Goal: Task Accomplishment & Management: Use online tool/utility

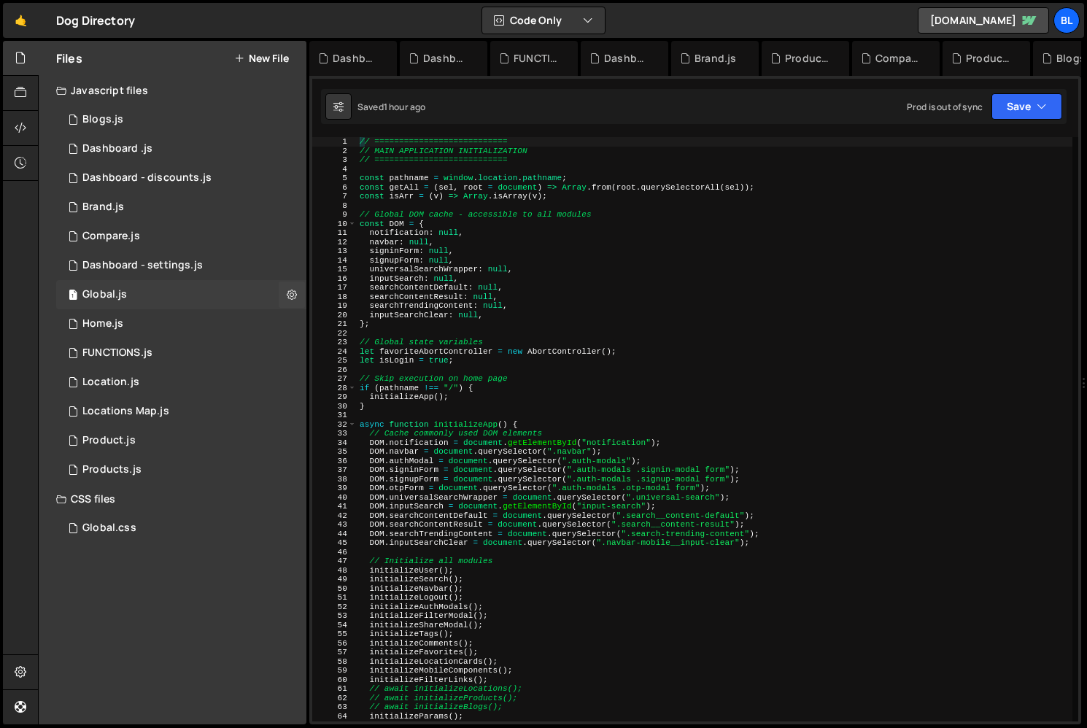
scroll to position [22683, 0]
click at [569, 417] on div "// =========================== // MAIN APPLICATION INITIALIZATION // ==========…" at bounding box center [714, 438] width 715 height 602
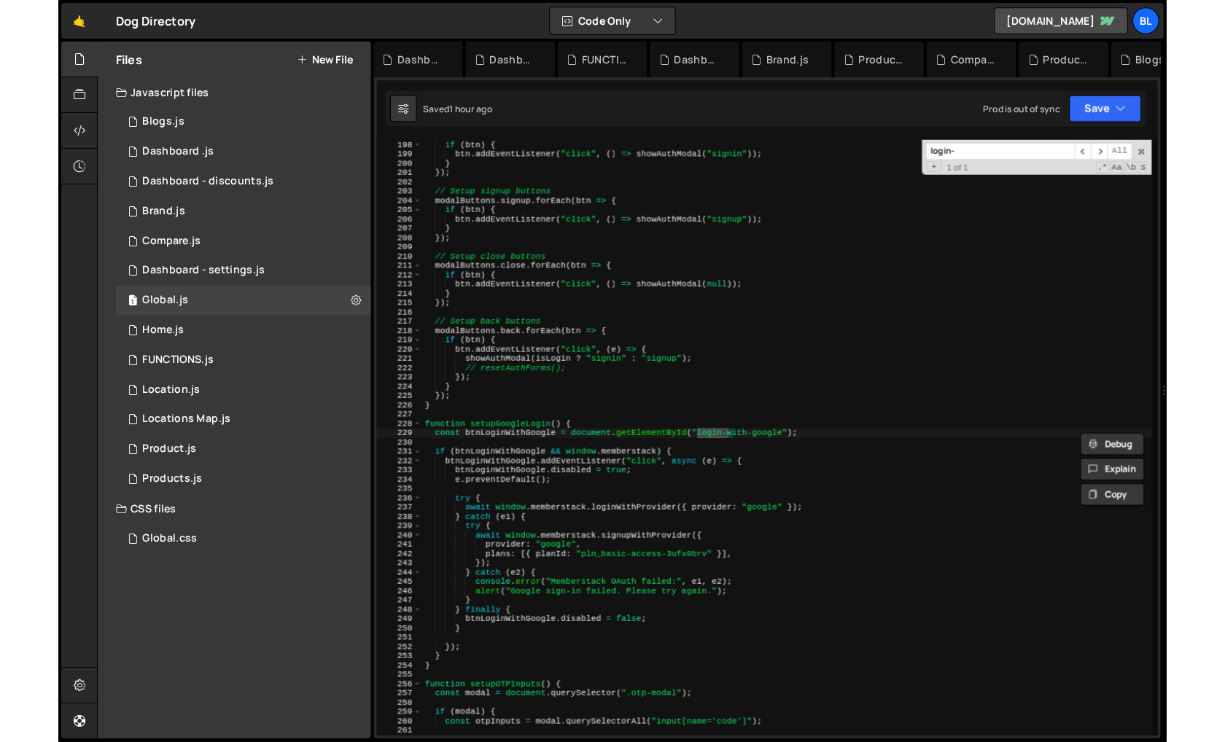
scroll to position [1796, 0]
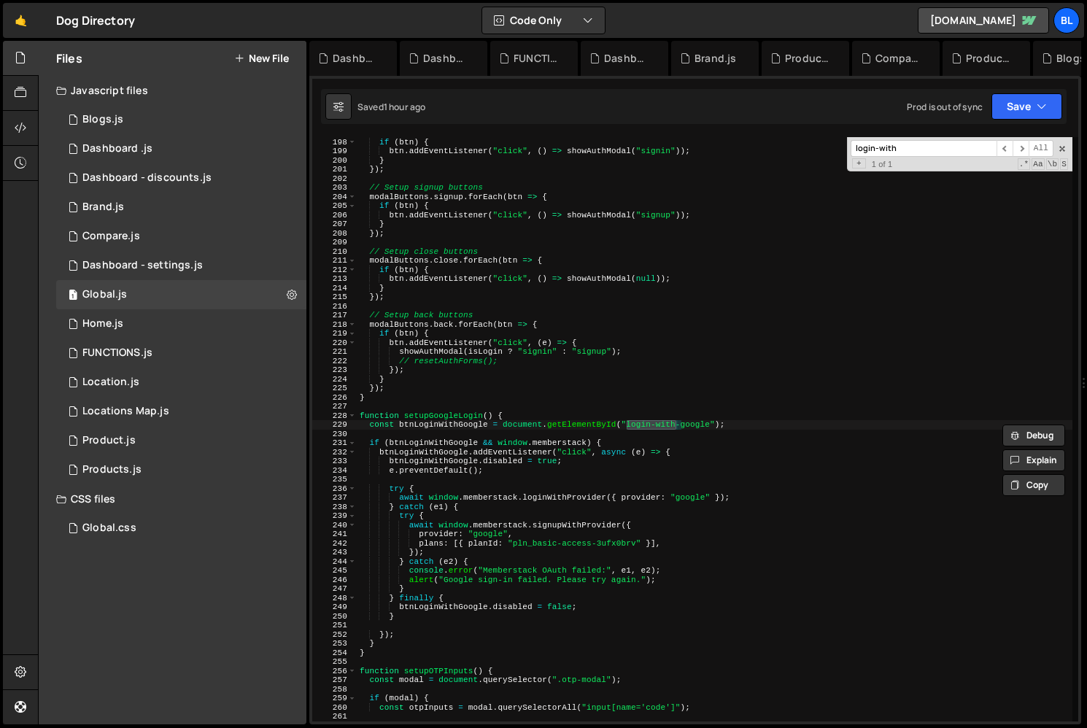
type input "login-with"
drag, startPoint x: 710, startPoint y: 427, endPoint x: 628, endPoint y: 427, distance: 82.4
click at [628, 427] on div "modalButtons . signin . forEach ( btn => { if ( btn ) { btn . addEventListener …" at bounding box center [714, 429] width 715 height 602
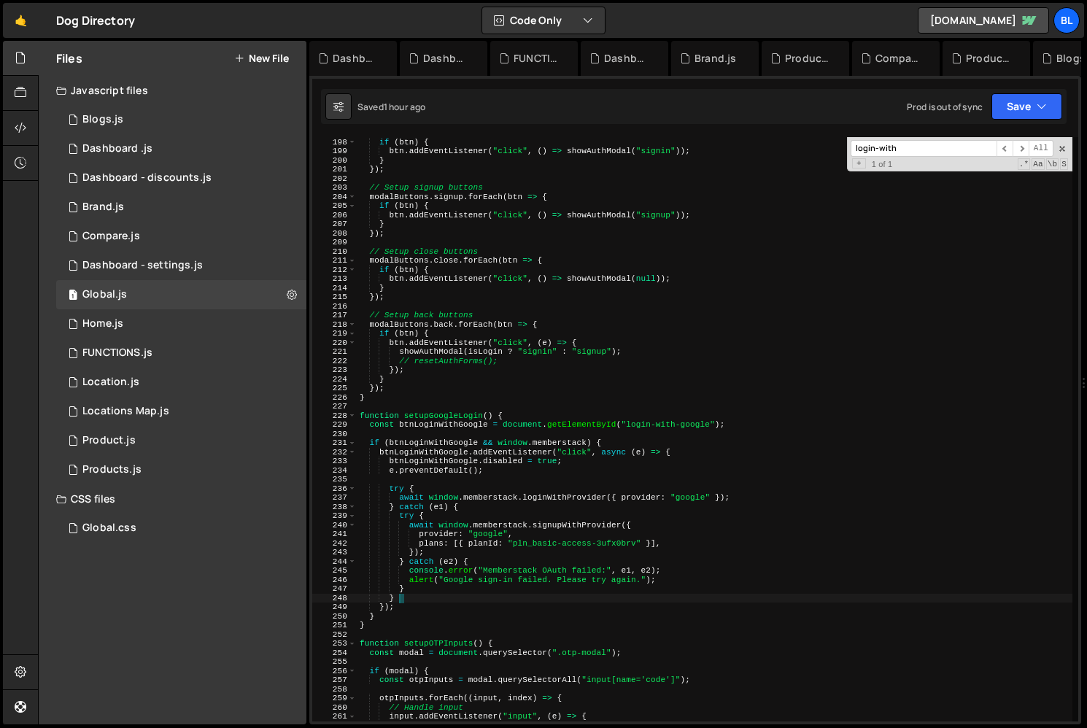
drag, startPoint x: 402, startPoint y: 599, endPoint x: 419, endPoint y: 621, distance: 27.5
click at [419, 621] on div "modalButtons . signin . forEach ( btn => { if ( btn ) { btn . addEventListener …" at bounding box center [714, 429] width 715 height 602
click at [502, 467] on div "modalButtons . signin . forEach ( btn => { if ( btn ) { btn . addEventListener …" at bounding box center [714, 429] width 715 height 602
click at [564, 461] on div "modalButtons . signin . forEach ( btn => { if ( btn ) { btn . addEventListener …" at bounding box center [714, 429] width 715 height 602
click at [684, 457] on div "modalButtons . signin . forEach ( btn => { if ( btn ) { btn . addEventListener …" at bounding box center [714, 429] width 715 height 602
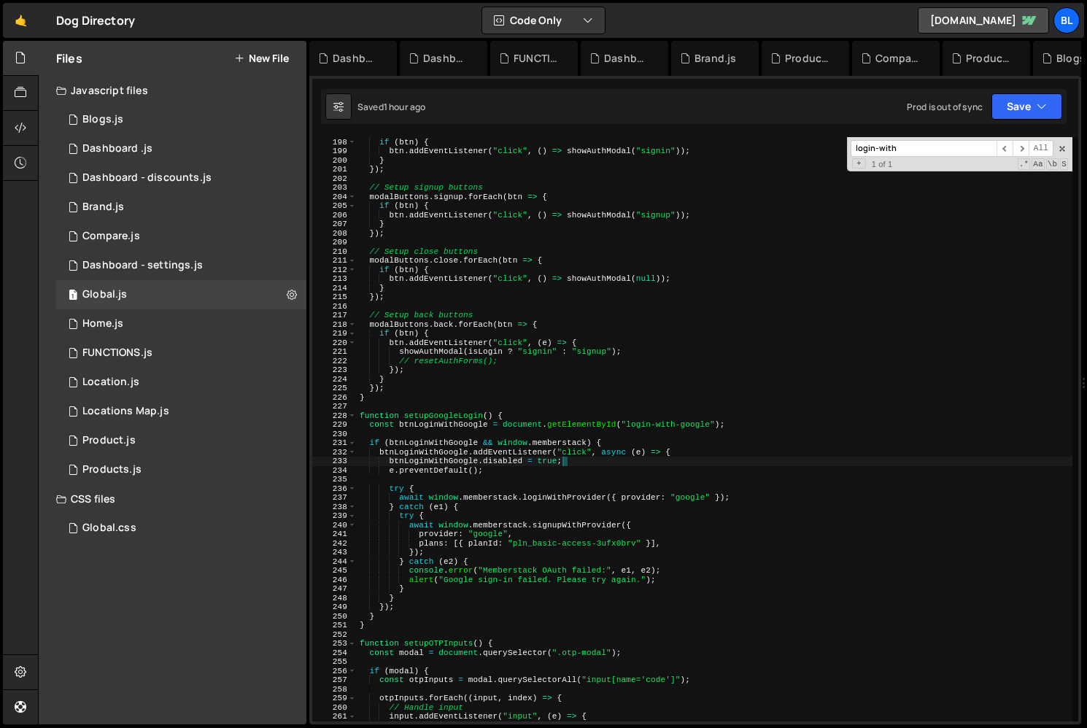
click at [680, 452] on div "modalButtons . signin . forEach ( btn => { if ( btn ) { btn . addEventListener …" at bounding box center [714, 429] width 715 height 602
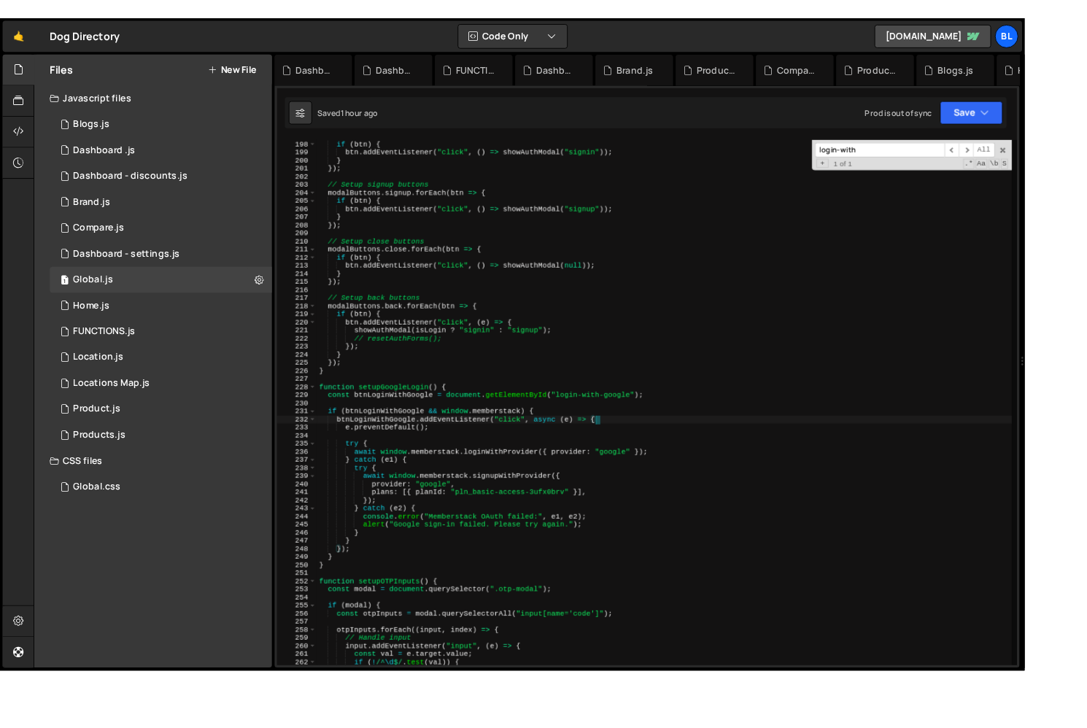
scroll to position [22668, 0]
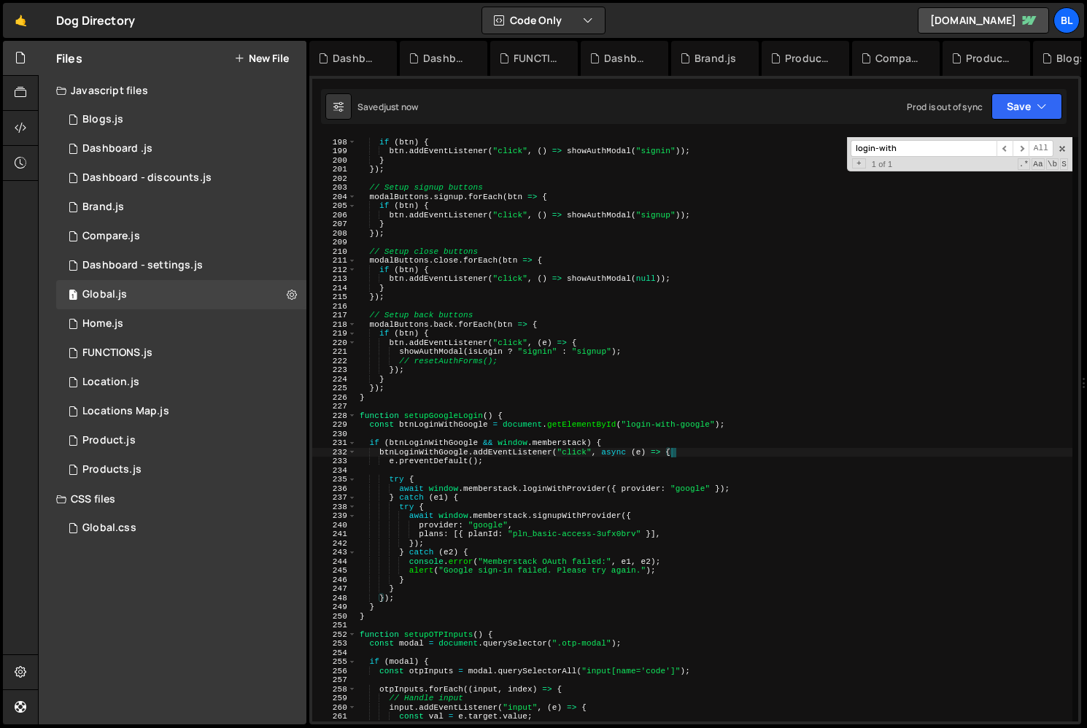
click at [494, 617] on div "modalButtons . signin . forEach ( btn => { if ( btn ) { btn . addEventListener …" at bounding box center [714, 429] width 715 height 602
click at [450, 581] on div "modalButtons . signin . forEach ( btn => { if ( btn ) { btn . addEventListener …" at bounding box center [714, 429] width 715 height 602
click at [411, 515] on div "modalButtons . signin . forEach ( btn => { if ( btn ) { btn . addEventListener …" at bounding box center [714, 429] width 715 height 602
click at [398, 518] on div "modalButtons . signin . forEach ( btn => { if ( btn ) { btn . addEventListener …" at bounding box center [714, 429] width 715 height 602
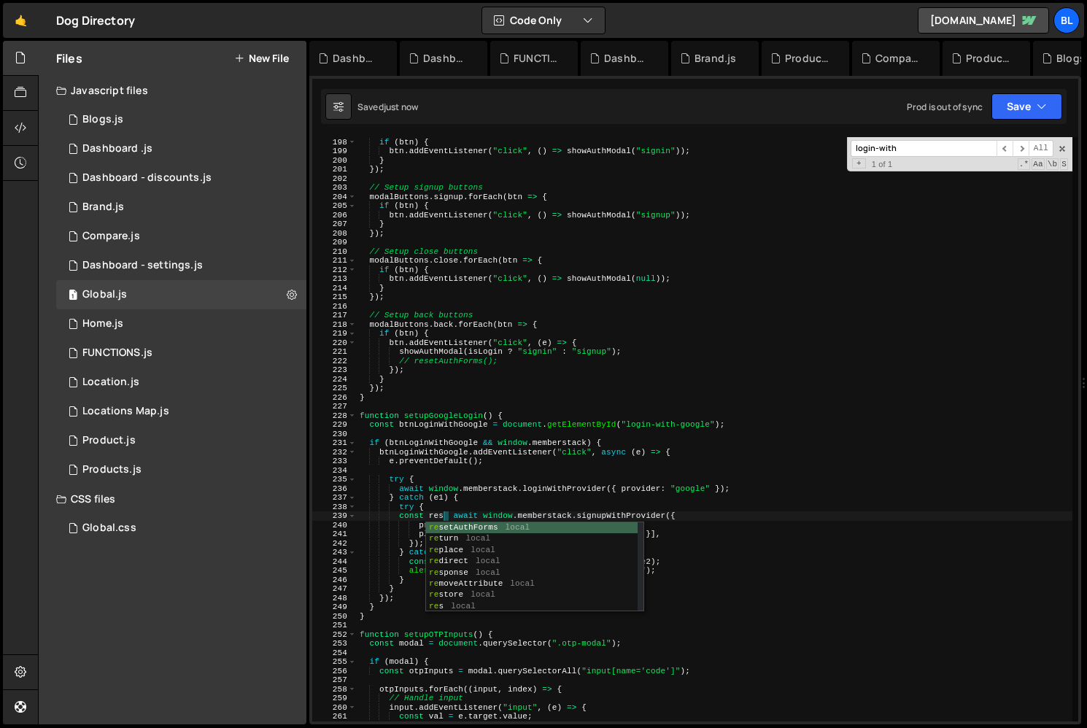
scroll to position [0, 8]
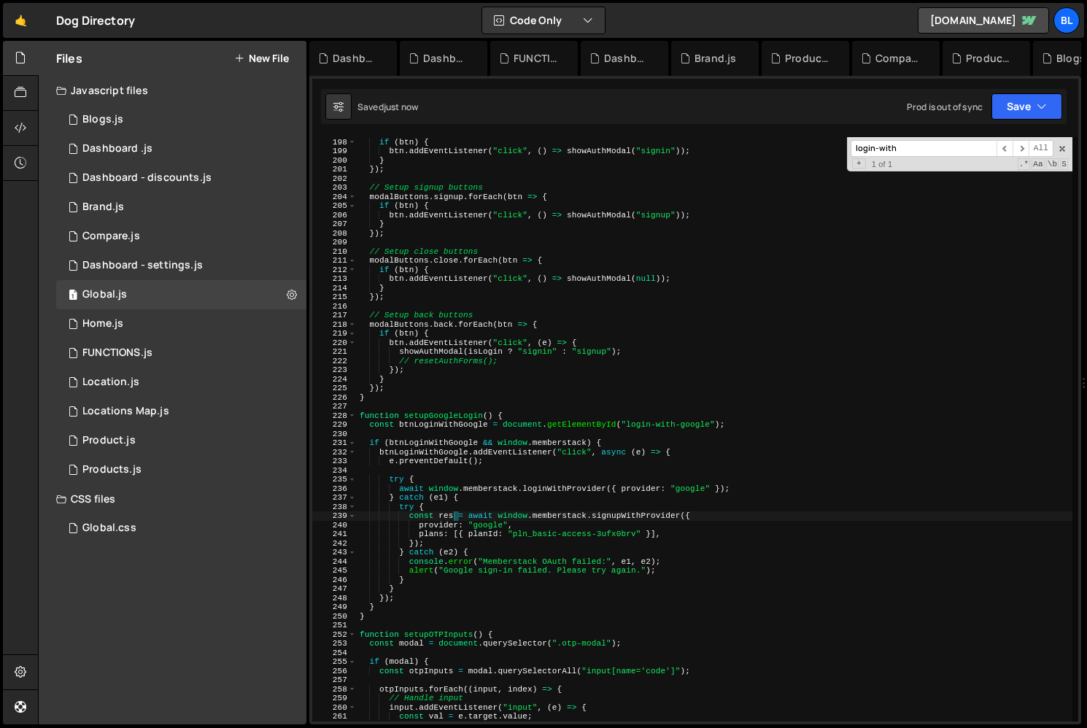
click at [400, 519] on div "modalButtons . signin . forEach ( btn => { if ( btn ) { btn . addEventListener …" at bounding box center [714, 429] width 715 height 602
click at [393, 490] on div "modalButtons . signin . forEach ( btn => { if ( btn ) { btn . addEventListener …" at bounding box center [714, 429] width 715 height 602
paste textarea "const res"
click at [412, 519] on div "modalButtons . signin . forEach ( btn => { if ( btn ) { btn . addEventListener …" at bounding box center [714, 429] width 715 height 602
click at [475, 498] on div "modalButtons . signin . forEach ( btn => { if ( btn ) { btn . addEventListener …" at bounding box center [714, 429] width 715 height 602
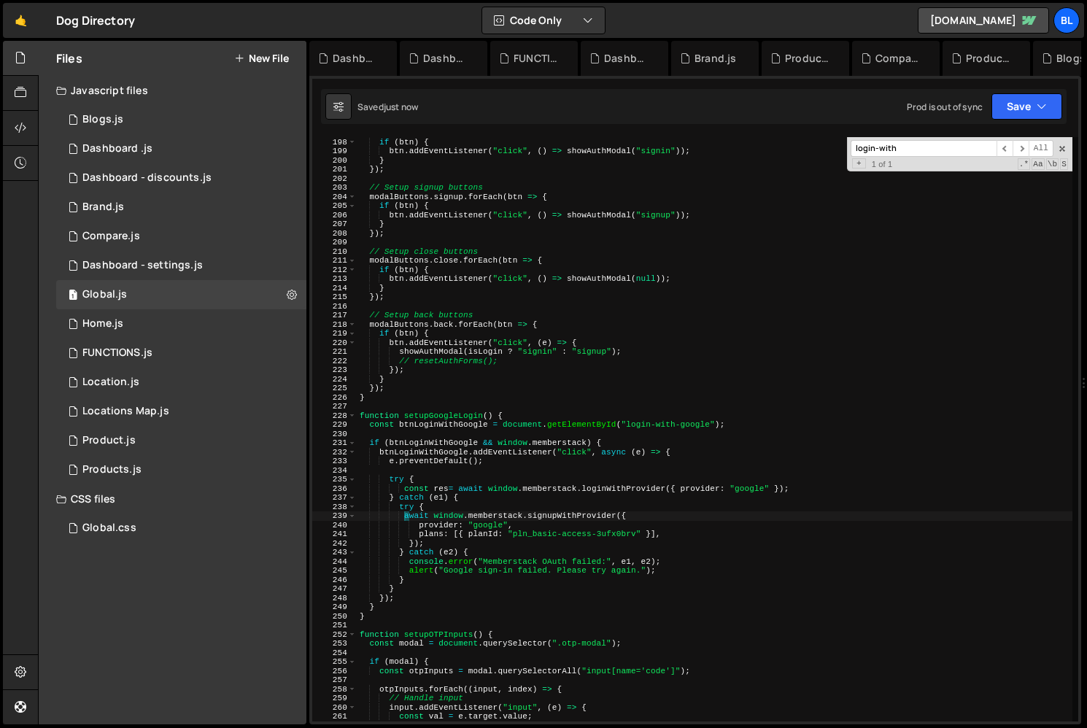
type textarea "} catch (e1) {"
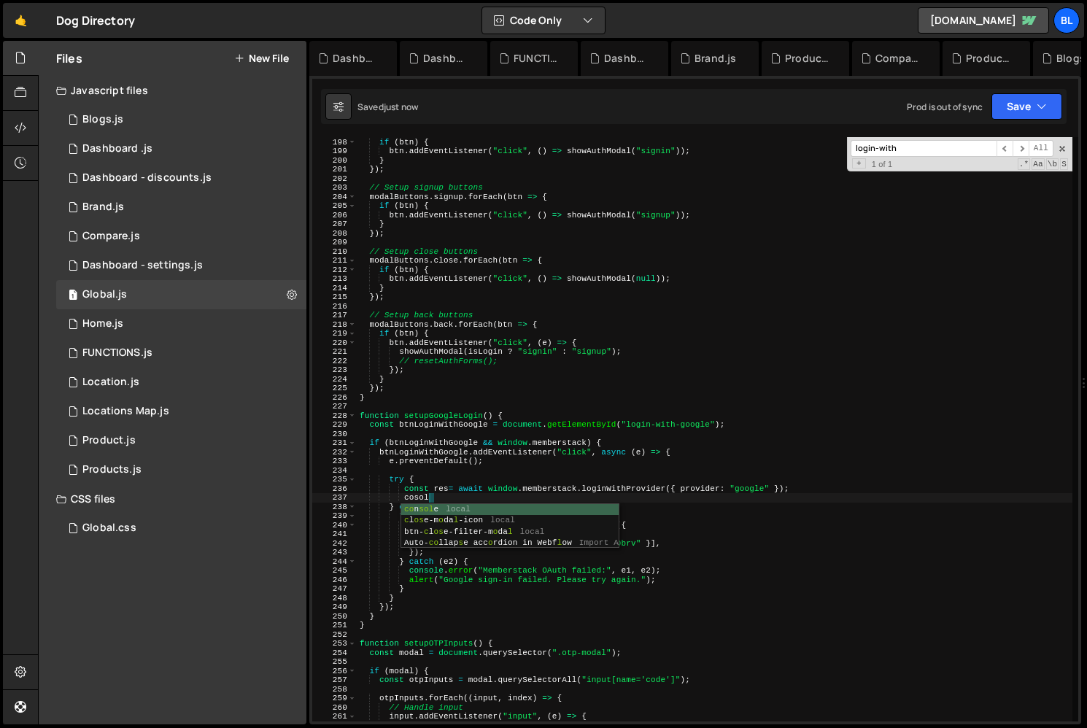
type textarea "cosole"
type textarea "consoe"
click at [519, 552] on div "modalButtons . signin . forEach ( btn => { if ( btn ) { btn . addEventListener …" at bounding box center [714, 429] width 715 height 602
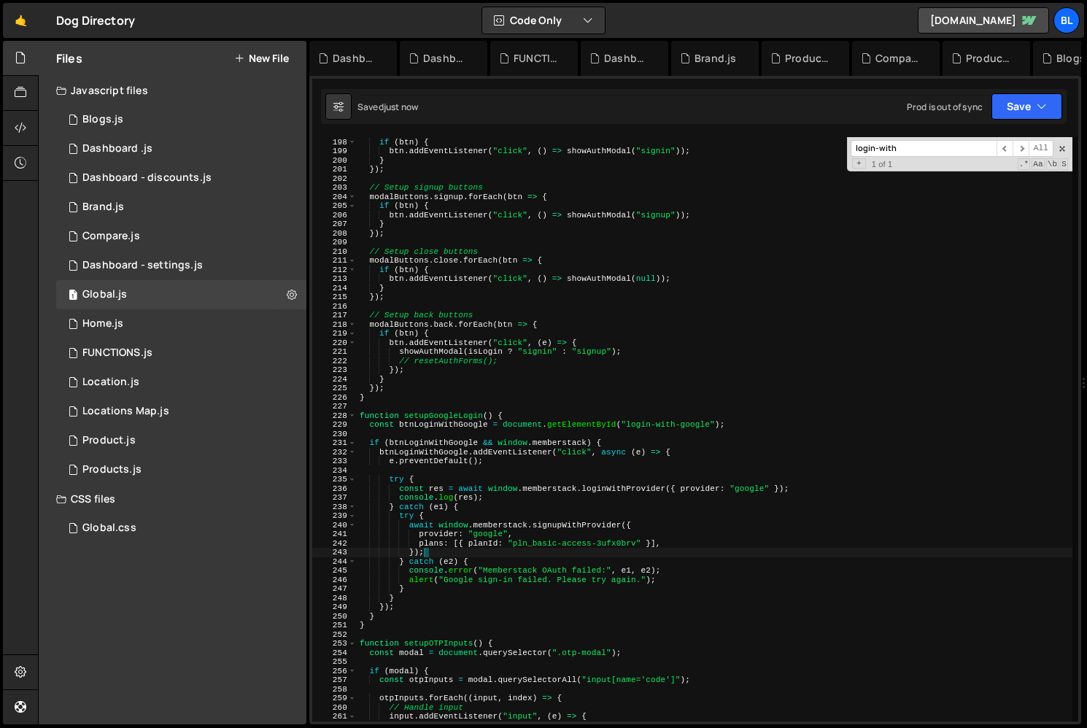
scroll to position [0, 5]
click at [496, 550] on div "modalButtons . signin . forEach ( btn => { if ( btn ) { btn . addEventListener …" at bounding box center [714, 429] width 715 height 602
click at [609, 487] on div "modalButtons . signin . forEach ( btn => { if ( btn ) { btn . addEventListener …" at bounding box center [714, 429] width 715 height 602
paste textarea "} catch (e1) {"
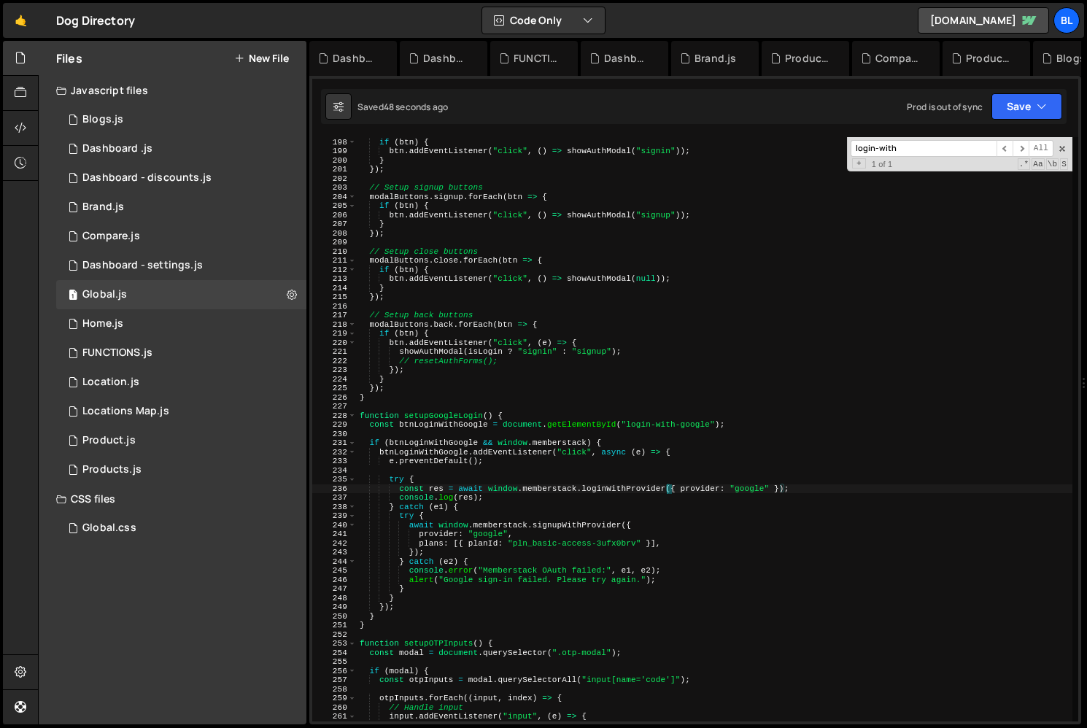
click at [656, 503] on div "modalButtons . signin . forEach ( btn => { if ( btn ) { btn . addEventListener …" at bounding box center [714, 429] width 715 height 602
type textarea "} catch (e1) {"
click at [568, 507] on div "modalButtons . signin . forEach ( btn => { if ( btn ) { btn . addEventListener …" at bounding box center [714, 429] width 715 height 602
click at [141, 292] on div "1 Global.js 0" at bounding box center [181, 294] width 250 height 29
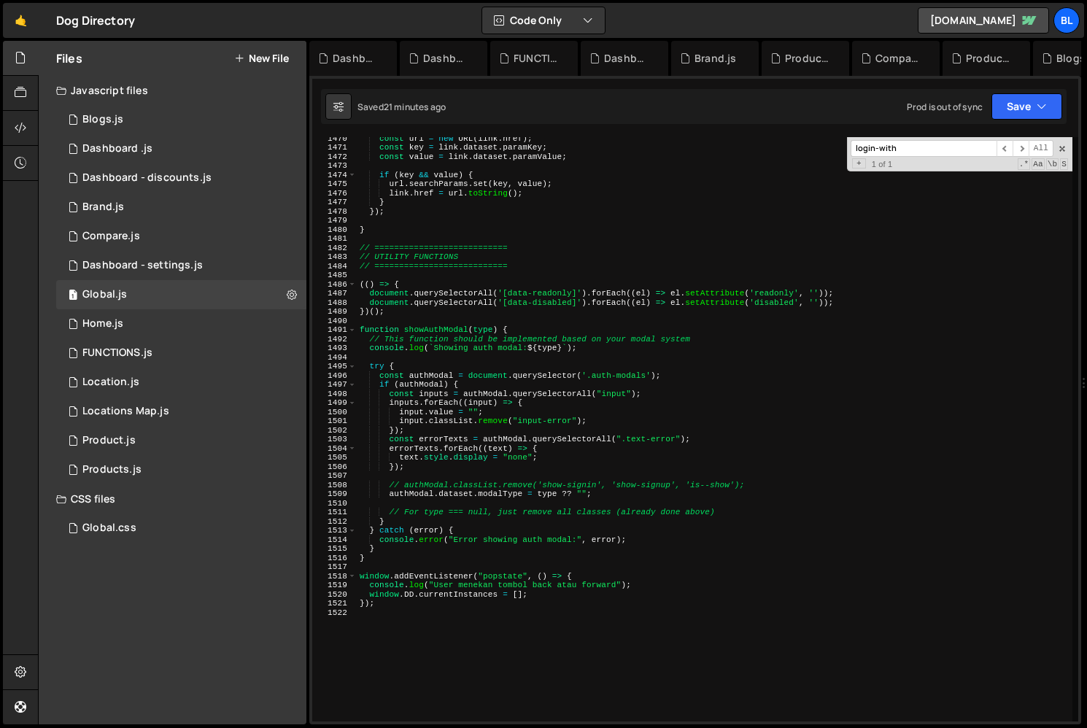
scroll to position [13395, 0]
click at [389, 660] on div "const url = new URL ( link . href ) ; const key = link . dataset . paramKey ; c…" at bounding box center [714, 434] width 715 height 602
paste textarea "});"
type textarea "});"
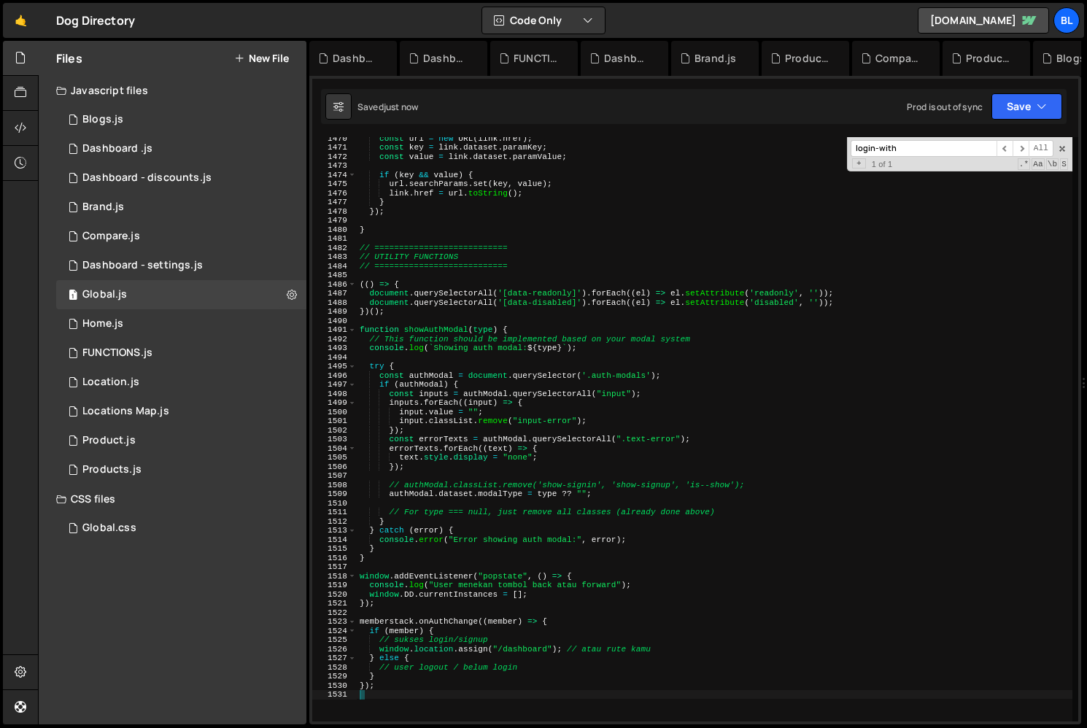
click at [396, 622] on div "const url = new URL ( link . href ) ; const key = link . dataset . paramKey ; c…" at bounding box center [714, 434] width 715 height 602
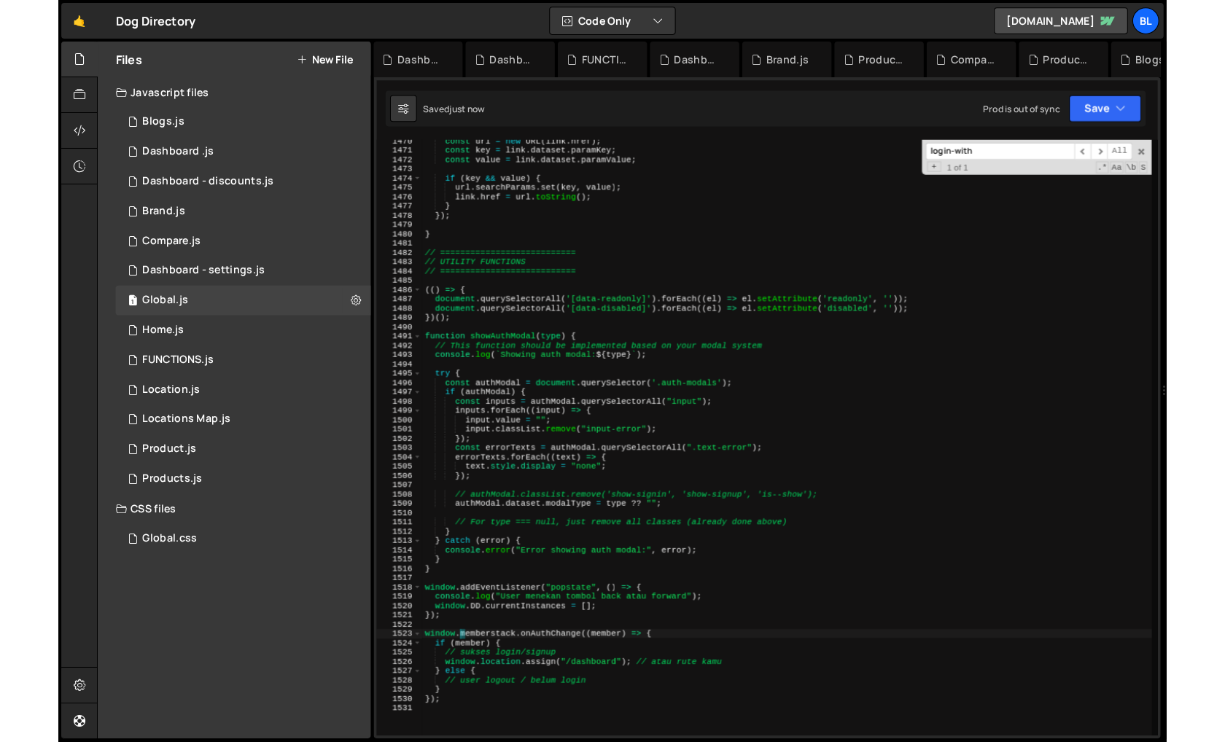
scroll to position [0, 2]
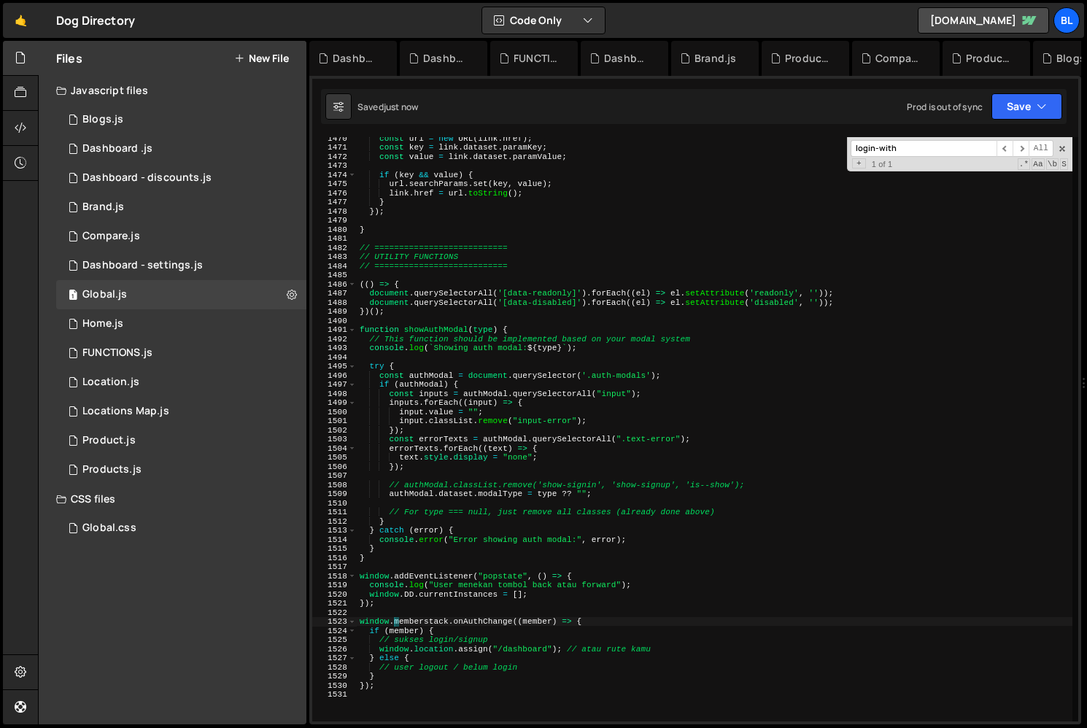
click at [465, 656] on div "const url = new URL ( link . href ) ; const key = link . dataset . paramKey ; c…" at bounding box center [714, 434] width 715 height 602
type textarea "} else {"
click at [438, 700] on div "const url = new URL ( link . href ) ; const key = link . dataset . paramKey ; c…" at bounding box center [714, 434] width 715 height 602
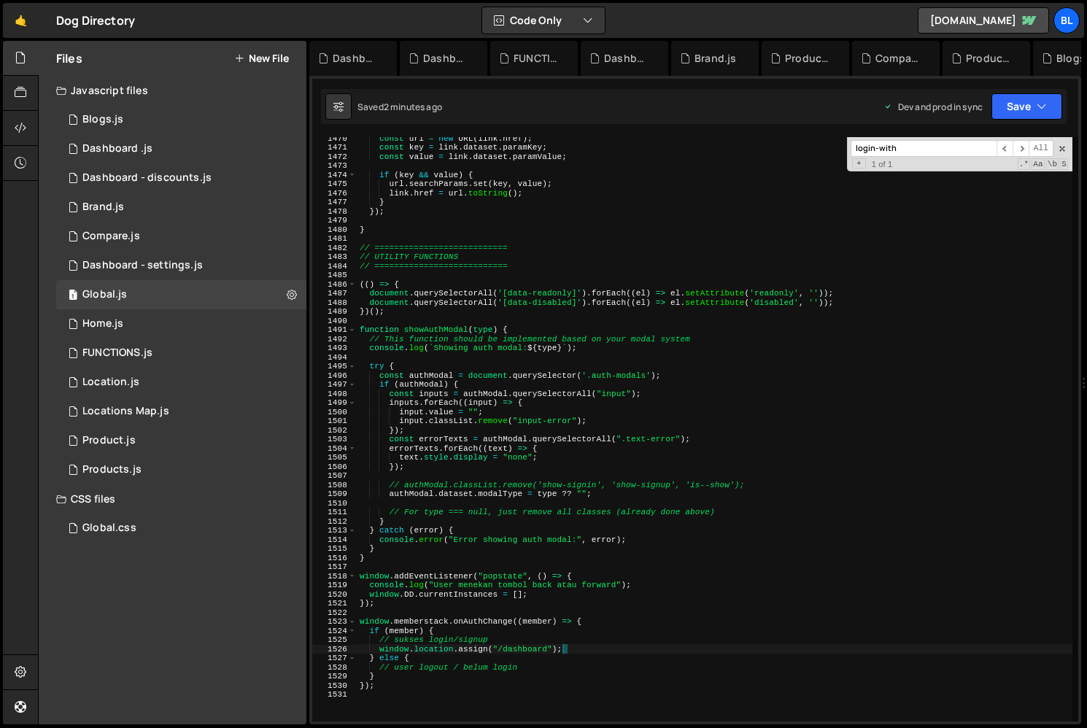
drag, startPoint x: 656, startPoint y: 645, endPoint x: 564, endPoint y: 647, distance: 91.2
click at [564, 647] on div "const url = new URL ( link . href ) ; const key = link . dataset . paramKey ; c…" at bounding box center [714, 434] width 715 height 602
click at [527, 641] on div "const url = new URL ( link . href ) ; const key = link . dataset . paramKey ; c…" at bounding box center [714, 434] width 715 height 602
click at [521, 668] on div "const url = new URL ( link . href ) ; const key = link . dataset . paramKey ; c…" at bounding box center [714, 434] width 715 height 602
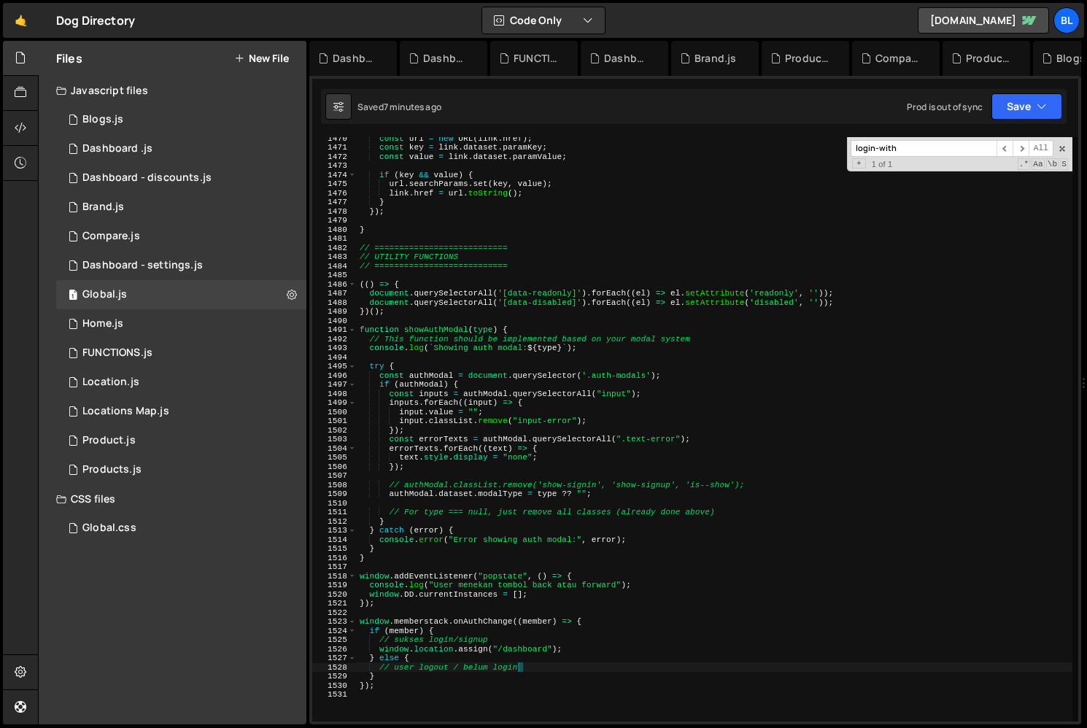
click at [467, 451] on div "const url = new URL ( link . href ) ; const key = link . dataset . paramKey ; c…" at bounding box center [714, 434] width 715 height 602
click at [597, 344] on div "const url = new URL ( link . href ) ; const key = link . dataset . paramKey ; c…" at bounding box center [714, 434] width 715 height 602
click at [1061, 138] on div "login-with ​ ​ All Replace All + 1 of 1 .* Aa \b S" at bounding box center [959, 154] width 225 height 34
click at [1061, 147] on span at bounding box center [1062, 149] width 10 height 10
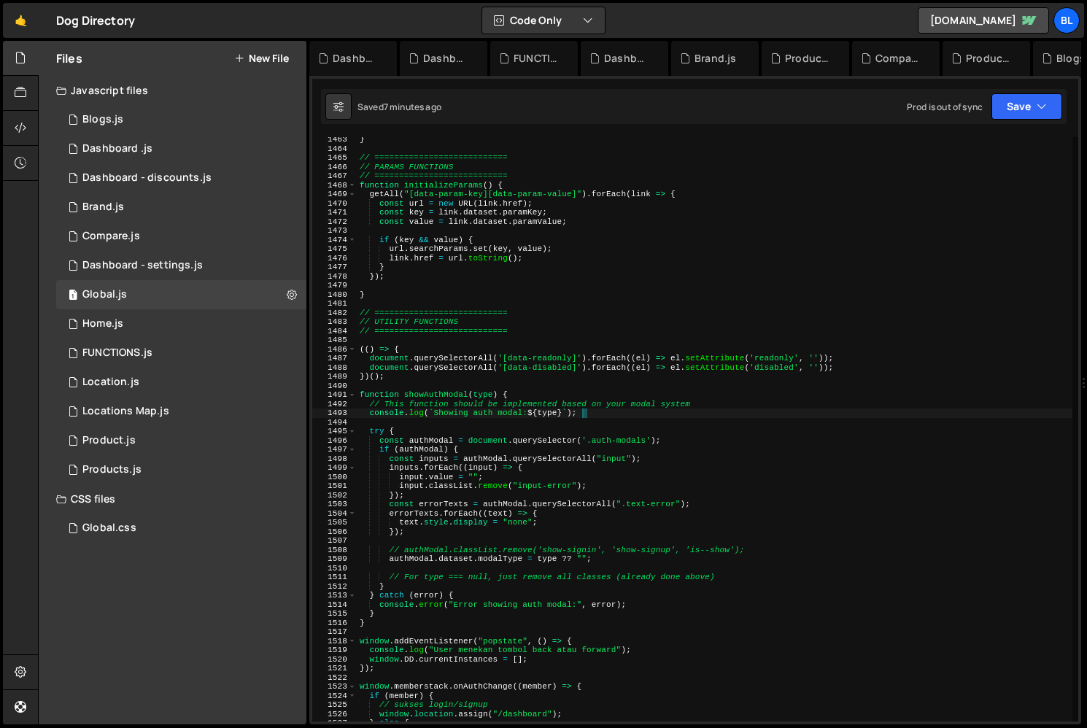
scroll to position [13308, 0]
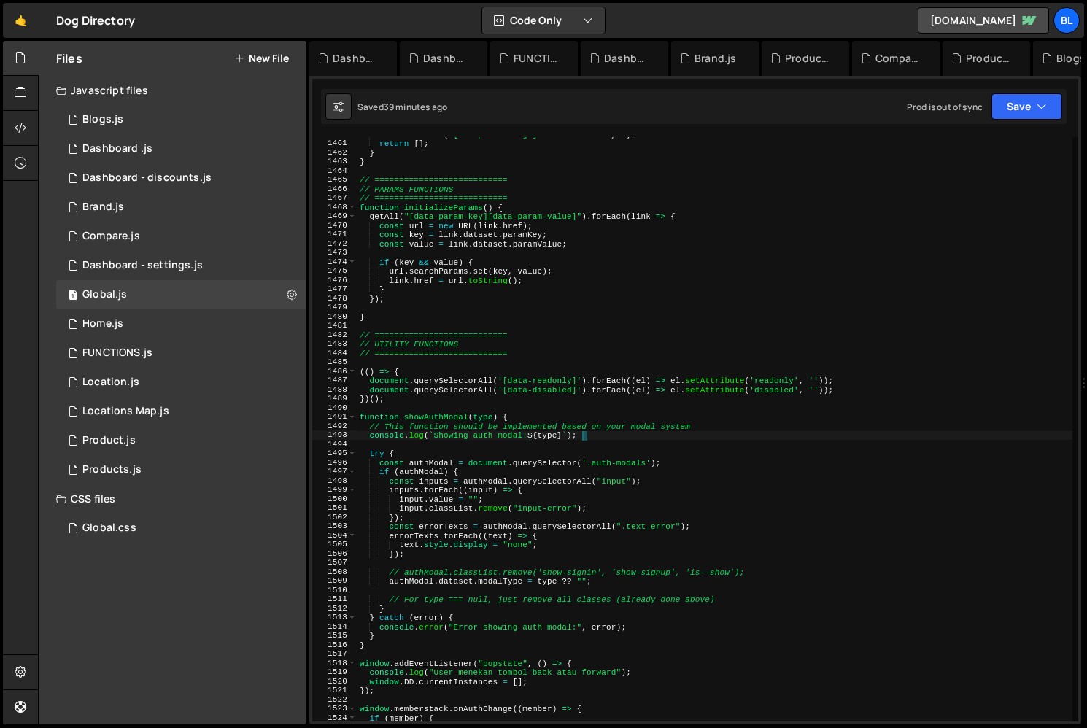
click at [528, 335] on div "console . error ( "[setupFetchBlogs] fetch failed:" , e ) ; return [ ] ; } } //…" at bounding box center [714, 431] width 715 height 602
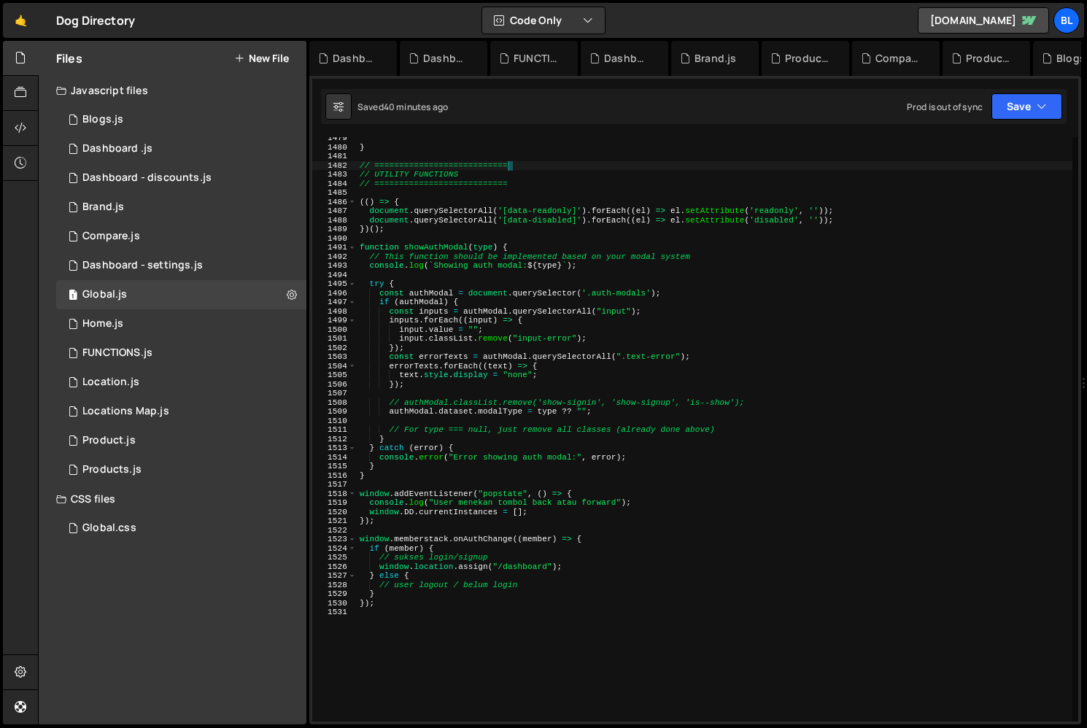
scroll to position [13487, 0]
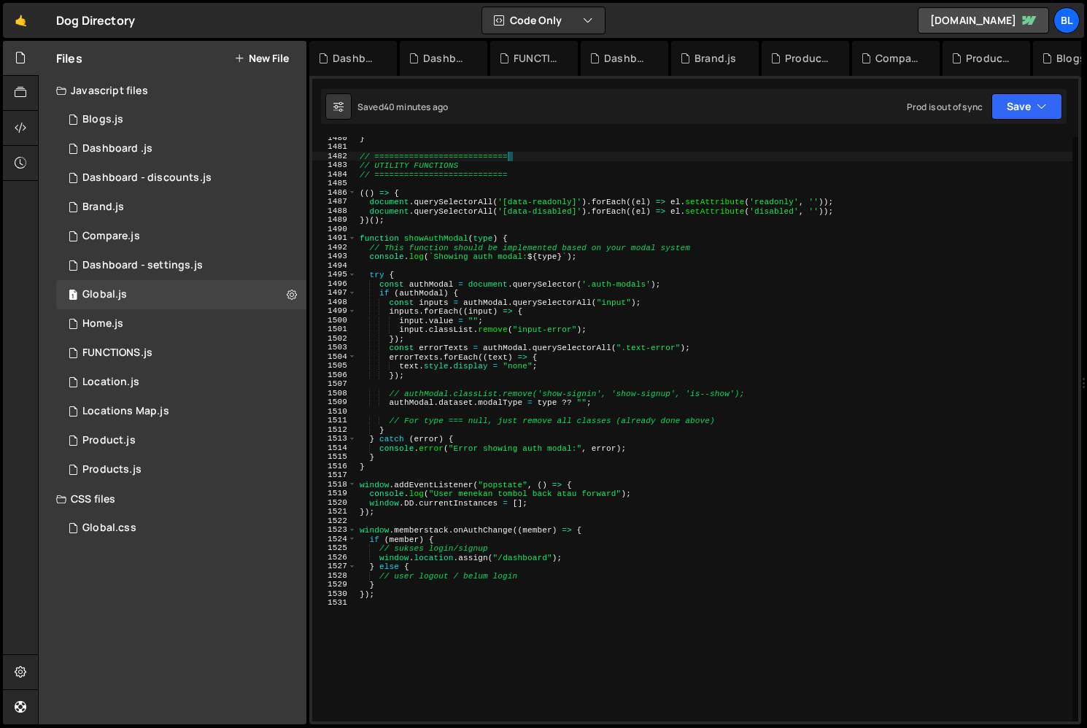
click at [535, 544] on div "} // =========================== // UTILITY FUNCTIONS // ======================…" at bounding box center [714, 434] width 715 height 602
type textarea "// sukses login/signup"
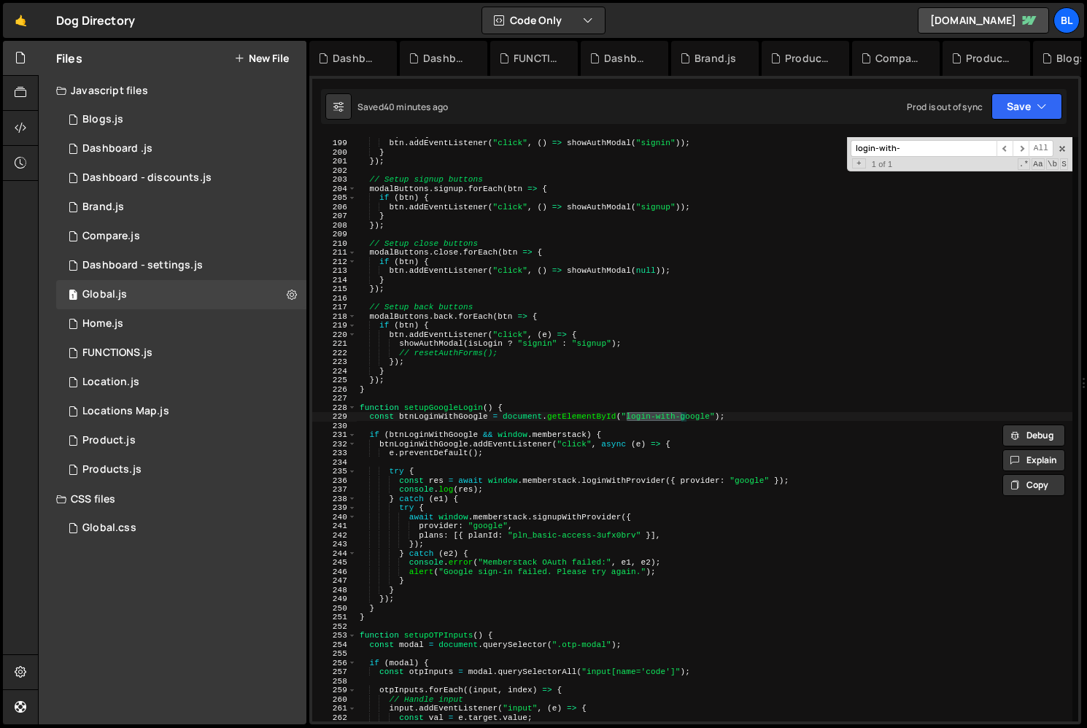
scroll to position [1804, 0]
type input "login-with-"
click at [584, 478] on div "if ( btn ) { btn . addEventListener ( "click" , ( ) => showAuthModal ( "signin"…" at bounding box center [714, 430] width 715 height 602
type textarea "const res = await window.memberstack.loginWithProvider({ provider: "google" });"
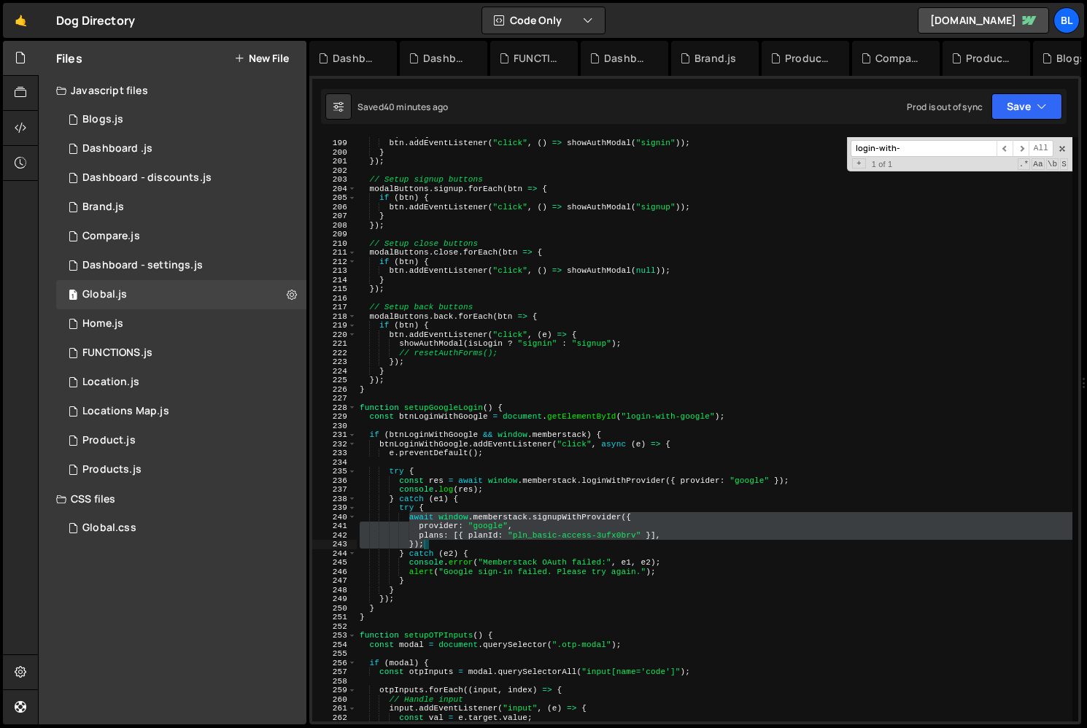
drag, startPoint x: 409, startPoint y: 513, endPoint x: 443, endPoint y: 540, distance: 43.5
click at [443, 540] on div "if ( btn ) { btn . addEventListener ( "click" , ( ) => showAuthModal ( "signin"…" at bounding box center [714, 430] width 715 height 602
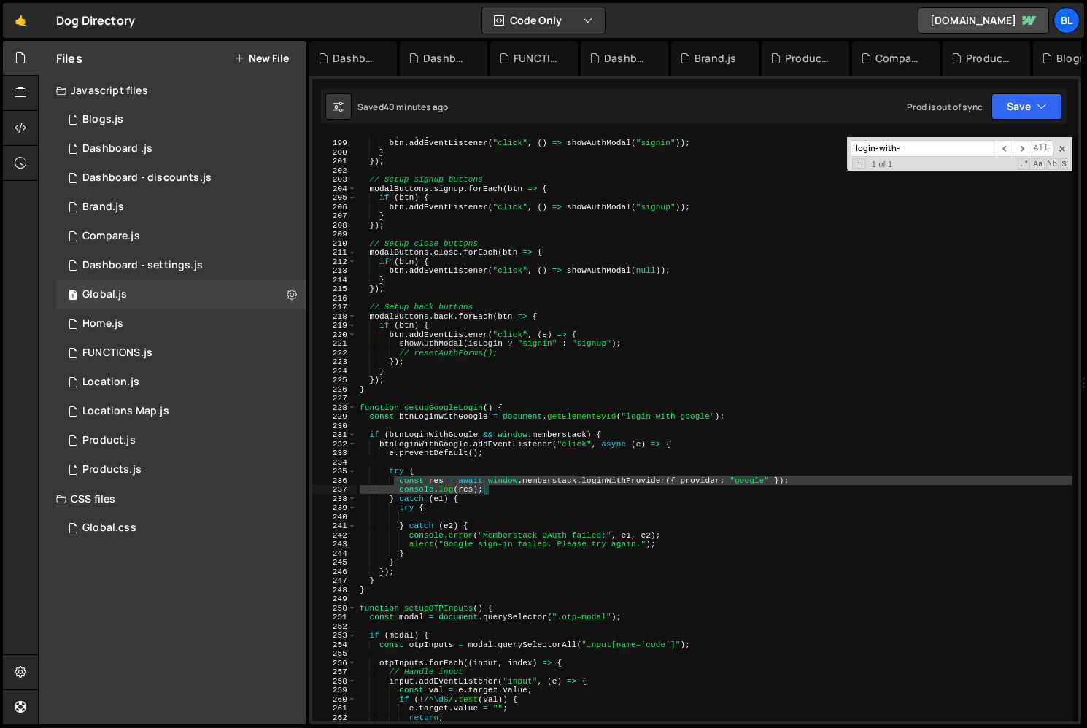
drag, startPoint x: 395, startPoint y: 478, endPoint x: 497, endPoint y: 486, distance: 103.1
click at [497, 486] on div "if ( btn ) { btn . addEventListener ( "click" , ( ) => showAuthModal ( "signin"…" at bounding box center [714, 430] width 715 height 602
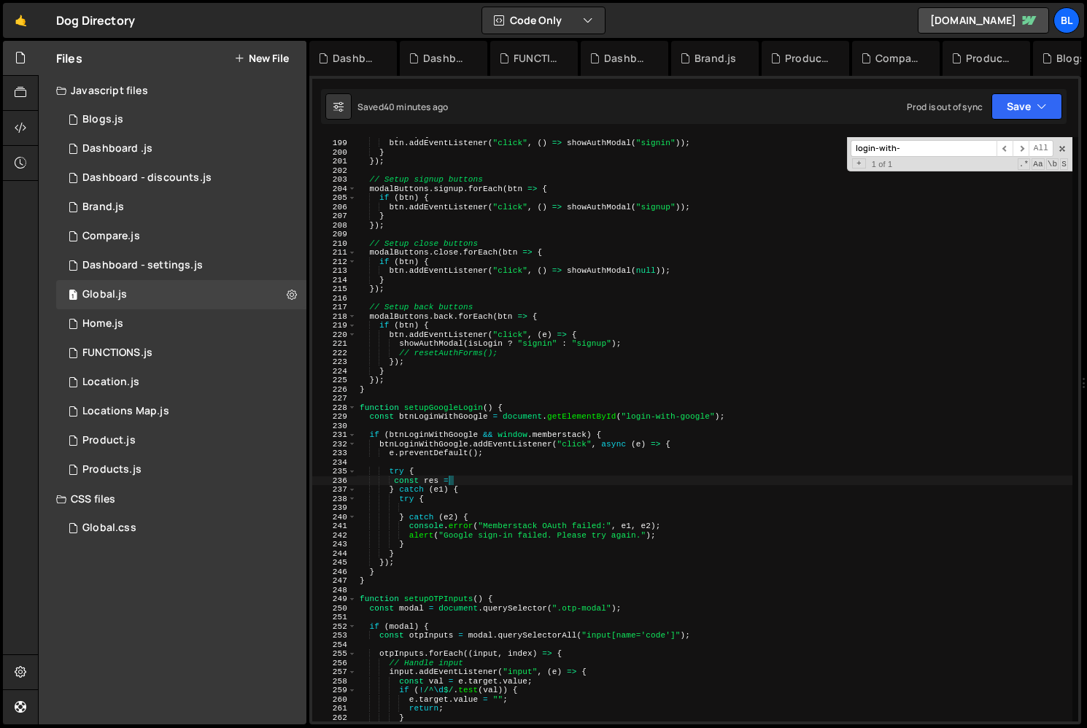
paste textarea "});"
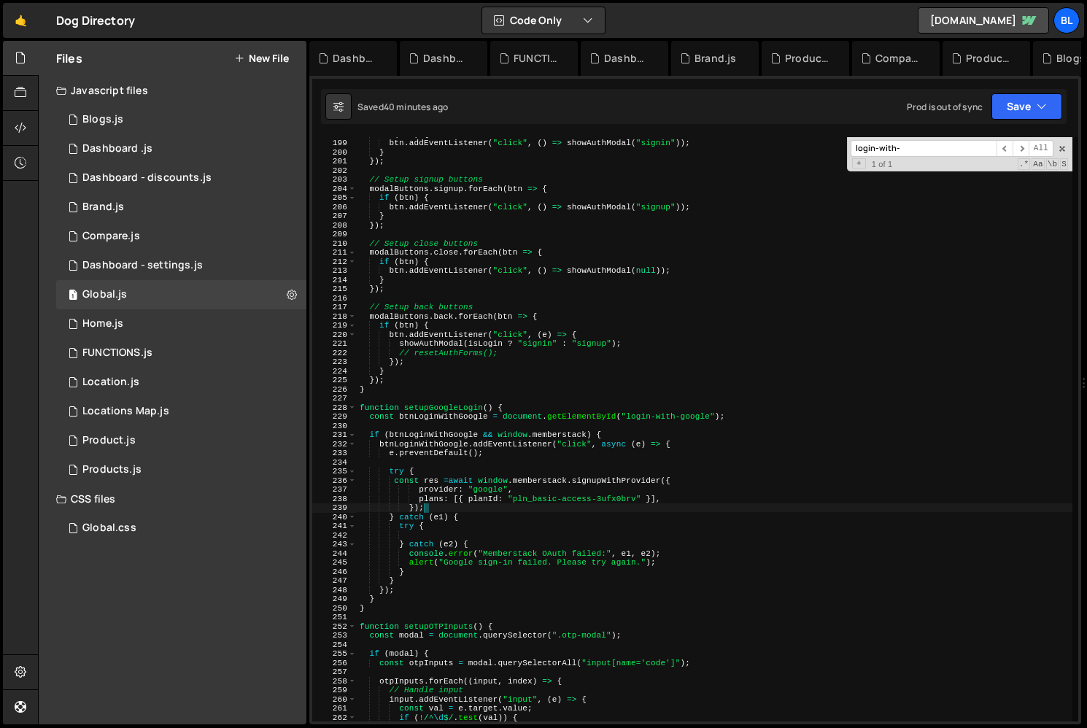
scroll to position [0, 4]
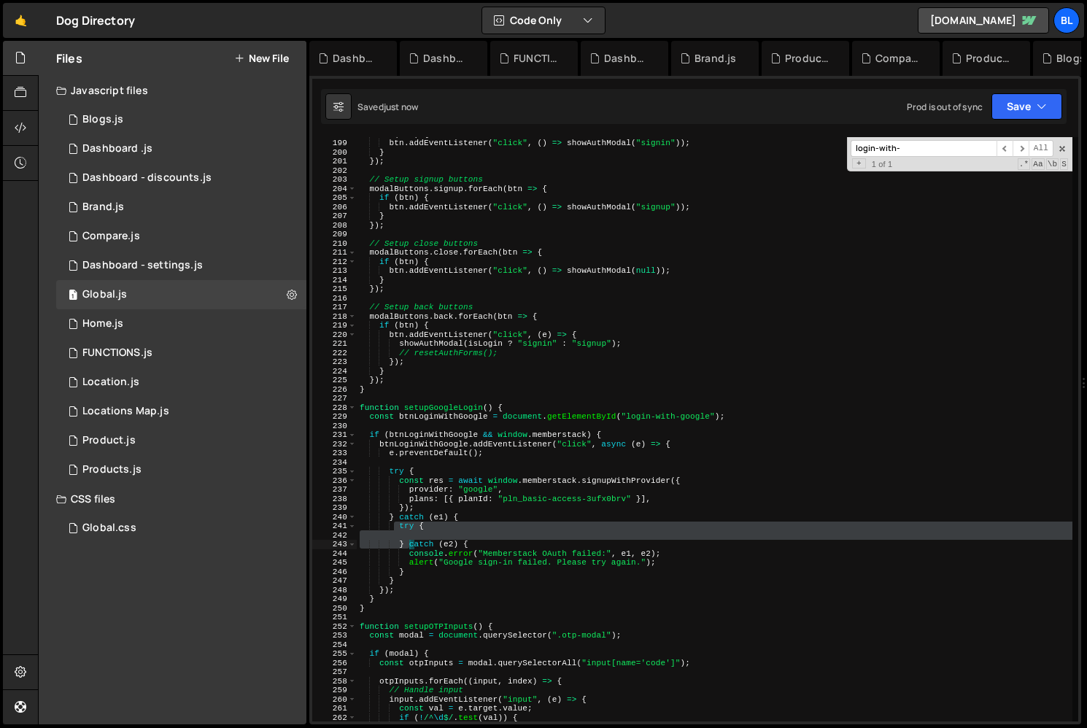
drag, startPoint x: 394, startPoint y: 522, endPoint x: 412, endPoint y: 542, distance: 26.8
click at [412, 542] on div "if ( btn ) { btn . addEventListener ( "click" , ( ) => showAuthModal ( "signin"…" at bounding box center [714, 430] width 715 height 602
click at [414, 552] on div at bounding box center [414, 552] width 0 height 0
click at [496, 557] on div "if ( btn ) { btn . addEventListener ( "click" , ( ) => showAuthModal ( "signin"…" at bounding box center [714, 430] width 715 height 602
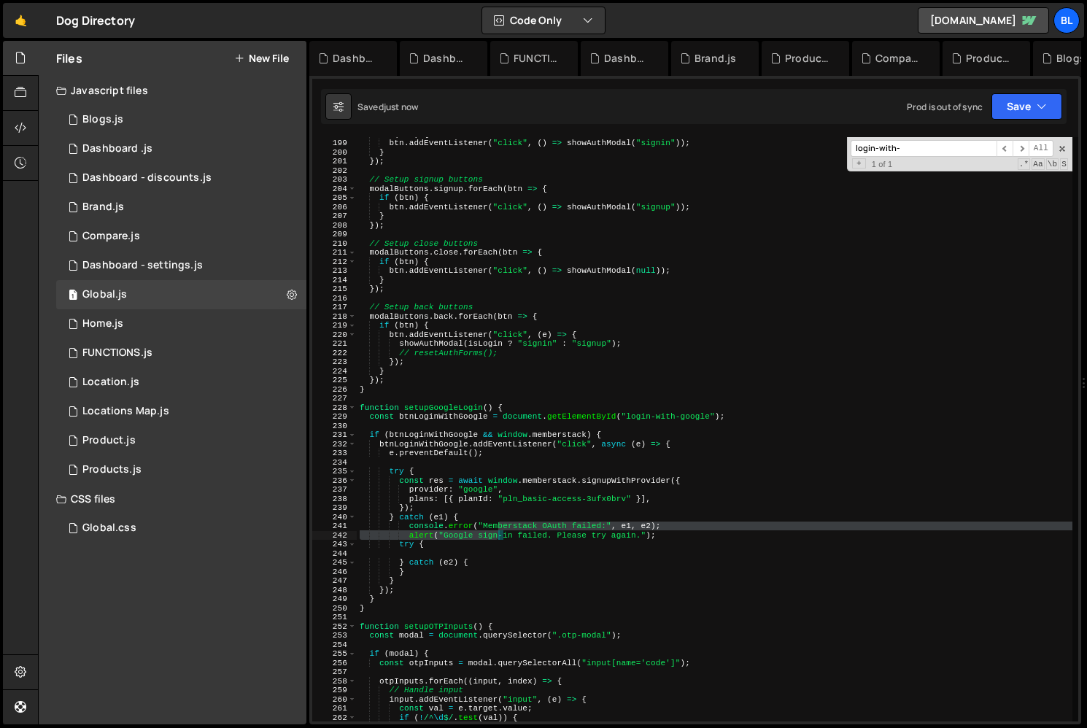
click at [568, 546] on div "if ( btn ) { btn . addEventListener ( "click" , ( ) => showAuthModal ( "signin"…" at bounding box center [714, 430] width 715 height 602
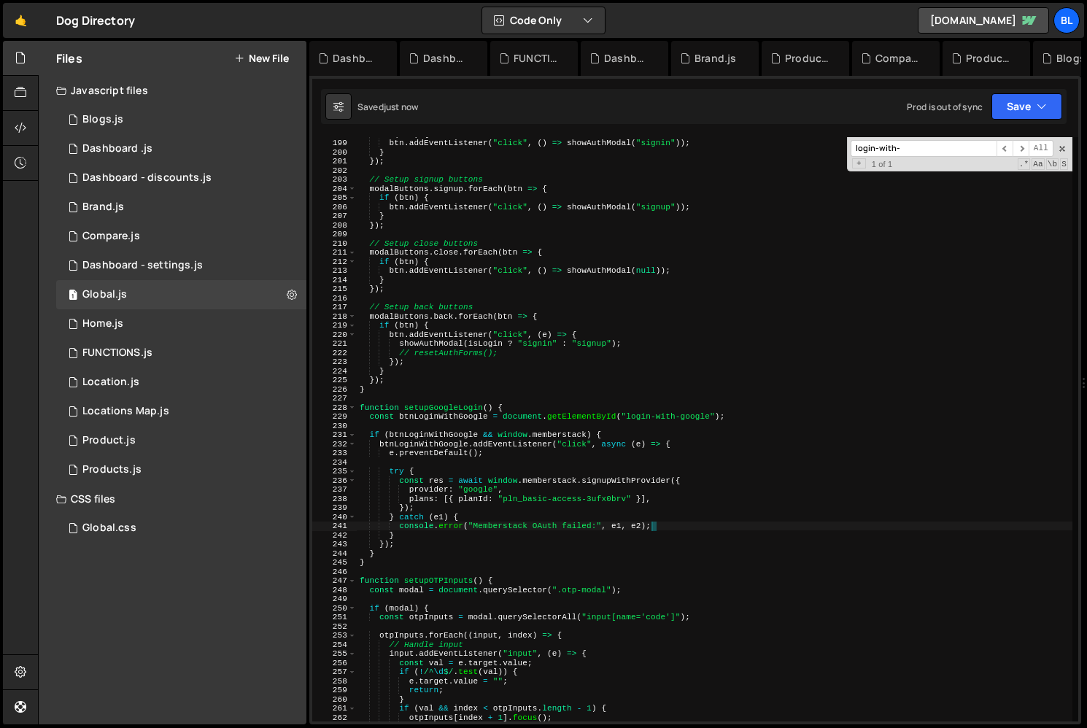
drag, startPoint x: 677, startPoint y: 525, endPoint x: 683, endPoint y: 569, distance: 44.1
click at [683, 569] on div "if ( btn ) { btn . addEventListener ( "click" , ( ) => showAuthModal ( "signin"…" at bounding box center [714, 430] width 715 height 602
click at [445, 513] on div "if ( btn ) { btn . addEventListener ( "click" , ( ) => showAuthModal ( "signin"…" at bounding box center [714, 430] width 715 height 602
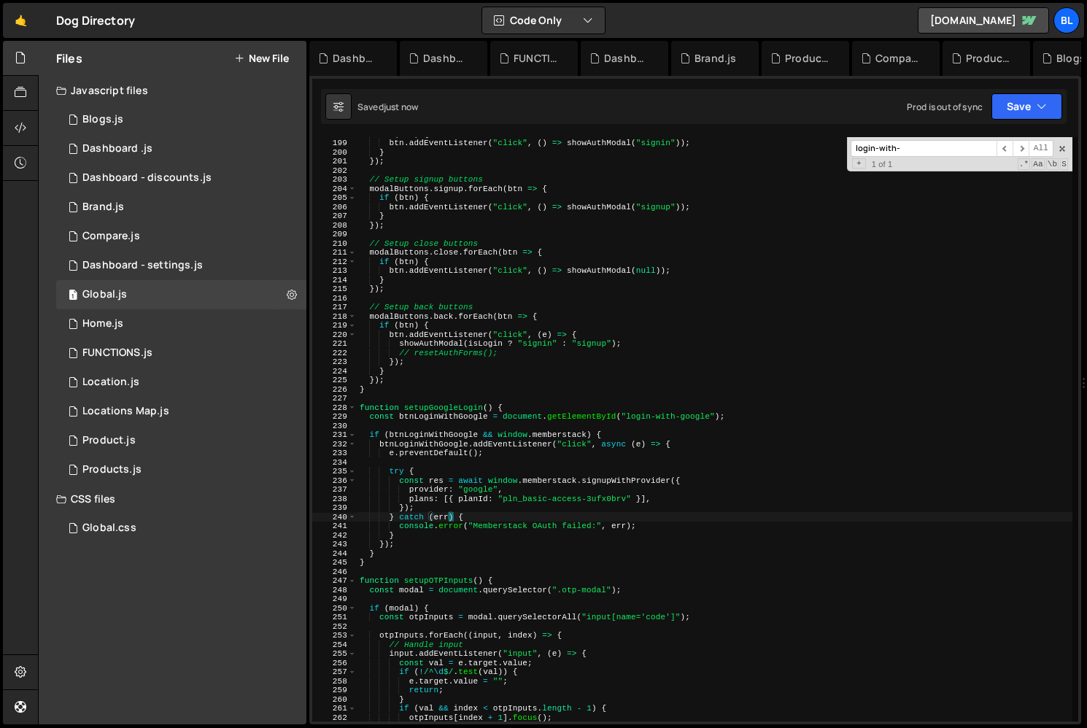
click at [473, 497] on div "if ( btn ) { btn . addEventListener ( "click" , ( ) => showAuthModal ( "signin"…" at bounding box center [714, 430] width 715 height 602
click at [422, 500] on div "if ( btn ) { btn . addEventListener ( "click" , ( ) => showAuthModal ( "signin"…" at bounding box center [714, 430] width 715 height 602
click at [522, 548] on div "if ( btn ) { btn . addEventListener ( "click" , ( ) => showAuthModal ( "signin"…" at bounding box center [714, 430] width 715 height 602
click at [489, 535] on div "if ( btn ) { btn . addEventListener ( "click" , ( ) => showAuthModal ( "signin"…" at bounding box center [714, 430] width 715 height 602
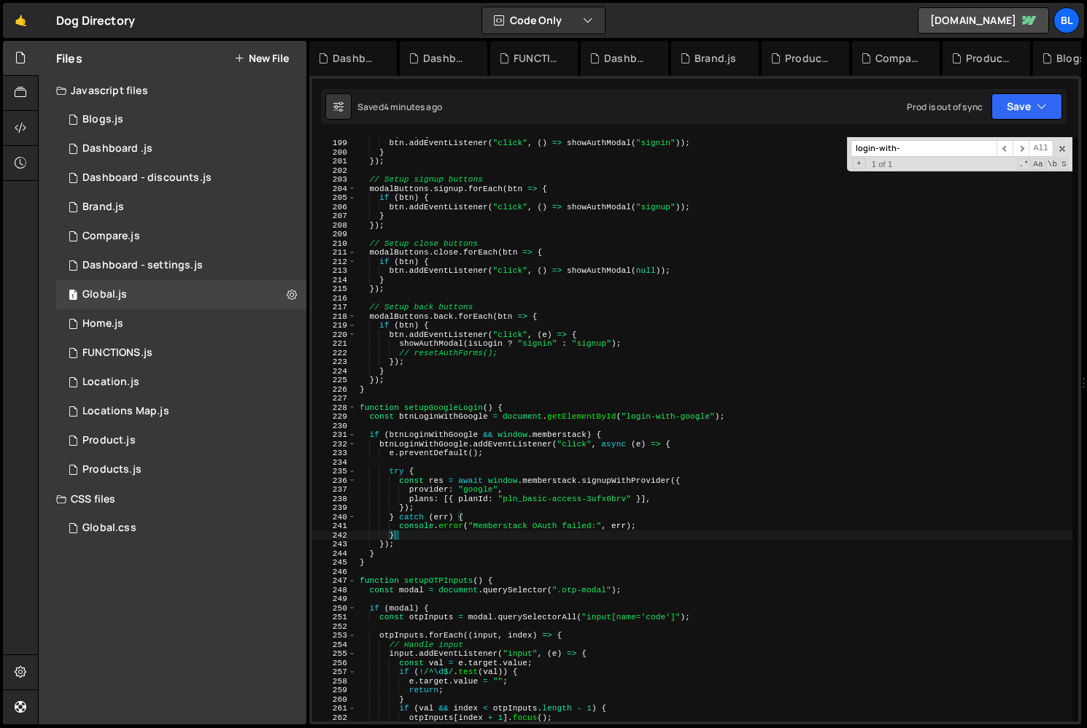
click at [446, 554] on div "if ( btn ) { btn . addEventListener ( "click" , ( ) => showAuthModal ( "signin"…" at bounding box center [714, 430] width 715 height 602
type textarea "}"
click at [391, 567] on div "if ( btn ) { btn . addEventListener ( "click" , ( ) => showAuthModal ( "signin"…" at bounding box center [714, 430] width 715 height 602
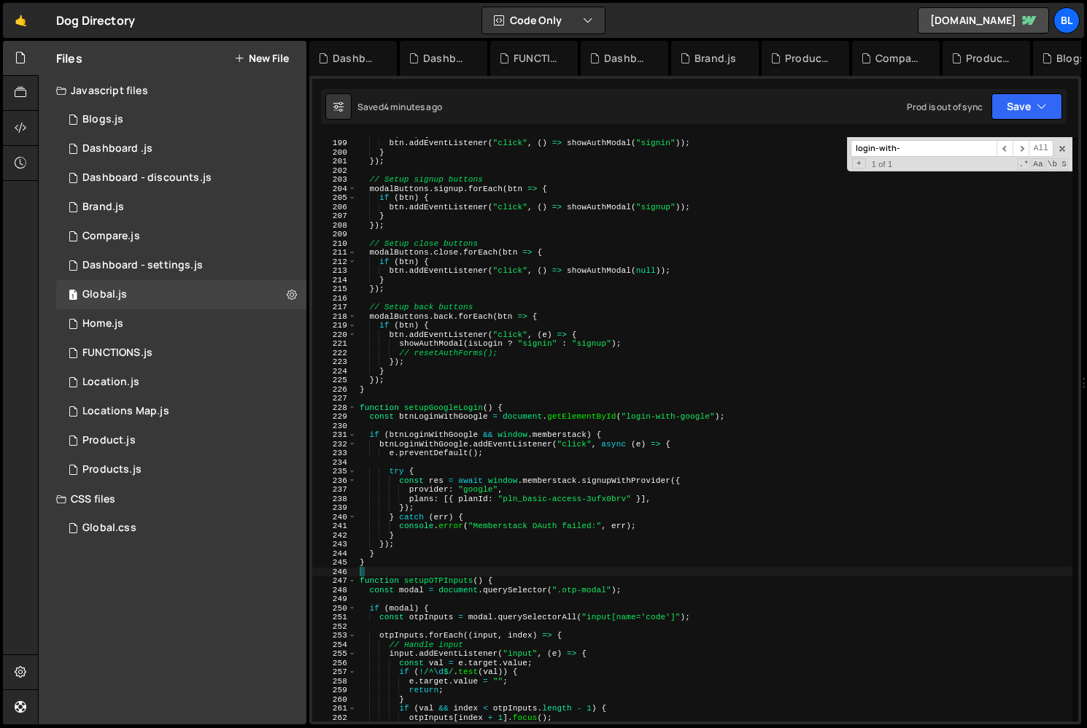
click at [414, 554] on div "if ( btn ) { btn . addEventListener ( "click" , ( ) => showAuthModal ( "signin"…" at bounding box center [714, 430] width 715 height 602
type textarea "}"
click at [452, 397] on div "if ( btn ) { btn . addEventListener ( "click" , ( ) => showAuthModal ( "signin"…" at bounding box center [714, 430] width 715 height 602
click at [440, 408] on div "if ( btn ) { btn . addEventListener ( "click" , ( ) => showAuthModal ( "signin"…" at bounding box center [714, 430] width 715 height 602
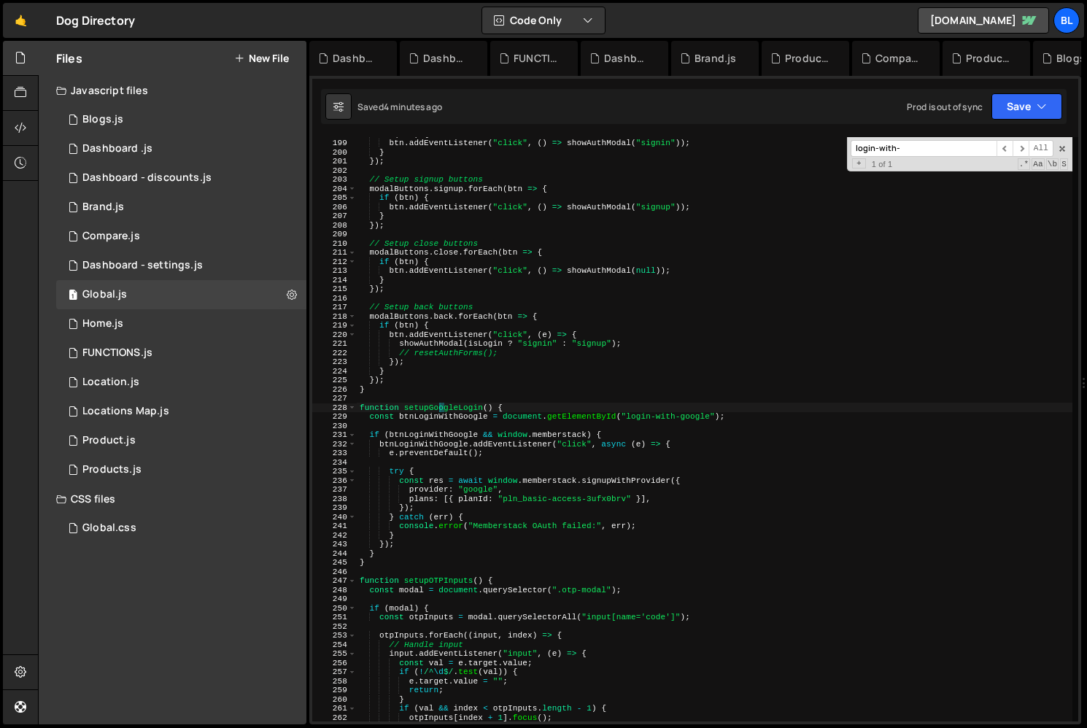
click at [440, 408] on div "if ( btn ) { btn . addEventListener ( "click" , ( ) => showAuthModal ( "signin"…" at bounding box center [714, 430] width 715 height 602
type textarea "setupGoogleLogin();"
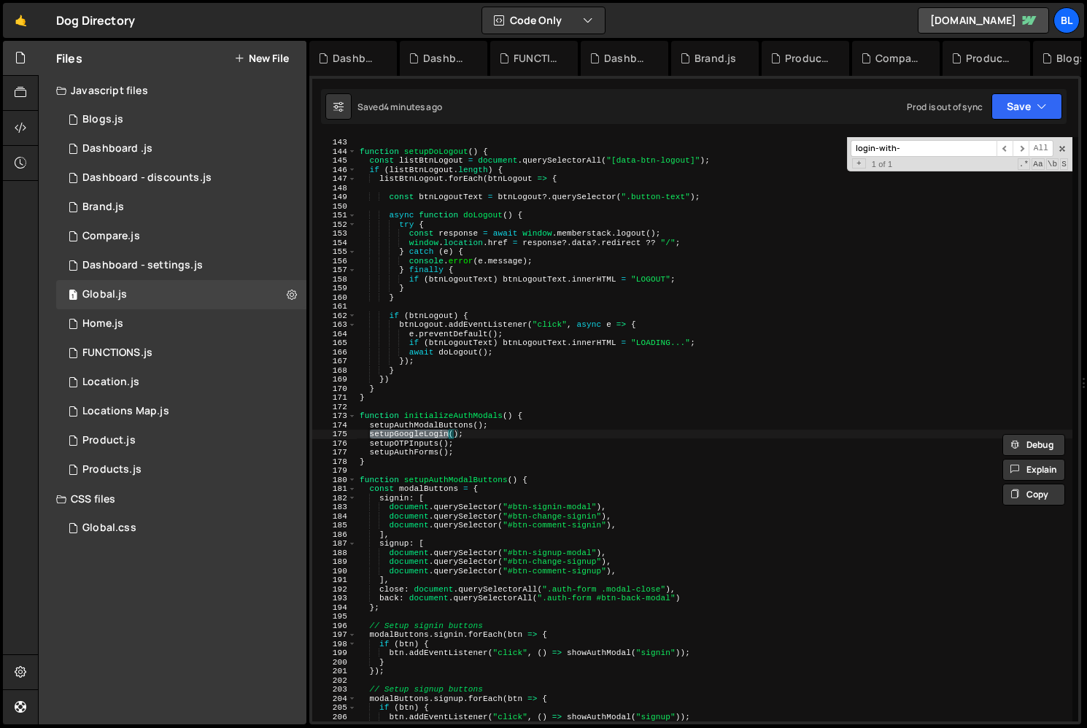
click at [470, 410] on div "} function setupDoLogout ( ) { const listBtnLogout = document . querySelectorAl…" at bounding box center [714, 429] width 715 height 602
click at [470, 419] on div "} function setupDoLogout ( ) { const listBtnLogout = document . querySelectorAl…" at bounding box center [714, 429] width 715 height 602
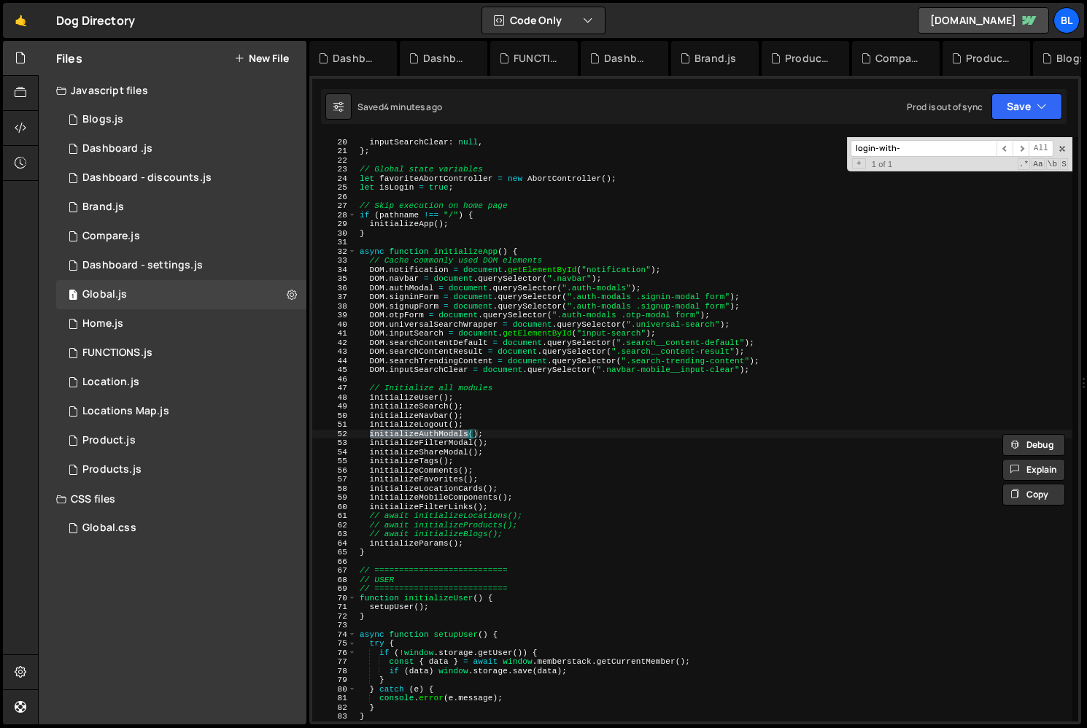
click at [481, 497] on div "searchTrendingContent : null , inputSearchClear : null , } ; // Global state va…" at bounding box center [714, 429] width 715 height 602
click at [413, 395] on div "searchTrendingContent : null , inputSearchClear : null , } ; // Global state va…" at bounding box center [714, 429] width 715 height 602
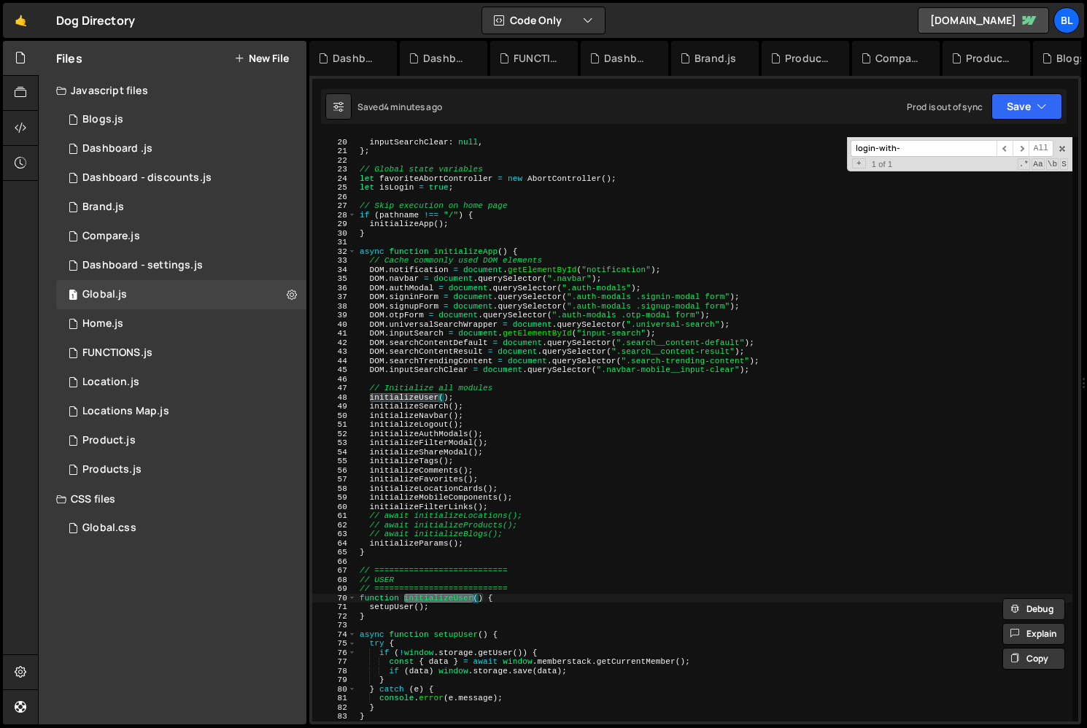
scroll to position [182, 0]
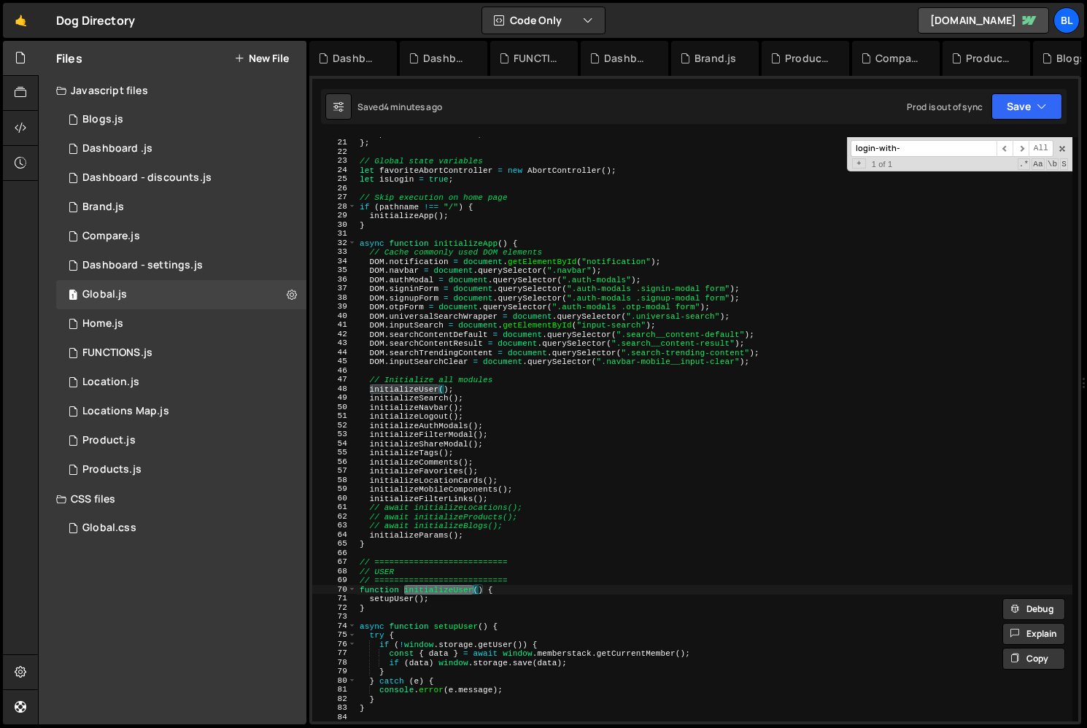
click at [437, 591] on div "inputSearchClear : null , } ; // Global state variables let favoriteAbortContro…" at bounding box center [714, 430] width 715 height 602
type textarea "setupUser();"
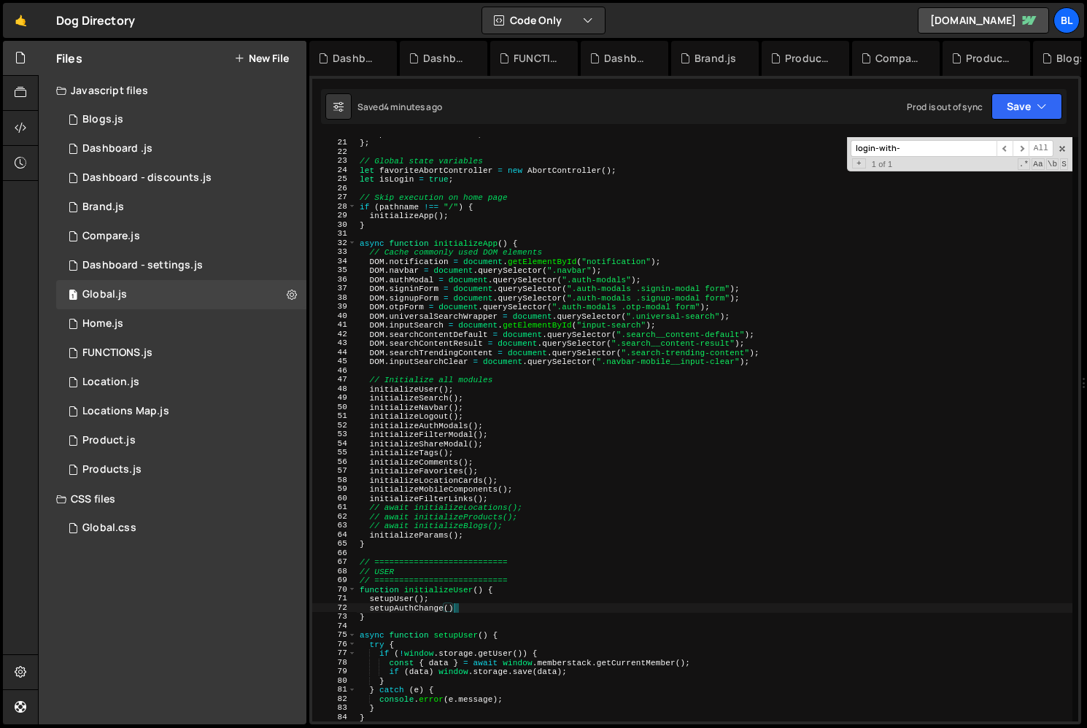
scroll to position [0, 8]
click at [408, 604] on div "inputSearchClear : null , } ; // Global state variables let favoriteAbortContro…" at bounding box center [714, 430] width 715 height 602
click at [384, 614] on div "inputSearchClear : null , } ; // Global state variables let favoriteAbortContro…" at bounding box center [714, 430] width 715 height 602
type textarea "}"
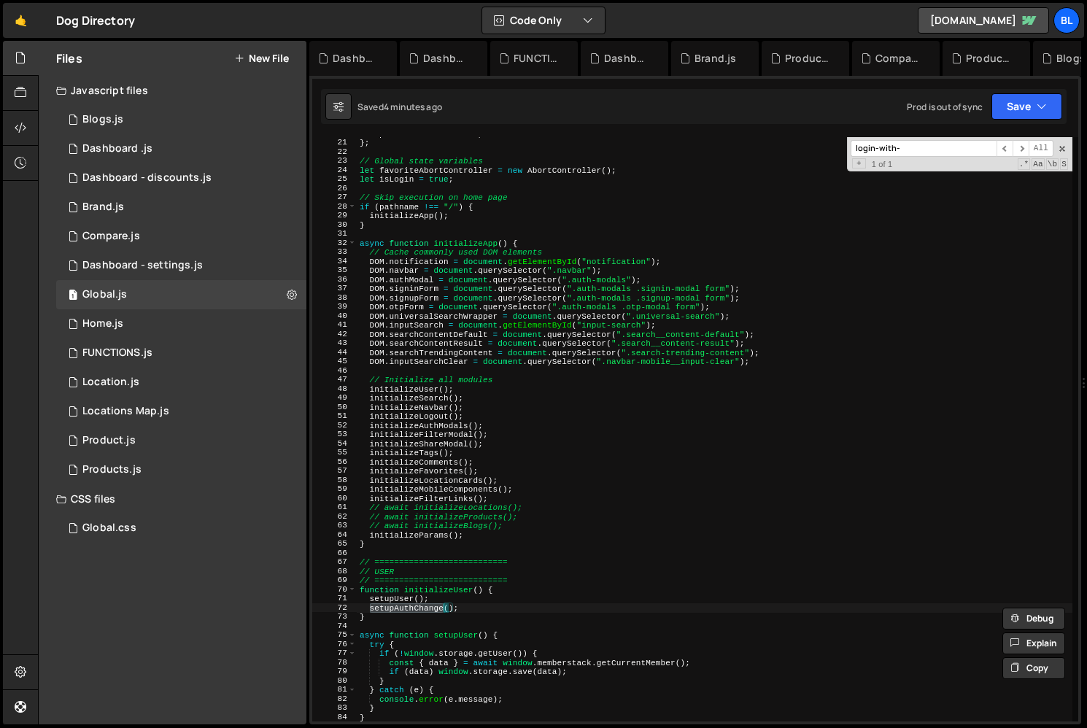
scroll to position [0, 0]
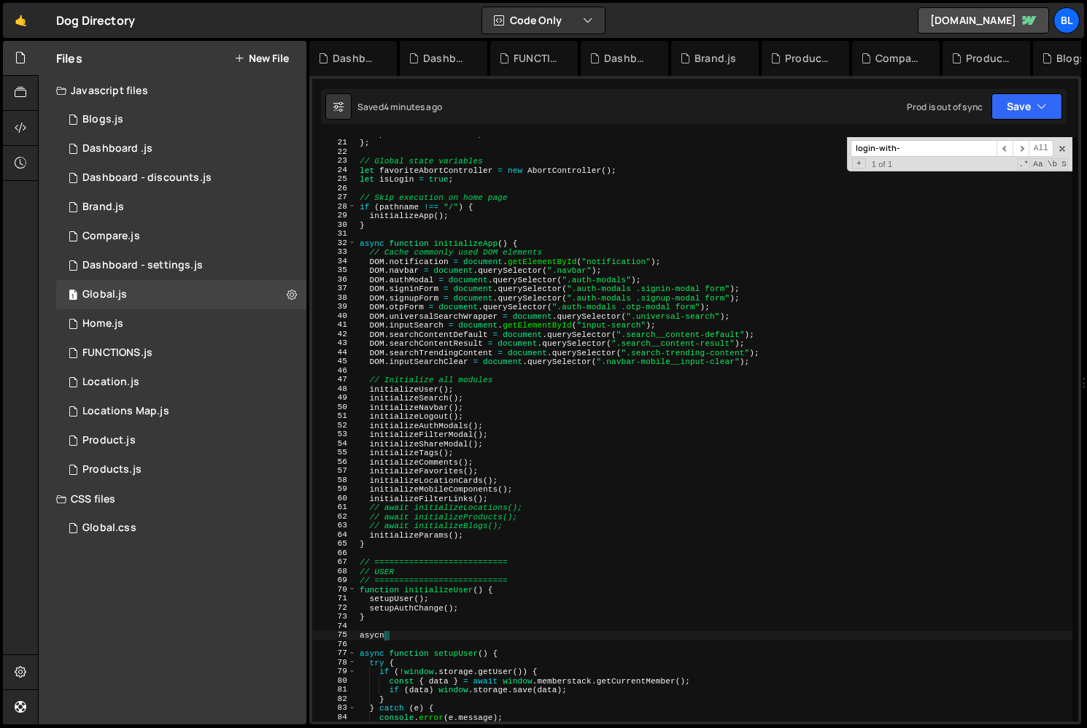
paste textarea "});"
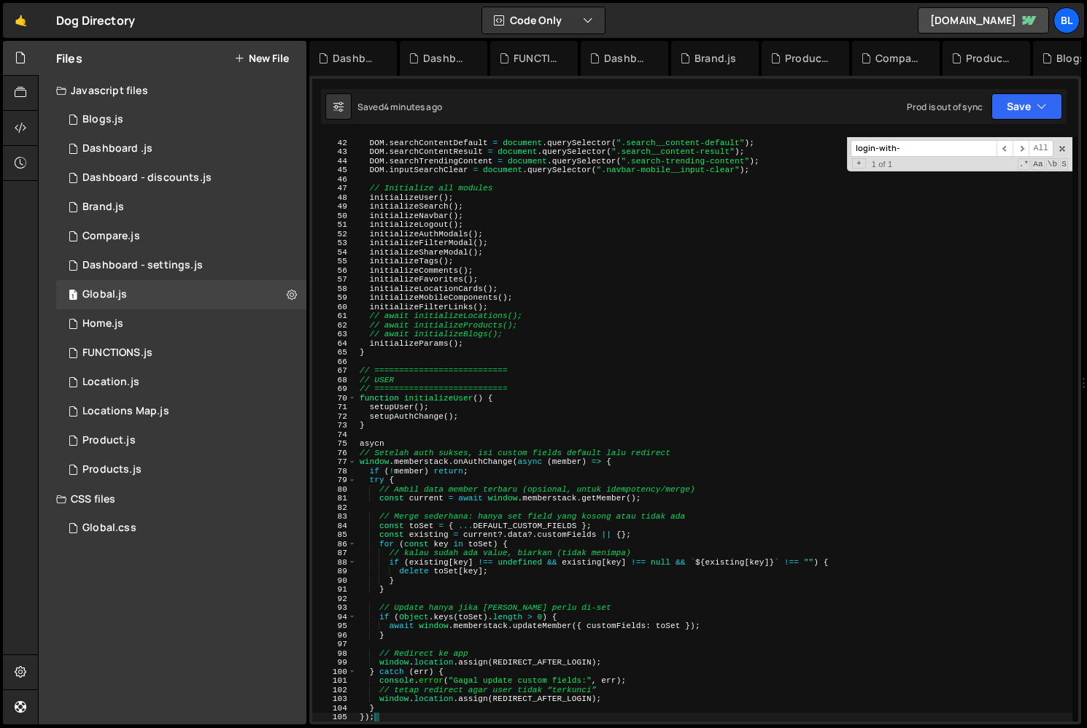
type textarea "asycn"
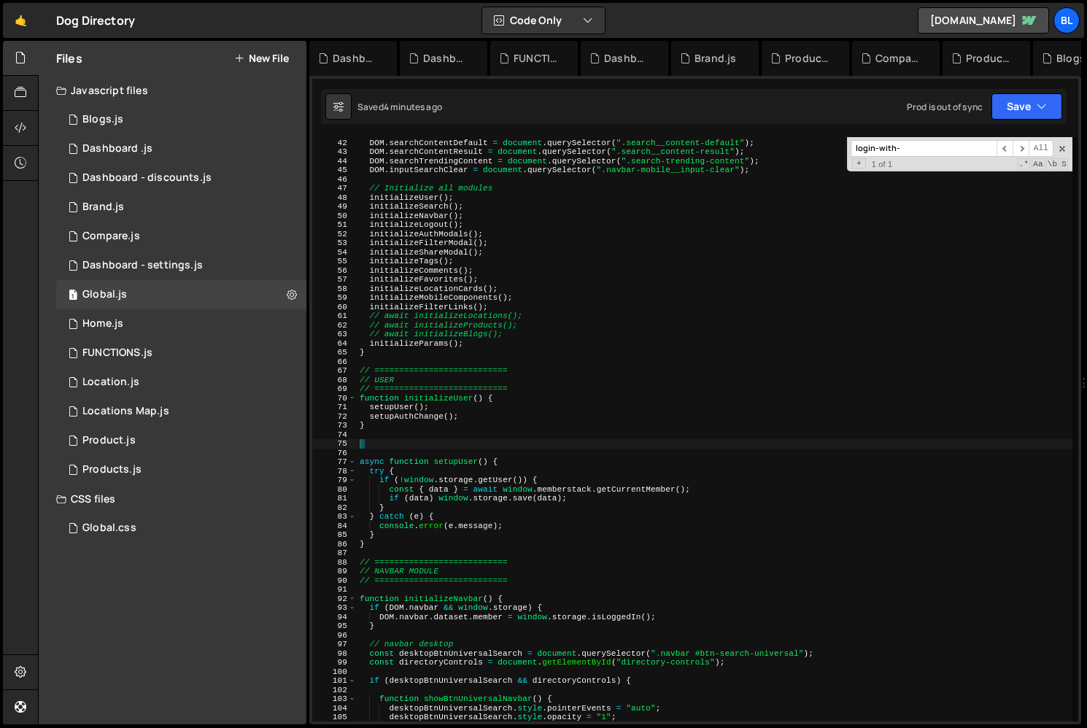
scroll to position [0, 0]
paste textarea "});"
type textarea "});"
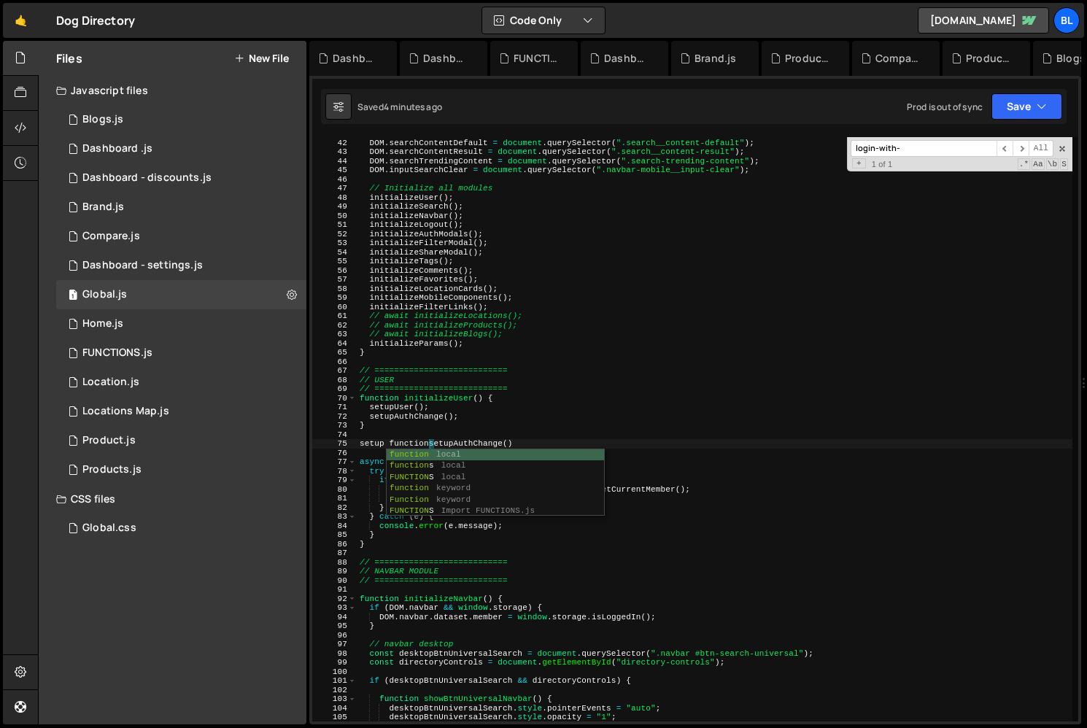
scroll to position [0, 6]
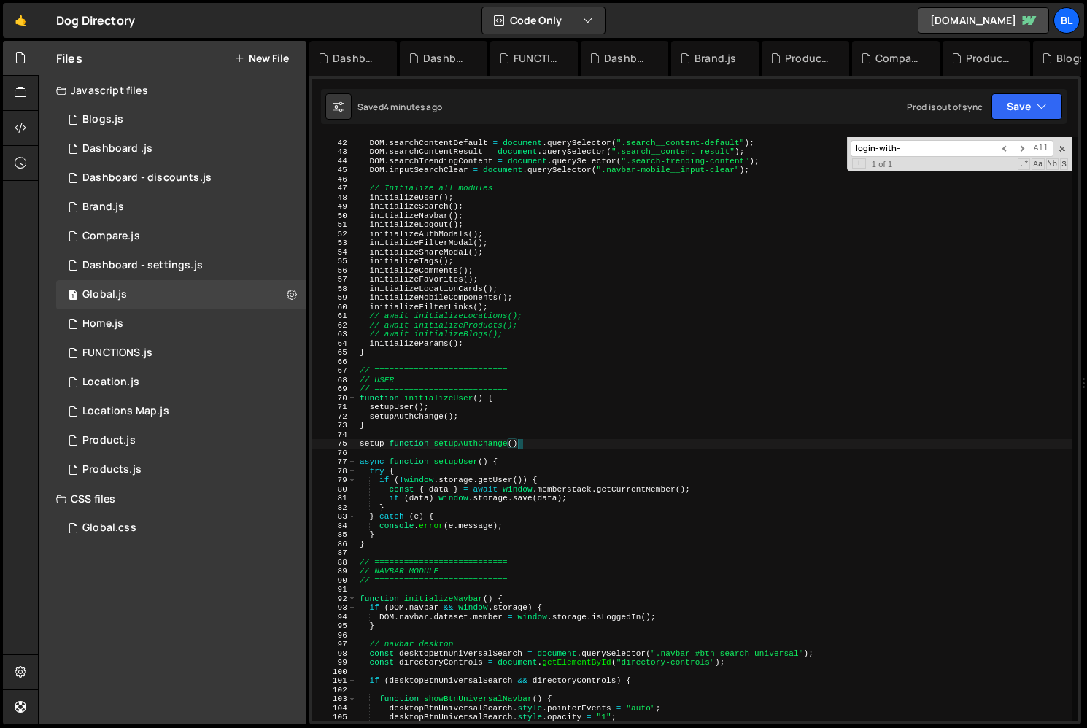
type textarea "setup function setupAuthChange(){"
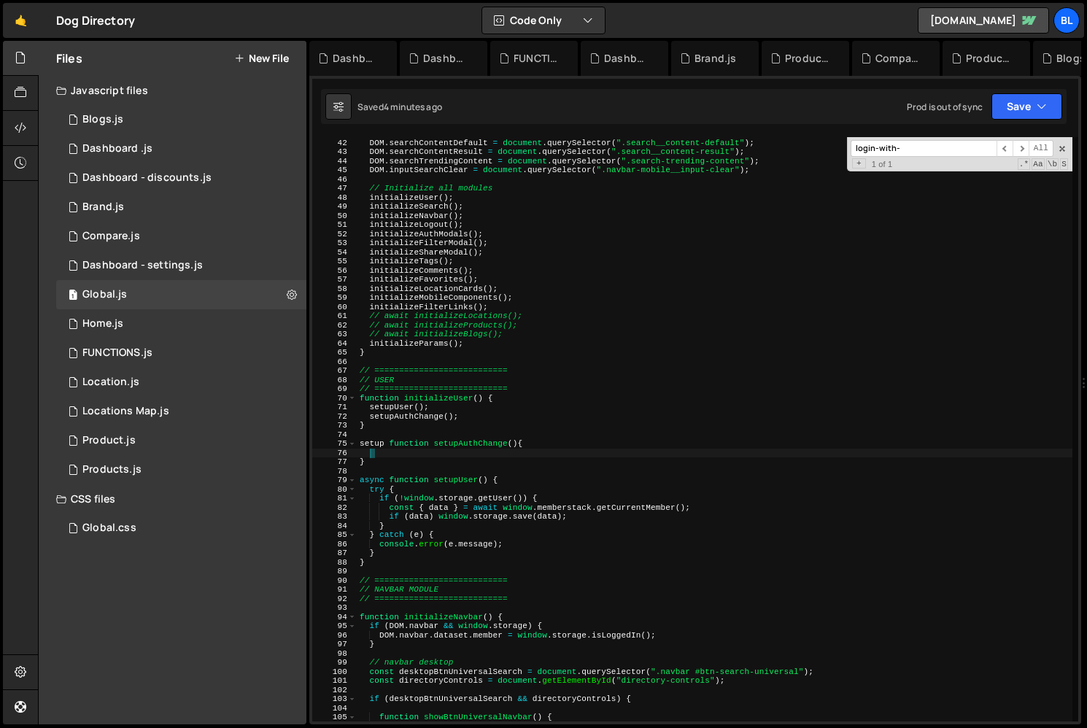
scroll to position [0, 0]
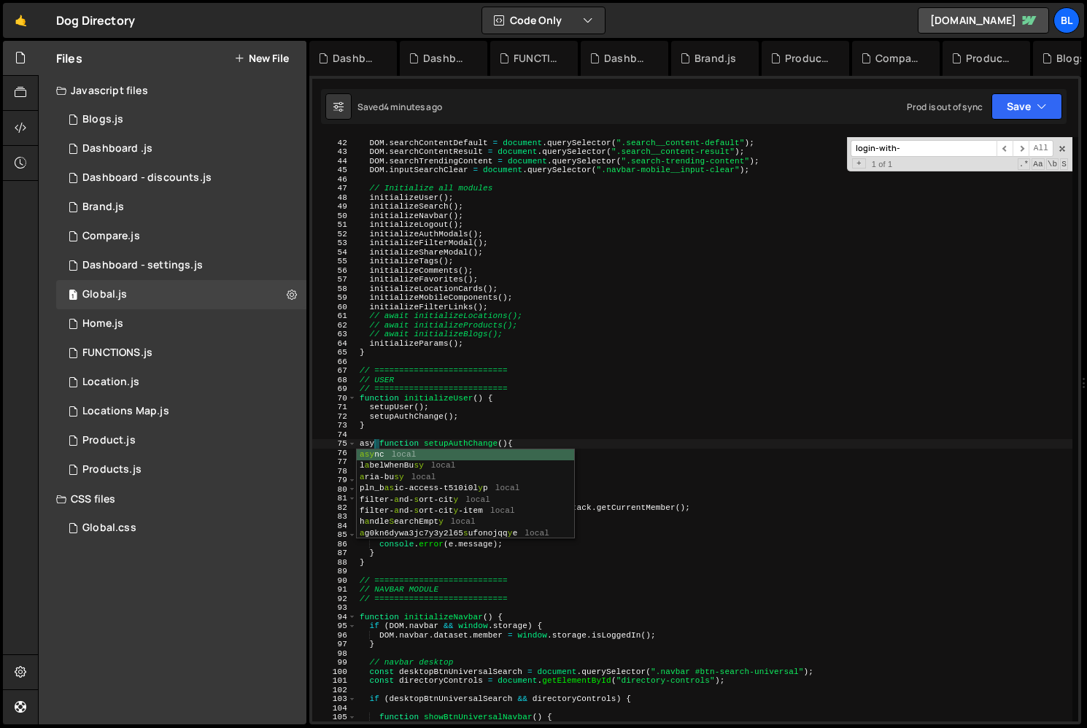
type textarea "async function setupAuthChange(){"
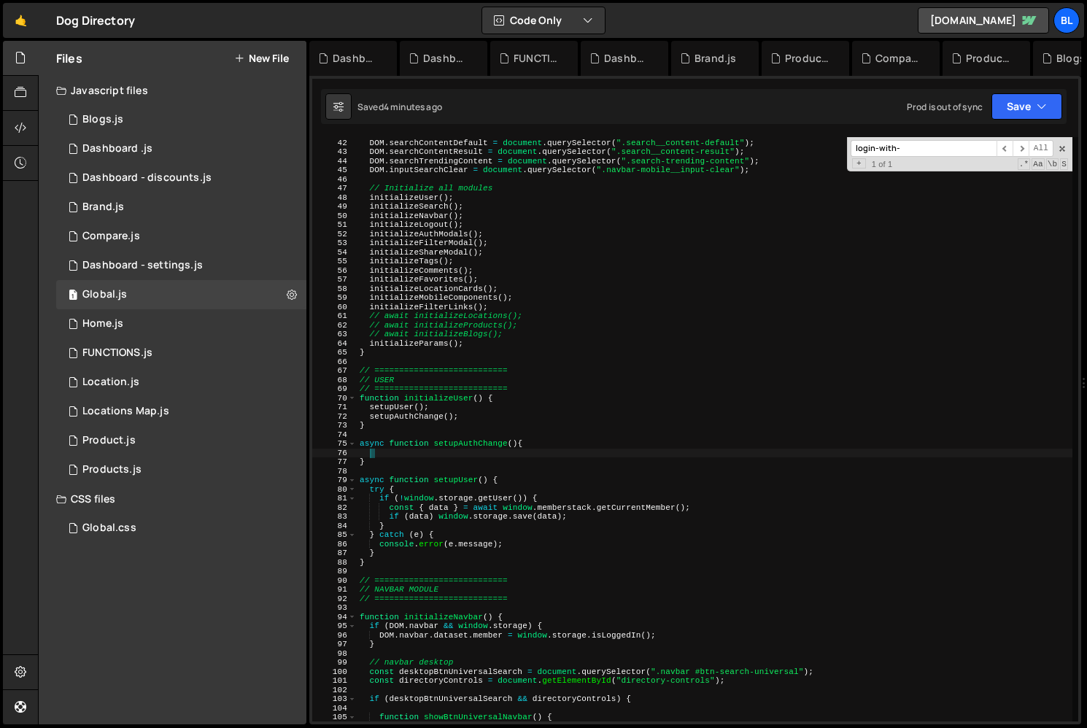
paste textarea "});"
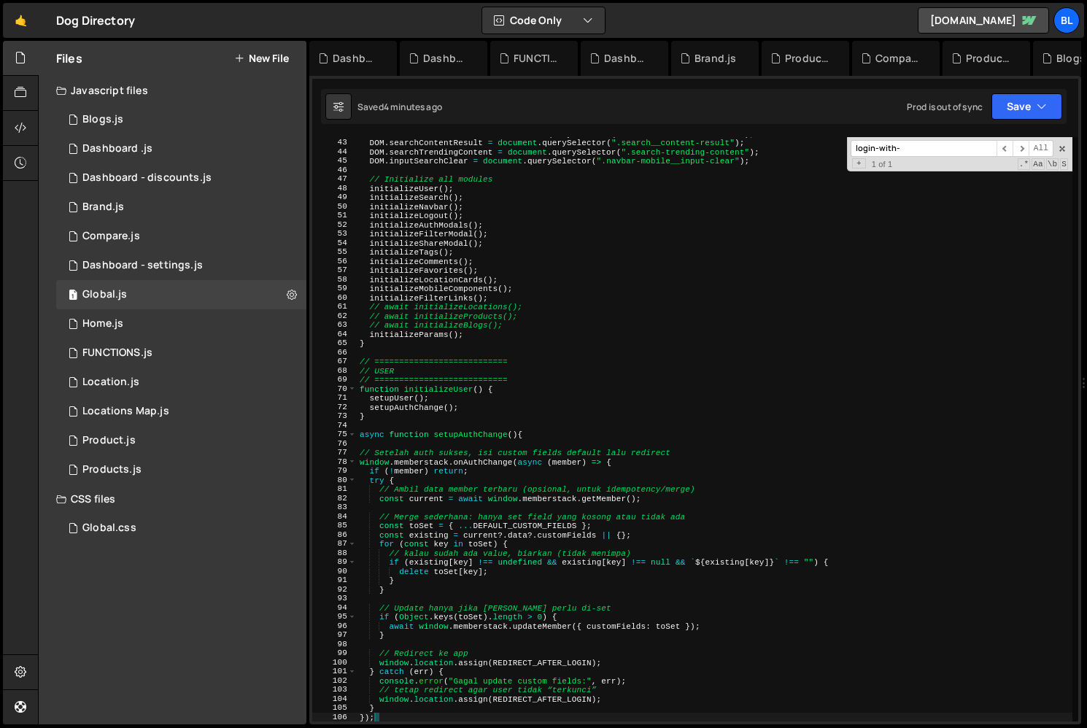
scroll to position [382, 0]
type textarea "}"
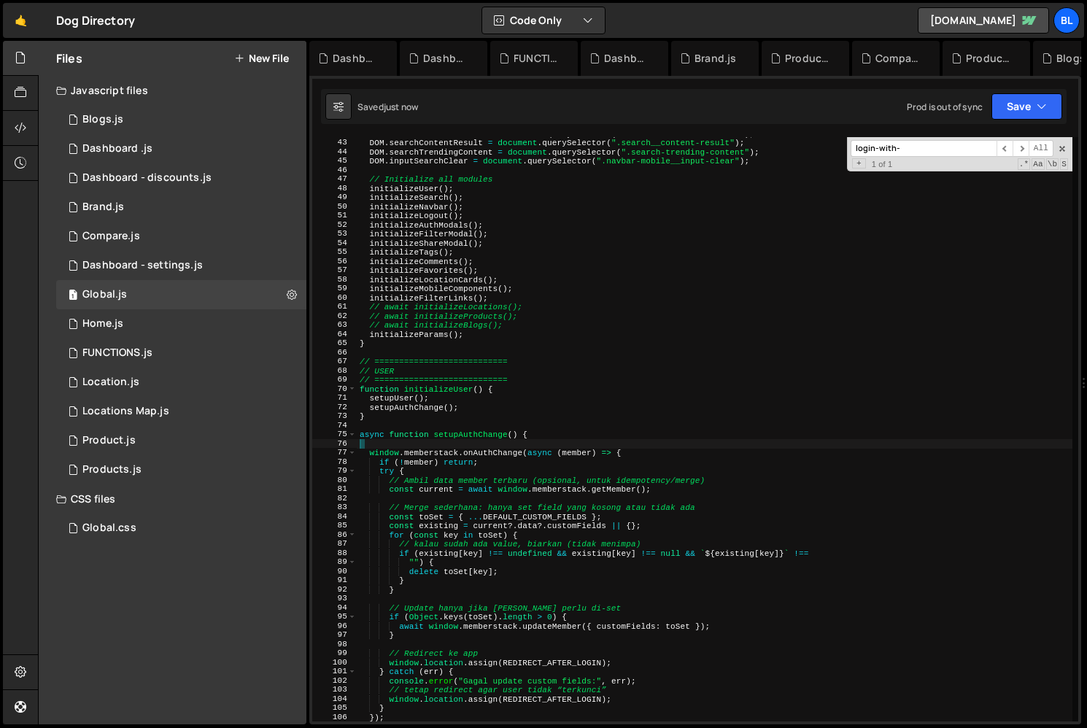
click at [823, 441] on div "DOM . searchContentDefault = document . querySelector ( ".search__content-defau…" at bounding box center [714, 430] width 715 height 602
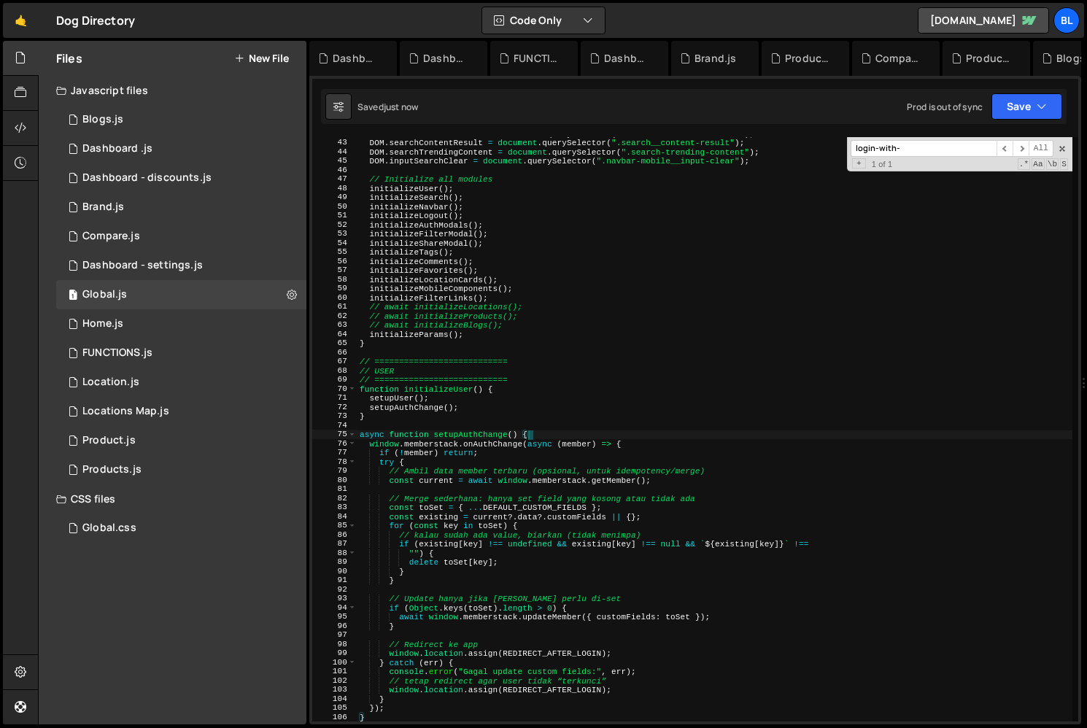
click at [637, 475] on div "DOM . searchContentDefault = document . querySelector ( ".search__content-defau…" at bounding box center [714, 430] width 715 height 602
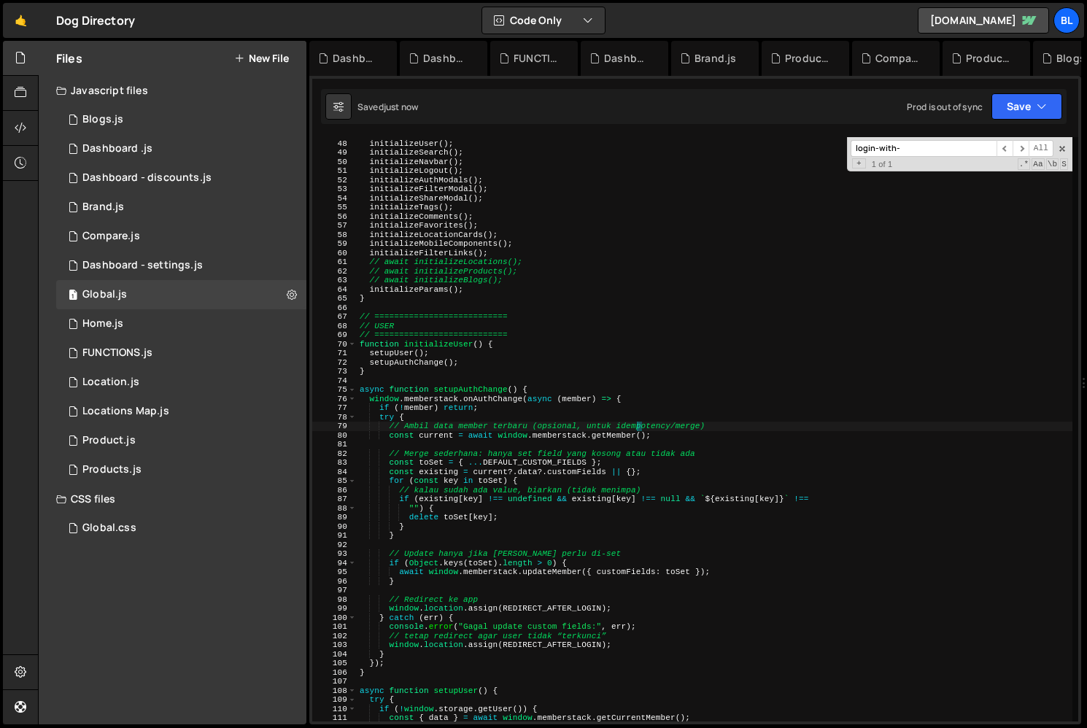
scroll to position [430, 0]
click at [540, 462] on div "initializeUser ( ) ; initializeSearch ( ) ; initializeNavbar ( ) ; initializeLo…" at bounding box center [714, 437] width 715 height 602
click at [564, 457] on div "initializeUser ( ) ; initializeSearch ( ) ; initializeNavbar ( ) ; initializeLo…" at bounding box center [714, 437] width 715 height 602
click at [435, 456] on div "initializeUser ( ) ; initializeSearch ( ) ; initializeNavbar ( ) ; initializeLo…" at bounding box center [714, 437] width 715 height 602
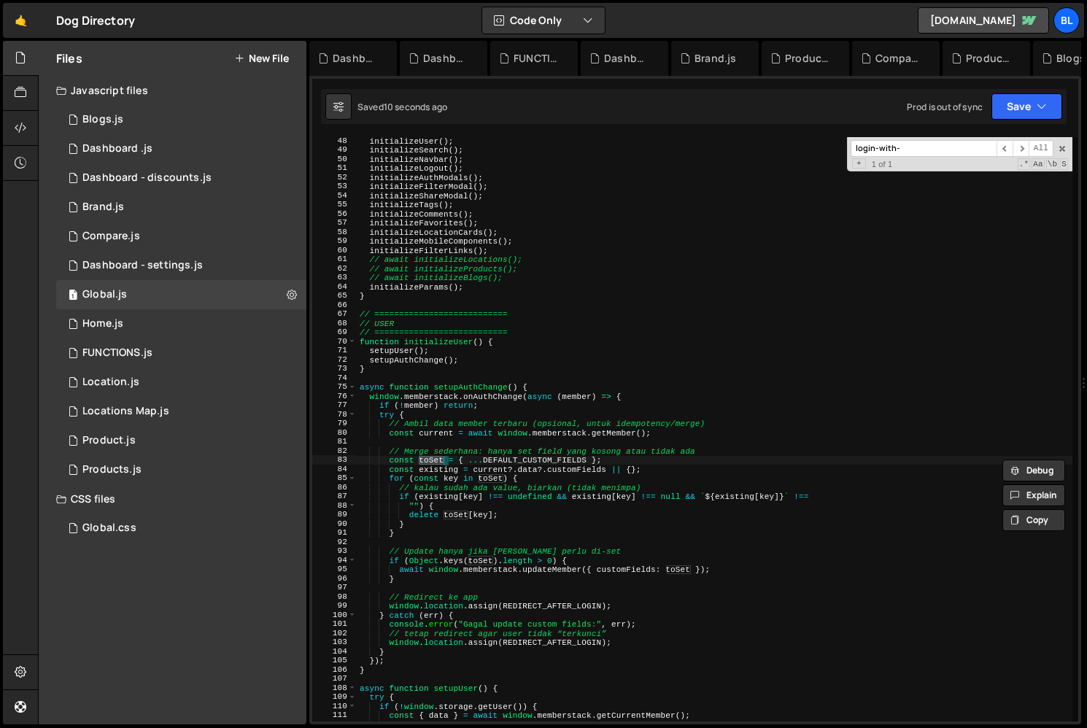
click at [504, 483] on div "initializeUser ( ) ; initializeSearch ( ) ; initializeNavbar ( ) ; initializeLo…" at bounding box center [714, 437] width 715 height 602
click at [498, 505] on div "initializeUser ( ) ; initializeSearch ( ) ; initializeNavbar ( ) ; initializeLo…" at bounding box center [714, 437] width 715 height 602
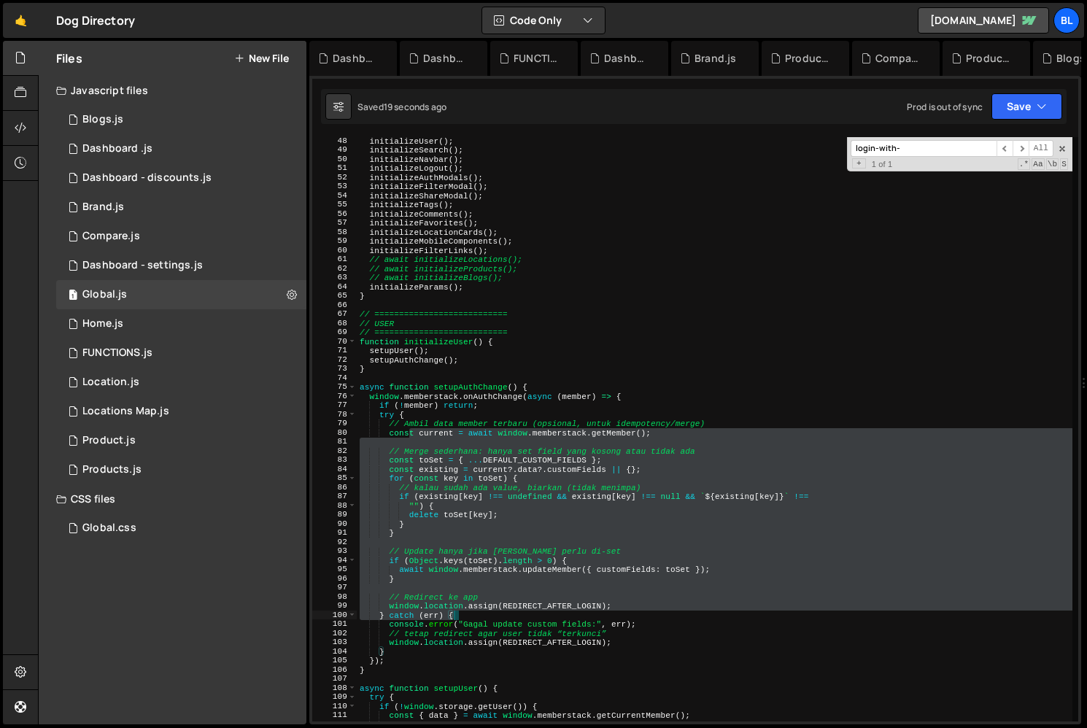
drag, startPoint x: 409, startPoint y: 437, endPoint x: 537, endPoint y: 611, distance: 216.5
click at [537, 611] on div "initializeUser ( ) ; initializeSearch ( ) ; initializeNavbar ( ) ; initializeLo…" at bounding box center [714, 437] width 715 height 602
click at [508, 573] on div "initializeUser ( ) ; initializeSearch ( ) ; initializeNavbar ( ) ; initializeLo…" at bounding box center [714, 437] width 715 height 602
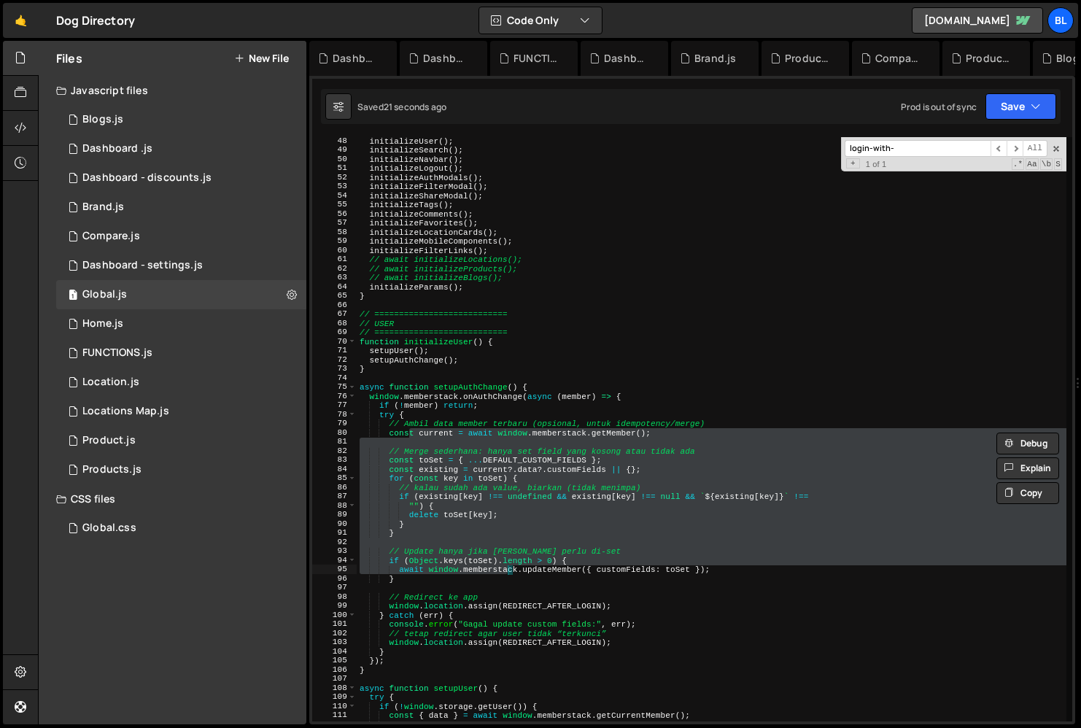
click at [476, 586] on div "initializeUser ( ) ; initializeSearch ( ) ; initializeNavbar ( ) ; initializeLo…" at bounding box center [714, 437] width 715 height 602
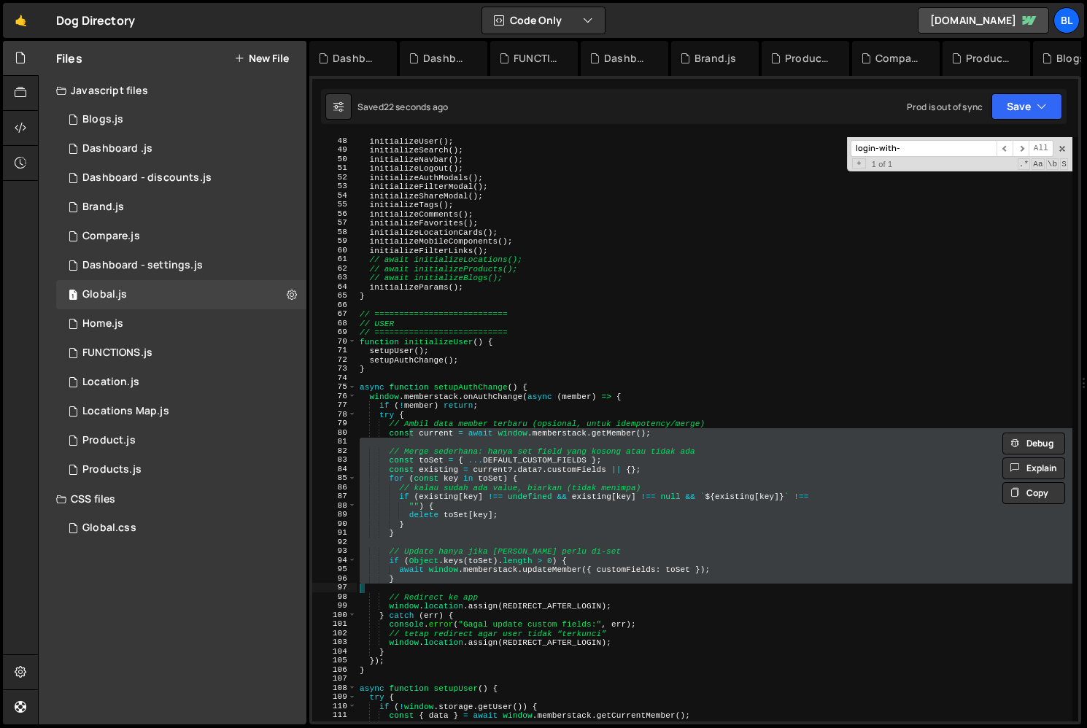
click at [626, 539] on div "initializeUser ( ) ; initializeSearch ( ) ; initializeNavbar ( ) ; initializeLo…" at bounding box center [714, 437] width 715 height 602
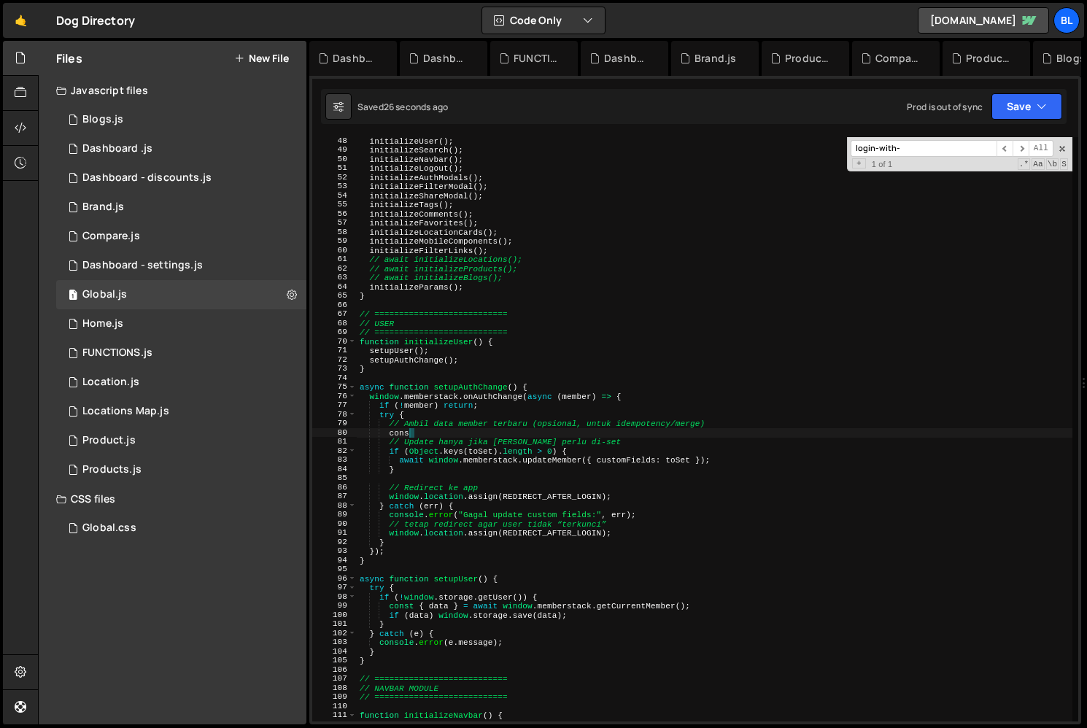
click at [406, 457] on div "initializeUser ( ) ; initializeSearch ( ) ; initializeNavbar ( ) ; initializeLo…" at bounding box center [714, 437] width 715 height 602
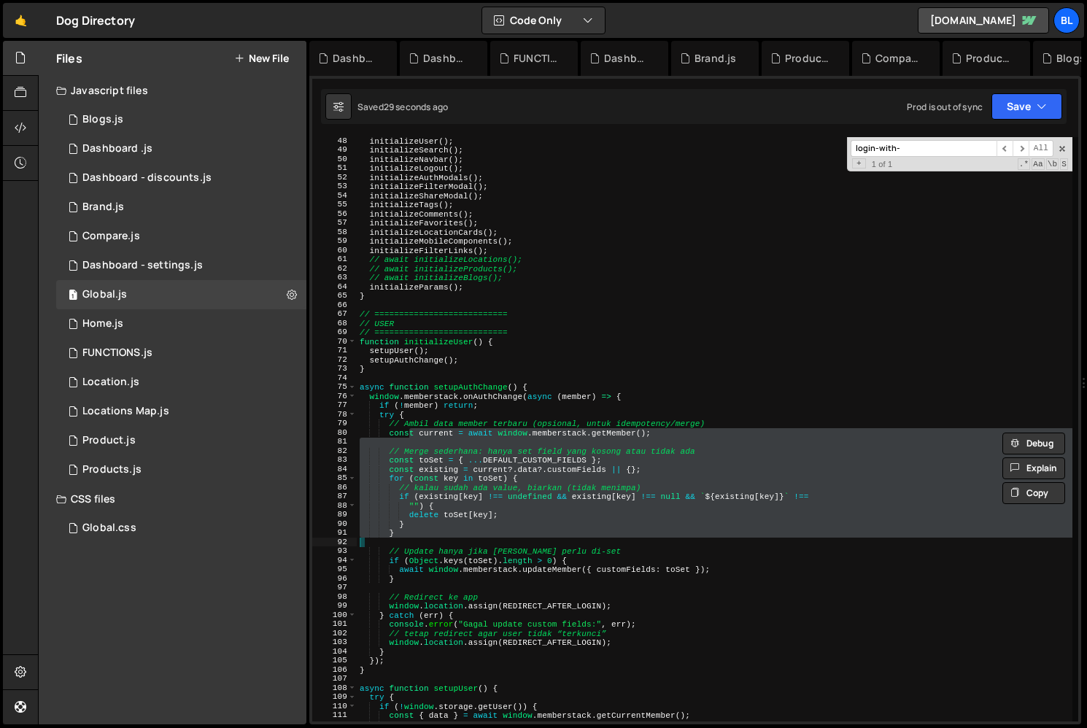
click at [414, 498] on div "initializeUser ( ) ; initializeSearch ( ) ; initializeNavbar ( ) ; initializeLo…" at bounding box center [714, 437] width 715 height 602
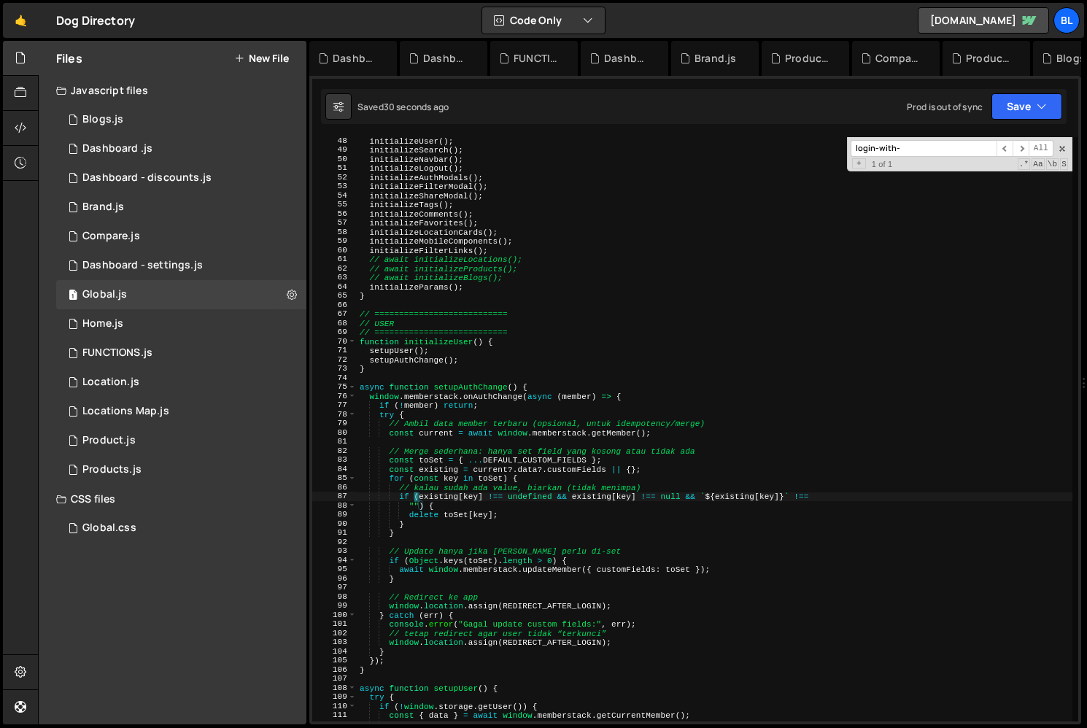
click at [427, 564] on div "initializeUser ( ) ; initializeSearch ( ) ; initializeNavbar ( ) ; initializeLo…" at bounding box center [714, 437] width 715 height 602
type textarea "// await window.memberstack.updateMember({ customFields: toSet });"
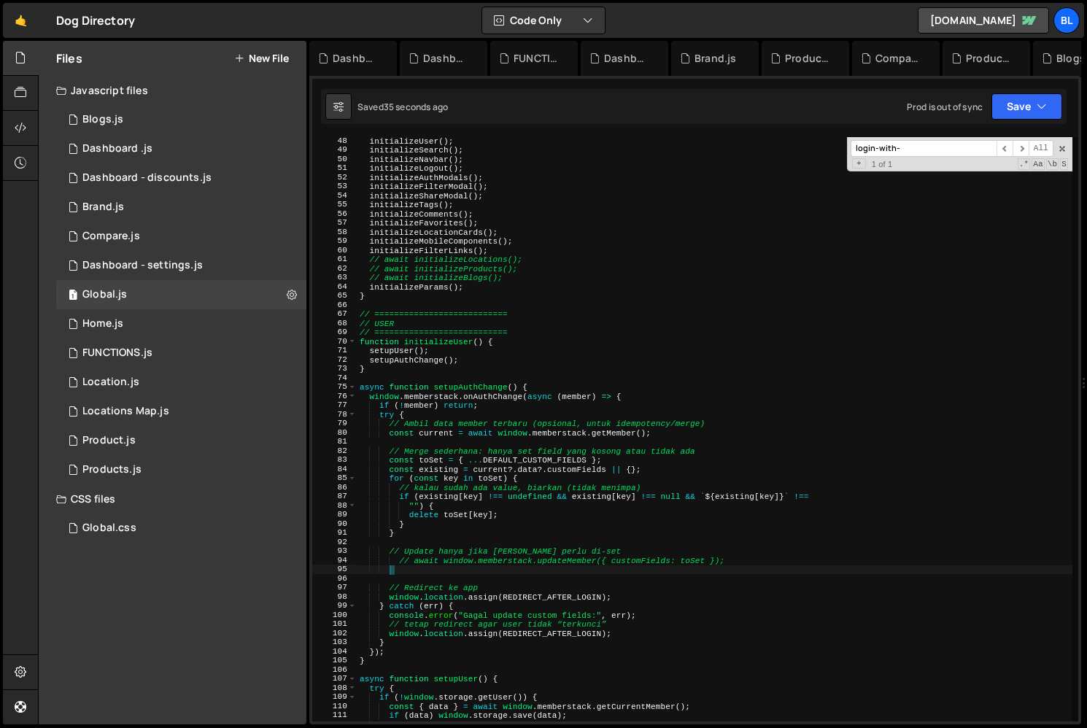
drag, startPoint x: 387, startPoint y: 567, endPoint x: 419, endPoint y: 582, distance: 35.2
click at [419, 582] on div "initializeUser ( ) ; initializeSearch ( ) ; initializeNavbar ( ) ; initializeLo…" at bounding box center [714, 437] width 715 height 602
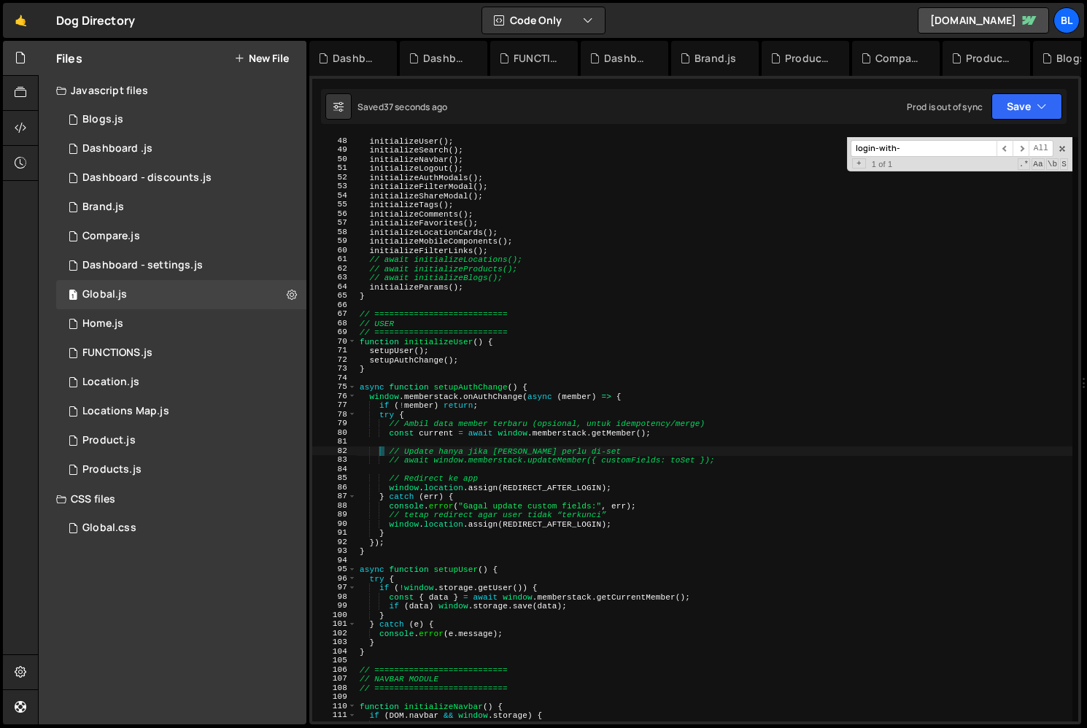
drag, startPoint x: 407, startPoint y: 535, endPoint x: 379, endPoint y: 446, distance: 93.2
click at [379, 446] on div "initializeUser ( ) ; initializeSearch ( ) ; initializeNavbar ( ) ; initializeLo…" at bounding box center [714, 437] width 715 height 602
click at [429, 427] on div "initializeUser ( ) ; initializeSearch ( ) ; initializeNavbar ( ) ; initializeLo…" at bounding box center [714, 437] width 715 height 602
click at [470, 424] on div "initializeUser ( ) ; initializeSearch ( ) ; initializeNavbar ( ) ; initializeLo…" at bounding box center [714, 437] width 715 height 602
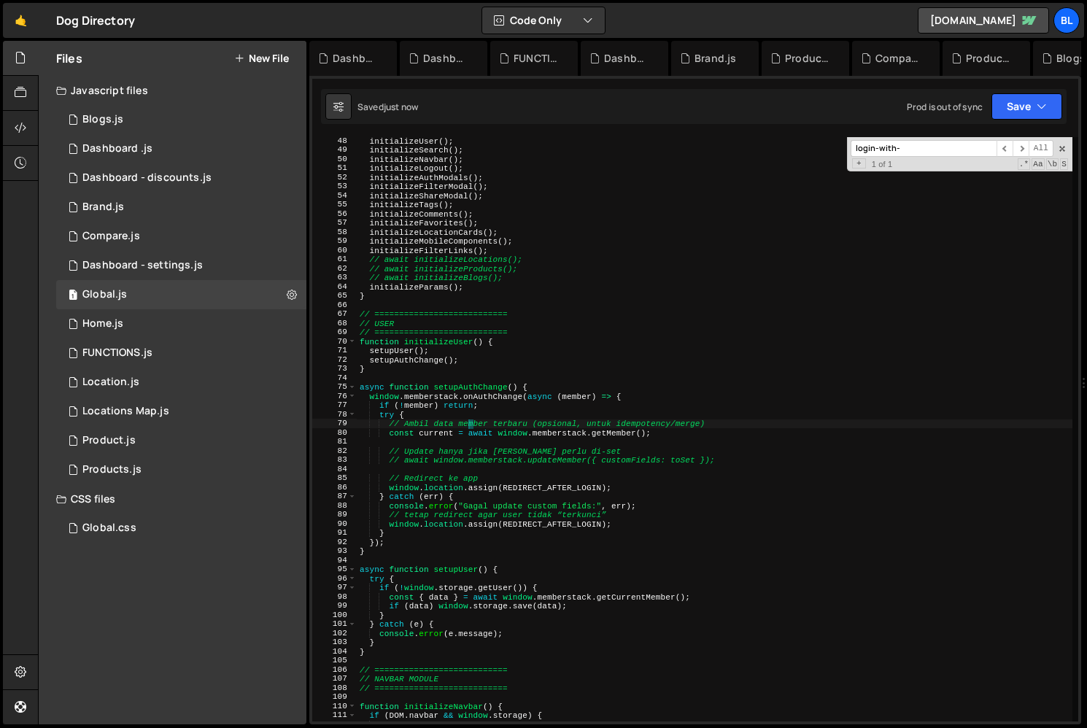
click at [435, 430] on div "initializeUser ( ) ; initializeSearch ( ) ; initializeNavbar ( ) ; initializeLo…" at bounding box center [714, 437] width 715 height 602
type textarea "const current = await window.memberstack.getMember();"
click at [435, 432] on div "initializeUser ( ) ; initializeSearch ( ) ; initializeNavbar ( ) ; initializeLo…" at bounding box center [714, 437] width 715 height 602
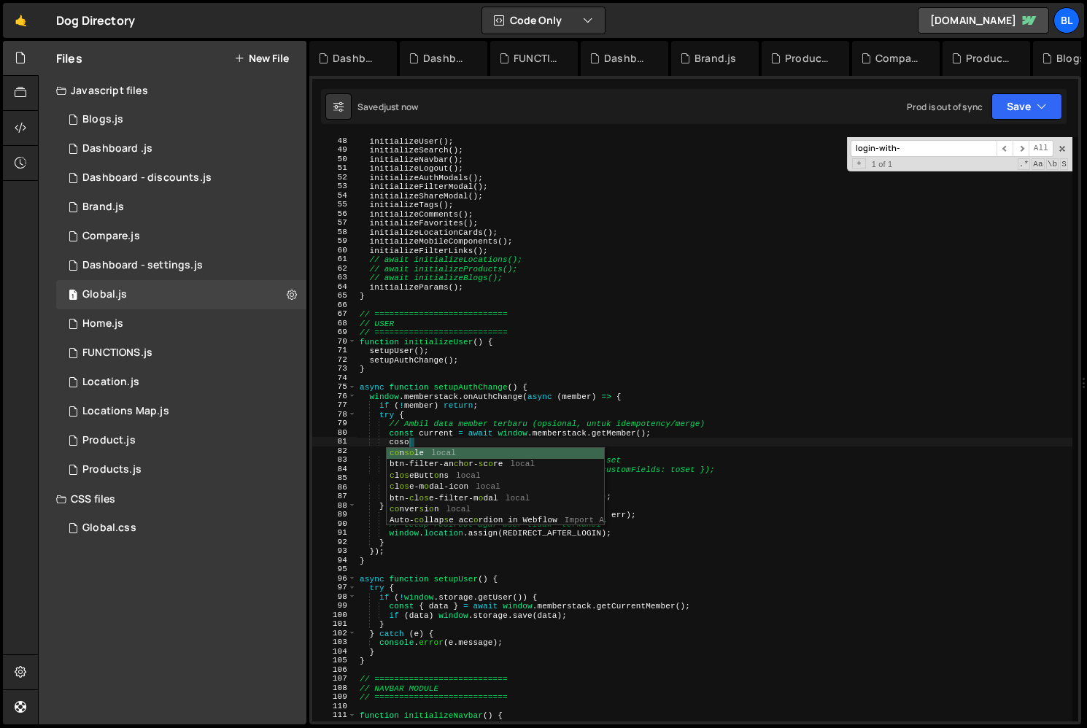
type textarea "cosol"
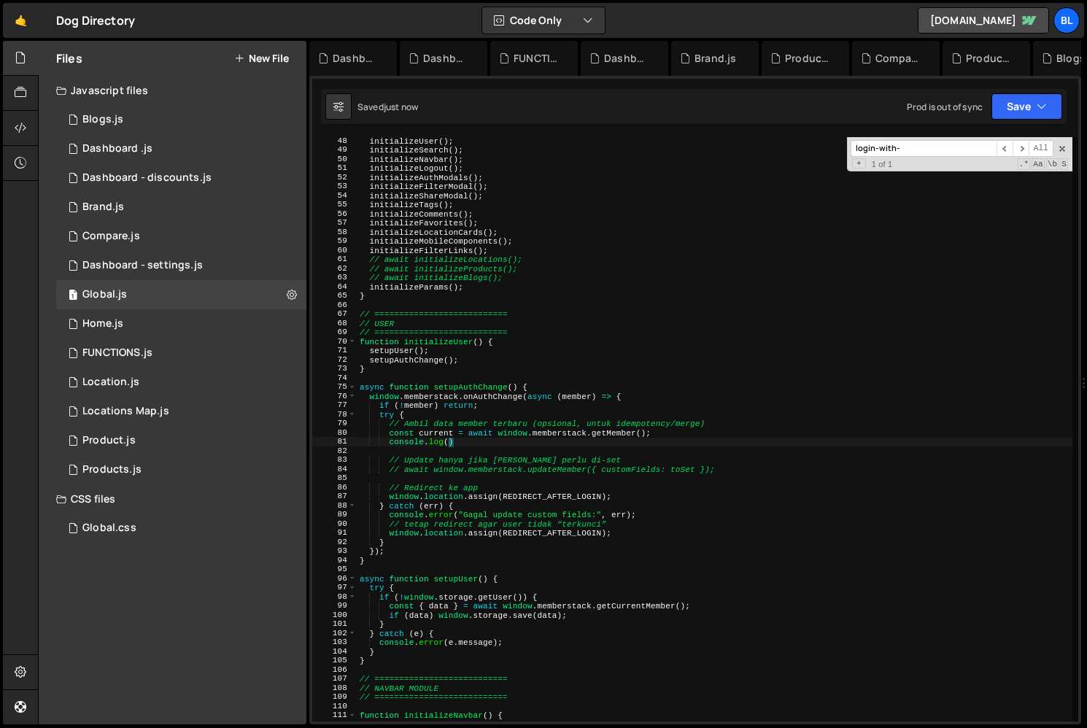
scroll to position [0, 7]
paste textarea "current)"
click at [555, 489] on div "initializeUser ( ) ; initializeSearch ( ) ; initializeNavbar ( ) ; initializeLo…" at bounding box center [714, 437] width 715 height 602
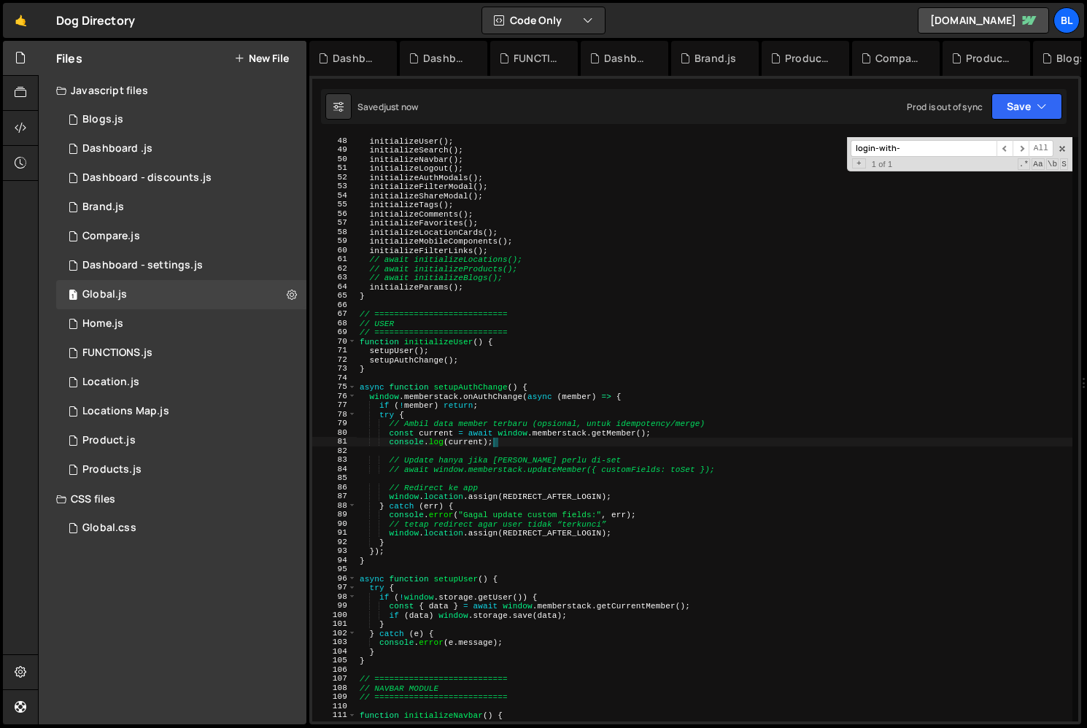
click at [555, 489] on div "initializeUser ( ) ; initializeSearch ( ) ; initializeNavbar ( ) ; initializeLo…" at bounding box center [714, 437] width 715 height 602
click at [551, 497] on div "initializeUser ( ) ; initializeSearch ( ) ; initializeNavbar ( ) ; initializeLo…" at bounding box center [714, 437] width 715 height 602
click at [521, 502] on div "initializeUser ( ) ; initializeSearch ( ) ; initializeNavbar ( ) ; initializeLo…" at bounding box center [714, 437] width 715 height 602
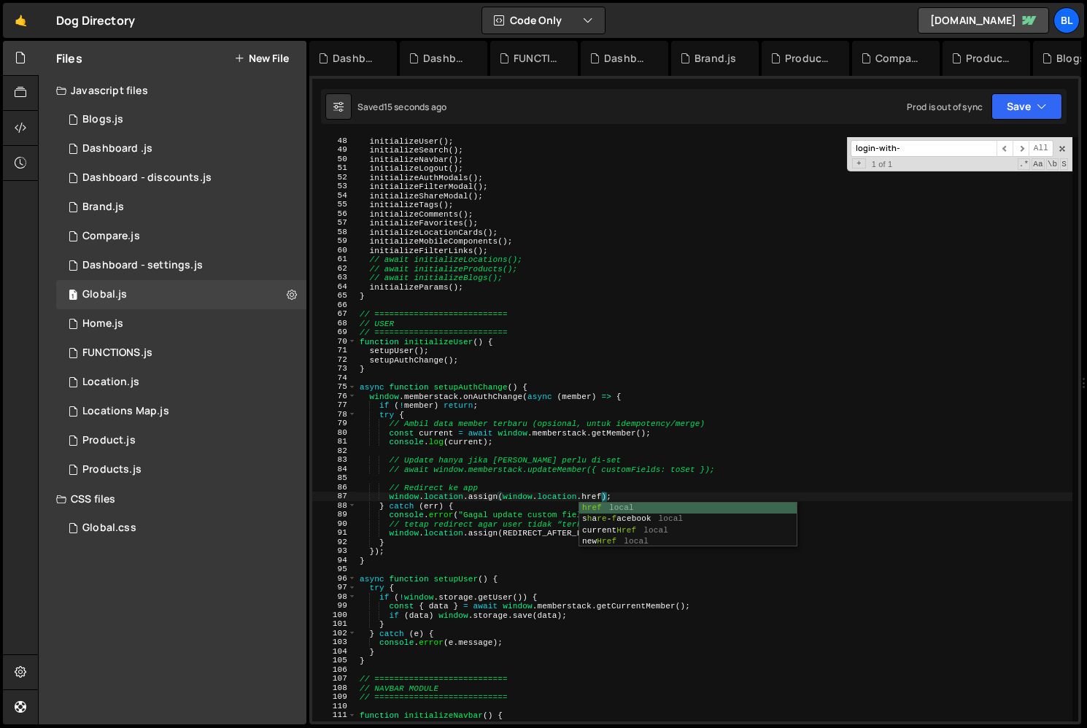
scroll to position [0, 7]
click at [594, 487] on div "initializeUser ( ) ; initializeSearch ( ) ; initializeNavbar ( ) ; initializeLo…" at bounding box center [714, 437] width 715 height 602
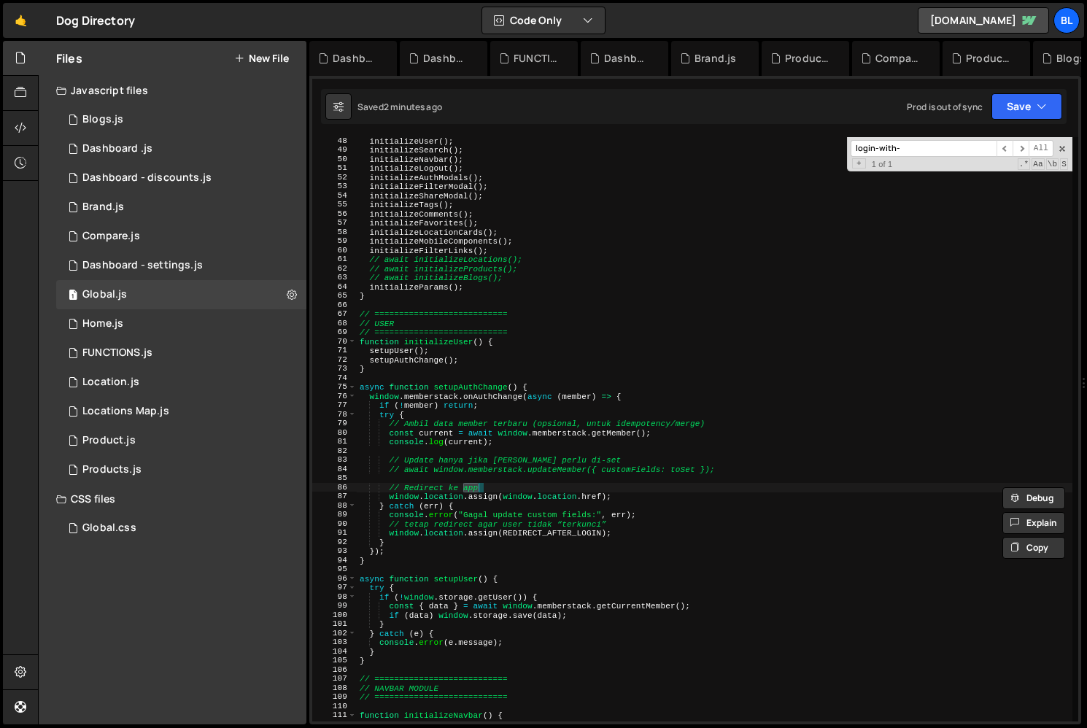
click at [594, 494] on div "initializeUser ( ) ; initializeSearch ( ) ; initializeNavbar ( ) ; initializeLo…" at bounding box center [714, 437] width 715 height 602
paste textarea "origin"
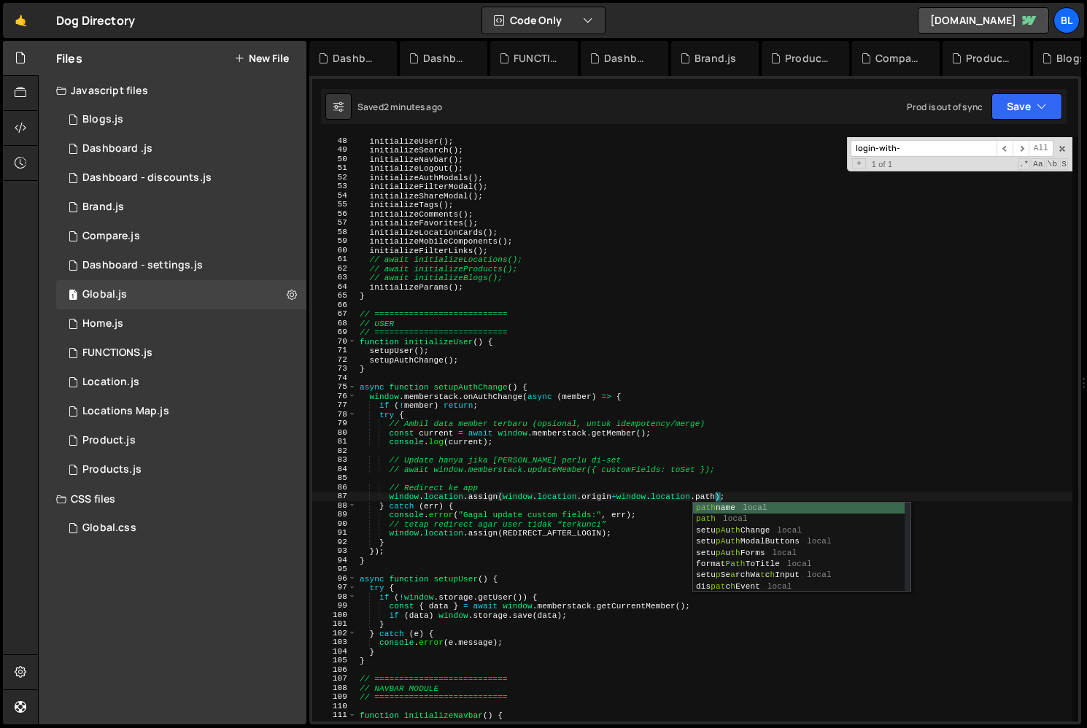
scroll to position [0, 32]
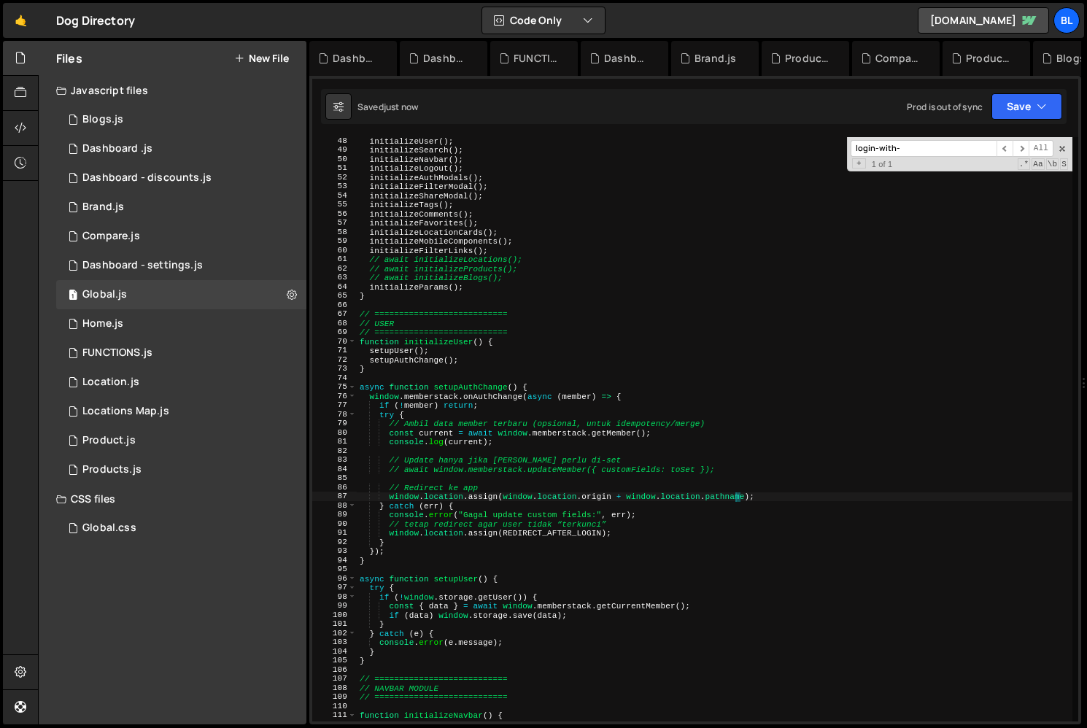
click at [696, 495] on div "initializeUser ( ) ; initializeSearch ( ) ; initializeNavbar ( ) ; initializeLo…" at bounding box center [714, 437] width 715 height 602
drag, startPoint x: 503, startPoint y: 494, endPoint x: 612, endPoint y: 499, distance: 108.8
click at [612, 499] on div "initializeUser ( ) ; initializeSearch ( ) ; initializeNavbar ( ) ; initializeLo…" at bounding box center [714, 437] width 715 height 602
click at [577, 526] on div "initializeUser ( ) ; initializeSearch ( ) ; initializeNavbar ( ) ; initializeLo…" at bounding box center [714, 437] width 715 height 602
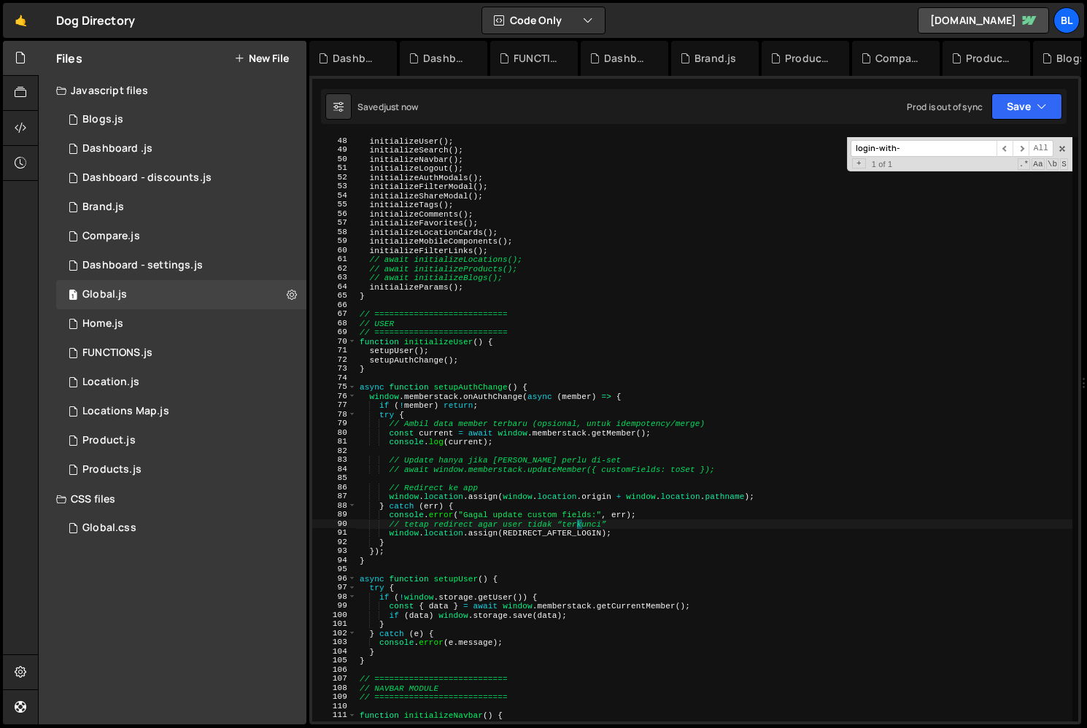
click at [577, 526] on div "initializeUser ( ) ; initializeSearch ( ) ; initializeNavbar ( ) ; initializeLo…" at bounding box center [714, 437] width 715 height 602
click at [565, 530] on div "initializeUser ( ) ; initializeSearch ( ) ; initializeNavbar ( ) ; initializeLo…" at bounding box center [714, 437] width 715 height 602
click at [615, 527] on div "initializeUser ( ) ; initializeSearch ( ) ; initializeNavbar ( ) ; initializeLo…" at bounding box center [714, 437] width 715 height 602
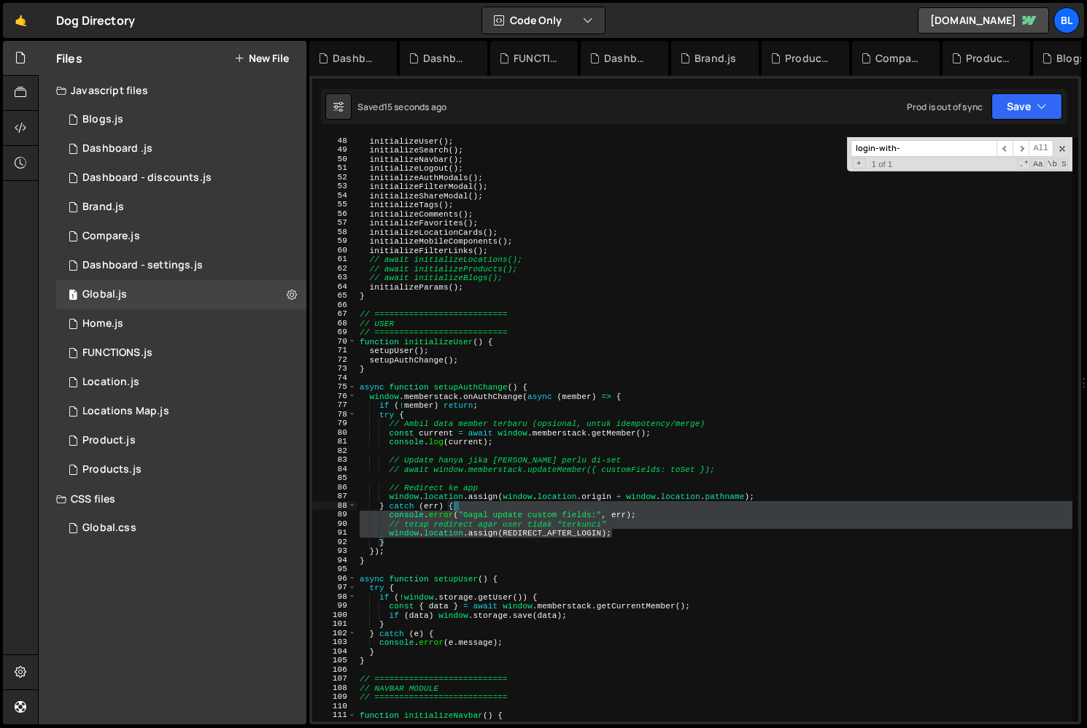
type textarea "} catch (err) {"
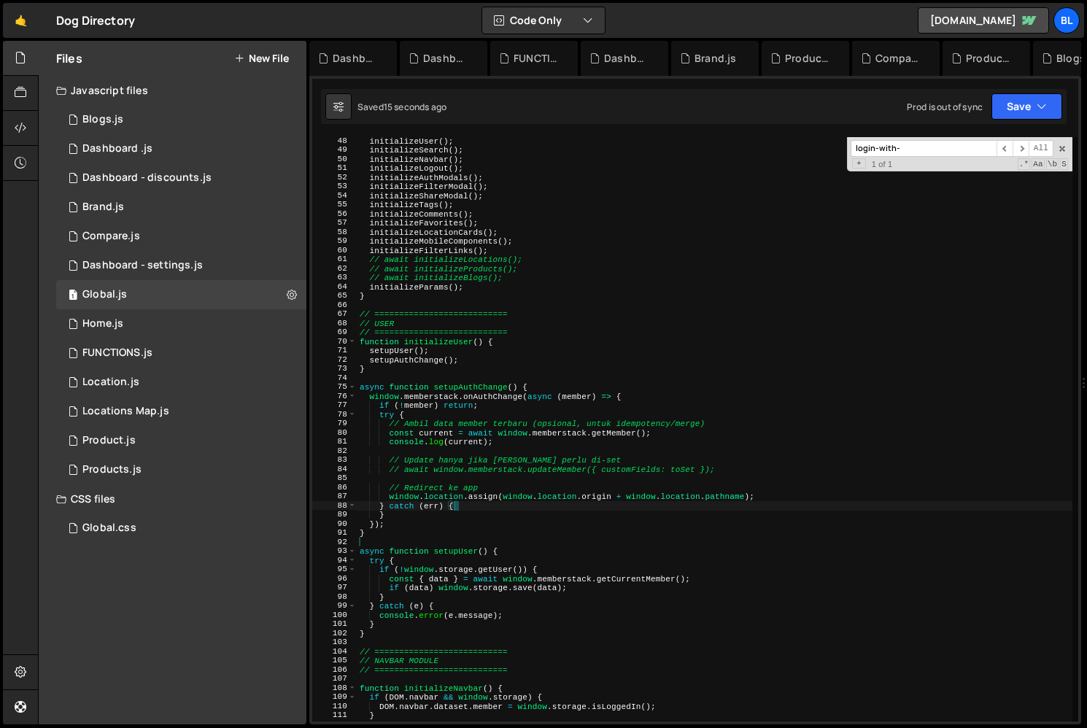
scroll to position [0, 7]
drag, startPoint x: 626, startPoint y: 536, endPoint x: 611, endPoint y: 508, distance: 31.3
click at [611, 508] on div "initializeUser ( ) ; initializeSearch ( ) ; initializeNavbar ( ) ; initializeLo…" at bounding box center [714, 437] width 715 height 602
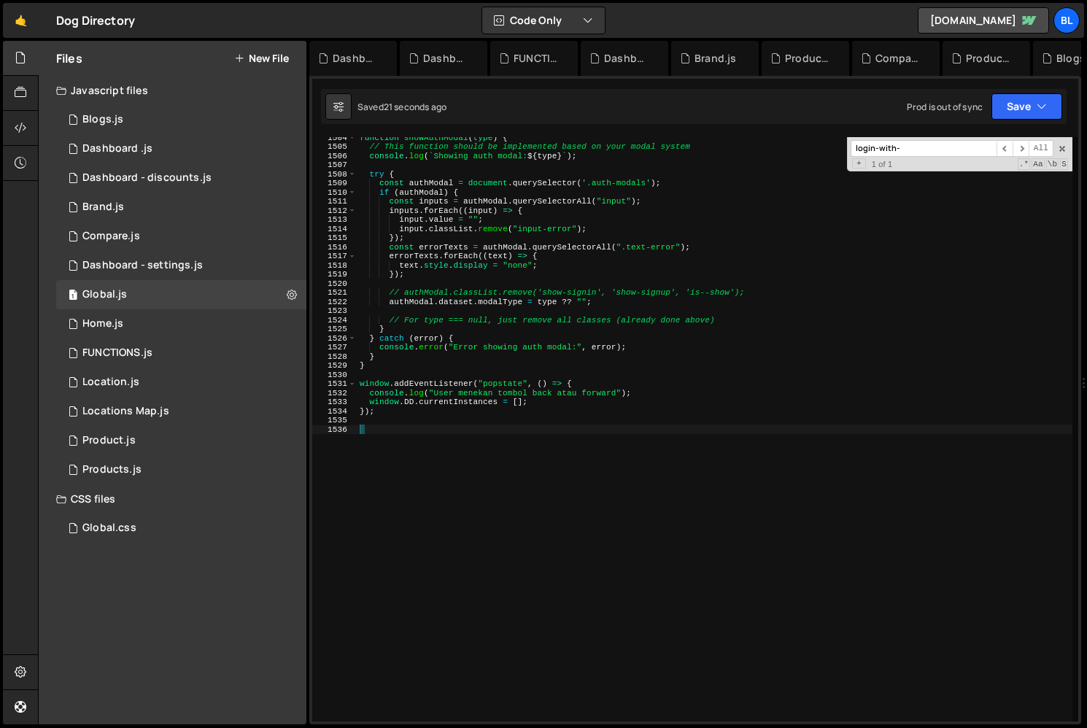
scroll to position [0, 0]
drag, startPoint x: 395, startPoint y: 493, endPoint x: 352, endPoint y: 354, distance: 145.1
click at [352, 354] on div "1504 1505 1506 1507 1508 1509 1510 1511 1512 1513 1514 1515 1516 1517 1518 1519…" at bounding box center [695, 429] width 766 height 584
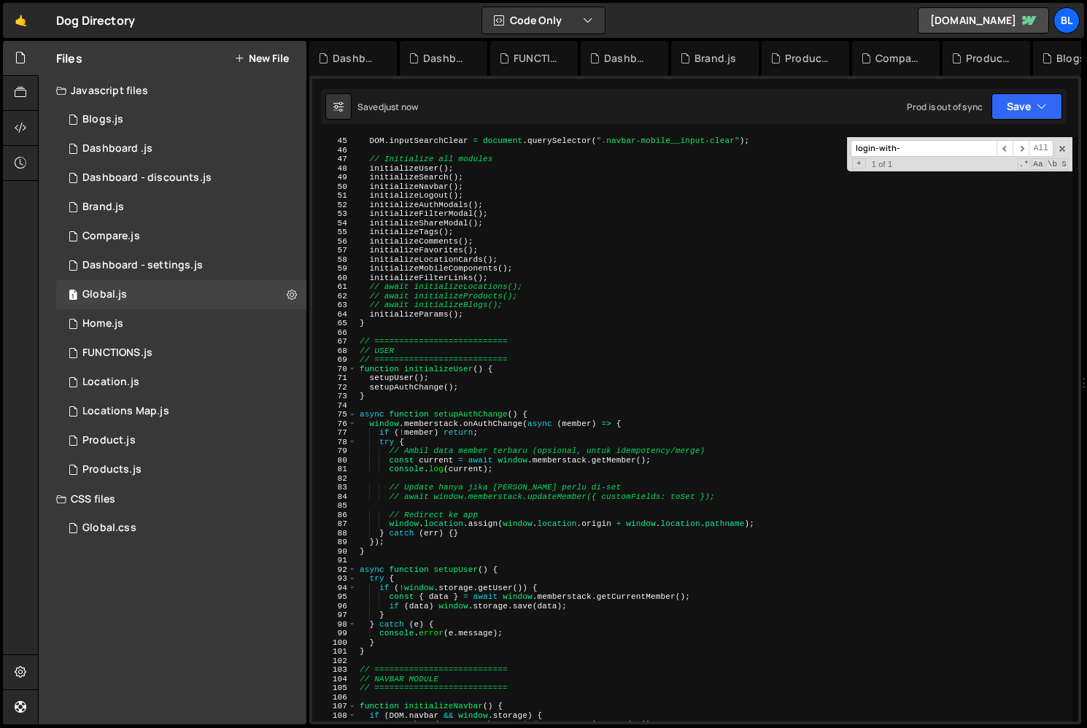
scroll to position [473, 0]
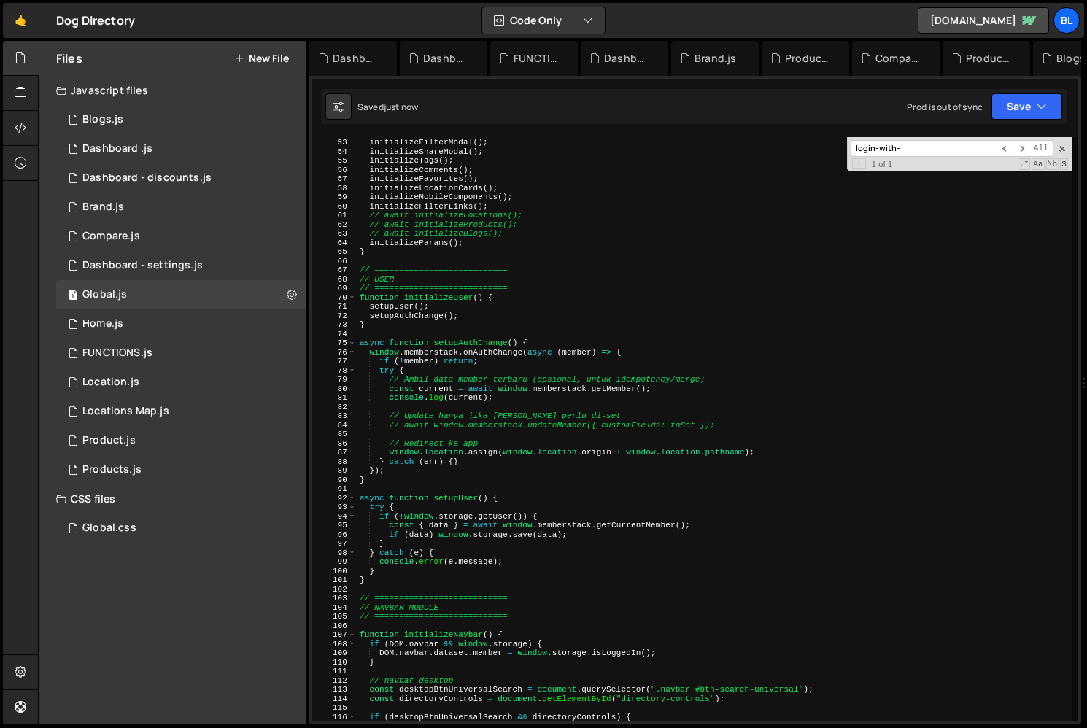
click at [645, 351] on div "initializeAuthModals ( ) ; initializeFilterModal ( ) ; initializeShareModal ( )…" at bounding box center [714, 429] width 715 height 602
type textarea "window.memberstack.onAuthChange(async (member) => {"
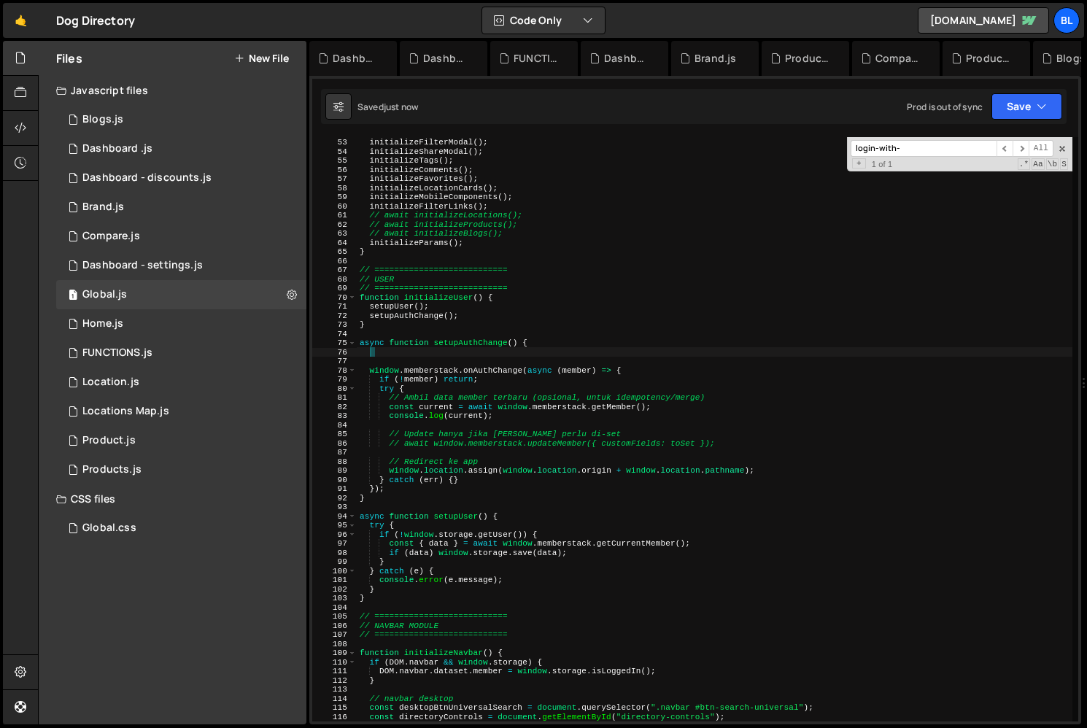
paste textarea
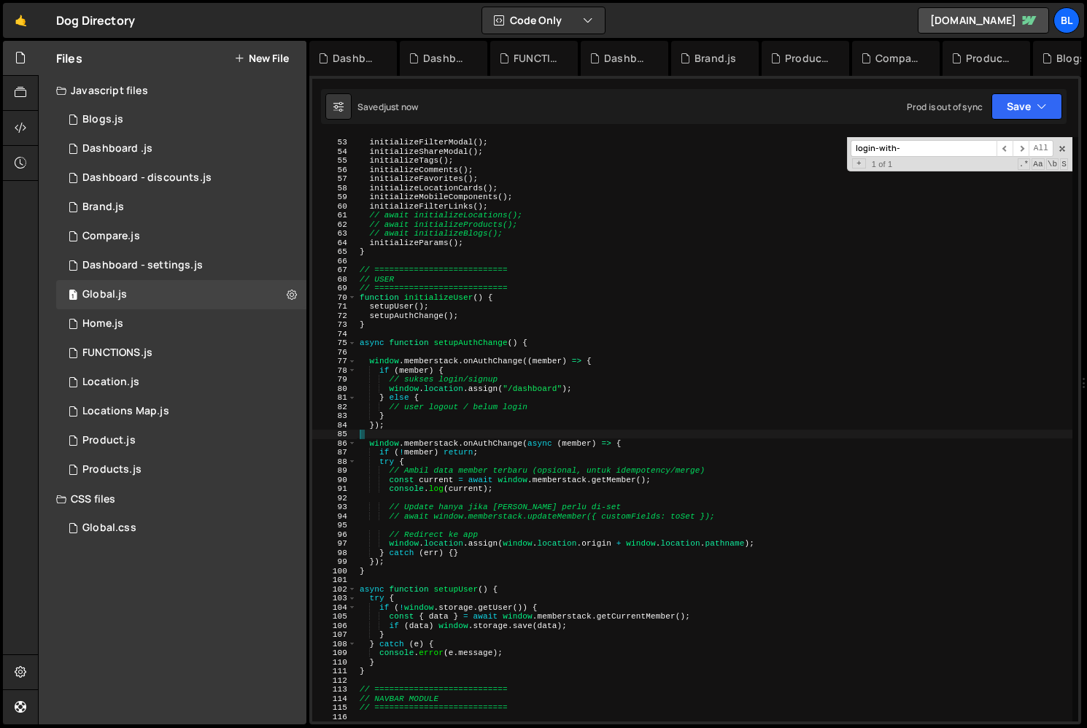
click at [447, 426] on div "initializeAuthModals ( ) ; initializeFilterModal ( ) ; initializeShareModal ( )…" at bounding box center [714, 429] width 715 height 602
click at [479, 382] on div "initializeAuthModals ( ) ; initializeFilterModal ( ) ; initializeShareModal ( )…" at bounding box center [714, 429] width 715 height 602
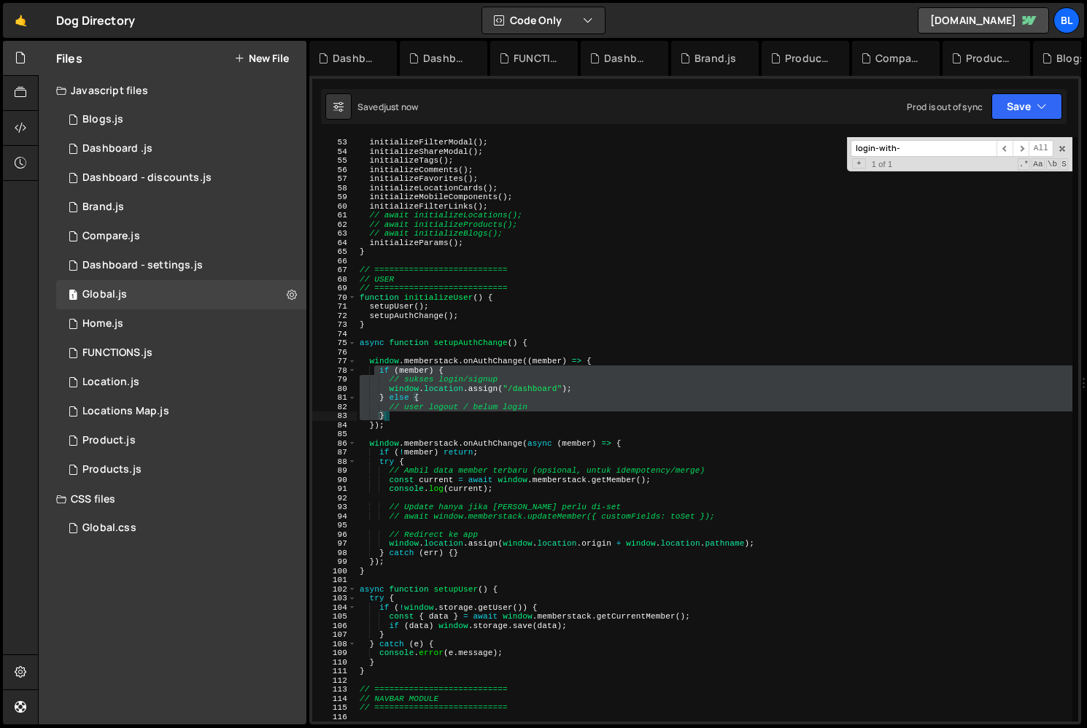
drag, startPoint x: 376, startPoint y: 367, endPoint x: 413, endPoint y: 413, distance: 58.7
click at [413, 413] on div "initializeAuthModals ( ) ; initializeFilterModal ( ) ; initializeShareModal ( )…" at bounding box center [714, 429] width 715 height 602
click at [449, 370] on div "initializeAuthModals ( ) ; initializeFilterModal ( ) ; initializeShareModal ( )…" at bounding box center [714, 429] width 715 height 602
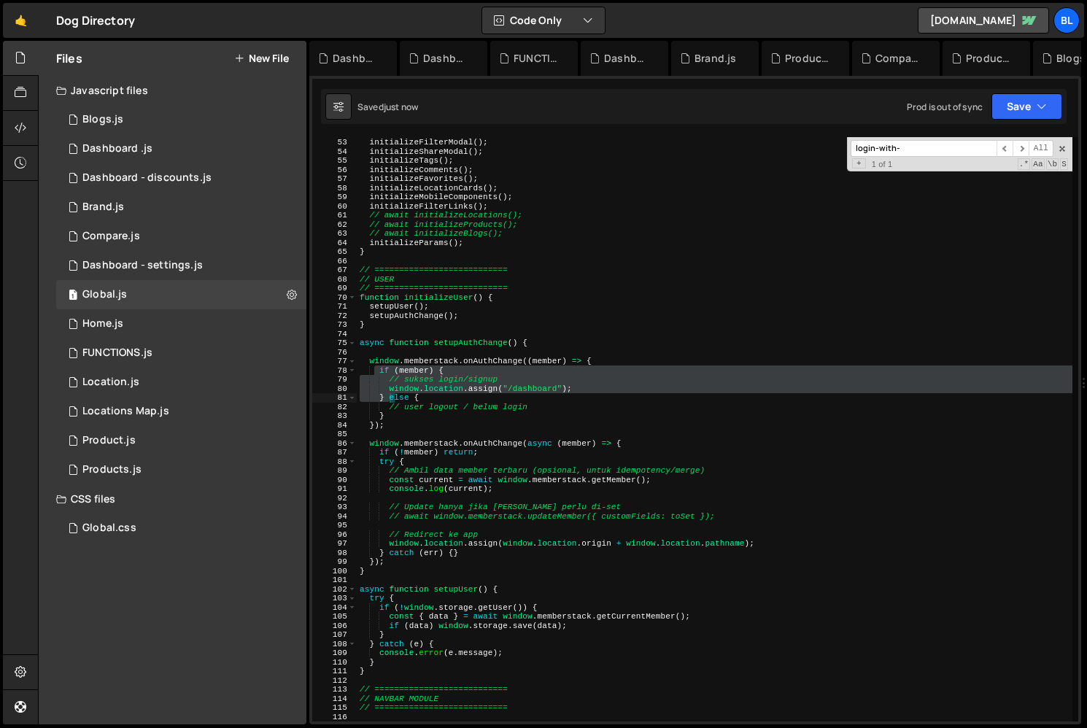
drag, startPoint x: 374, startPoint y: 366, endPoint x: 389, endPoint y: 397, distance: 33.9
click at [389, 397] on div "initializeAuthModals ( ) ; initializeFilterModal ( ) ; initializeShareModal ( )…" at bounding box center [714, 429] width 715 height 602
click at [559, 541] on div "initializeAuthModals ( ) ; initializeFilterModal ( ) ; initializeShareModal ( )…" at bounding box center [714, 429] width 715 height 602
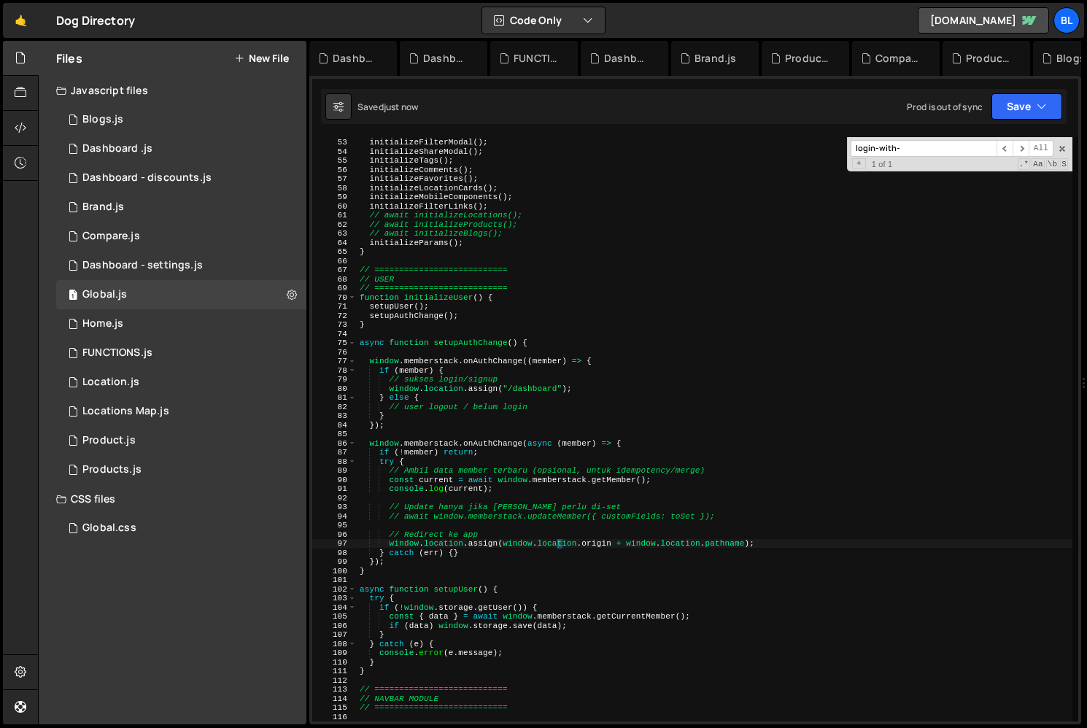
click at [729, 541] on div "initializeAuthModals ( ) ; initializeFilterModal ( ) ; initializeShareModal ( )…" at bounding box center [714, 429] width 715 height 602
click at [768, 536] on div "initializeAuthModals ( ) ; initializeFilterModal ( ) ; initializeShareModal ( )…" at bounding box center [714, 429] width 715 height 602
click at [760, 540] on div "initializeAuthModals ( ) ; initializeFilterModal ( ) ; initializeShareModal ( )…" at bounding box center [714, 429] width 715 height 602
click at [754, 531] on div "initializeAuthModals ( ) ; initializeFilterModal ( ) ; initializeShareModal ( )…" at bounding box center [714, 429] width 715 height 602
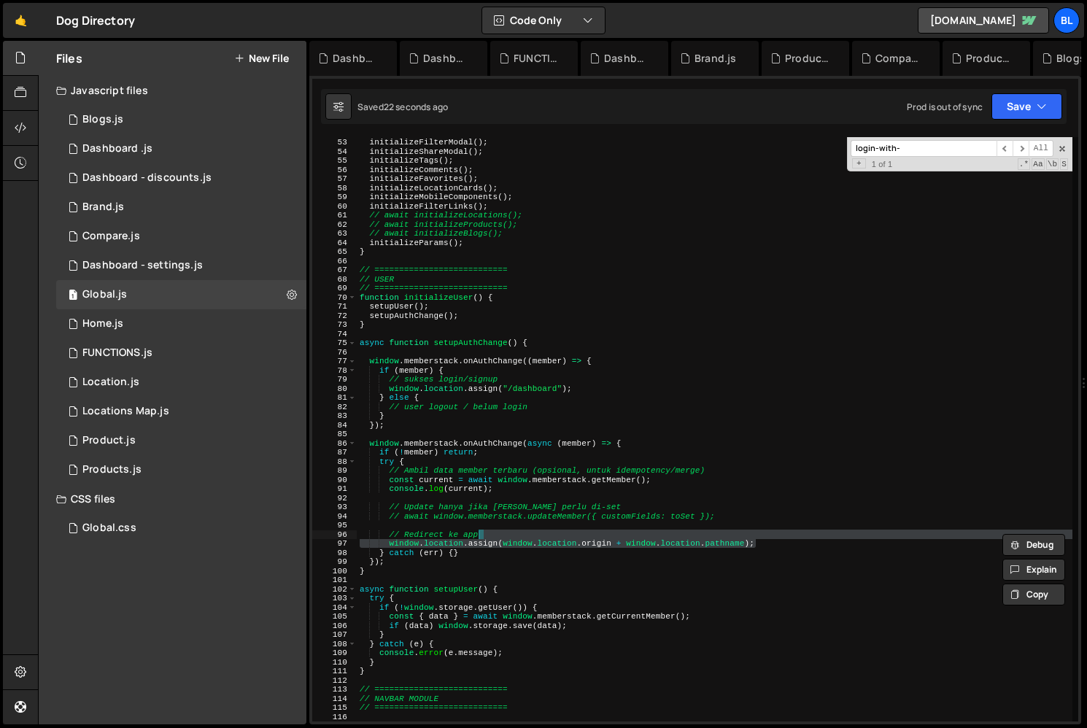
type textarea "// Redirect ke app"
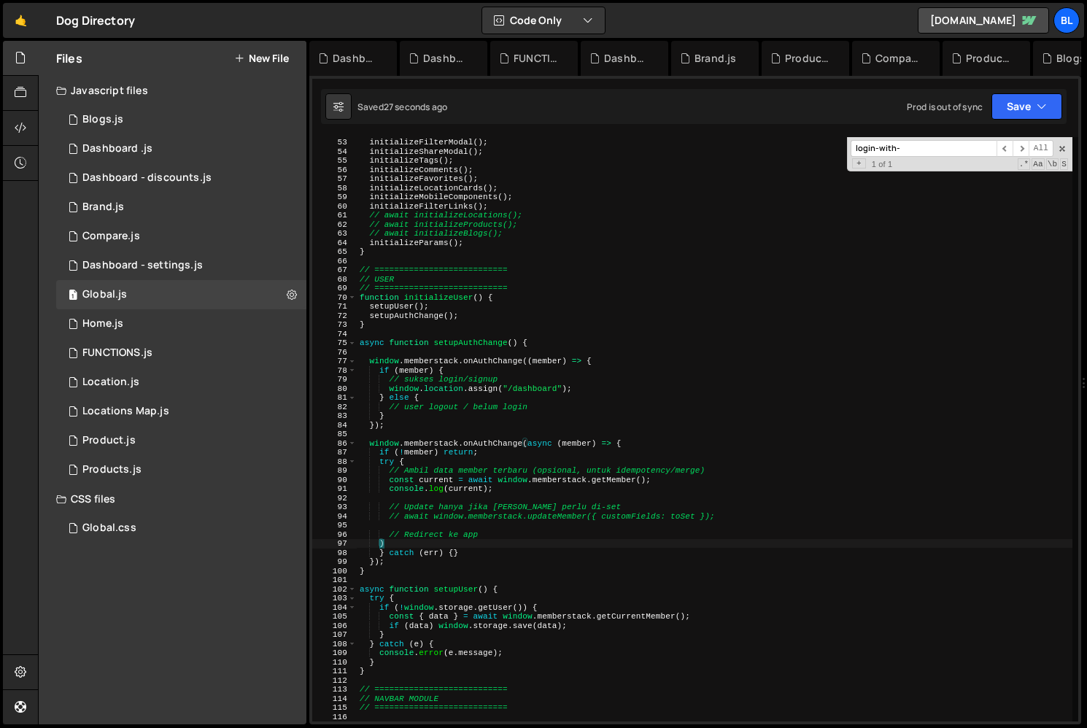
scroll to position [0, 0]
click at [594, 458] on div "initializeAuthModals ( ) ; initializeFilterModal ( ) ; initializeShareModal ( )…" at bounding box center [714, 429] width 715 height 602
type textarea "try {"
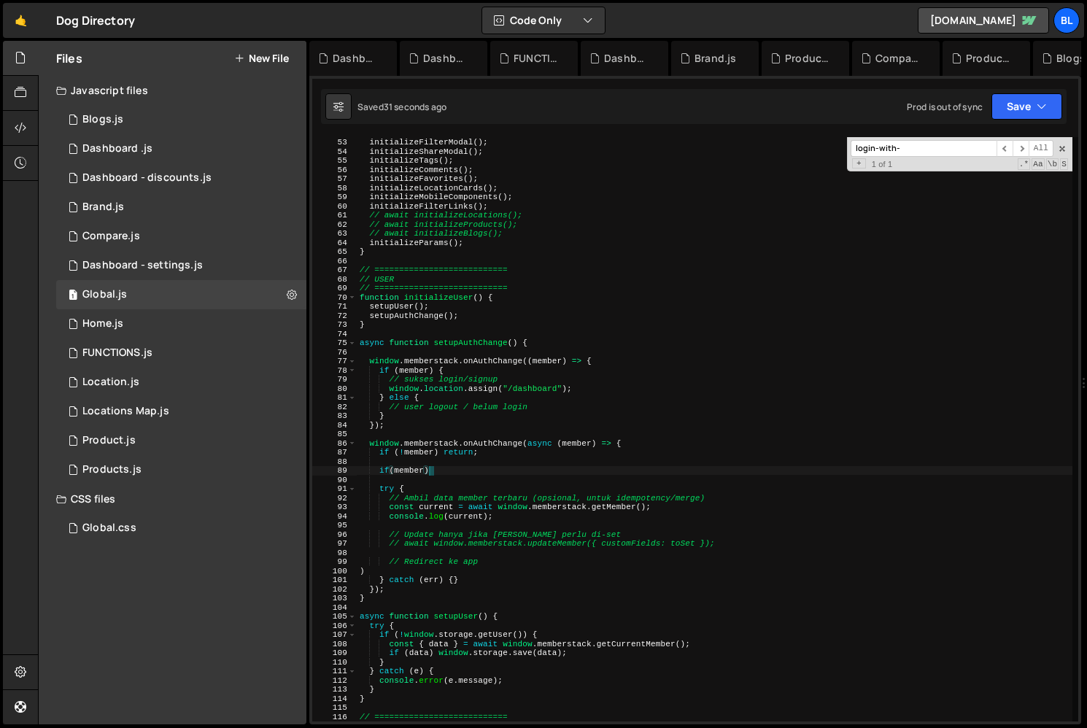
type textarea "if(member){"
paste textarea "window.location.assign(window.location.origin + window.location.pathname);"
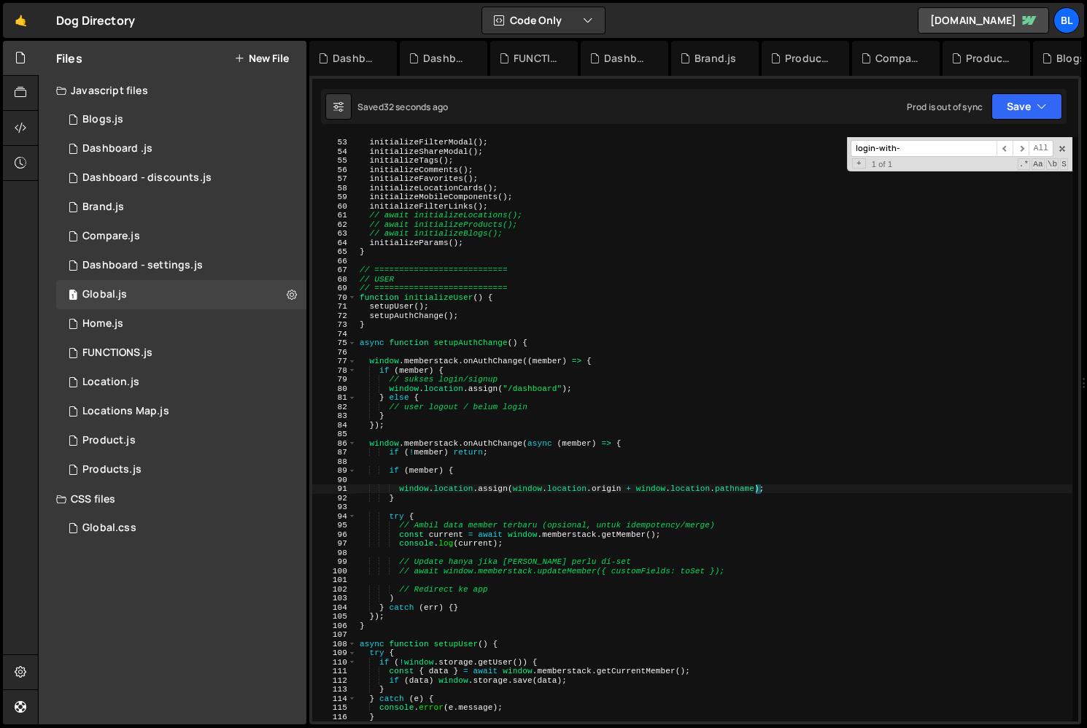
type textarea "window.location.assign(window.location.origin + window.location.pathname);"
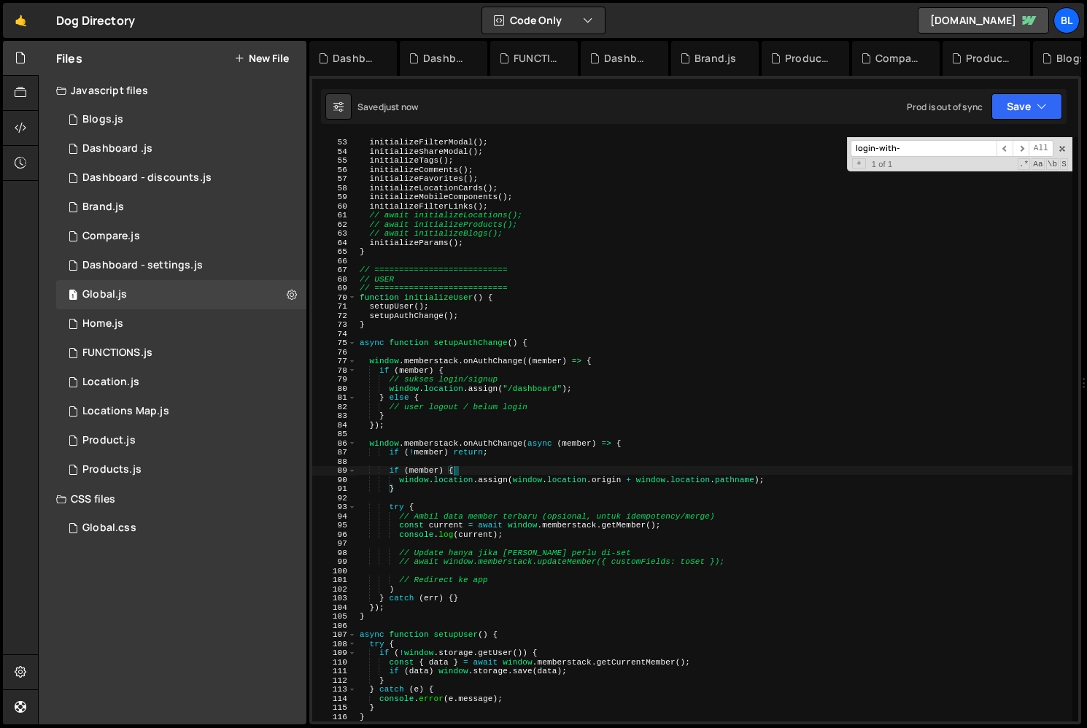
click at [422, 585] on div "initializeAuthModals ( ) ; initializeFilterModal ( ) ; initializeShareModal ( )…" at bounding box center [714, 429] width 715 height 602
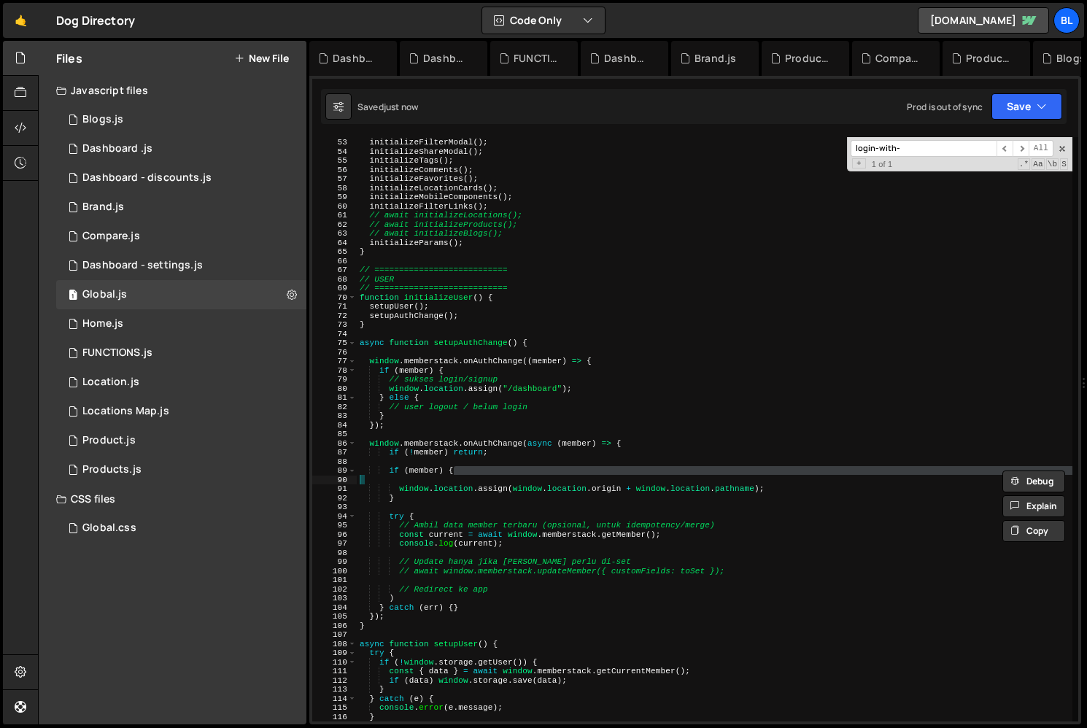
scroll to position [13833, 0]
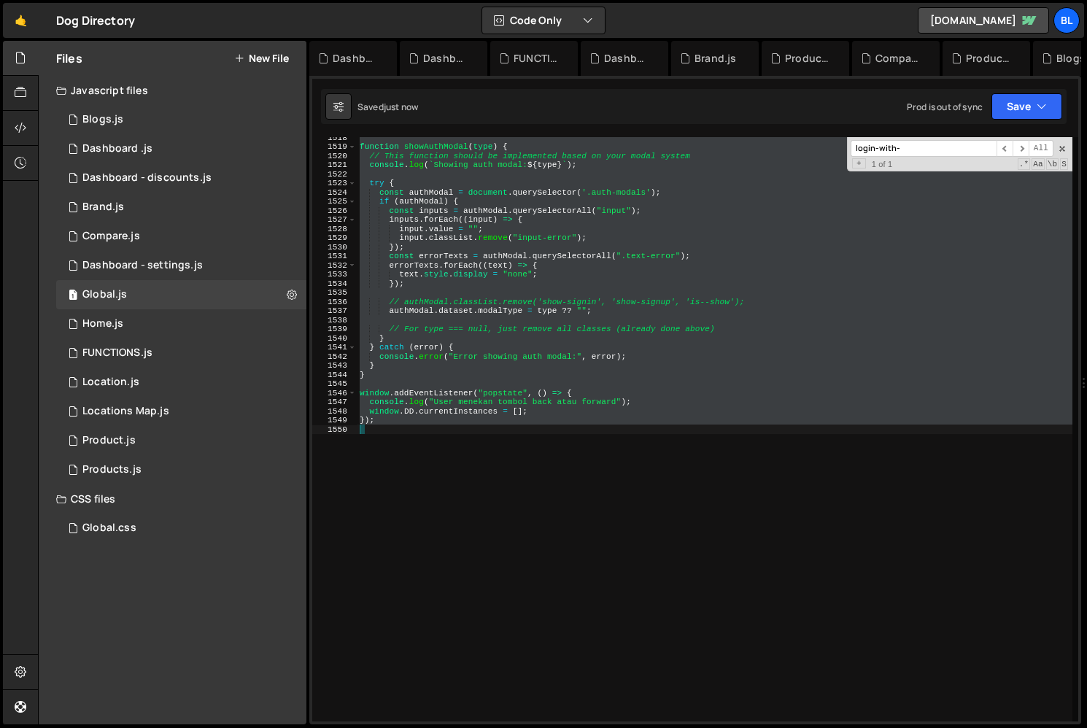
type textarea "if (member) {"
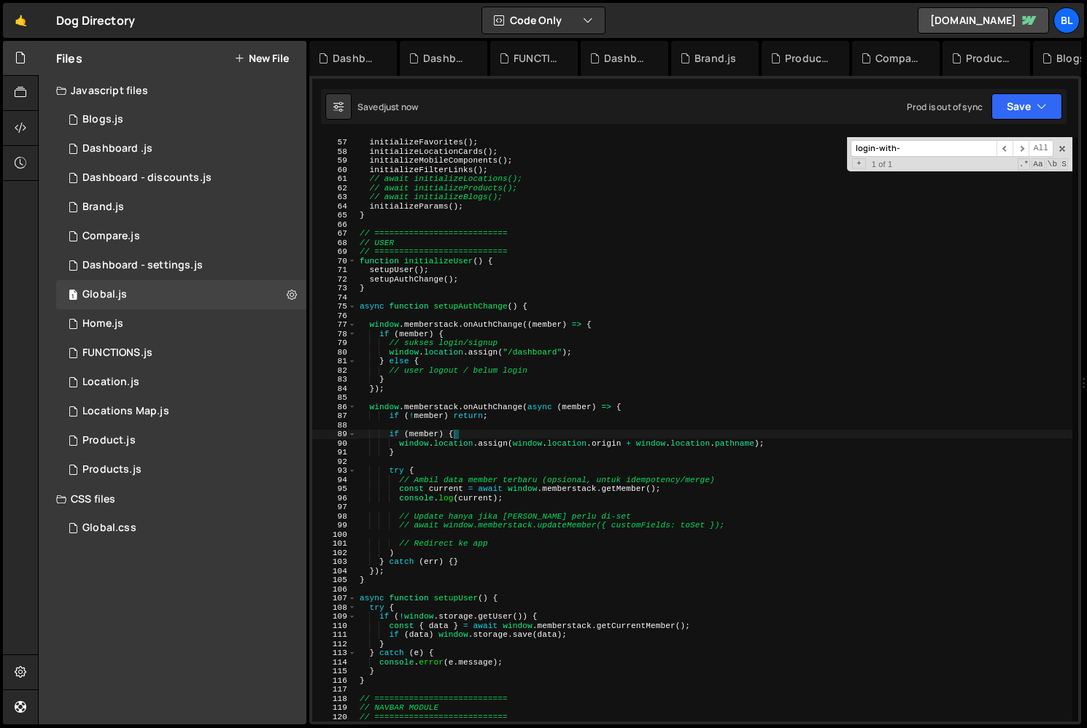
scroll to position [510, 0]
click at [458, 532] on div "initializeComments ( ) ; initializeFavorites ( ) ; initializeLocationCards ( ) …" at bounding box center [714, 429] width 715 height 602
click at [436, 468] on div "initializeComments ( ) ; initializeFavorites ( ) ; initializeLocationCards ( ) …" at bounding box center [714, 429] width 715 height 602
click at [518, 543] on div "initializeComments ( ) ; initializeFavorites ( ) ; initializeLocationCards ( ) …" at bounding box center [714, 429] width 715 height 602
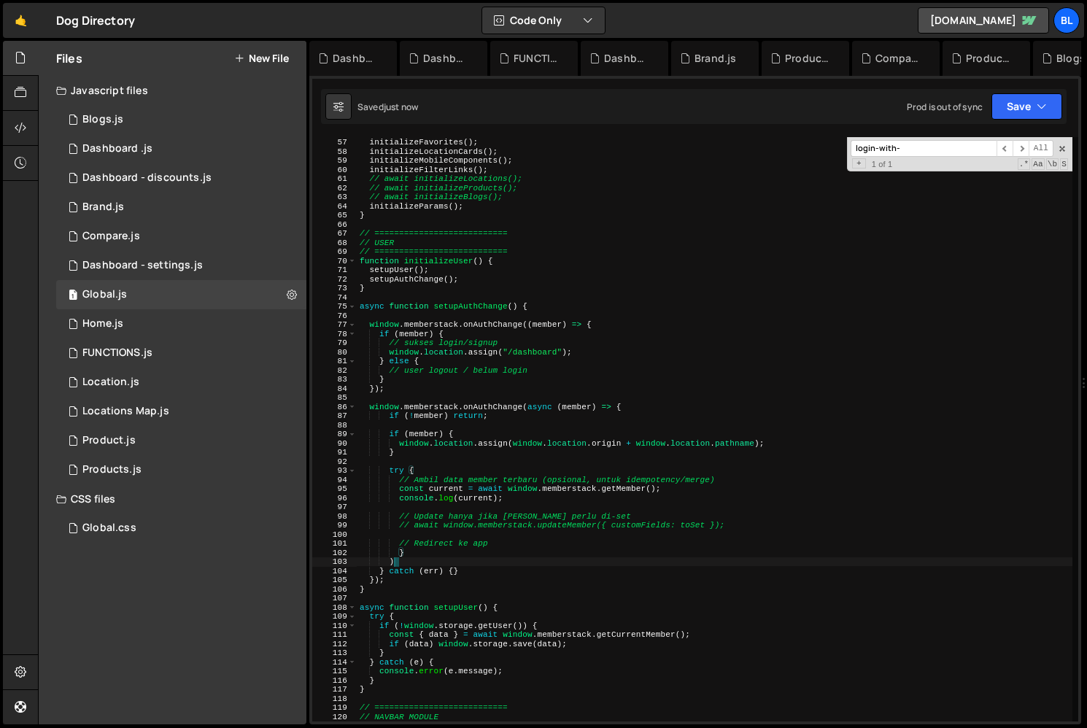
scroll to position [0, 2]
type textarea "}"
type textarea ")"
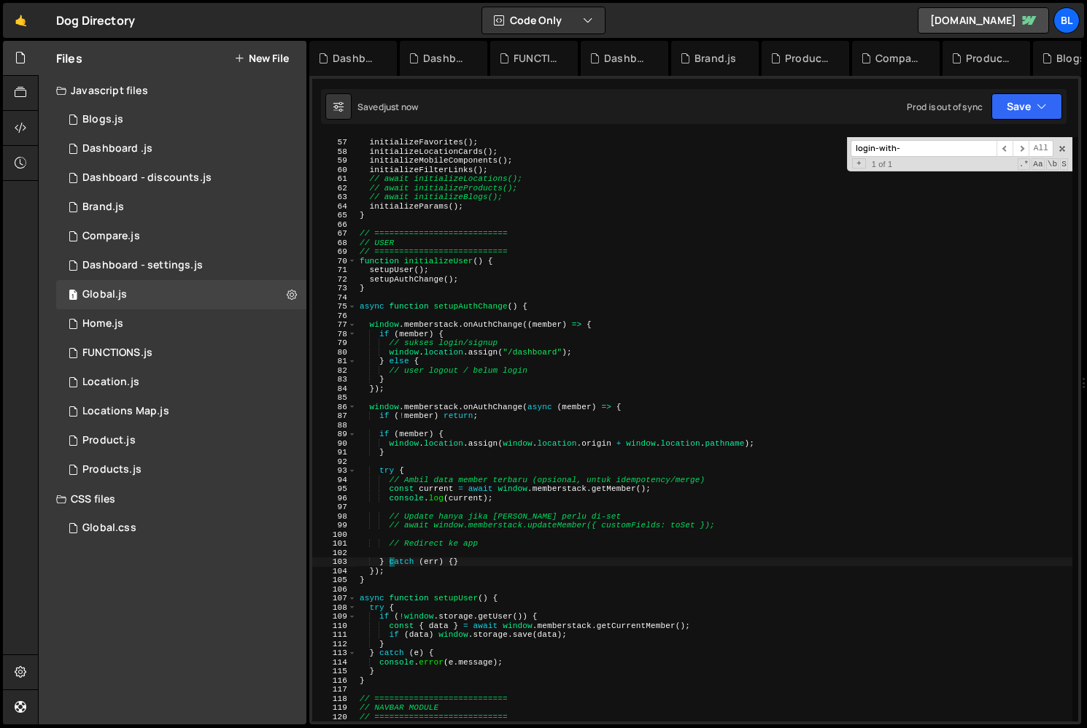
click at [632, 404] on div "initializeComments ( ) ; initializeFavorites ( ) ; initializeLocationCards ( ) …" at bounding box center [714, 429] width 715 height 602
click at [402, 565] on div "initializeComments ( ) ; initializeFavorites ( ) ; initializeLocationCards ( ) …" at bounding box center [714, 429] width 715 height 602
type textarea "} catch (err) {}"
click at [478, 553] on div "initializeComments ( ) ; initializeFavorites ( ) ; initializeLocationCards ( ) …" at bounding box center [714, 429] width 715 height 602
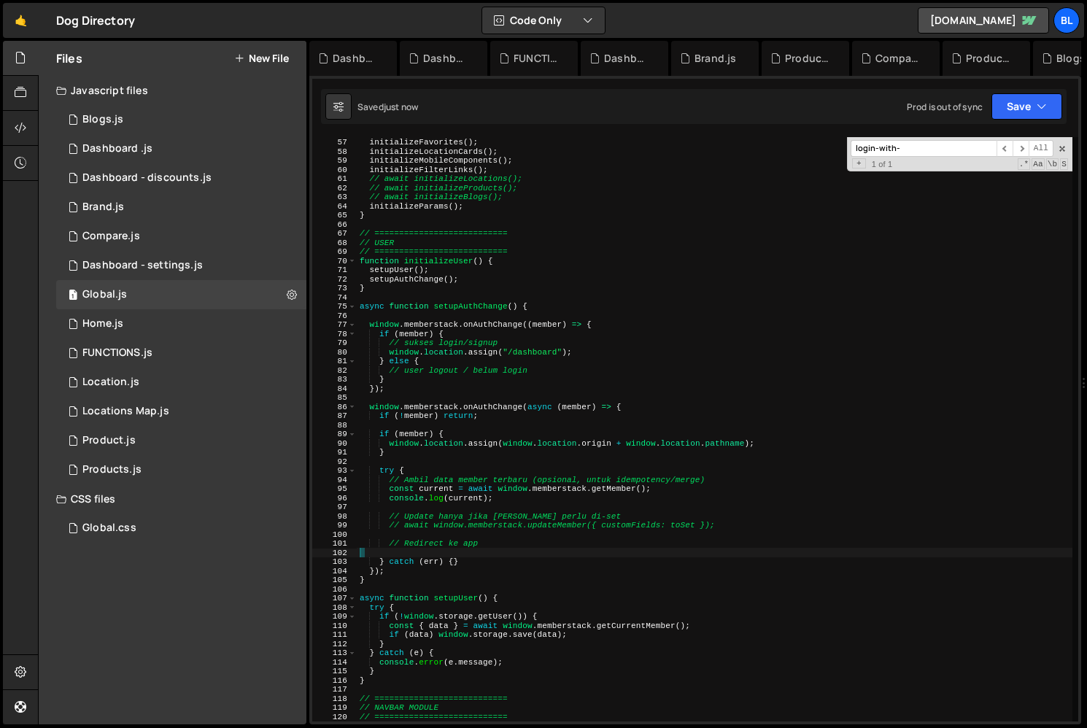
click at [500, 441] on div "initializeComments ( ) ; initializeFavorites ( ) ; initializeLocationCards ( ) …" at bounding box center [714, 429] width 715 height 602
click at [419, 445] on div "initializeComments ( ) ; initializeFavorites ( ) ; initializeLocationCards ( ) …" at bounding box center [714, 429] width 715 height 602
click at [468, 447] on div "initializeComments ( ) ; initializeFavorites ( ) ; initializeLocationCards ( ) …" at bounding box center [714, 429] width 715 height 602
click at [513, 502] on div "initializeComments ( ) ; initializeFavorites ( ) ; initializeLocationCards ( ) …" at bounding box center [714, 429] width 715 height 602
click at [499, 560] on div "initializeComments ( ) ; initializeFavorites ( ) ; initializeLocationCards ( ) …" at bounding box center [714, 429] width 715 height 602
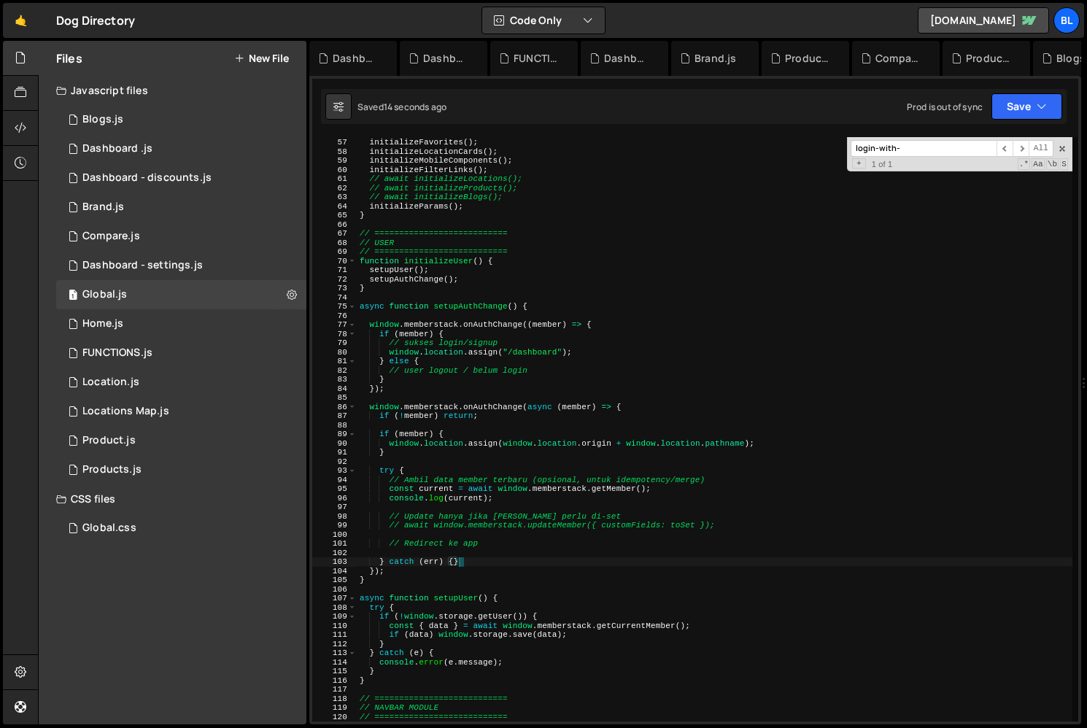
click at [504, 492] on div "initializeComments ( ) ; initializeFavorites ( ) ; initializeLocationCards ( ) …" at bounding box center [714, 429] width 715 height 602
click at [618, 384] on div "initializeComments ( ) ; initializeFavorites ( ) ; initializeLocationCards ( ) …" at bounding box center [714, 429] width 715 height 602
type textarea "});"
click at [476, 311] on div "initializeComments ( ) ; initializeFavorites ( ) ; initializeLocationCards ( ) …" at bounding box center [714, 429] width 715 height 602
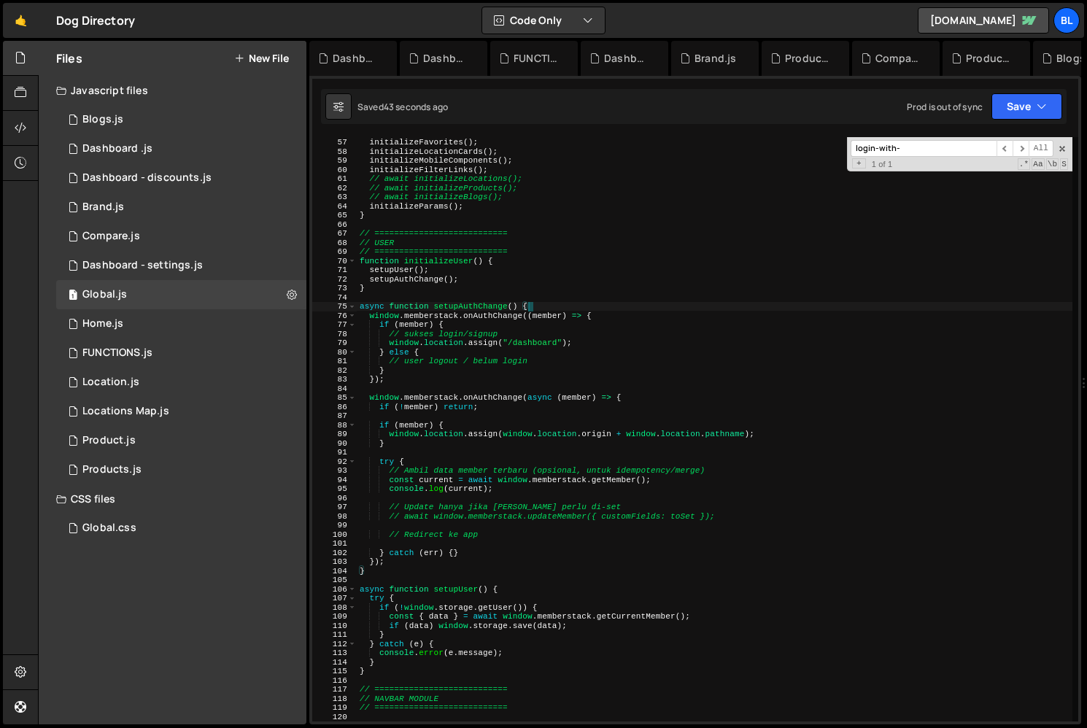
click at [518, 425] on div "initializeComments ( ) ; initializeFavorites ( ) ; initializeLocationCards ( ) …" at bounding box center [714, 429] width 715 height 602
click at [400, 354] on div "initializeComments ( ) ; initializeFavorites ( ) ; initializeLocationCards ( ) …" at bounding box center [714, 429] width 715 height 602
type textarea "} else {"
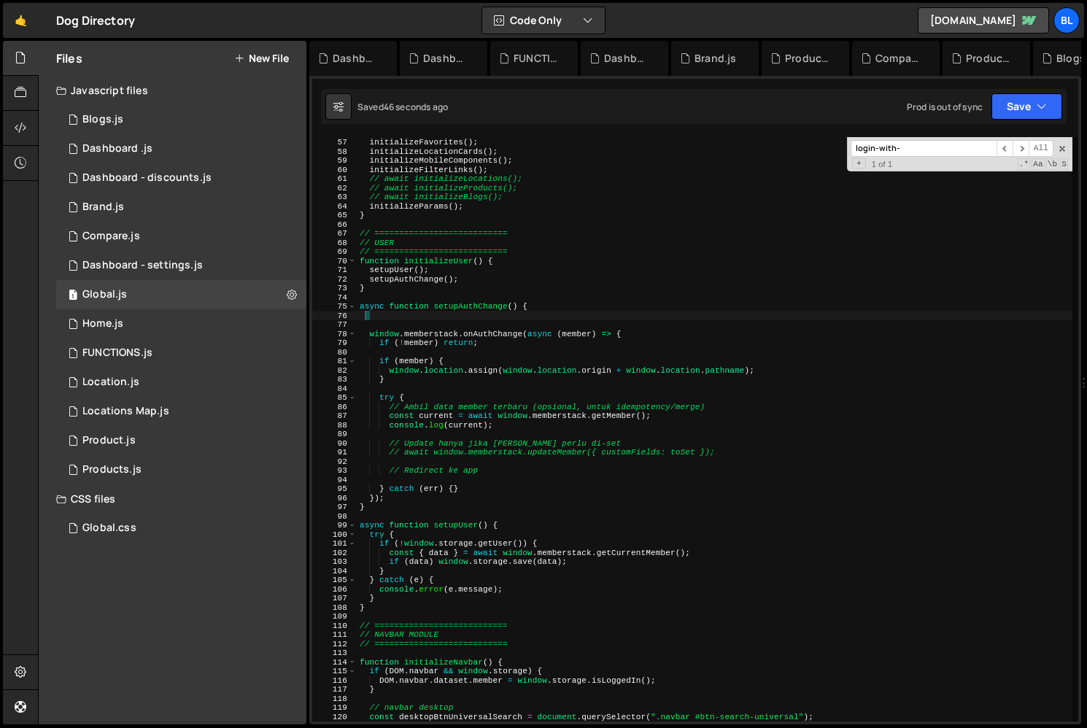
drag, startPoint x: 392, startPoint y: 377, endPoint x: 363, endPoint y: 317, distance: 67.2
click at [363, 317] on div "initializeComments ( ) ; initializeFavorites ( ) ; initializeLocationCards ( ) …" at bounding box center [714, 429] width 715 height 602
type textarea "async function setupAuthChange() {"
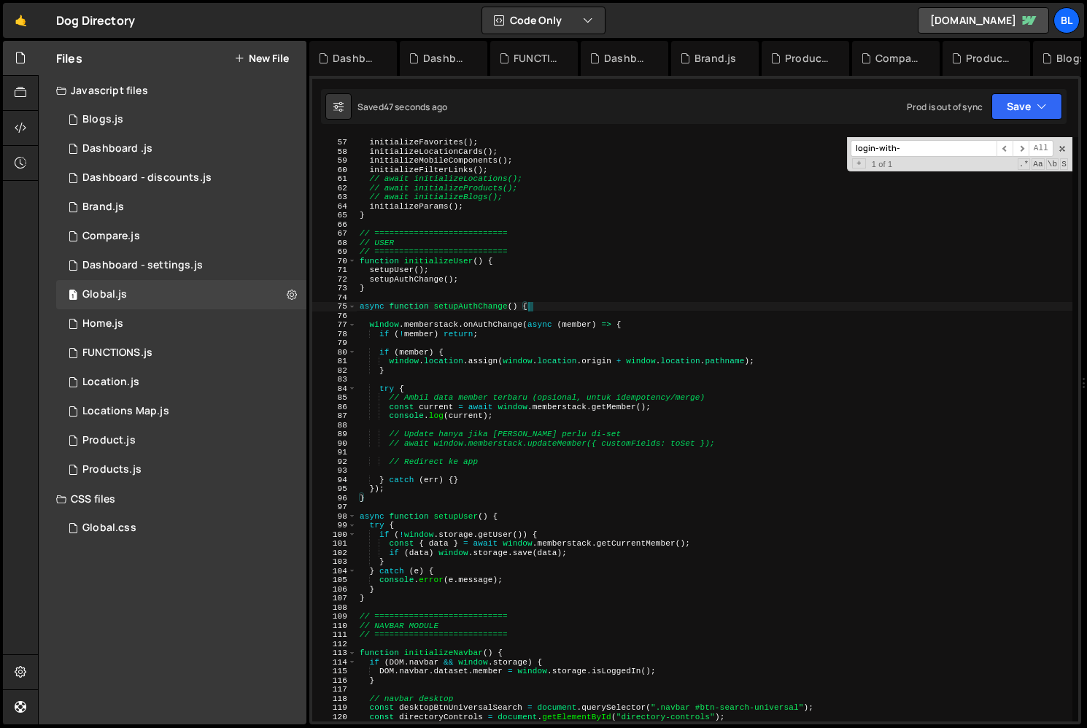
type textarea "async function setupAuthChange() {"
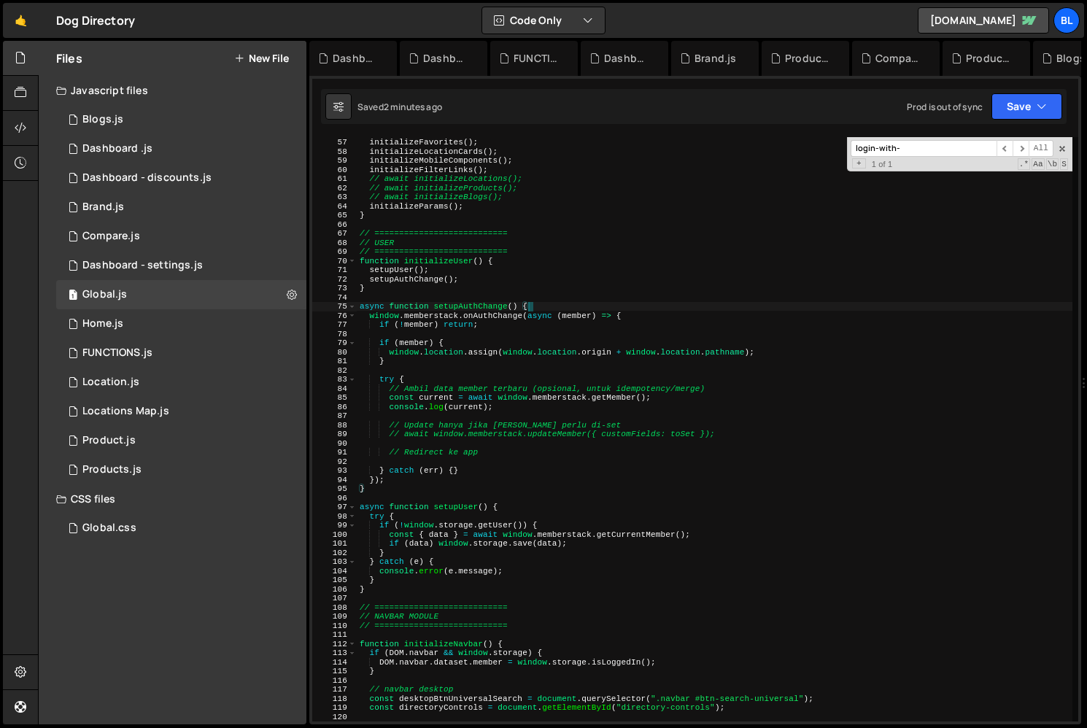
click at [535, 374] on div "initializeComments ( ) ; initializeFavorites ( ) ; initializeLocationCards ( ) …" at bounding box center [714, 429] width 715 height 602
click at [541, 360] on div "initializeComments ( ) ; initializeFavorites ( ) ; initializeLocationCards ( ) …" at bounding box center [714, 429] width 715 height 602
click at [536, 355] on div "initializeComments ( ) ; initializeFavorites ( ) ; initializeLocationCards ( ) …" at bounding box center [714, 429] width 715 height 602
click at [694, 350] on div "initializeComments ( ) ; initializeFavorites ( ) ; initializeLocationCards ( ) …" at bounding box center [714, 429] width 715 height 602
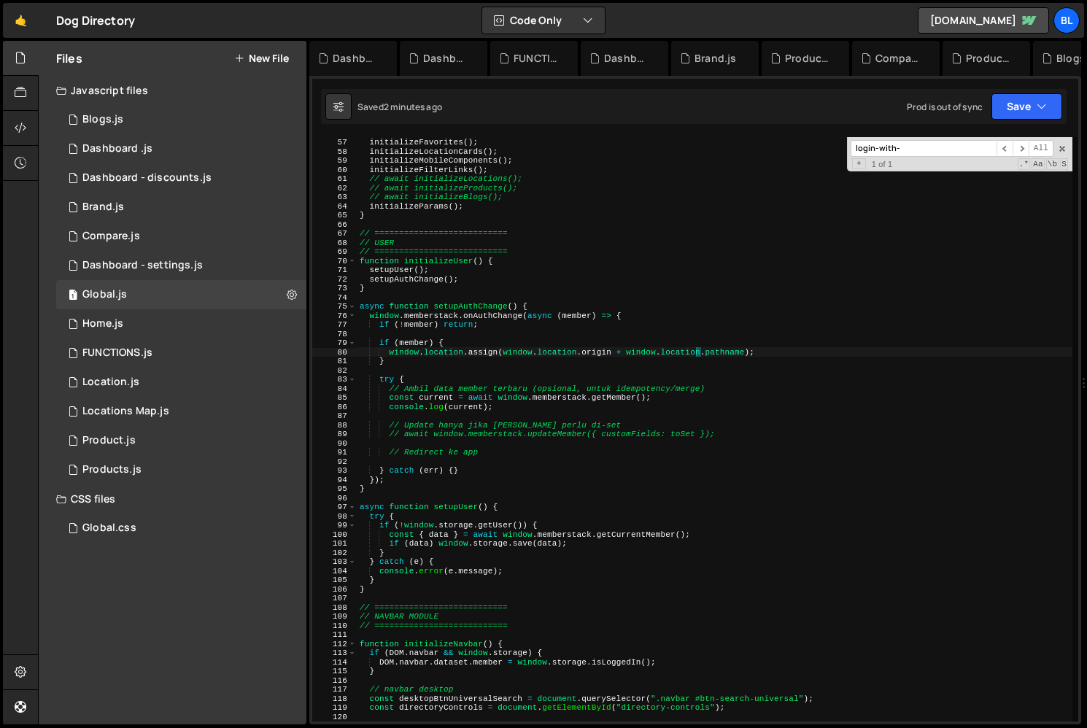
click at [721, 349] on div "initializeComments ( ) ; initializeFavorites ( ) ; initializeLocationCards ( ) …" at bounding box center [714, 429] width 715 height 602
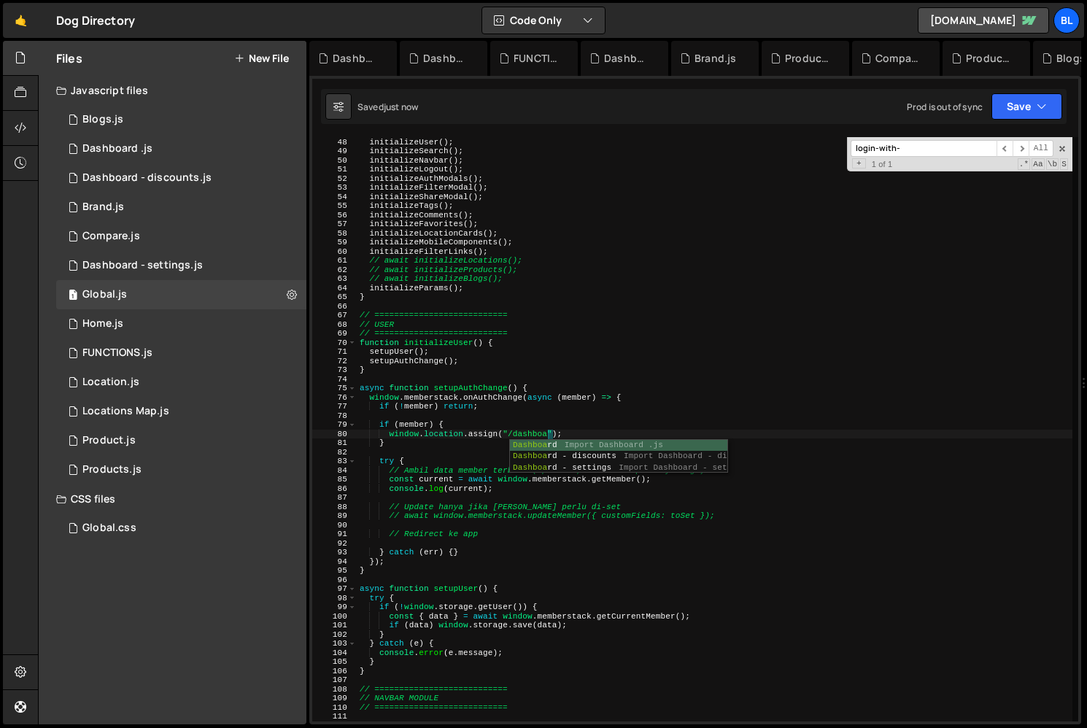
scroll to position [0, 17]
click at [768, 330] on div "// Initialize all modules initializeUser ( ) ; initializeSearch ( ) ; initializ…" at bounding box center [714, 429] width 715 height 602
click at [463, 439] on div "// Initialize all modules initializeUser ( ) ; initializeSearch ( ) ; initializ…" at bounding box center [714, 429] width 715 height 602
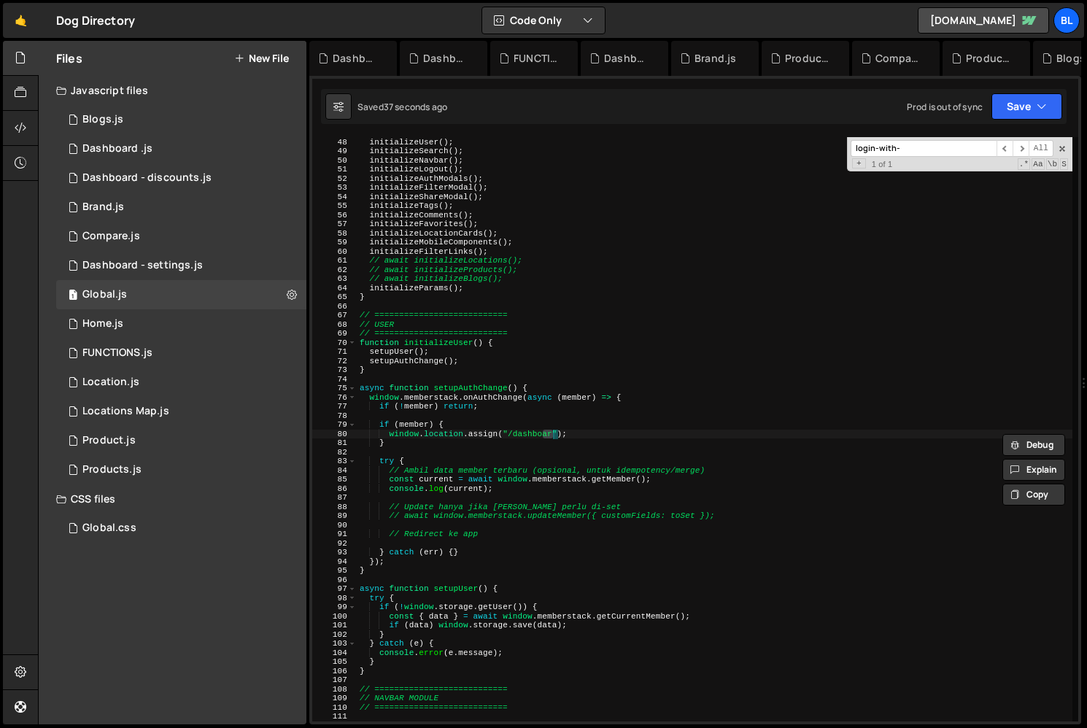
scroll to position [428, 0]
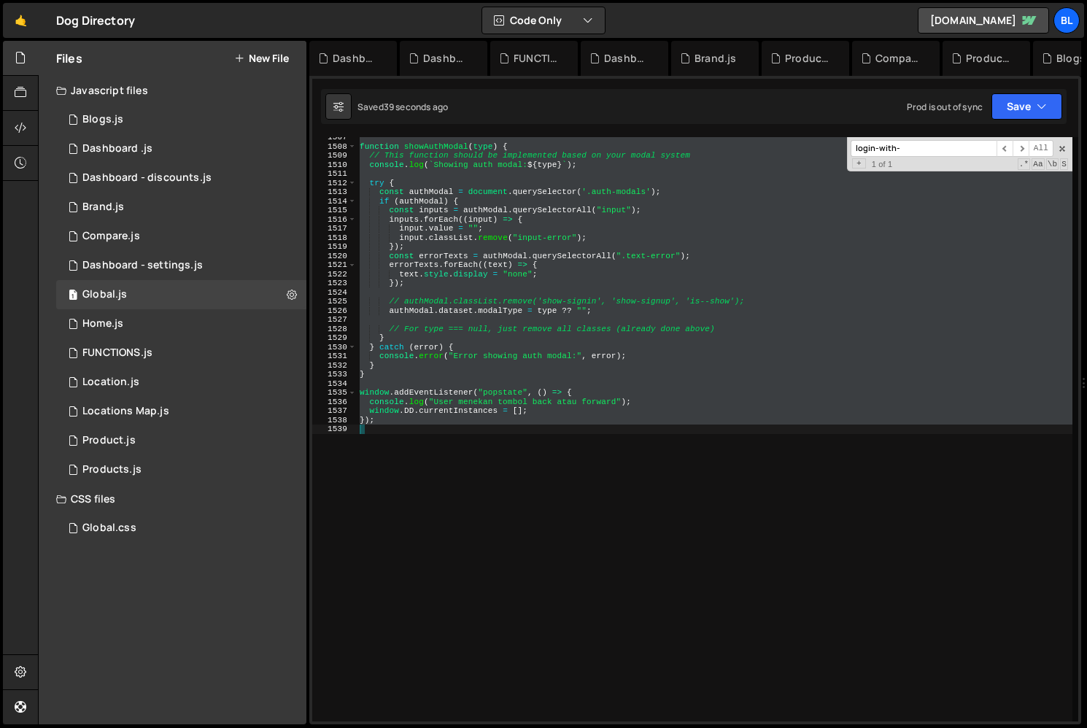
type textarea "async function setupAuthChange() {"
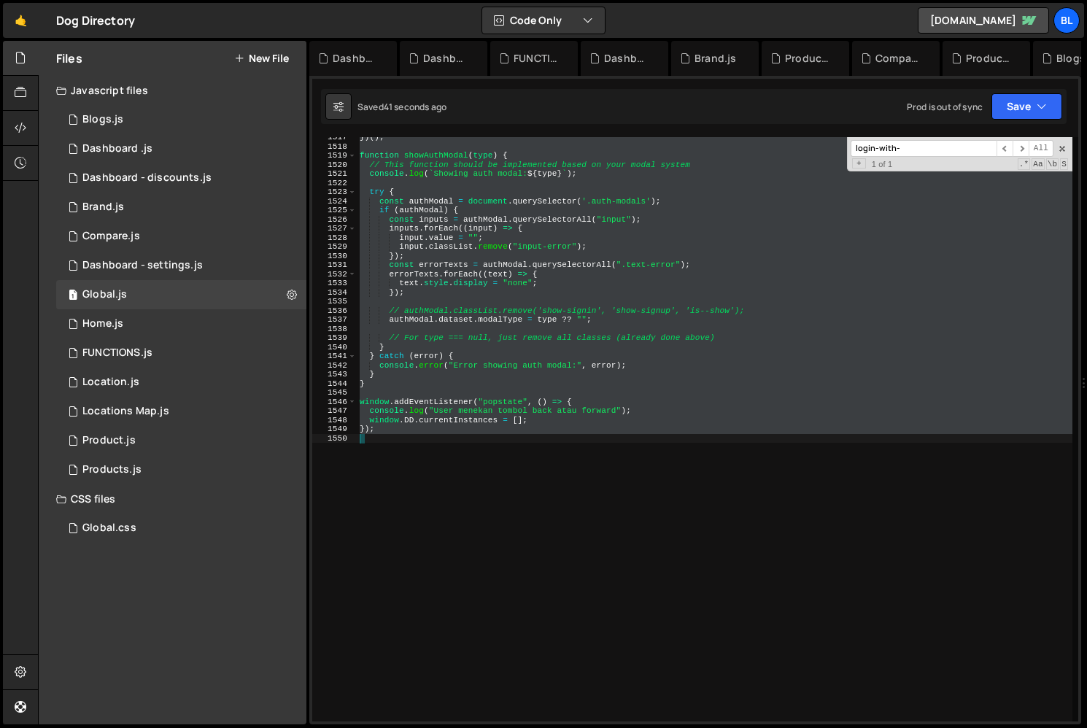
type textarea ")"
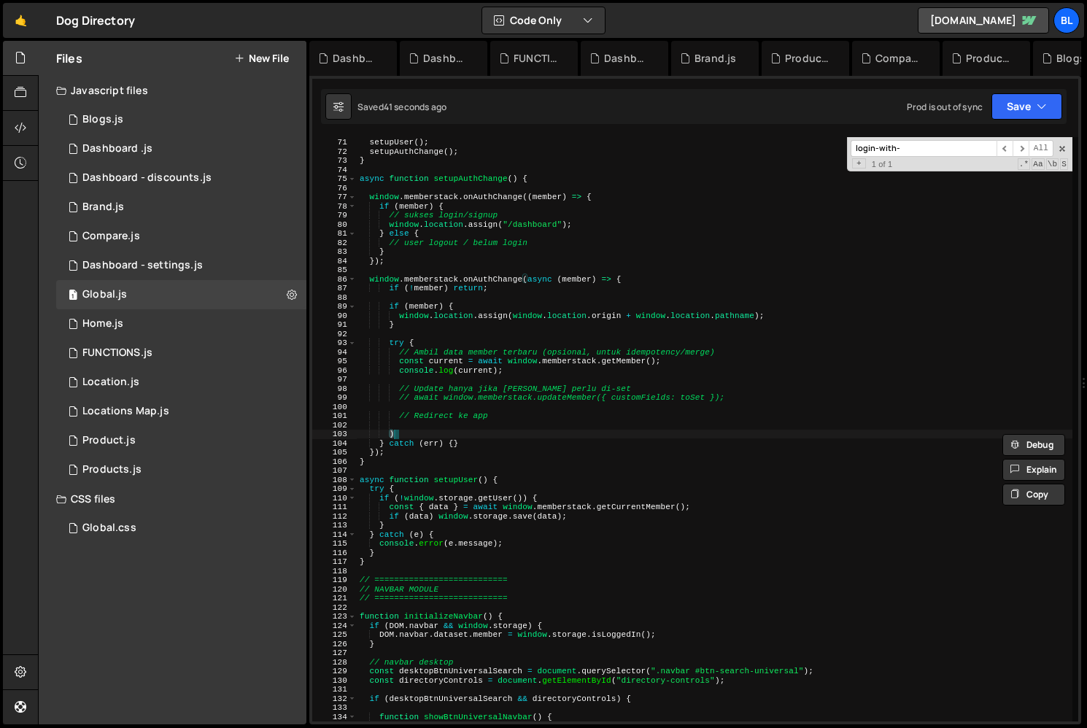
scroll to position [637, 0]
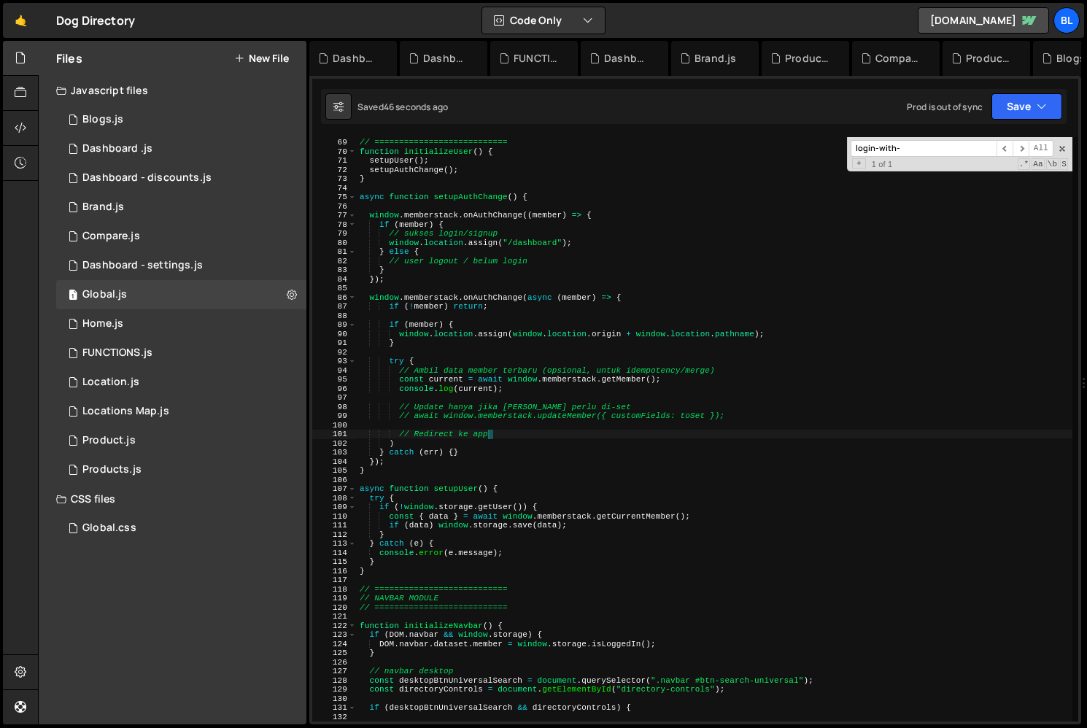
type textarea "});"
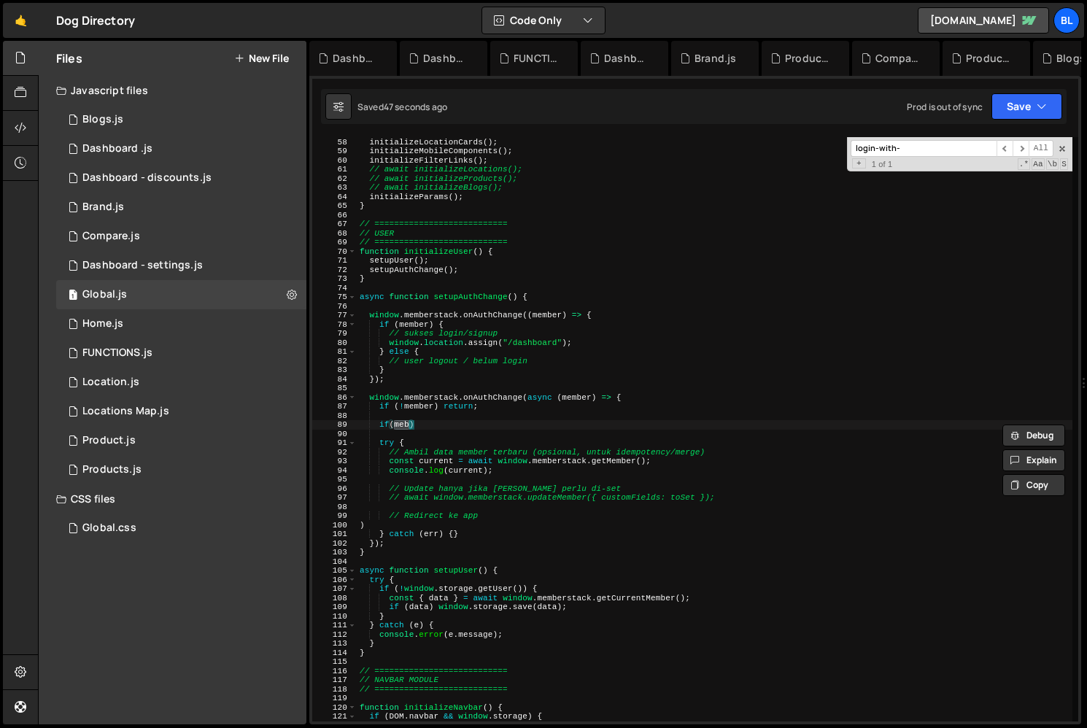
type textarea "if"
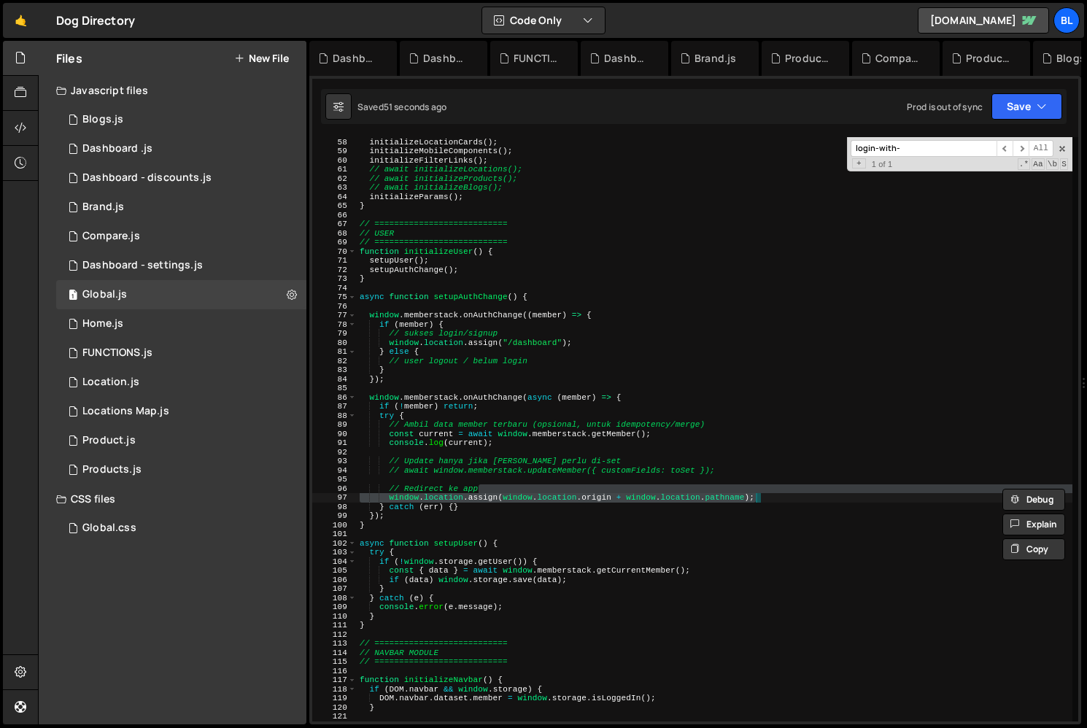
type textarea "});"
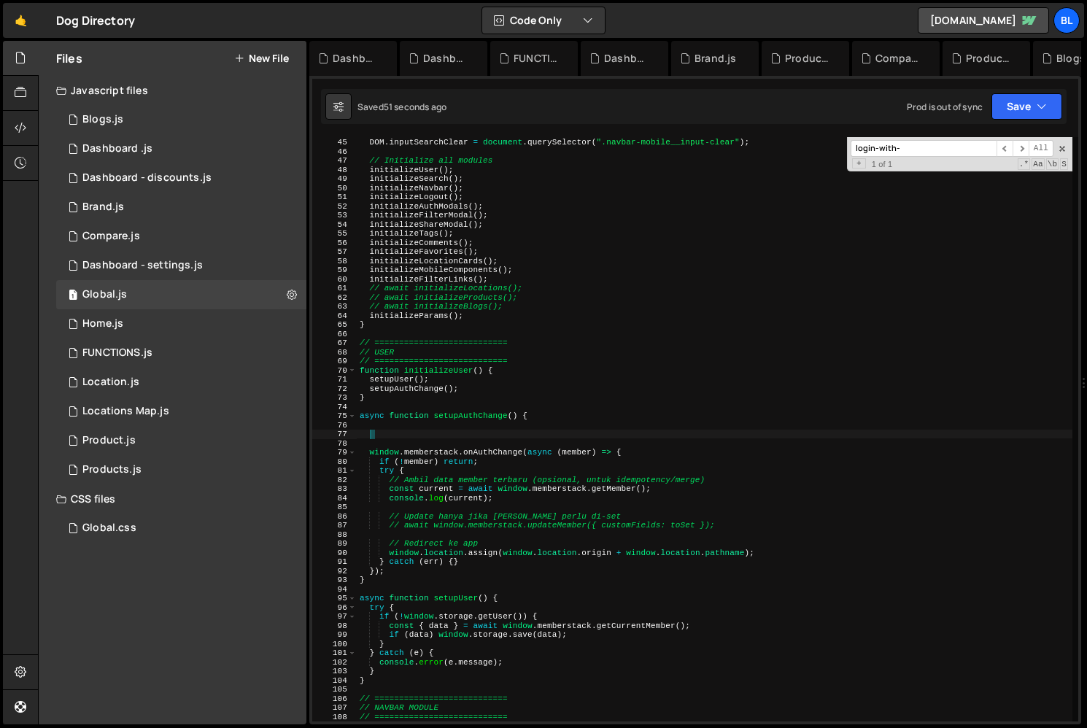
scroll to position [400, 0]
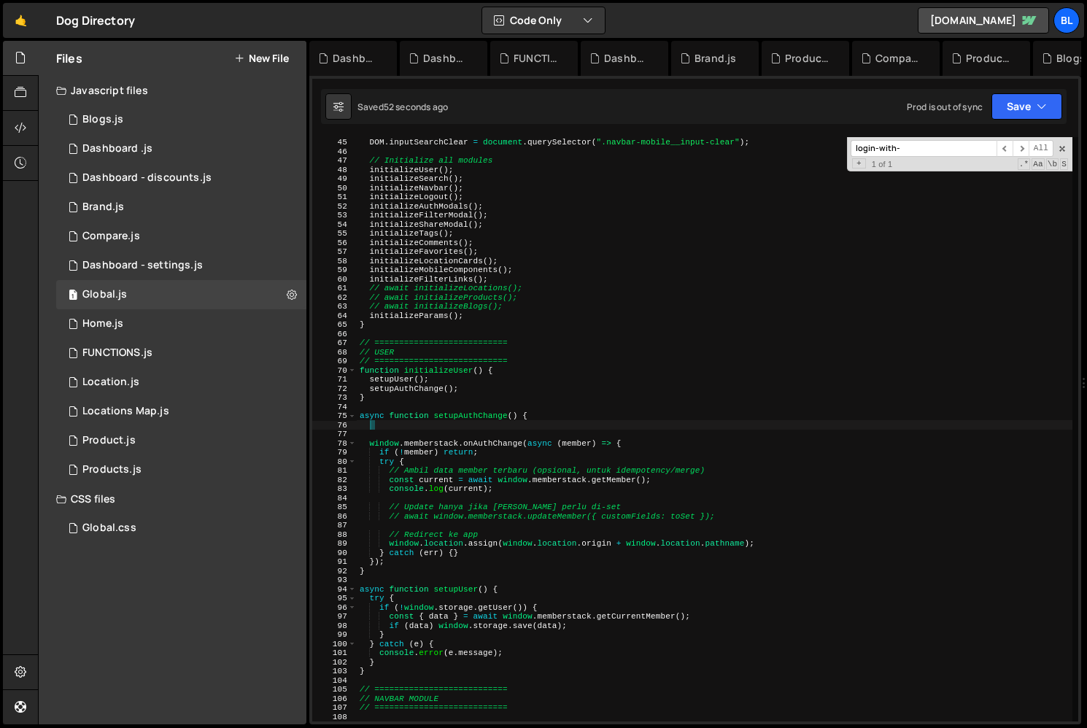
type textarea "async function setupAuthChange() {"
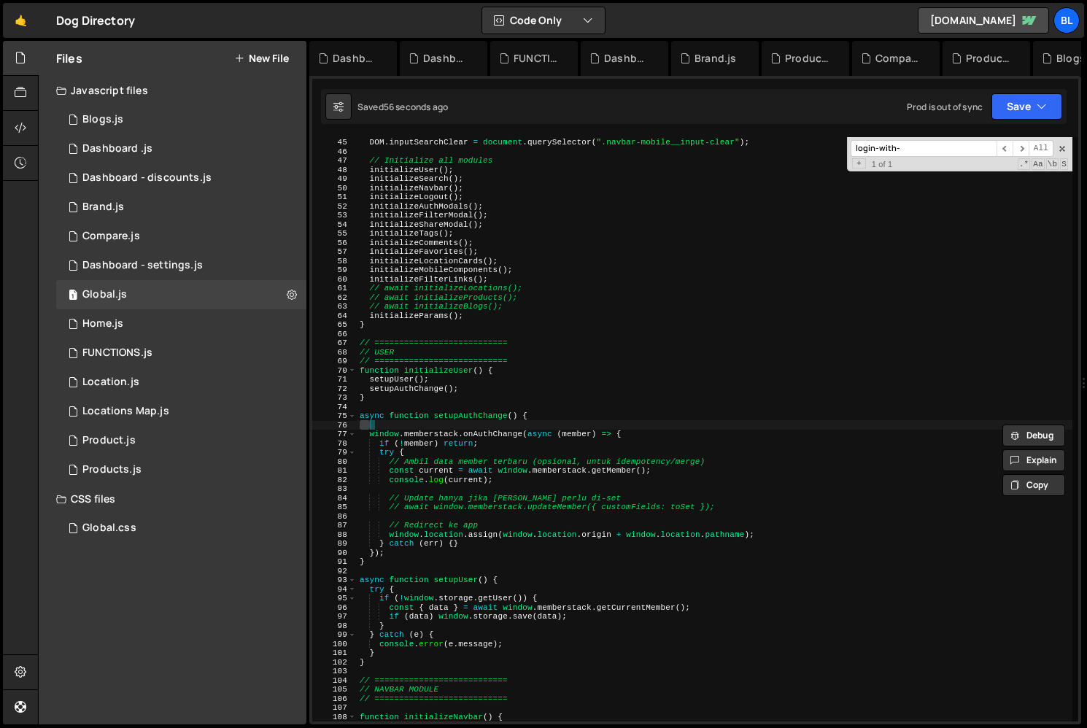
type textarea "async function setupAuthChange() {"
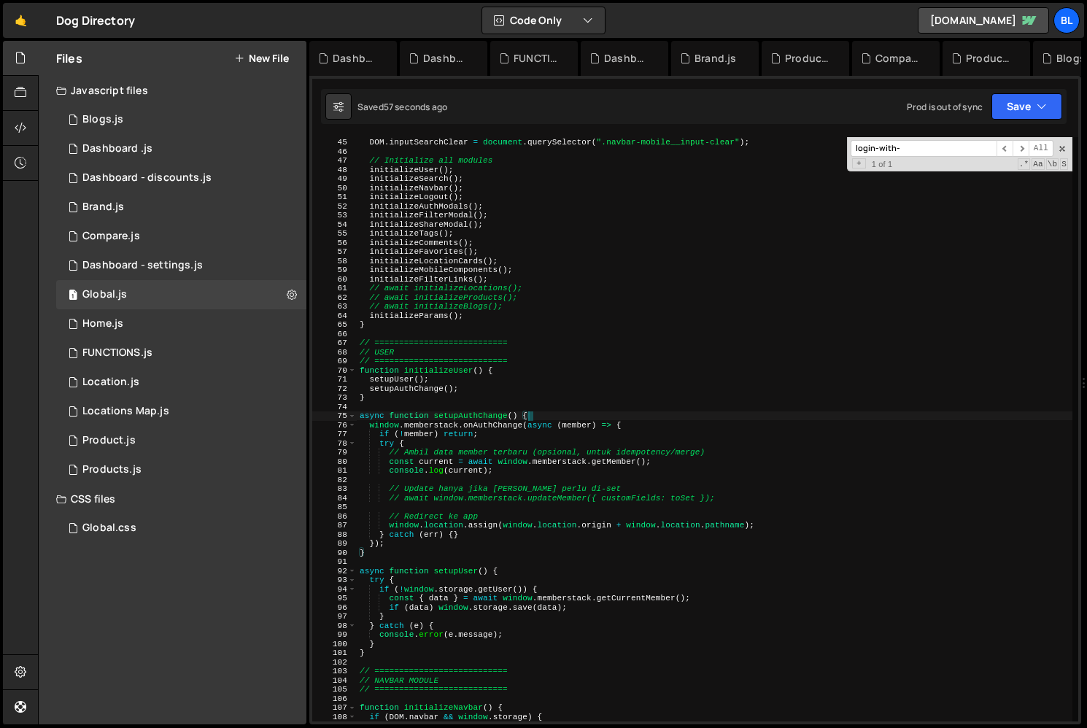
scroll to position [13706, 0]
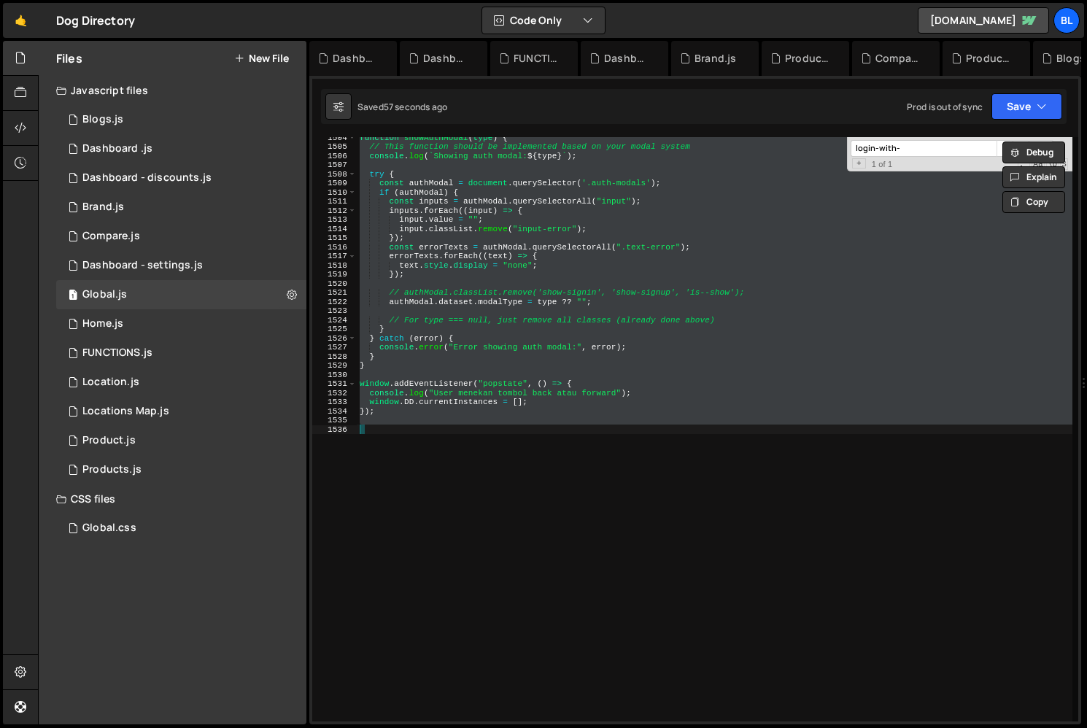
type textarea "});"
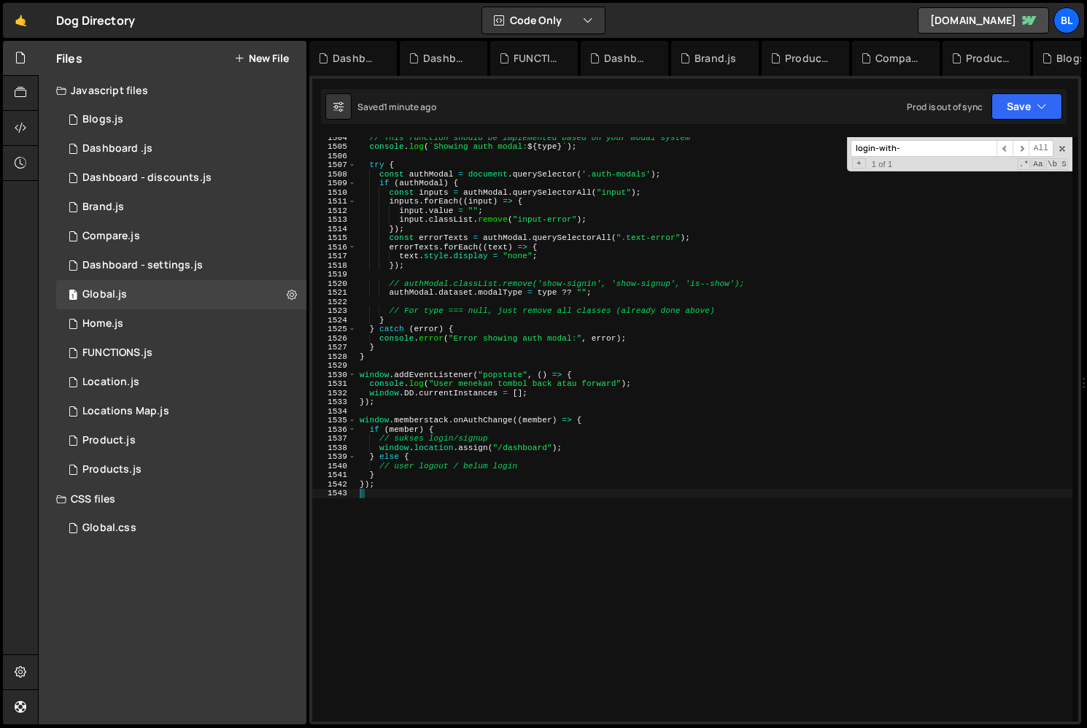
click at [497, 450] on div "// This function should be implemented based on your modal system console . log…" at bounding box center [714, 434] width 715 height 602
click at [475, 416] on div "// This function should be implemented based on your modal system console . log…" at bounding box center [714, 434] width 715 height 602
type textarea "if (member) {"
click at [465, 417] on div "// This function should be implemented based on your modal system console . log…" at bounding box center [714, 434] width 715 height 602
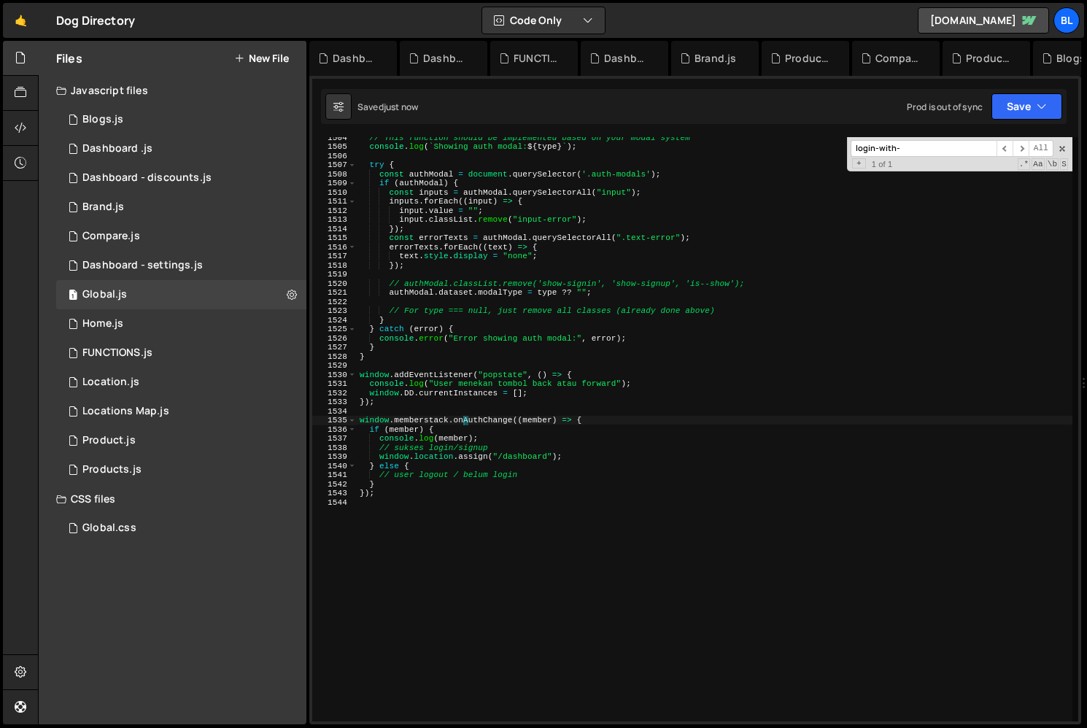
click at [465, 417] on div "// This function should be implemented based on your modal system console . log…" at bounding box center [714, 434] width 715 height 602
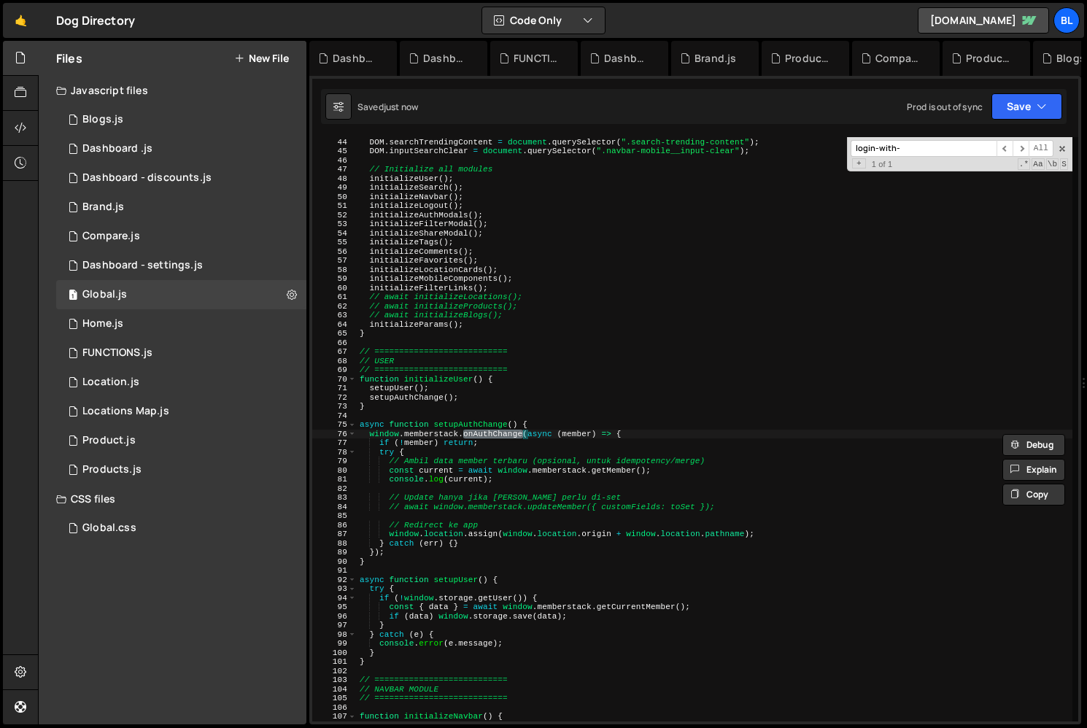
scroll to position [392, 0]
click at [530, 444] on div "DOM . searchContentResult = document . querySelector ( ".search__content-result…" at bounding box center [714, 429] width 715 height 602
type textarea "if (!member) return;"
click at [491, 489] on div "DOM . searchContentResult = document . querySelector ( ".search__content-result…" at bounding box center [714, 429] width 715 height 602
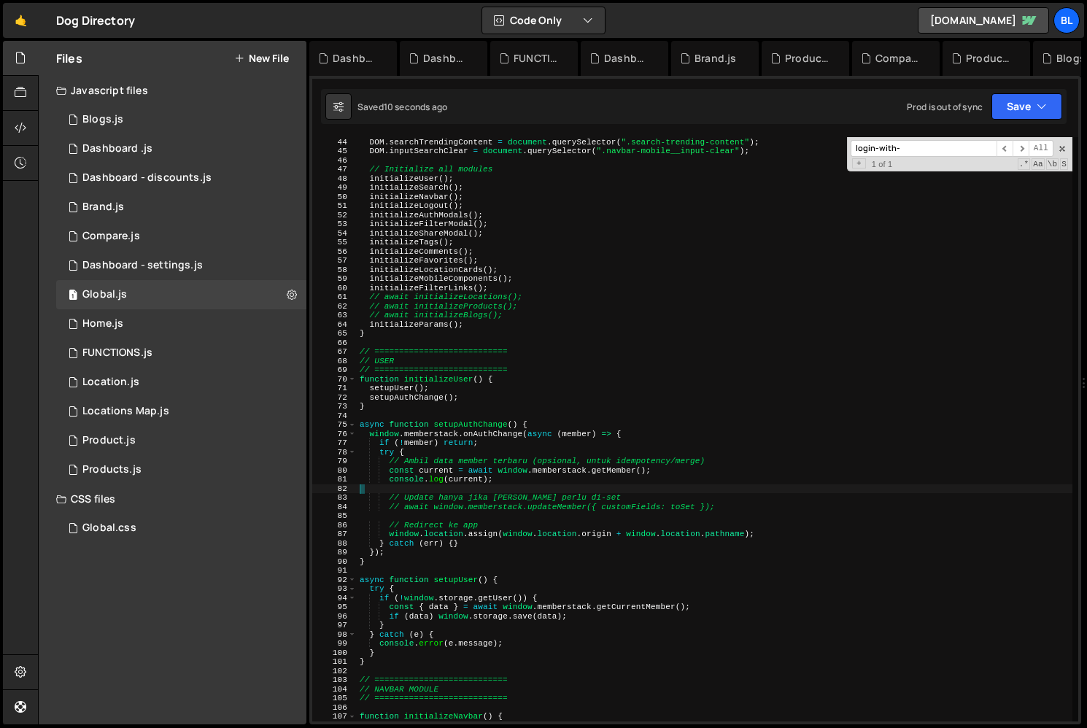
click at [466, 539] on div "DOM . searchContentResult = document . querySelector ( ".search__content-result…" at bounding box center [714, 429] width 715 height 602
click at [471, 537] on div "DOM . searchContentResult = document . querySelector ( ".search__content-result…" at bounding box center [714, 429] width 715 height 602
click at [451, 476] on div "DOM . searchContentResult = document . querySelector ( ".search__content-result…" at bounding box center [714, 429] width 715 height 602
click at [588, 435] on div "DOM . searchContentResult = document . querySelector ( ".search__content-result…" at bounding box center [714, 429] width 715 height 602
click at [583, 432] on div "DOM . searchContentResult = document . querySelector ( ".search__content-result…" at bounding box center [714, 429] width 715 height 602
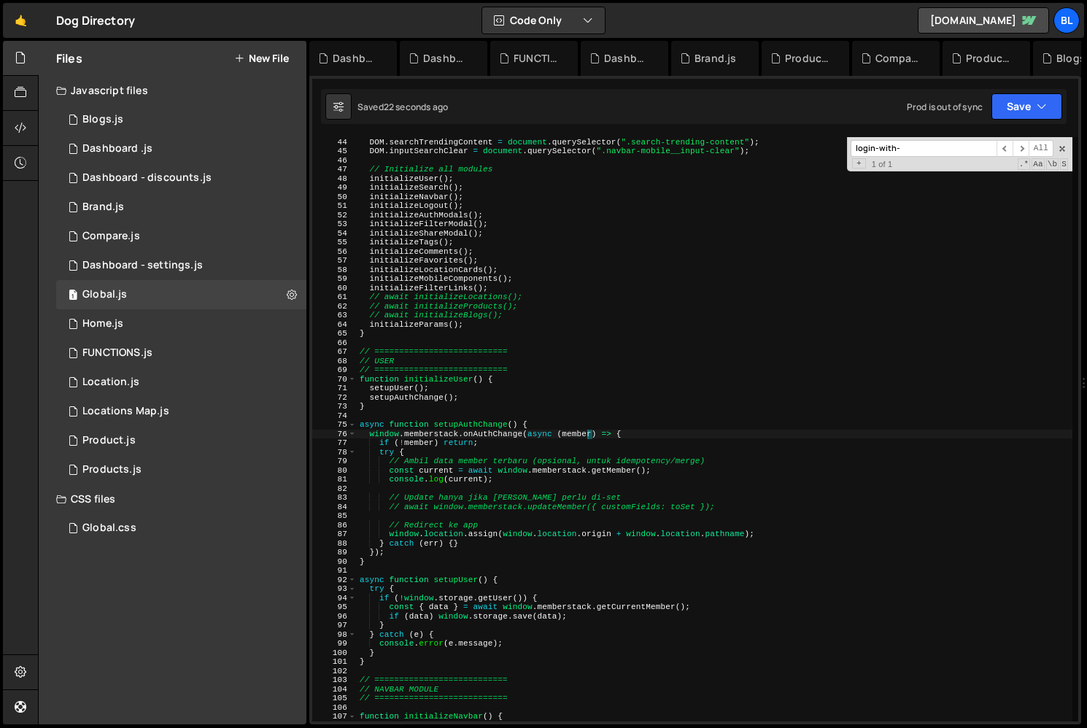
click at [583, 432] on div "DOM . searchContentResult = document . querySelector ( ".search__content-result…" at bounding box center [714, 429] width 715 height 602
click at [480, 465] on div "DOM . searchContentResult = document . querySelector ( ".search__content-result…" at bounding box center [714, 429] width 715 height 602
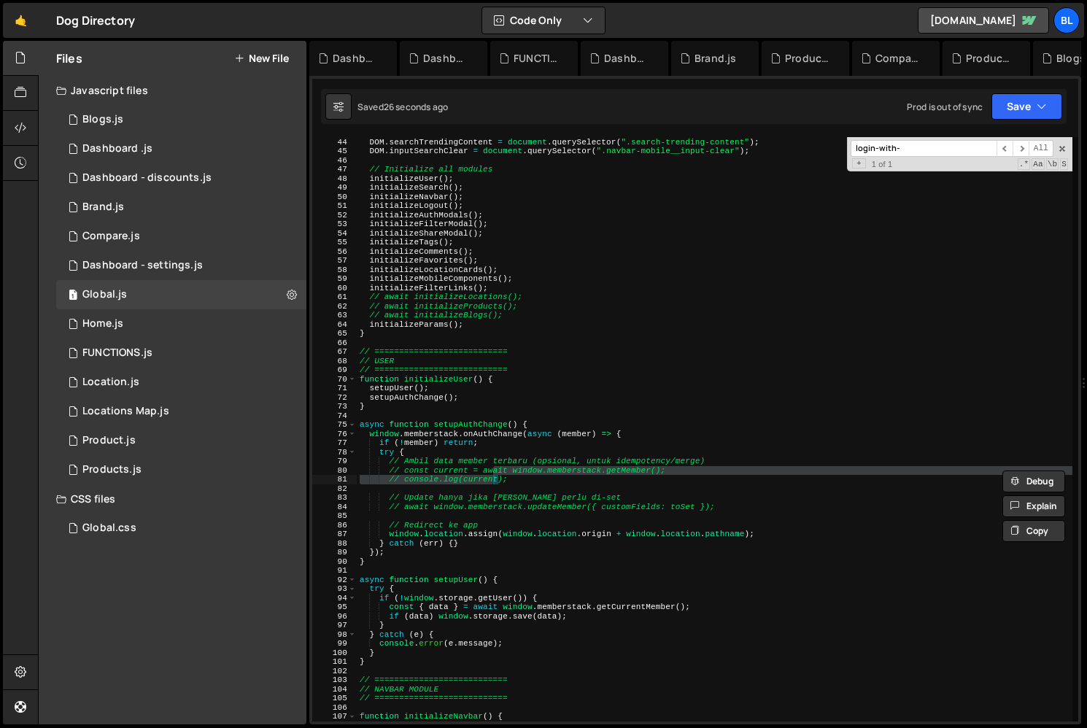
type textarea "// console.log(current);"
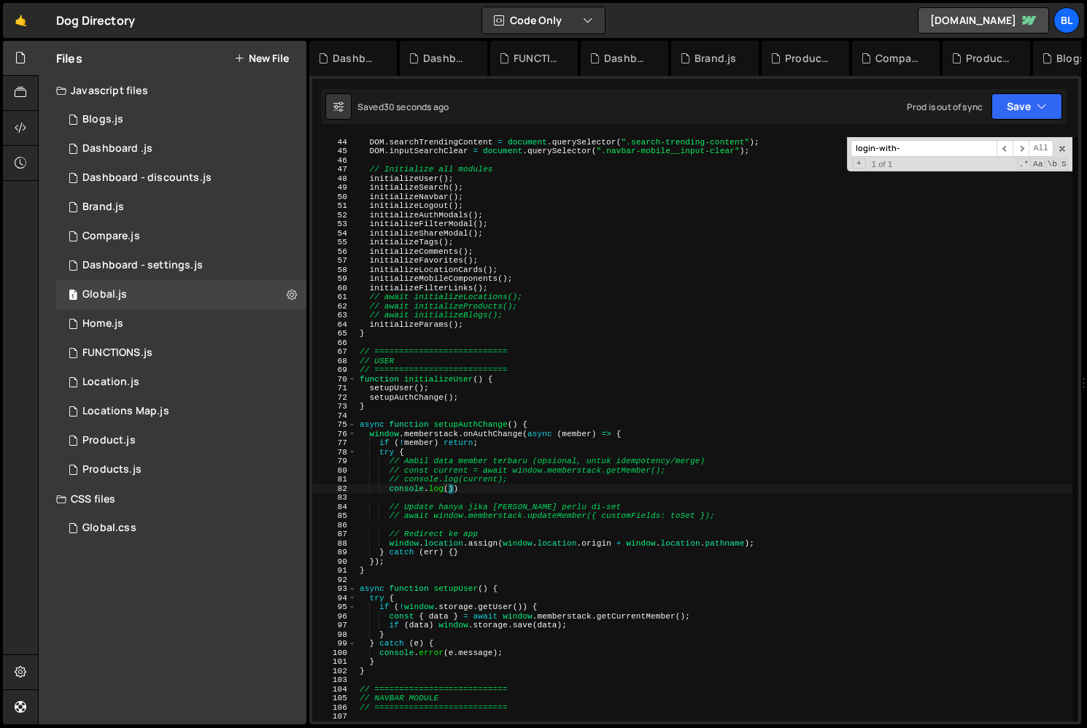
paste textarea "member)"
click at [542, 427] on div "DOM . searchContentResult = document . querySelector ( ".search__content-result…" at bounding box center [714, 429] width 715 height 602
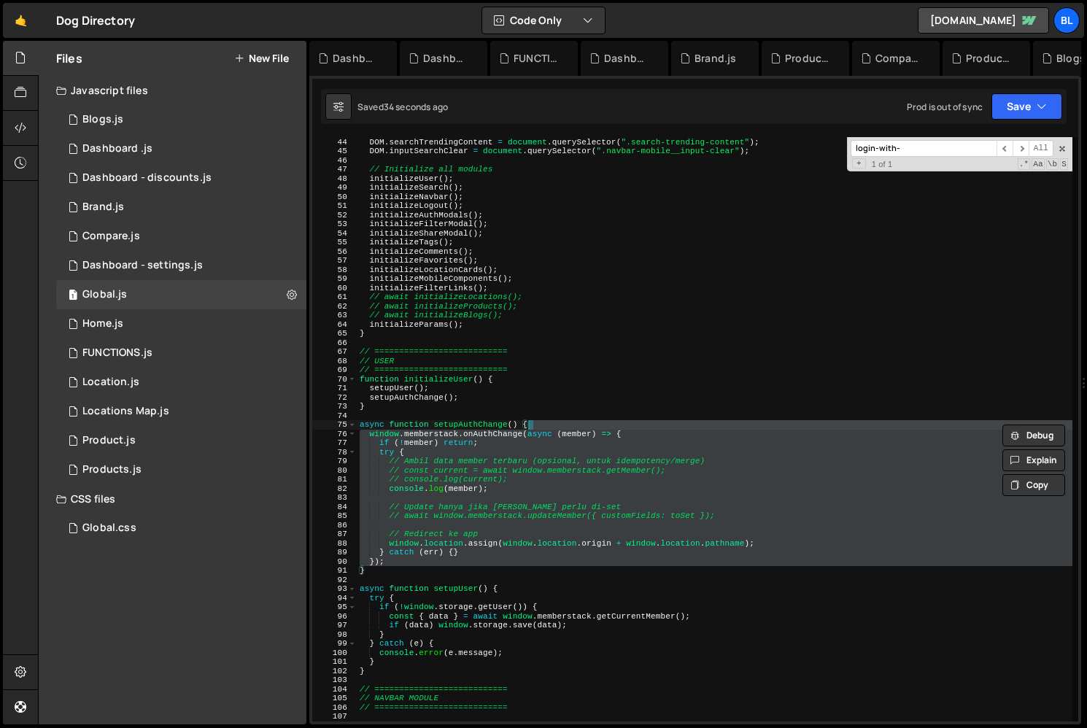
click at [544, 438] on div "DOM . searchContentResult = document . querySelector ( ".search__content-result…" at bounding box center [714, 429] width 715 height 602
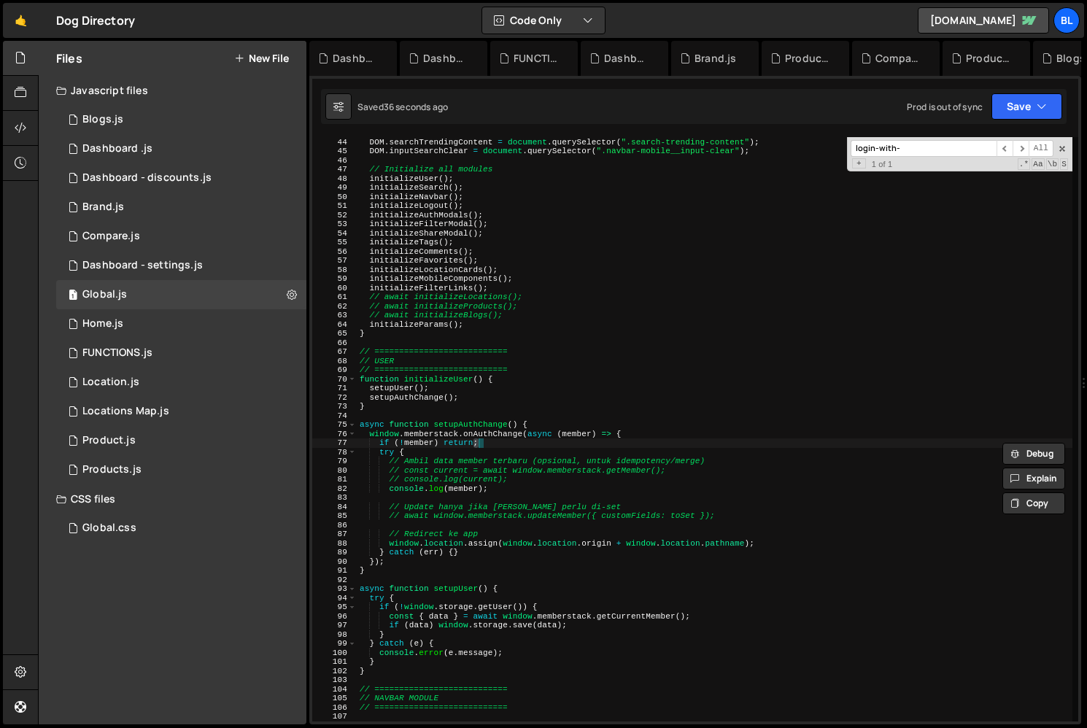
click at [546, 432] on div "DOM . searchContentResult = document . querySelector ( ".search__content-result…" at bounding box center [714, 429] width 715 height 602
click at [513, 558] on div "DOM . searchContentResult = document . querySelector ( ".search__content-result…" at bounding box center [714, 429] width 715 height 602
type textarea "// window.location.assign(window.location.origin + window.location.pathname);"
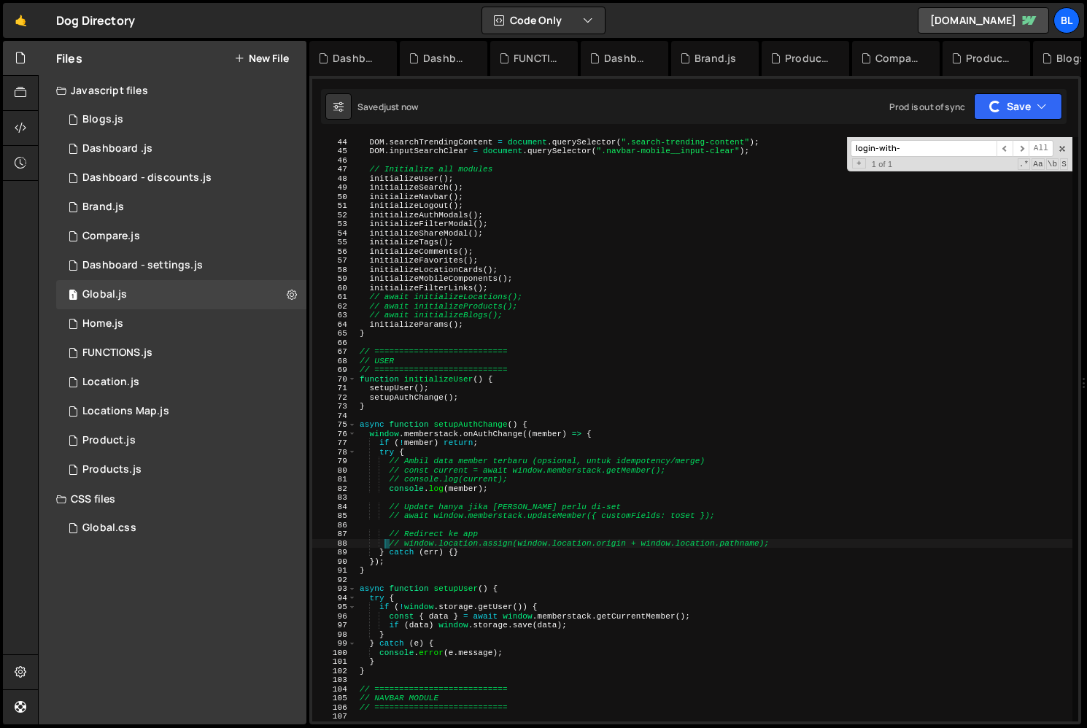
click at [497, 529] on div "DOM . searchContentResult = document . querySelector ( ".search__content-result…" at bounding box center [714, 429] width 715 height 602
click at [437, 405] on div "DOM . searchContentResult = document . querySelector ( ".search__content-result…" at bounding box center [714, 429] width 715 height 602
type textarea "}"
click at [457, 494] on div "DOM . searchContentResult = document . querySelector ( ".search__content-result…" at bounding box center [714, 429] width 715 height 602
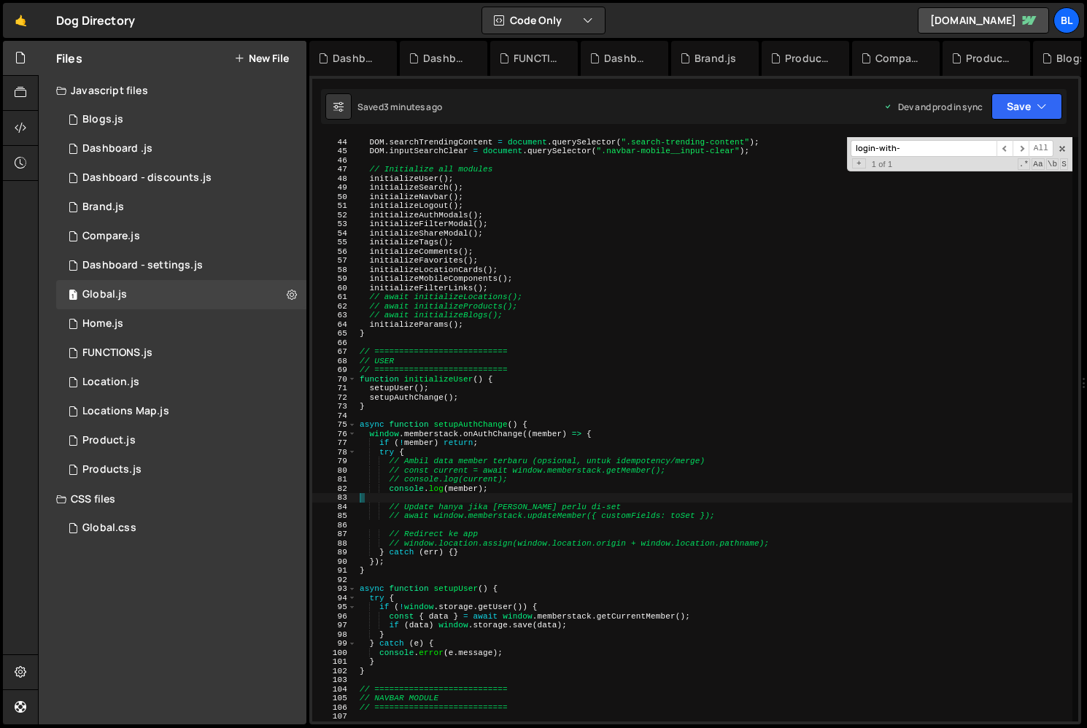
click at [383, 556] on div "DOM . searchContentResult = document . querySelector ( ".search__content-result…" at bounding box center [714, 429] width 715 height 602
click at [395, 557] on div "DOM . searchContentResult = document . querySelector ( ".search__content-result…" at bounding box center [714, 429] width 715 height 602
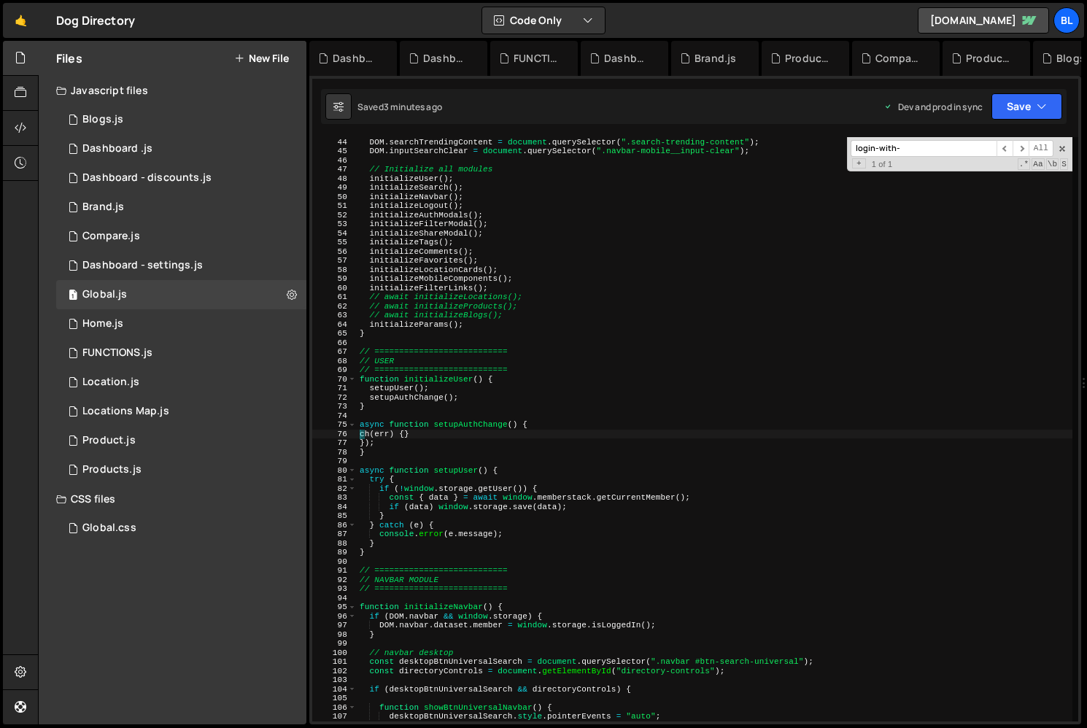
drag, startPoint x: 404, startPoint y: 551, endPoint x: 360, endPoint y: 435, distance: 124.2
click at [360, 435] on div "DOM . searchContentResult = document . querySelector ( ".search__content-result…" at bounding box center [714, 429] width 715 height 602
click at [381, 442] on div "DOM . searchContentResult = document . querySelector ( ".search__content-result…" at bounding box center [714, 429] width 715 height 602
type textarea "});"
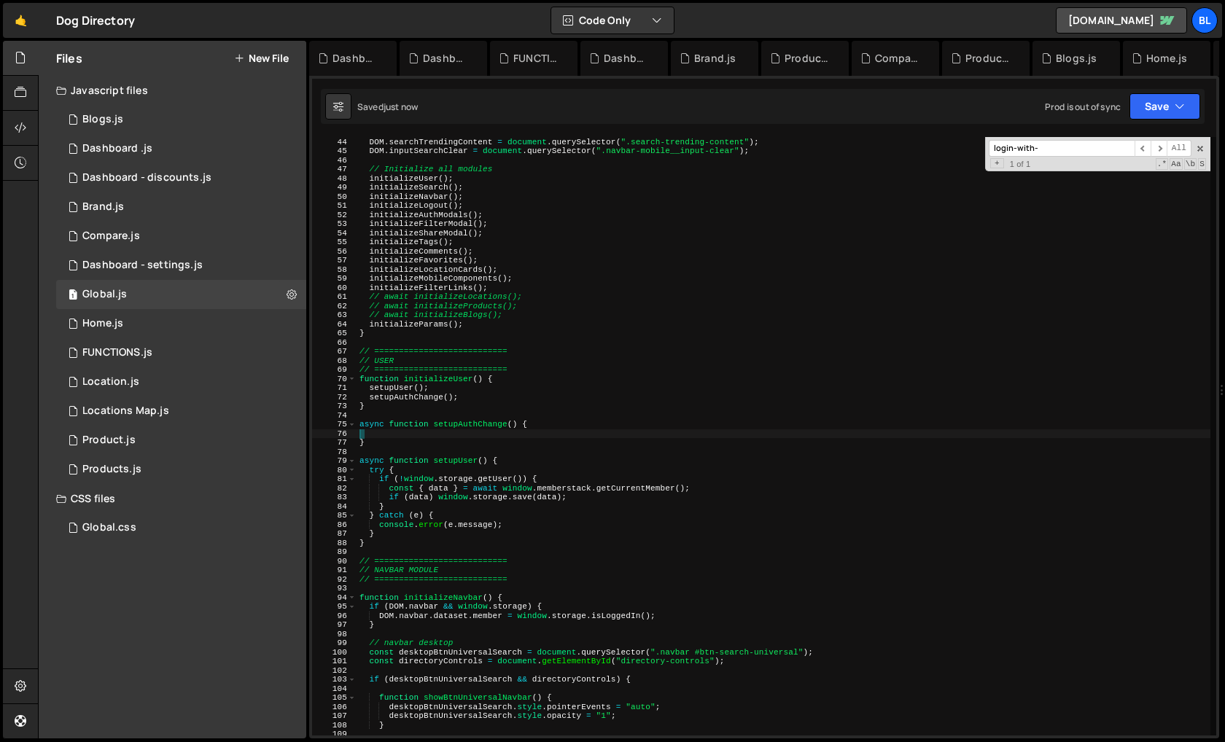
drag, startPoint x: 382, startPoint y: 441, endPoint x: 346, endPoint y: 430, distance: 38.3
click at [477, 437] on div "DOM . searchContentResult = document . querySelector ( ".search__content-result…" at bounding box center [784, 435] width 854 height 615
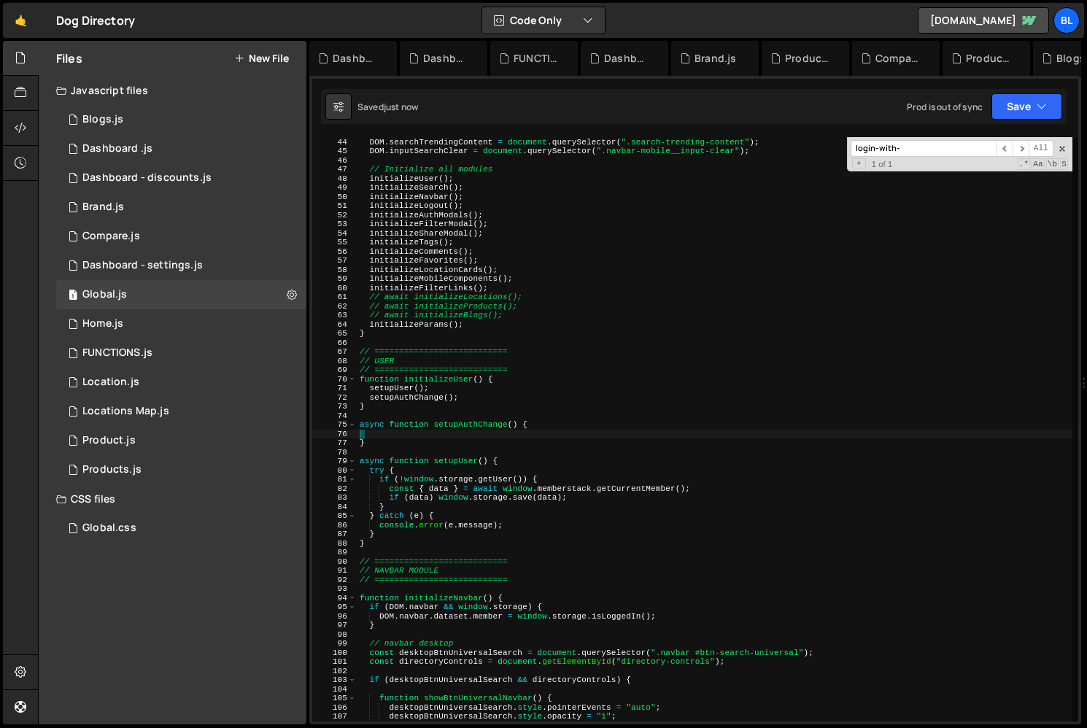
click at [467, 422] on div "DOM . searchContentResult = document . querySelector ( ".search__content-result…" at bounding box center [714, 429] width 715 height 602
type textarea "async function setupAuthChange() {"
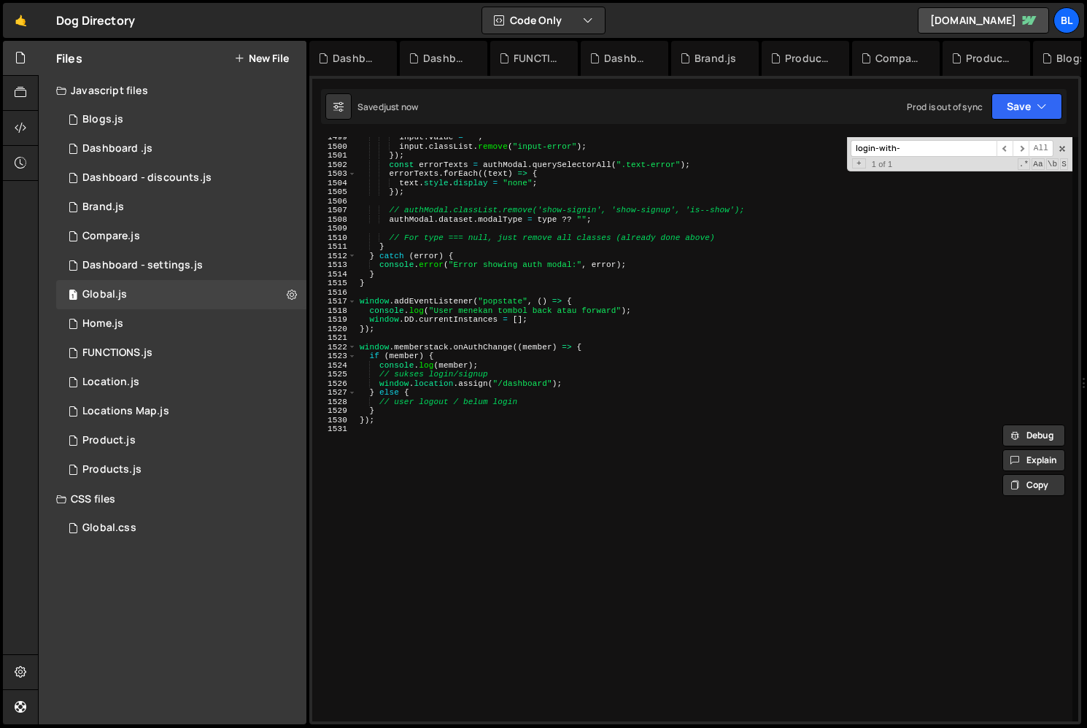
scroll to position [13661, 0]
click at [548, 438] on div "input . value = "" ; input . classList . remove ( "input-error" ) ; }) ; const …" at bounding box center [714, 434] width 715 height 602
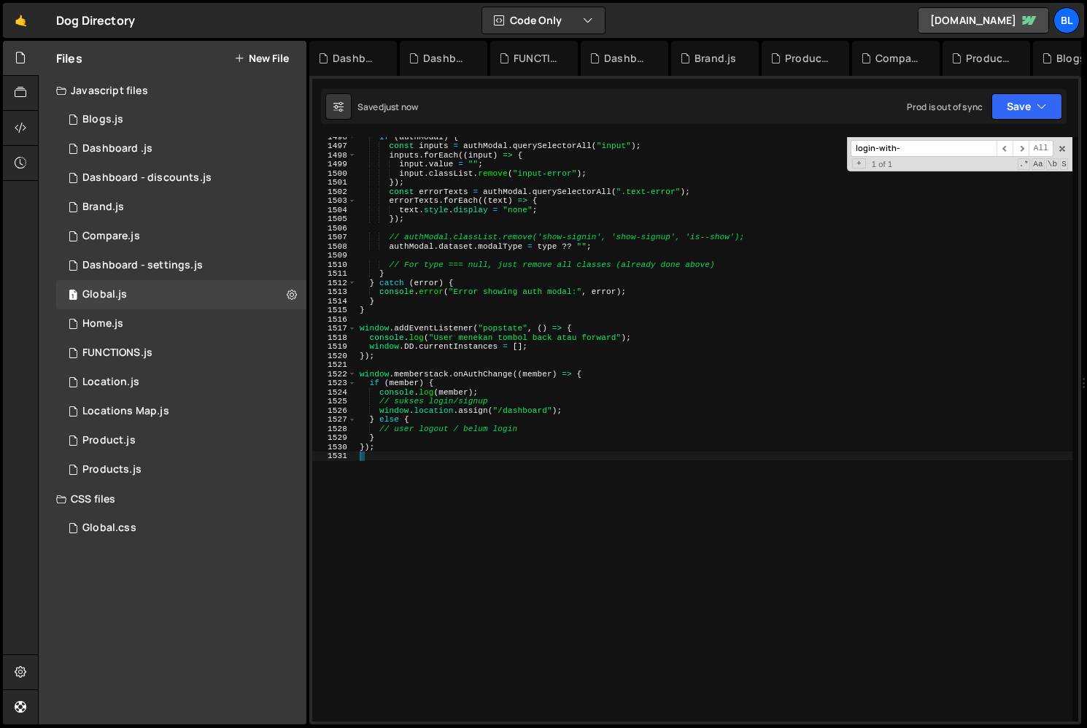
scroll to position [13608, 0]
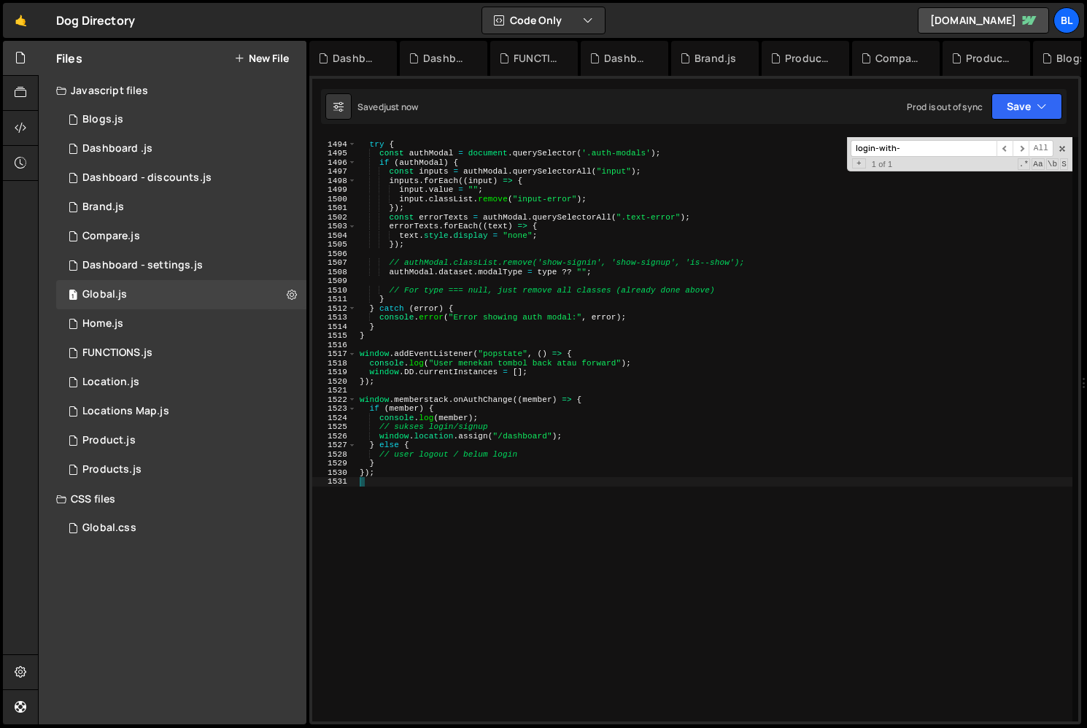
click at [503, 462] on div "try { const authModal = document . querySelector ( '.auth-modals' ) ; if ( auth…" at bounding box center [714, 432] width 715 height 602
click at [468, 434] on div "try { const authModal = document . querySelector ( '.auth-modals' ) ; if ( auth…" at bounding box center [714, 432] width 715 height 602
type textarea "window.location.assign("/dashboard");"
click at [494, 490] on div "try { const authModal = document . querySelector ( '.auth-modals' ) ; if ( auth…" at bounding box center [714, 432] width 715 height 602
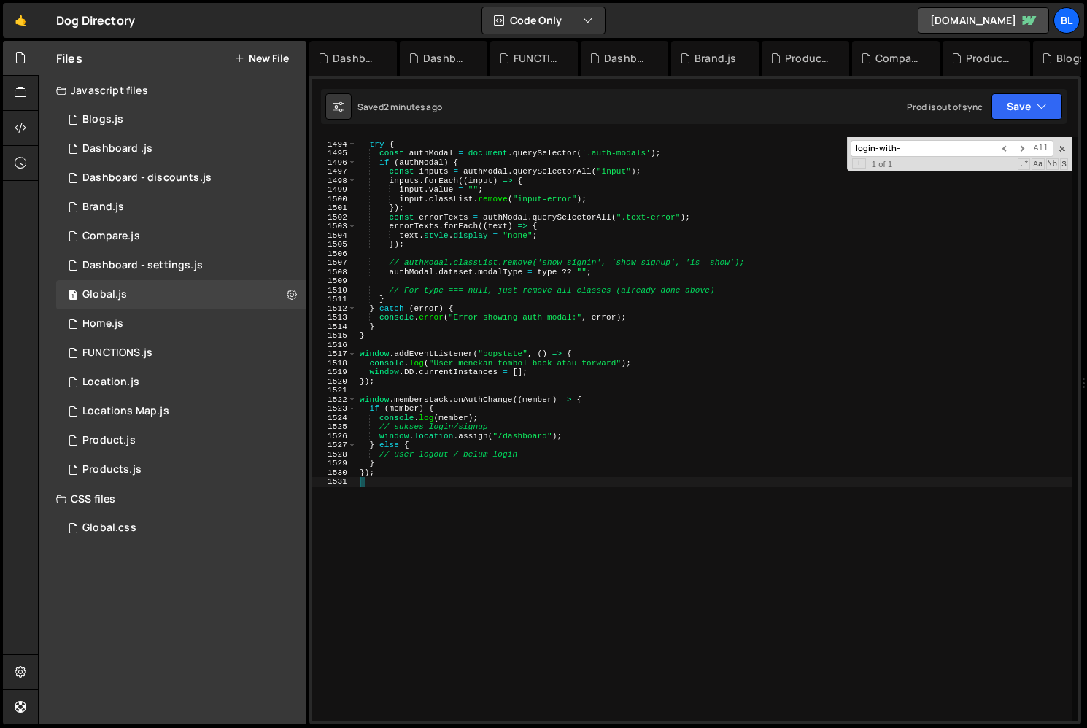
click at [494, 412] on div "try { const authModal = document . querySelector ( '.auth-modals' ) ; if ( auth…" at bounding box center [714, 432] width 715 height 602
type textarea "if (member) {"
click at [485, 388] on div "try { const authModal = document . querySelector ( '.auth-modals' ) ; if ( auth…" at bounding box center [714, 432] width 715 height 602
click at [484, 402] on div "try { const authModal = document . querySelector ( '.auth-modals' ) ; if ( auth…" at bounding box center [714, 432] width 715 height 602
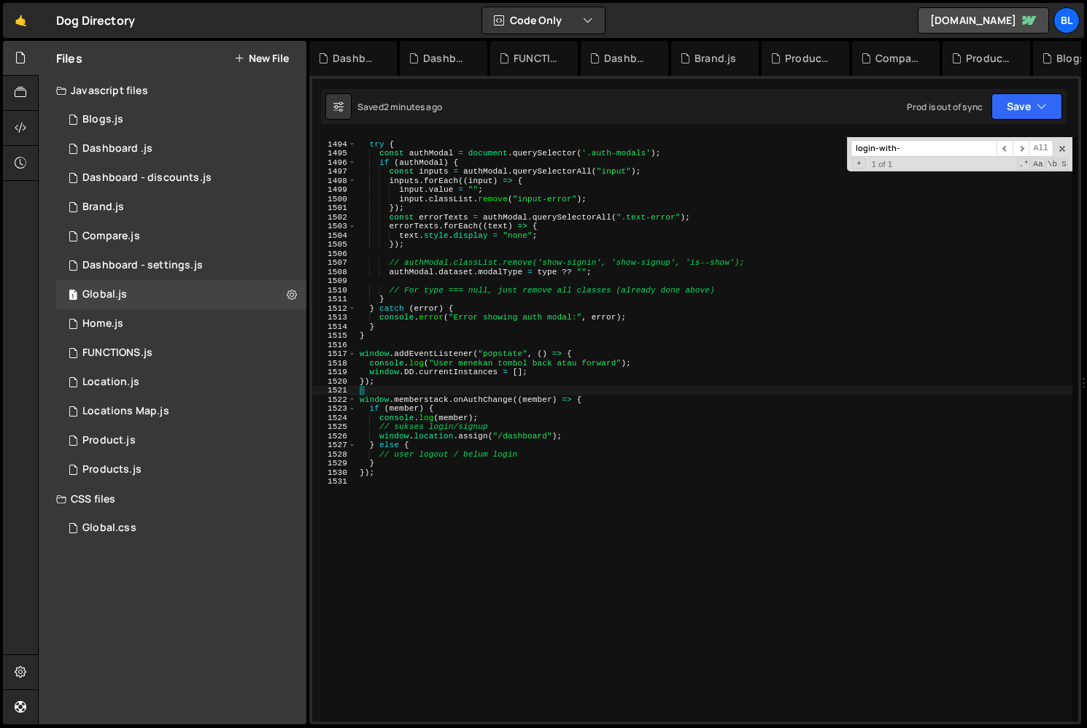
click at [484, 402] on div "try { const authModal = document . querySelector ( '.auth-modals' ) ; if ( auth…" at bounding box center [714, 432] width 715 height 602
click at [1063, 135] on div "XXXXXXXXXXXXXXXXXXXXXXXXXXXXXXXXXXXXXXXXXXXXXXXXXXXXXXXXXXXXXXXXXXXXXXXXXXXXXXX…" at bounding box center [695, 400] width 772 height 648
click at [1063, 147] on span at bounding box center [1062, 149] width 10 height 10
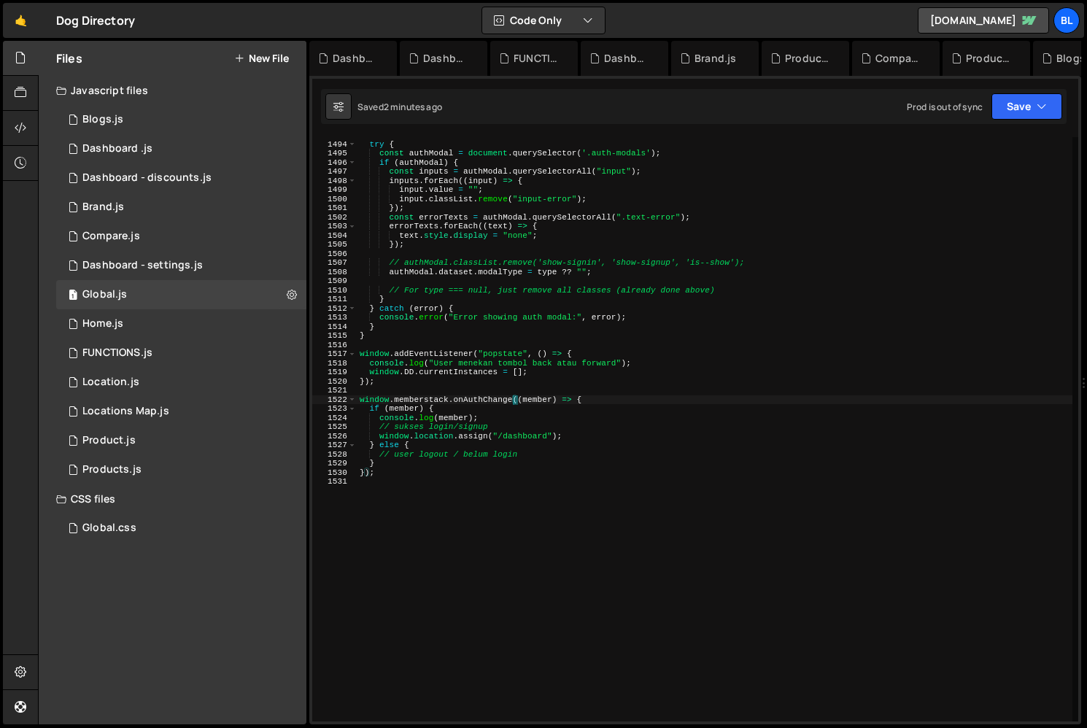
click at [628, 413] on div "try { const authModal = document . querySelector ( '.auth-modals' ) ; if ( auth…" at bounding box center [714, 432] width 715 height 602
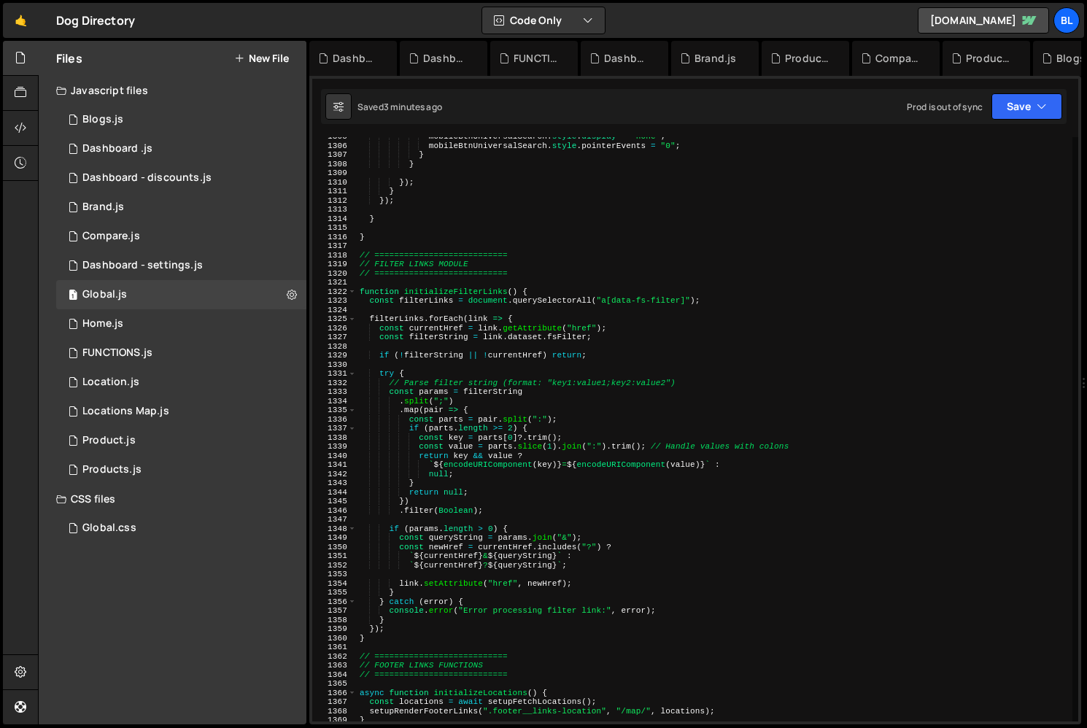
scroll to position [11817, 0]
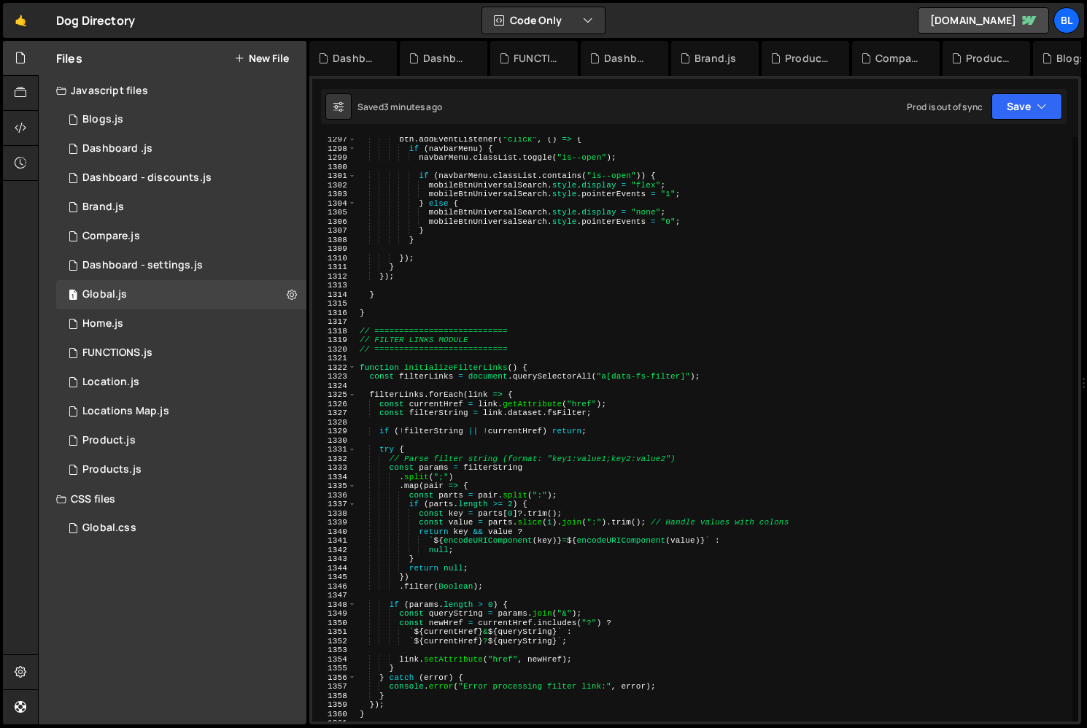
click at [550, 432] on div "btn . addEventListener ( "click" , ( ) => { if ( navbarMenu ) { navbarMenu . cl…" at bounding box center [714, 436] width 715 height 602
type textarea "if (!filterString || !currentHref) return;"
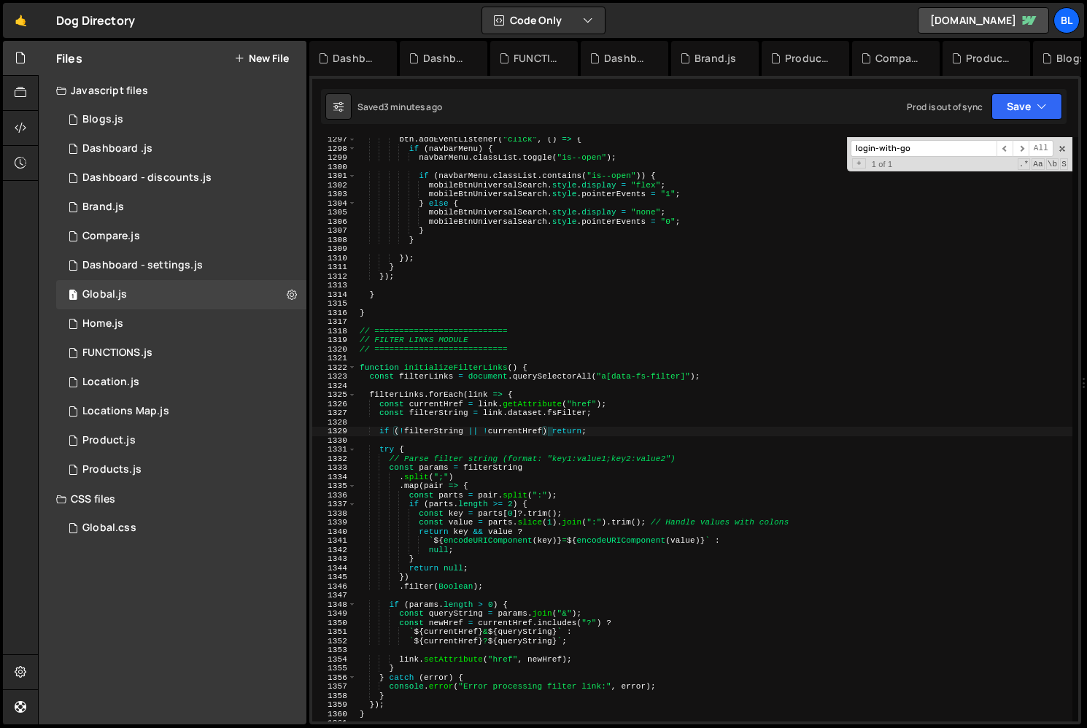
scroll to position [1832, 0]
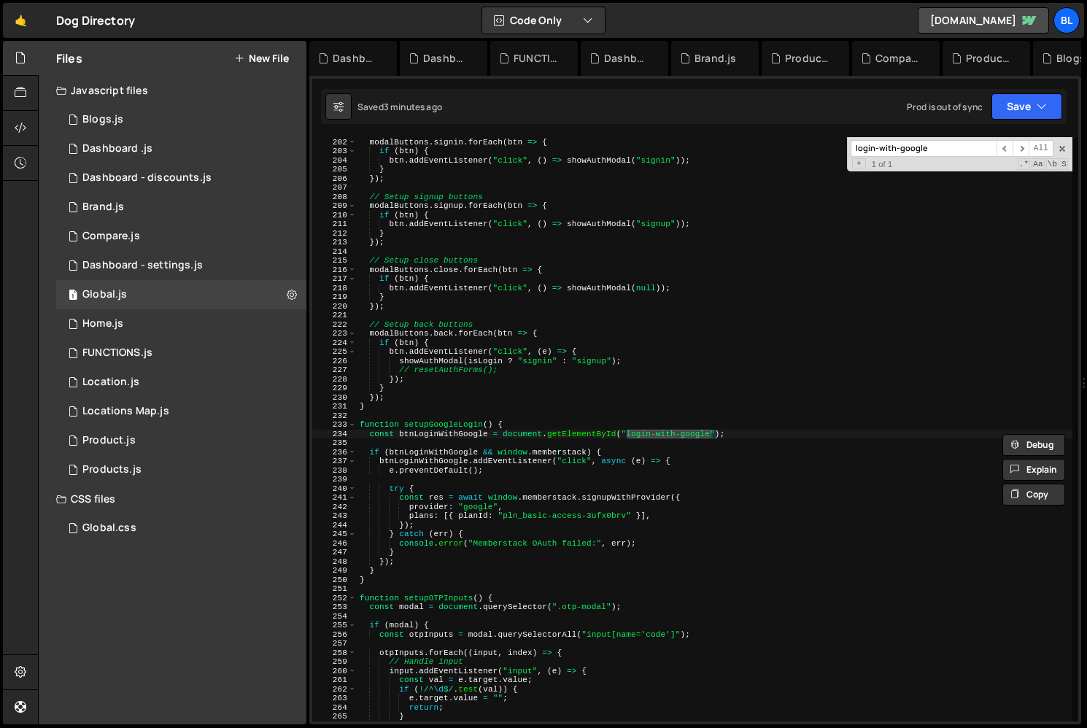
type input "login-with-google"
click at [484, 492] on div "// Setup signin buttons modalButtons . signin . forEach ( btn => { if ( btn ) {…" at bounding box center [714, 429] width 715 height 602
click at [627, 488] on div "// Setup signin buttons modalButtons . signin . forEach ( btn => { if ( btn ) {…" at bounding box center [714, 429] width 715 height 602
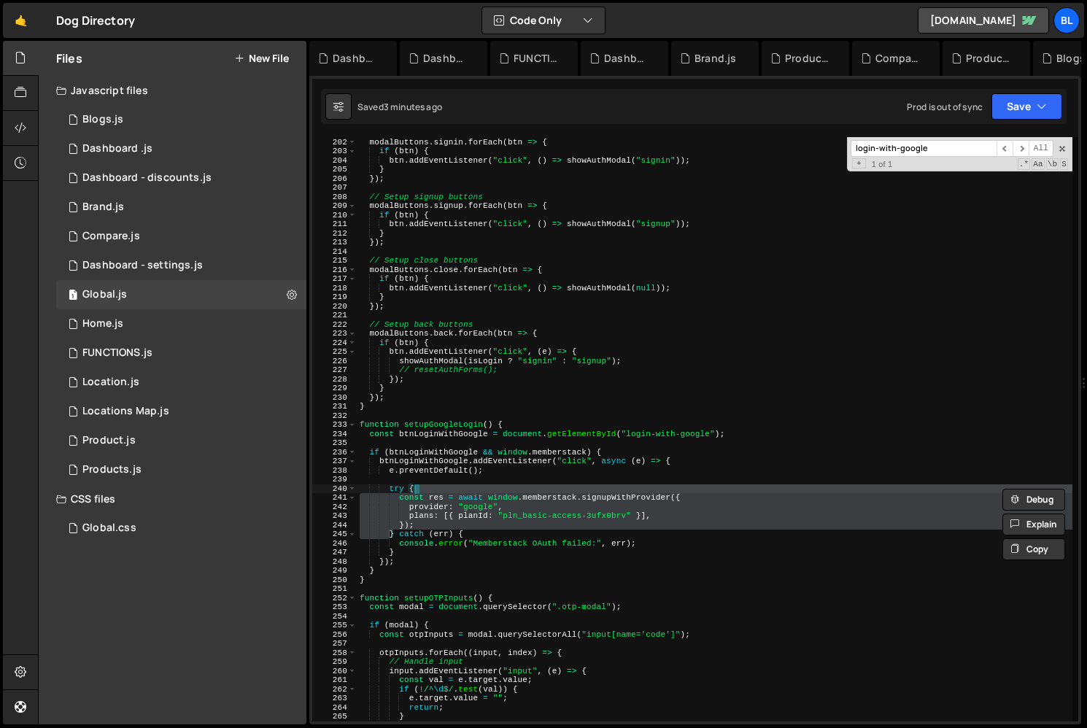
click at [611, 484] on div "// Setup signin buttons modalButtons . signin . forEach ( btn => { if ( btn ) {…" at bounding box center [714, 429] width 715 height 602
click at [616, 498] on div "// Setup signin buttons modalButtons . signin . forEach ( btn => { if ( btn ) {…" at bounding box center [714, 429] width 715 height 602
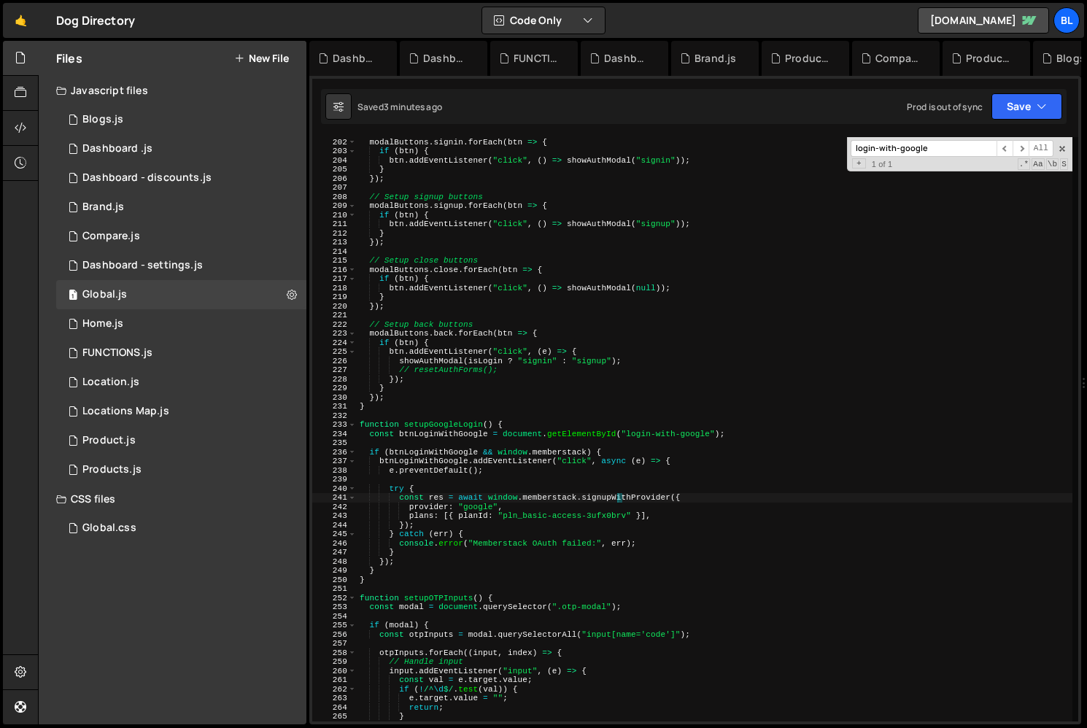
click at [616, 498] on div "// Setup signin buttons modalButtons . signin . forEach ( btn => { if ( btn ) {…" at bounding box center [714, 429] width 715 height 602
click at [544, 486] on div "// Setup signin buttons modalButtons . signin . forEach ( btn => { if ( btn ) {…" at bounding box center [714, 429] width 715 height 602
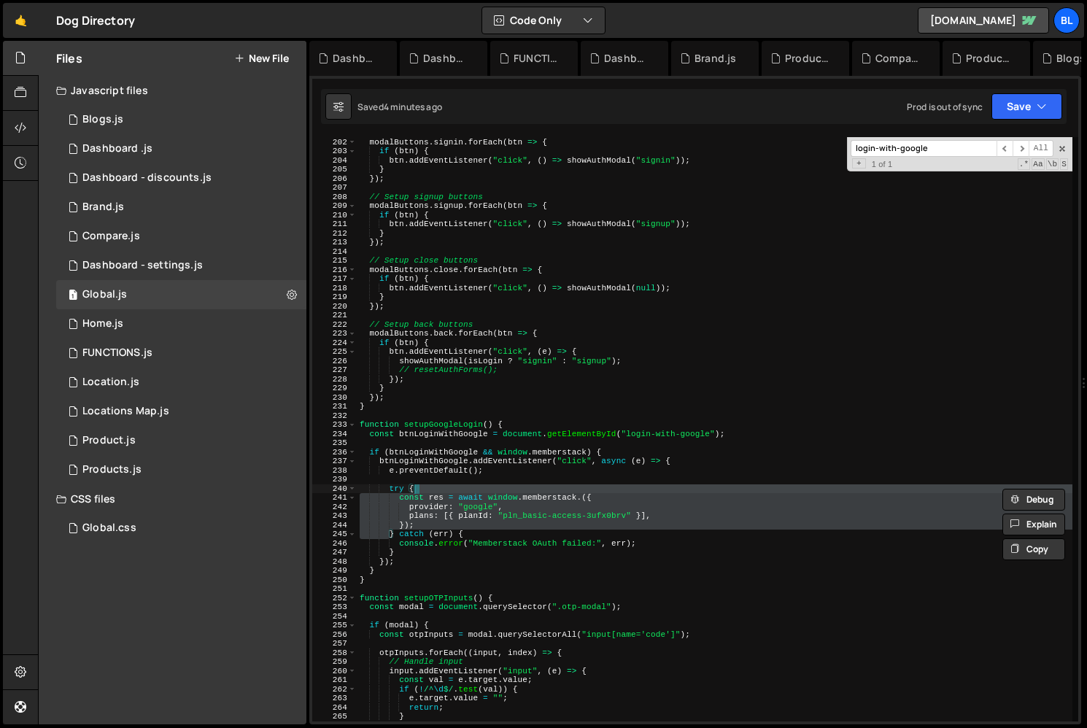
click at [605, 494] on div "// Setup signin buttons modalButtons . signin . forEach ( btn => { if ( btn ) {…" at bounding box center [714, 429] width 715 height 602
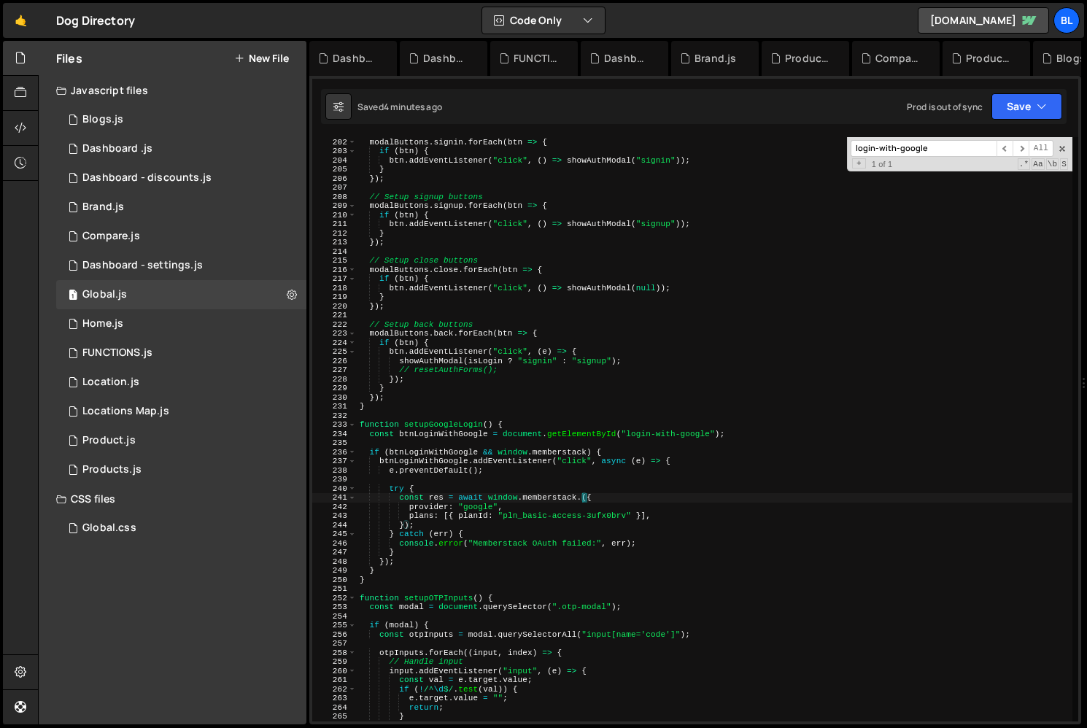
paste textarea "loginWithProvider"
click at [660, 509] on div "// Setup signin buttons modalButtons . signin . forEach ( btn => { if ( btn ) {…" at bounding box center [714, 429] width 715 height 602
click at [665, 508] on div "// Setup signin buttons modalButtons . signin . forEach ( btn => { if ( btn ) {…" at bounding box center [714, 429] width 715 height 602
click at [663, 516] on div "// Setup signin buttons modalButtons . signin . forEach ( btn => { if ( btn ) {…" at bounding box center [714, 429] width 715 height 602
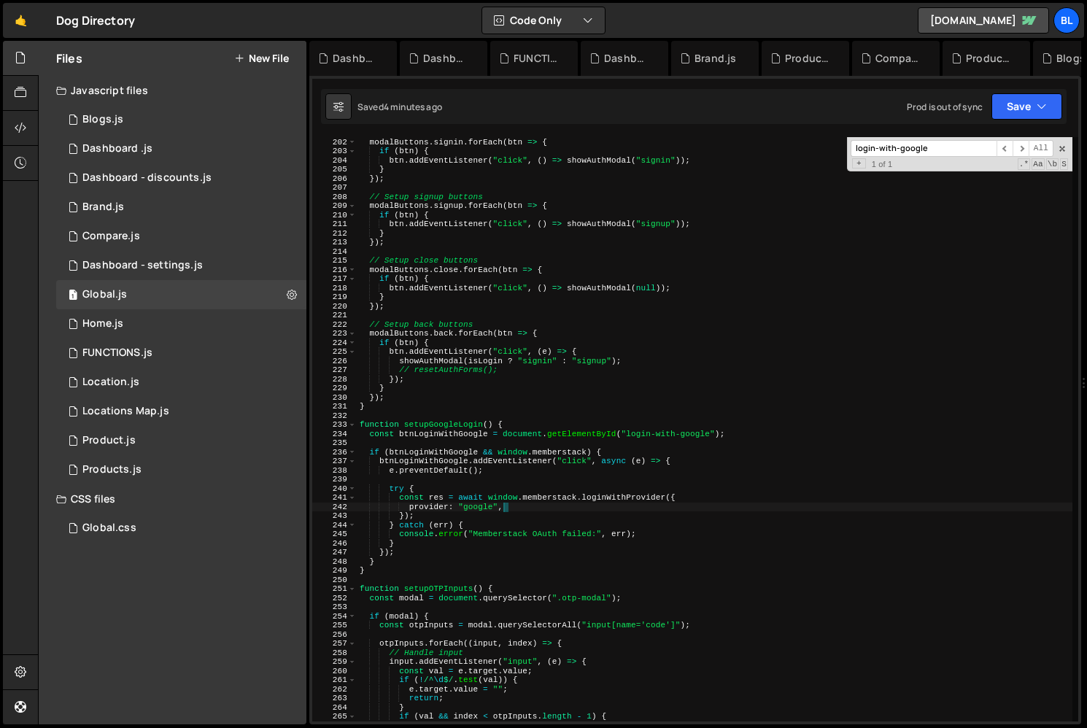
click at [481, 511] on div "// Setup signin buttons modalButtons . signin . forEach ( btn => { if ( btn ) {…" at bounding box center [714, 429] width 715 height 602
click at [454, 486] on div "// Setup signin buttons modalButtons . signin . forEach ( btn => { if ( btn ) {…" at bounding box center [714, 429] width 715 height 602
click at [459, 489] on div "// Setup signin buttons modalButtons . signin . forEach ( btn => { if ( btn ) {…" at bounding box center [714, 429] width 715 height 602
click at [474, 525] on div "// Setup signin buttons modalButtons . signin . forEach ( btn => { if ( btn ) {…" at bounding box center [714, 429] width 715 height 602
type textarea "} catch (err) {"
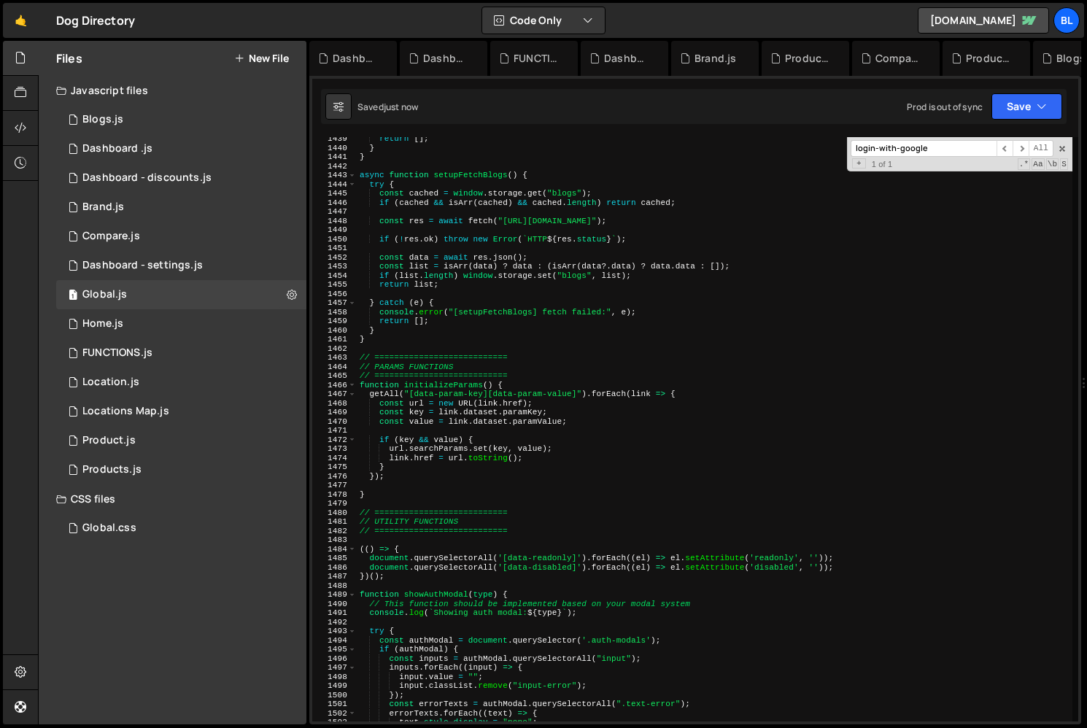
scroll to position [13651, 0]
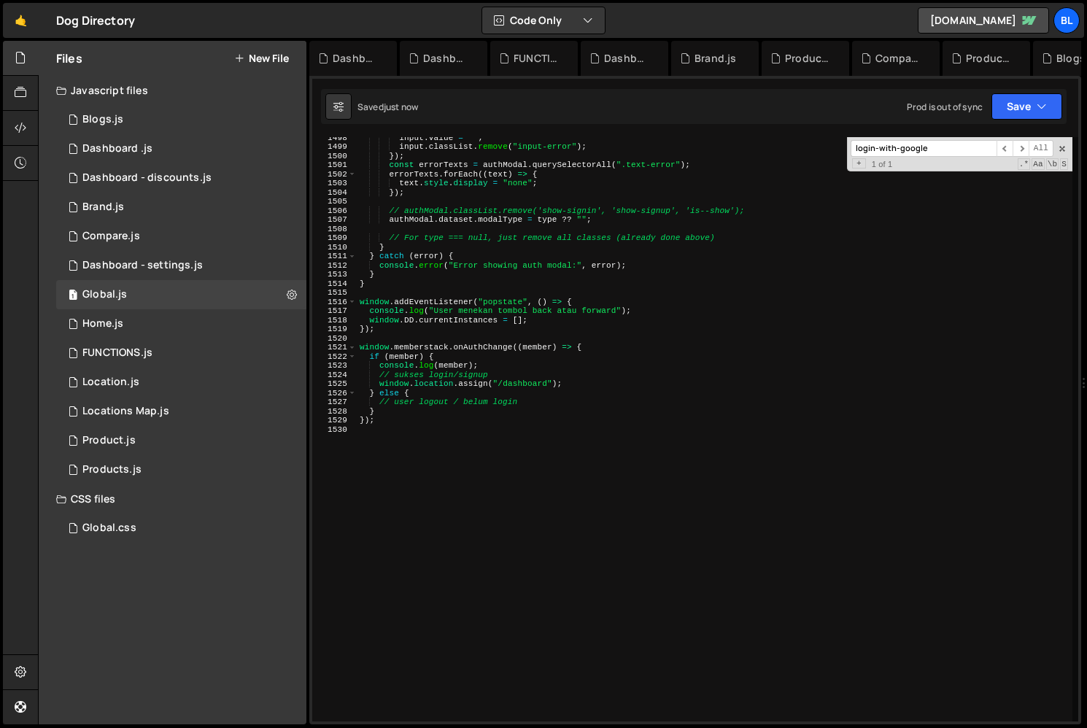
click at [494, 230] on div "input . value = "" ; input . classList . remove ( "input-error" ) ; }) ; const …" at bounding box center [714, 434] width 715 height 602
click at [513, 372] on div "input . value = "" ; input . classList . remove ( "input-error" ) ; }) ; const …" at bounding box center [714, 434] width 715 height 602
type textarea "// sukses login/signup"
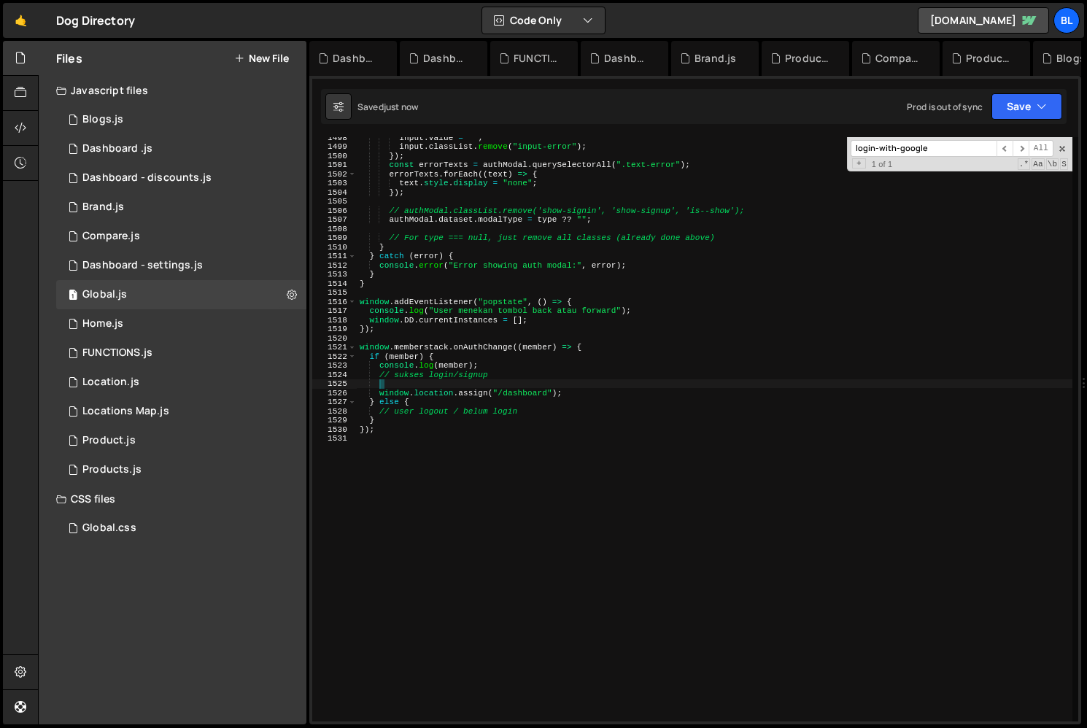
paste textarea "plans: [{ planId: "pln_basic-access-3ufx0brv" }],"
type textarea "// plans: [{ planId: "pln_basic-access-3ufx0brv" }],"
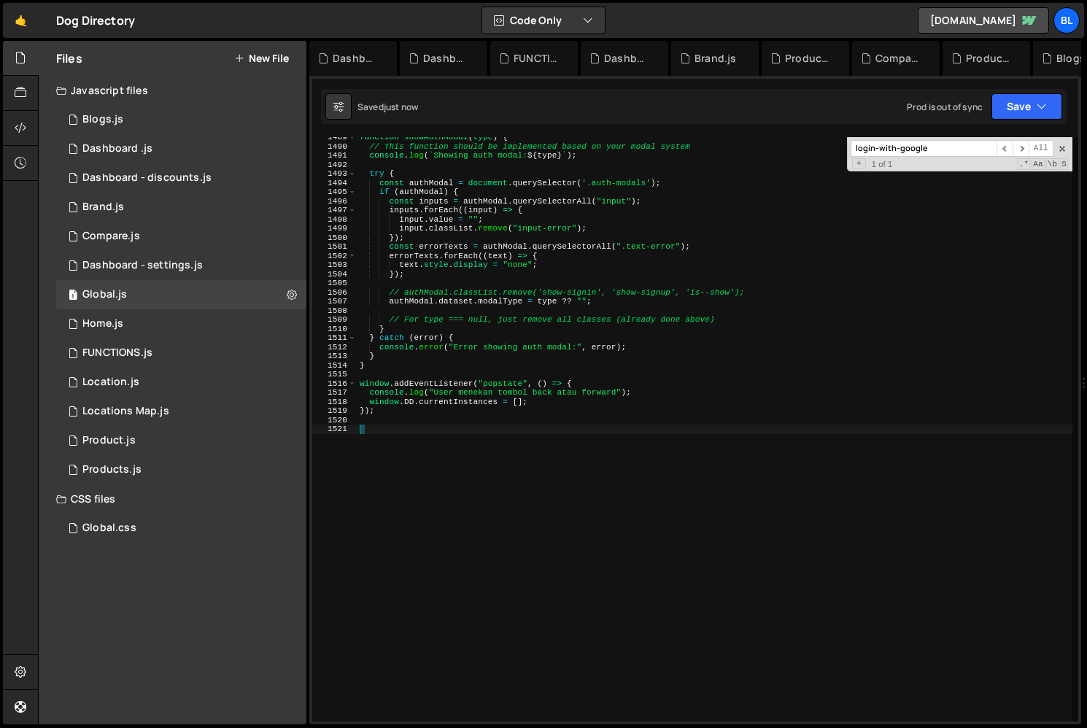
scroll to position [0, 0]
drag, startPoint x: 387, startPoint y: 453, endPoint x: 340, endPoint y: 343, distance: 119.6
click at [340, 343] on div "1489 1490 1491 1492 1493 1494 1495 1496 1497 1498 1499 1500 1501 1502 1503 1504…" at bounding box center [695, 429] width 766 height 584
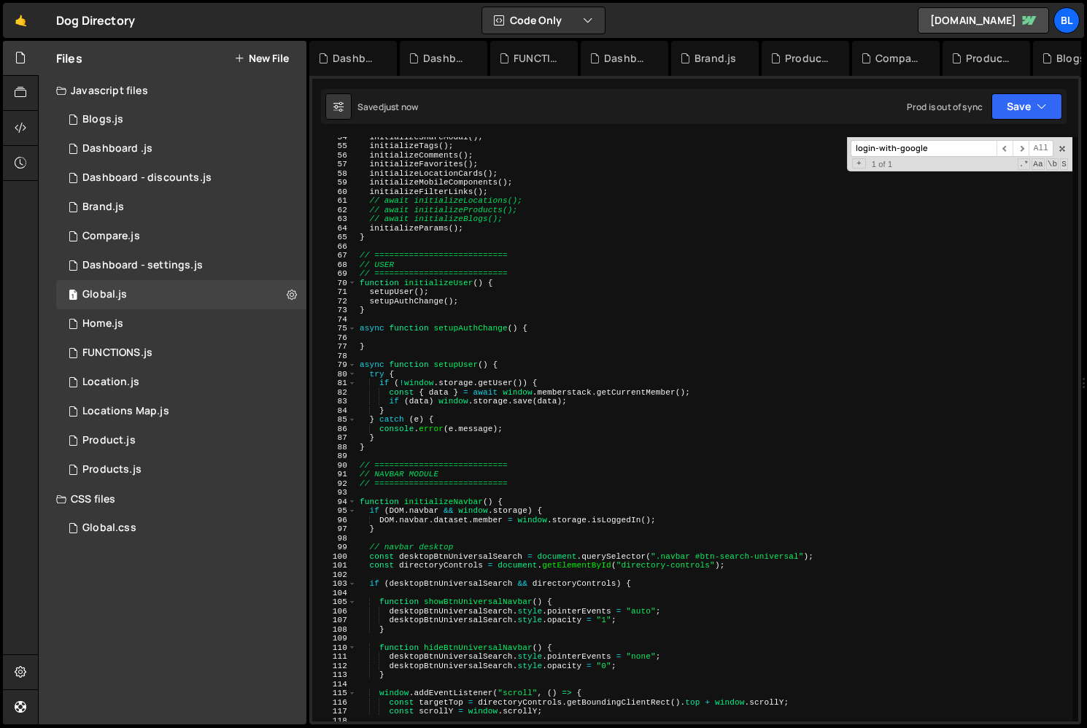
scroll to position [488, 0]
click at [433, 328] on div "initializeShareModal ( ) ; initializeTags ( ) ; initializeComments ( ) ; initia…" at bounding box center [714, 433] width 715 height 602
type textarea "async function setupAuthChange() {"
paste textarea "async function setupAuthChange() {"
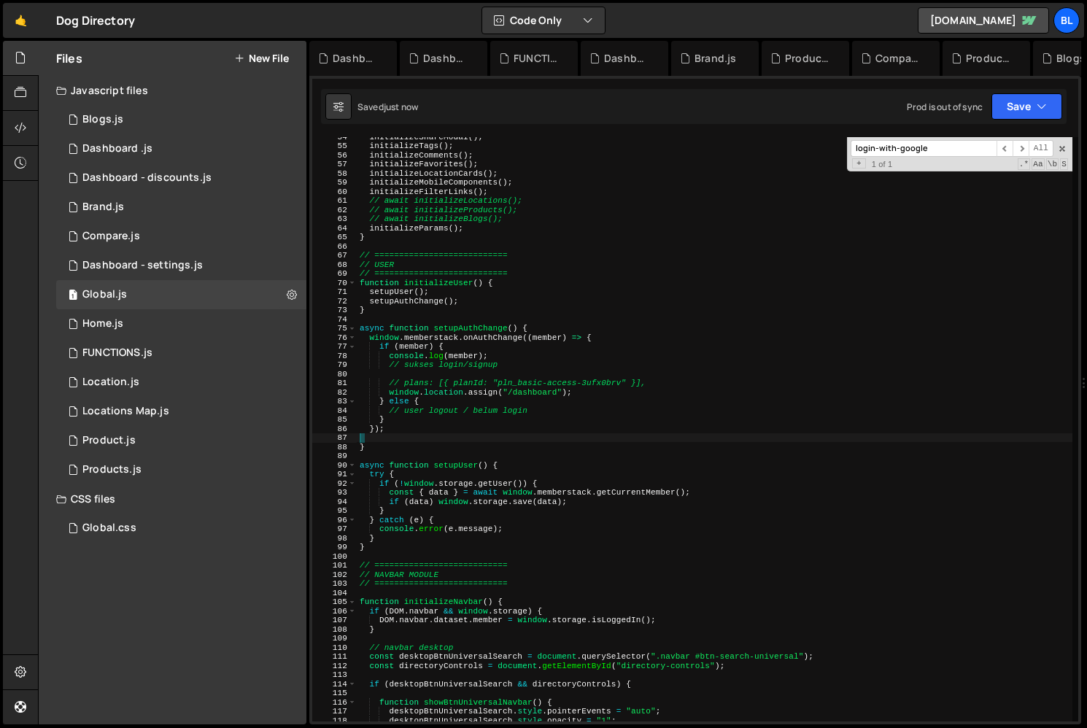
click at [532, 327] on div "initializeShareModal ( ) ; initializeTags ( ) ; initializeComments ( ) ; initia…" at bounding box center [714, 433] width 715 height 602
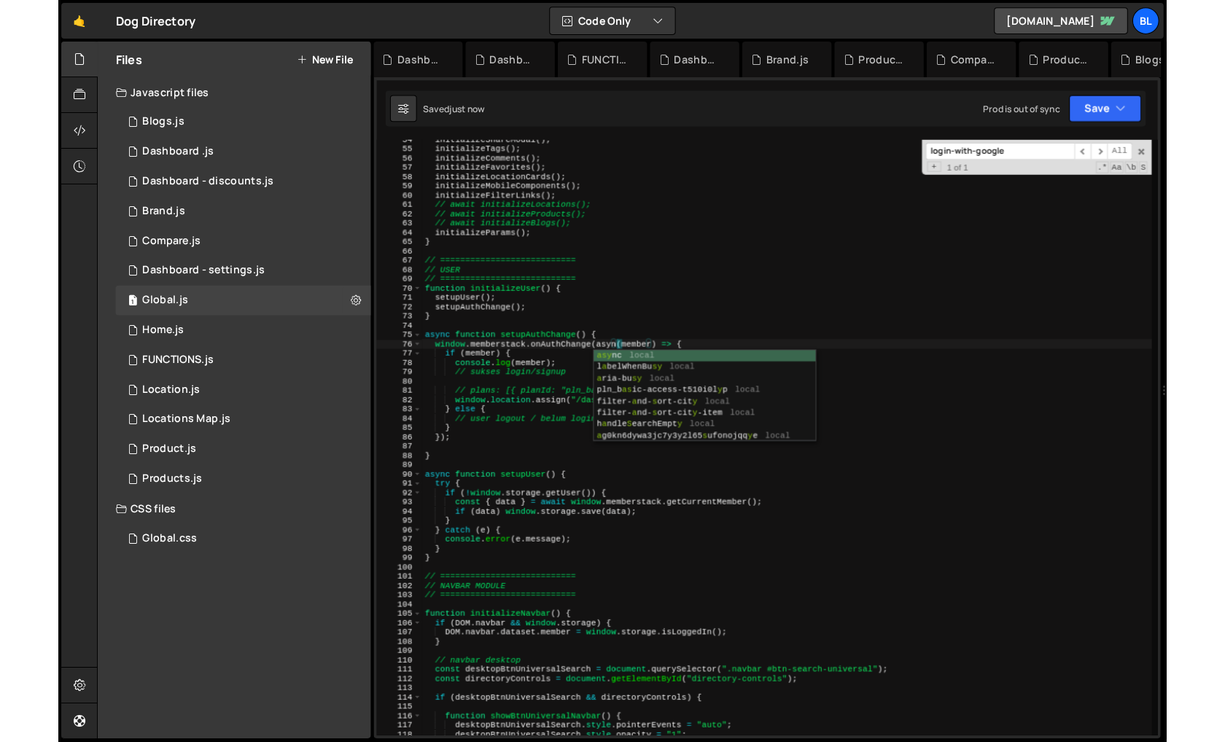
scroll to position [0, 17]
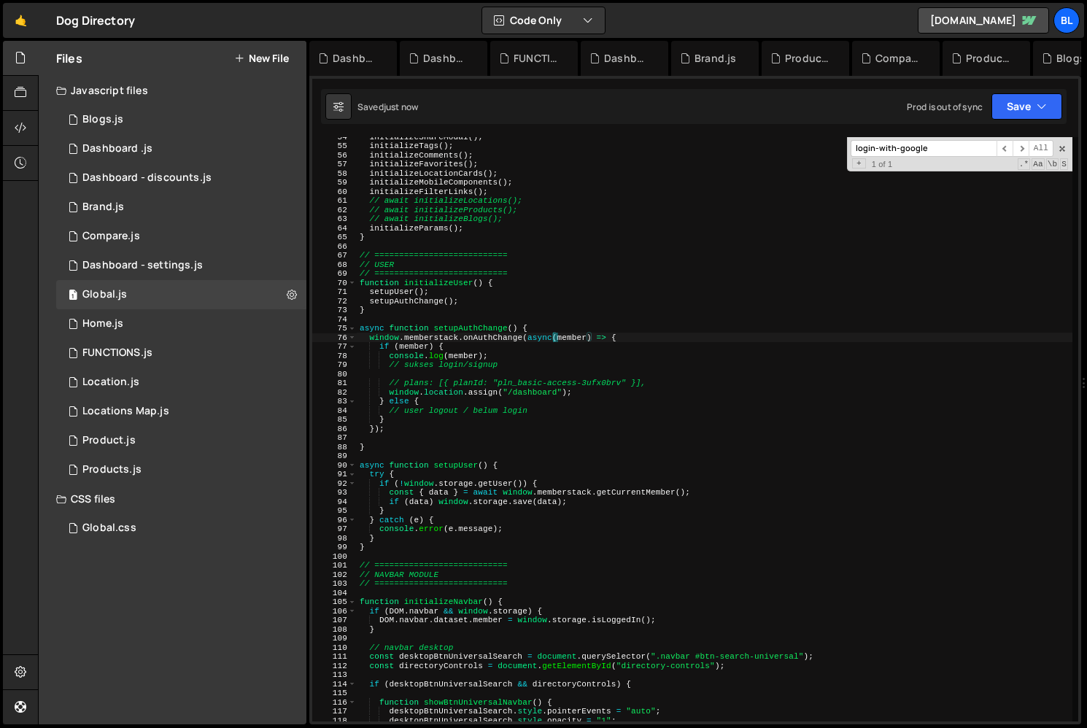
type textarea "window.memberstack.onAuthChange(async (member) => {"
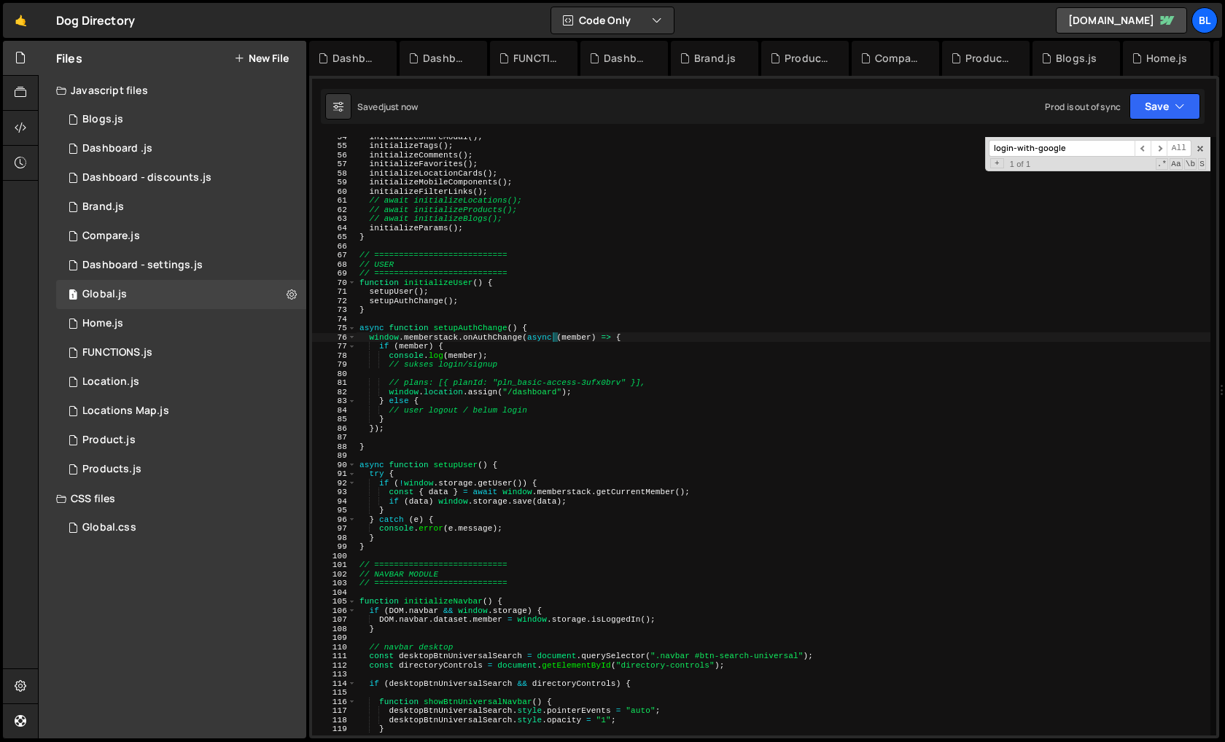
click at [605, 376] on div "initializeShareModal ( ) ; initializeTags ( ) ; initializeComments ( ) ; initia…" at bounding box center [784, 440] width 854 height 617
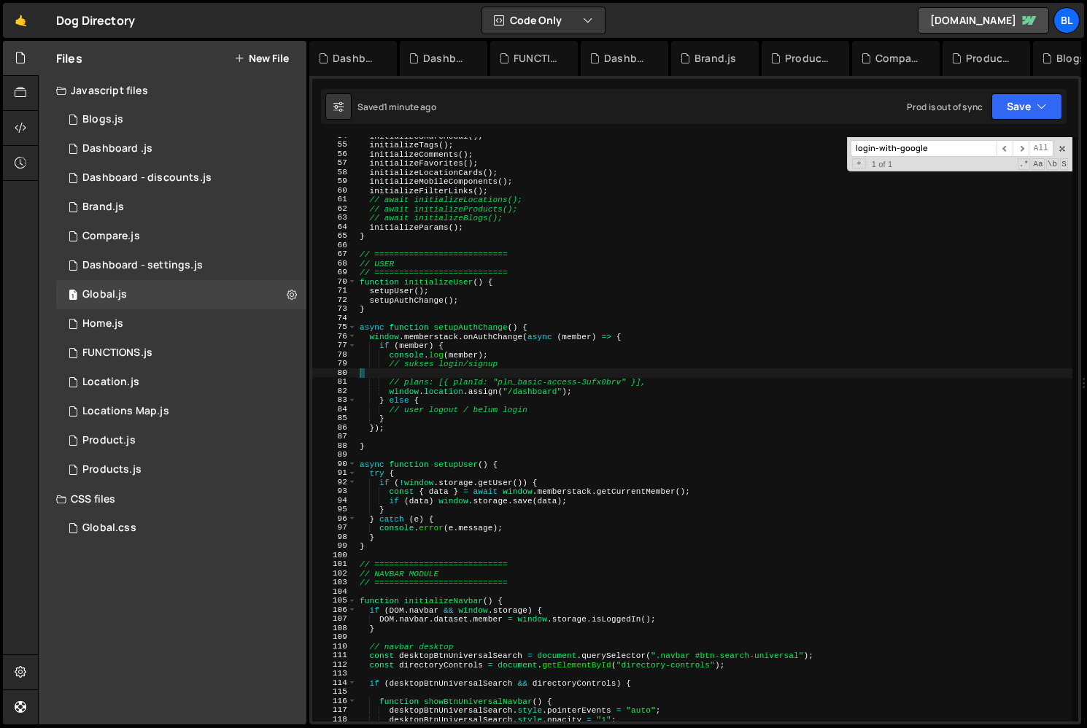
scroll to position [489, 0]
click at [529, 443] on div "initializeShareModal ( ) ; initializeTags ( ) ; initializeComments ( ) ; initia…" at bounding box center [714, 432] width 715 height 602
click at [559, 503] on div "initializeShareModal ( ) ; initializeTags ( ) ; initializeComments ( ) ; initia…" at bounding box center [714, 432] width 715 height 602
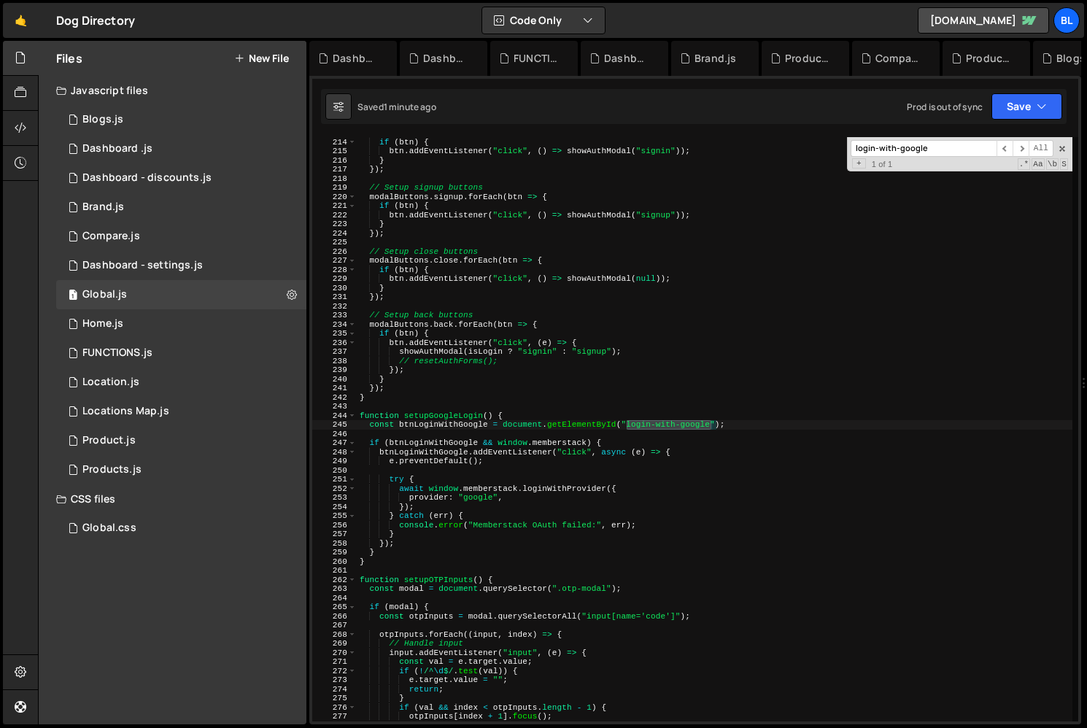
click at [540, 489] on div "modalButtons . signin . forEach ( btn => { if ( btn ) { btn . addEventListener …" at bounding box center [714, 429] width 715 height 602
click at [519, 500] on div "modalButtons . signin . forEach ( btn => { if ( btn ) { btn . addEventListener …" at bounding box center [714, 429] width 715 height 602
click at [468, 521] on div "modalButtons . signin . forEach ( btn => { if ( btn ) { btn . addEventListener …" at bounding box center [714, 429] width 715 height 602
click at [457, 495] on div "modalButtons . signin . forEach ( btn => { if ( btn ) { btn . addEventListener …" at bounding box center [714, 429] width 715 height 602
type textarea "try {"
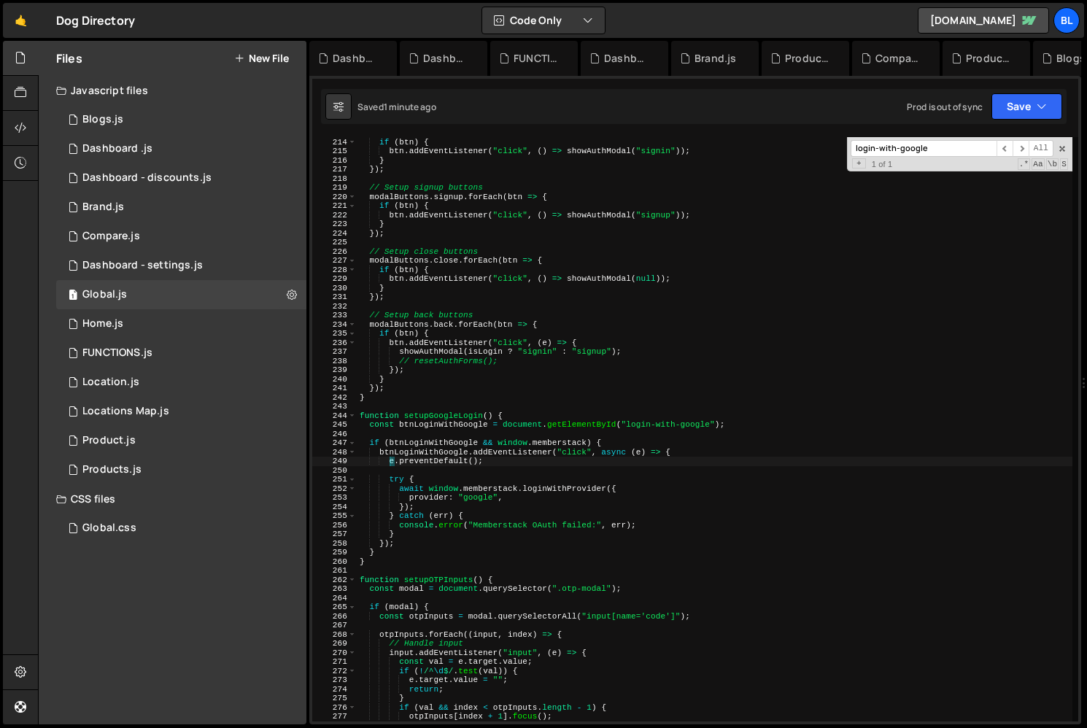
click at [457, 498] on div "modalButtons . signin . forEach ( btn => { if ( btn ) { btn . addEventListener …" at bounding box center [714, 429] width 715 height 602
paste textarea "signupWithProvider"
click at [502, 498] on div "modalButtons . signin . forEach ( btn => { if ( btn ) { btn . addEventListener …" at bounding box center [714, 429] width 715 height 602
click at [580, 483] on div "modalButtons . signin . forEach ( btn => { if ( btn ) { btn . addEventListener …" at bounding box center [714, 429] width 715 height 602
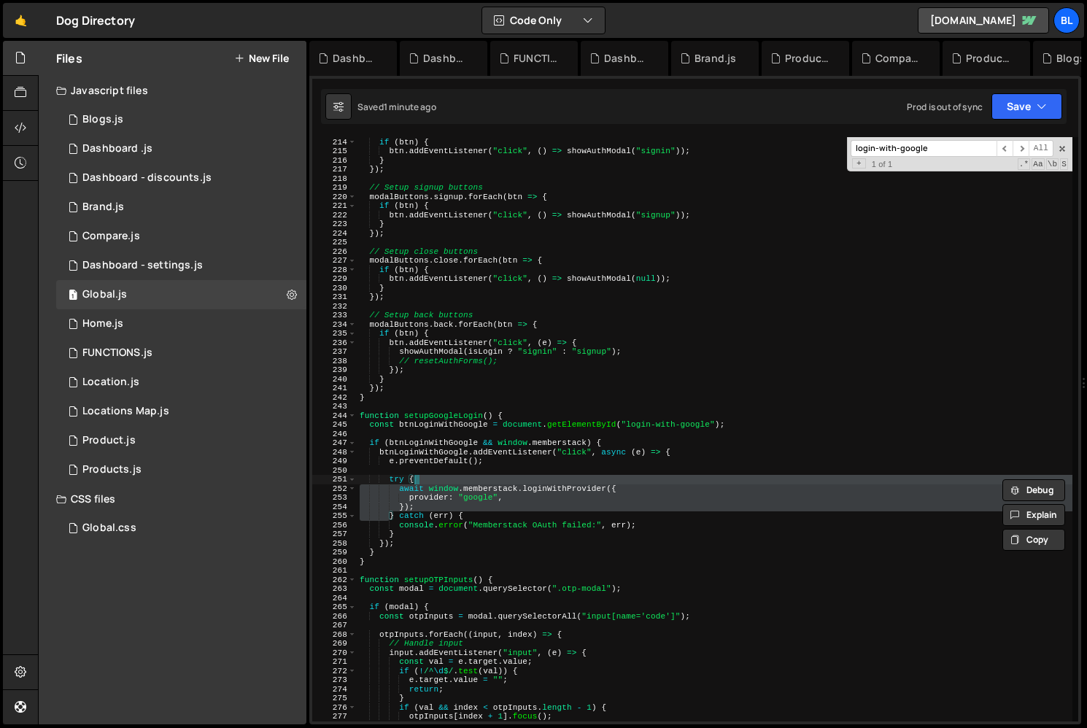
click at [569, 480] on div "modalButtons . signin . forEach ( btn => { if ( btn ) { btn . addEventListener …" at bounding box center [714, 429] width 715 height 602
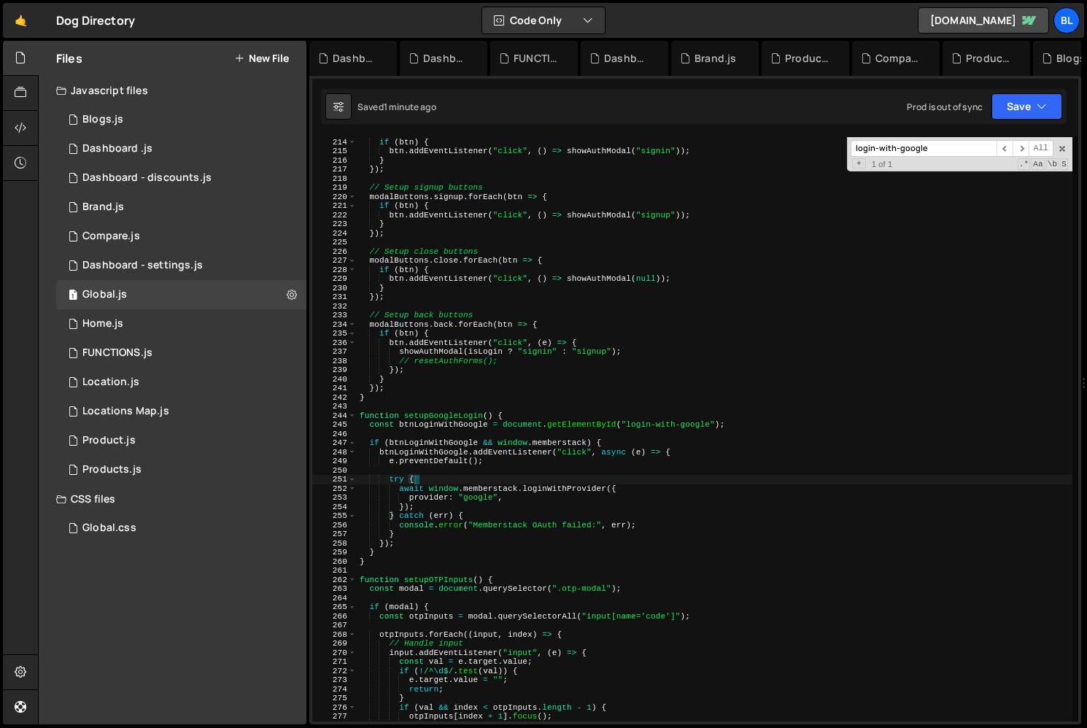
click at [569, 480] on div "modalButtons . signin . forEach ( btn => { if ( btn ) { btn . addEventListener …" at bounding box center [714, 429] width 715 height 602
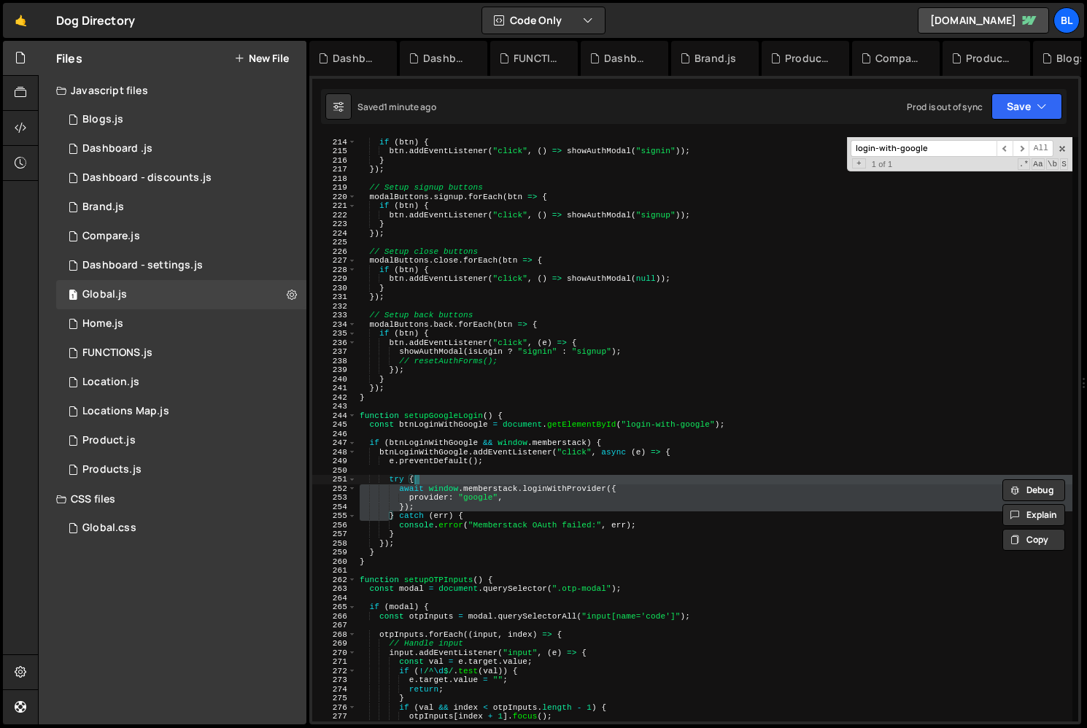
click at [564, 487] on div "modalButtons . signin . forEach ( btn => { if ( btn ) { btn . addEventListener …" at bounding box center [714, 429] width 715 height 602
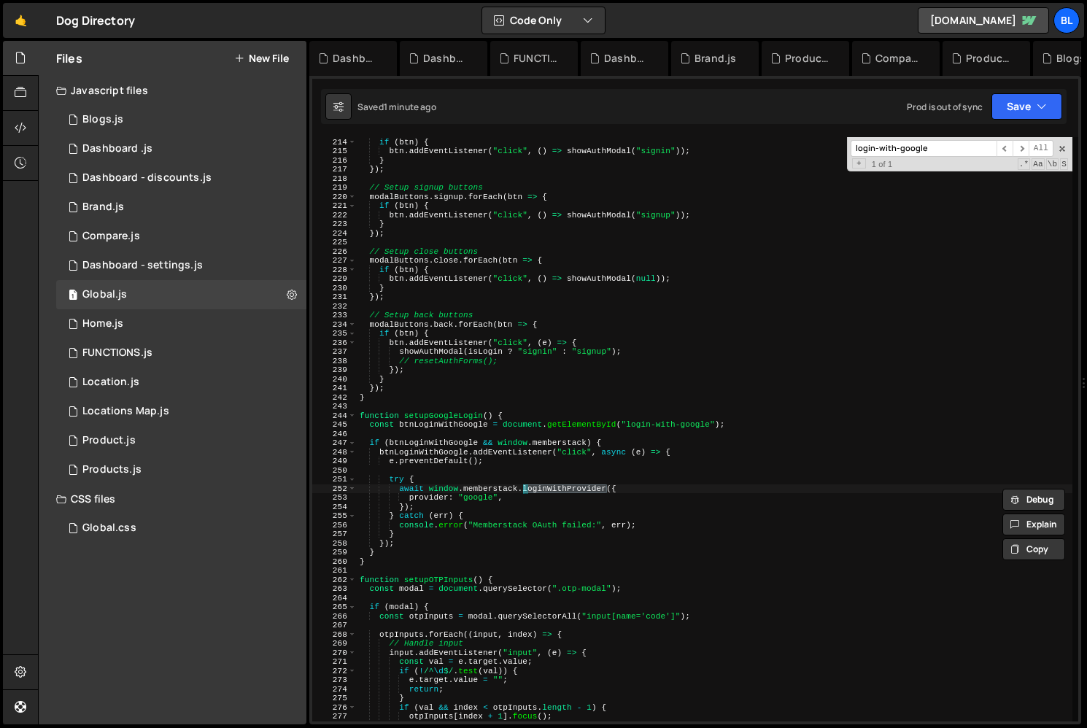
paste textarea "signup"
click at [503, 499] on div "modalButtons . signin . forEach ( btn => { if ( btn ) { btn . addEventListener …" at bounding box center [714, 429] width 715 height 602
click at [500, 444] on div "modalButtons . signin . forEach ( btn => { if ( btn ) { btn . addEventListener …" at bounding box center [714, 429] width 715 height 602
click at [486, 489] on div "modalButtons . signin . forEach ( btn => { if ( btn ) { btn . addEventListener …" at bounding box center [714, 429] width 715 height 602
click at [455, 483] on div "modalButtons . signin . forEach ( btn => { if ( btn ) { btn . addEventListener …" at bounding box center [714, 429] width 715 height 602
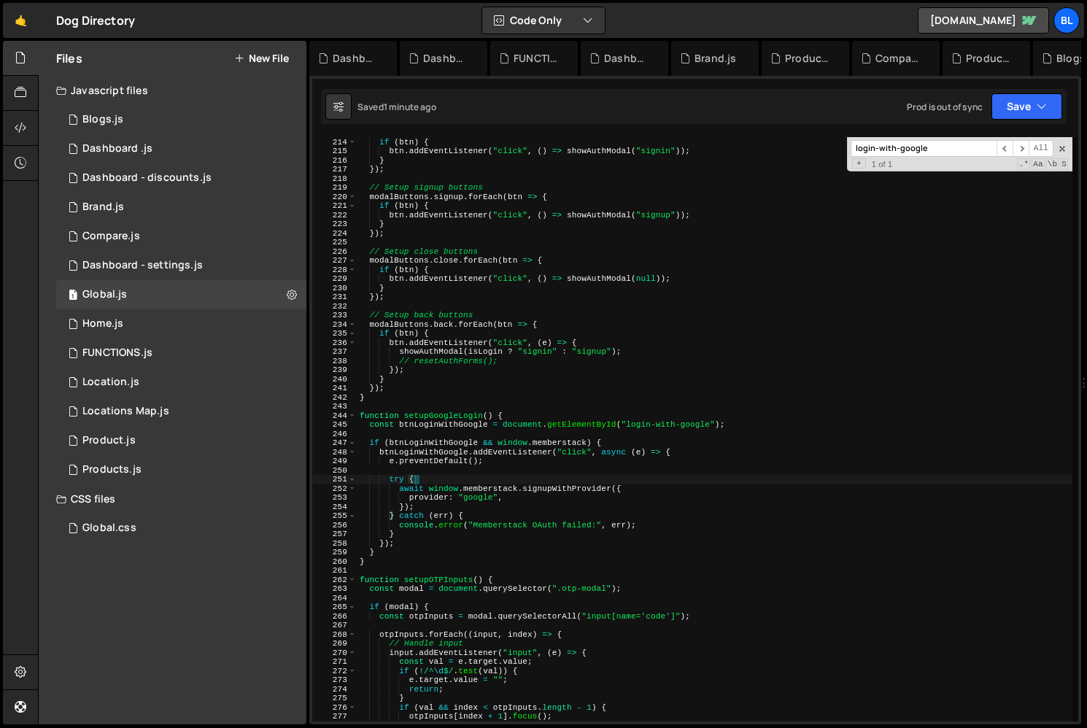
click at [397, 476] on div "modalButtons . signin . forEach ( btn => { if ( btn ) { btn . addEventListener …" at bounding box center [714, 429] width 715 height 602
type textarea "});"
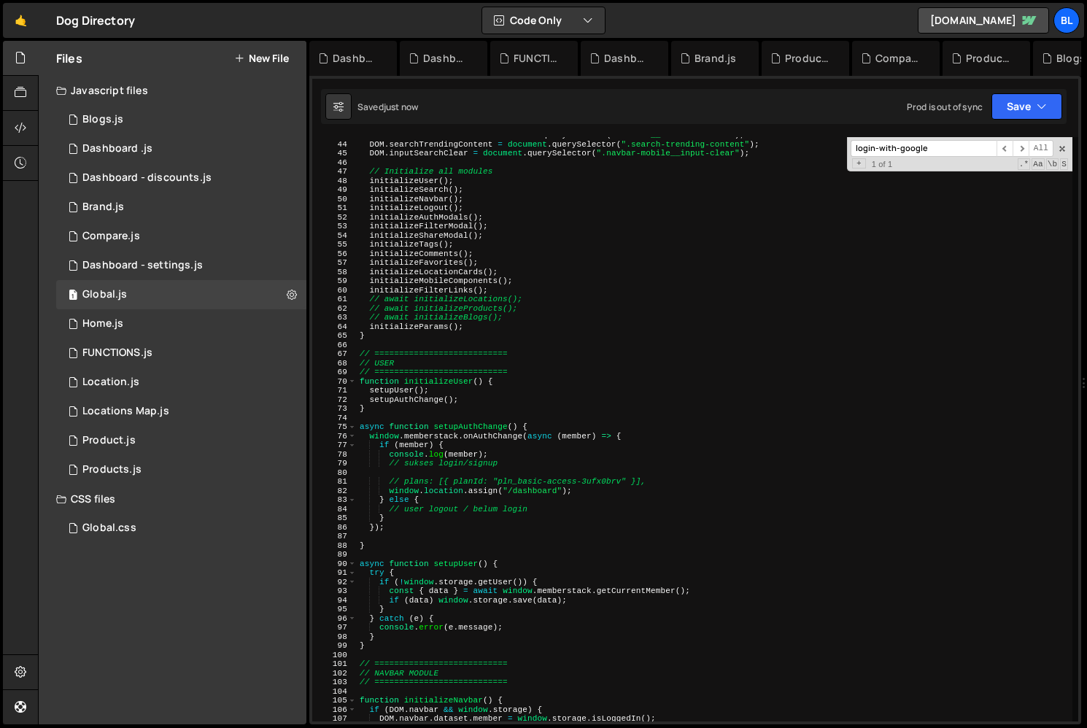
scroll to position [399, 0]
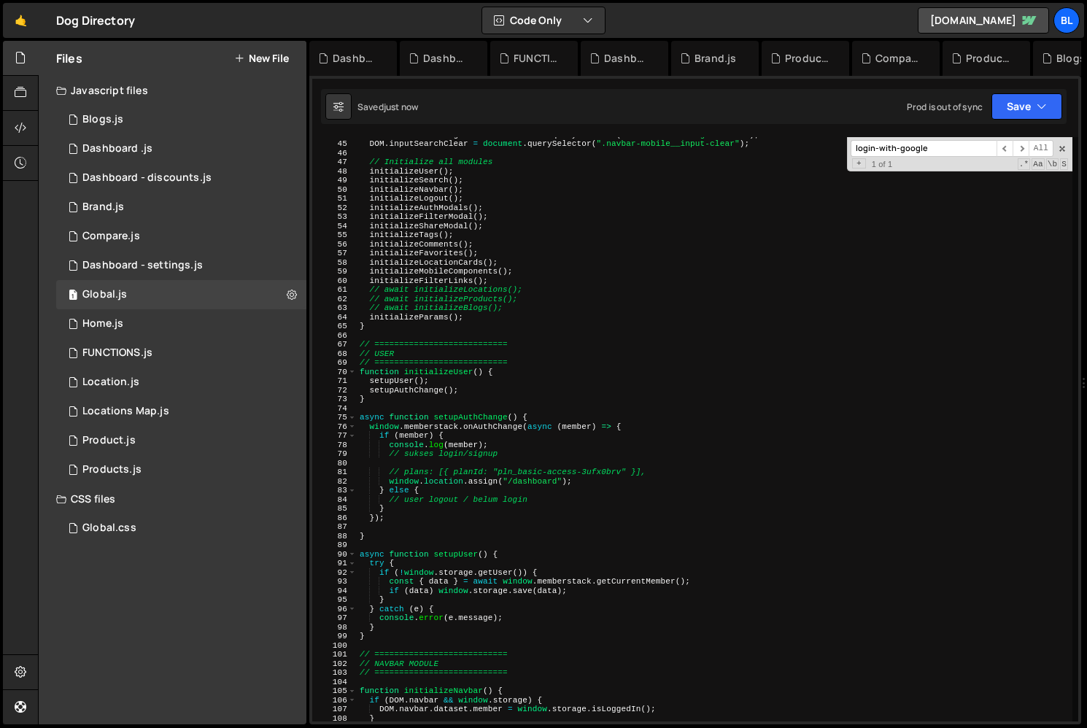
click at [502, 435] on div "DOM . searchTrendingContent = document . querySelector ( ".search-trending-cont…" at bounding box center [714, 431] width 715 height 602
click at [460, 564] on div "DOM . searchTrendingContent = document . querySelector ( ".search-trending-cont…" at bounding box center [714, 431] width 715 height 602
click at [519, 430] on div "DOM . searchTrendingContent = document . querySelector ( ".search-trending-cont…" at bounding box center [714, 431] width 715 height 602
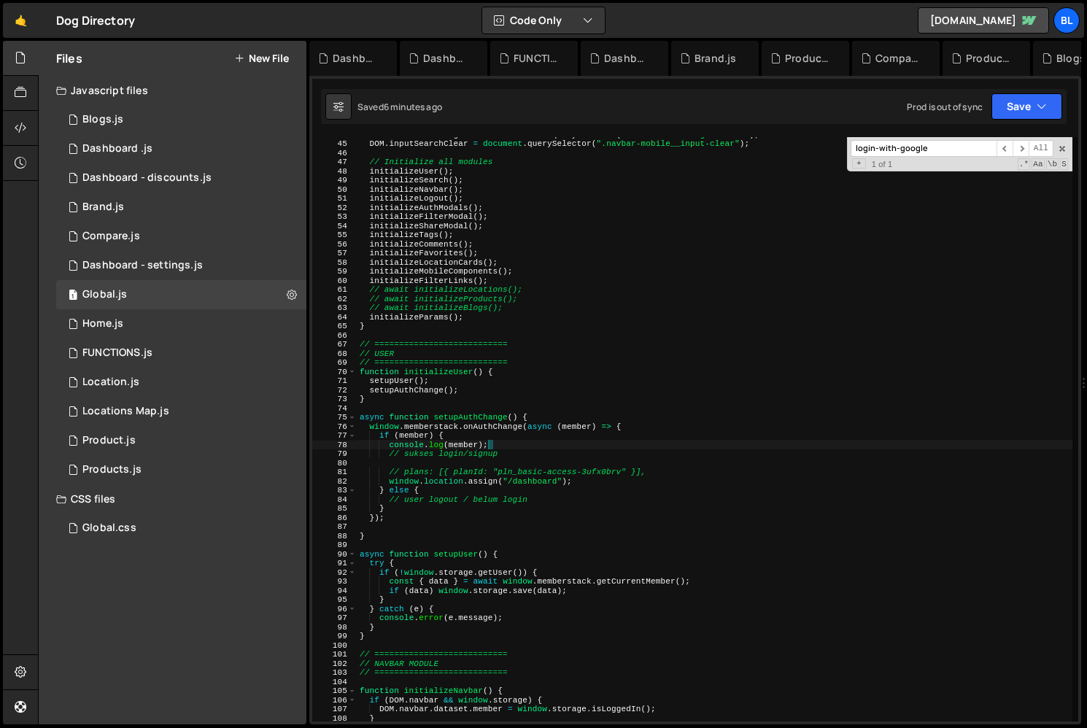
click at [955, 133] on div "XXXXXXXXXXXXXXXXXXXXXXXXXXXXXXXXXXXXXXXXXXXXXXXXXXXXXXXXXXXXXXXXXXXXXXXXXXXXXXX…" at bounding box center [695, 400] width 772 height 648
click at [944, 129] on div "XXXXXXXXXXXXXXXXXXXXXXXXXXXXXXXXXXXXXXXXXXXXXXXXXXXXXXXXXXXXXXXXXXXXXXXXXXXXXXX…" at bounding box center [695, 400] width 772 height 648
click at [1011, 141] on span "​" at bounding box center [1004, 148] width 16 height 17
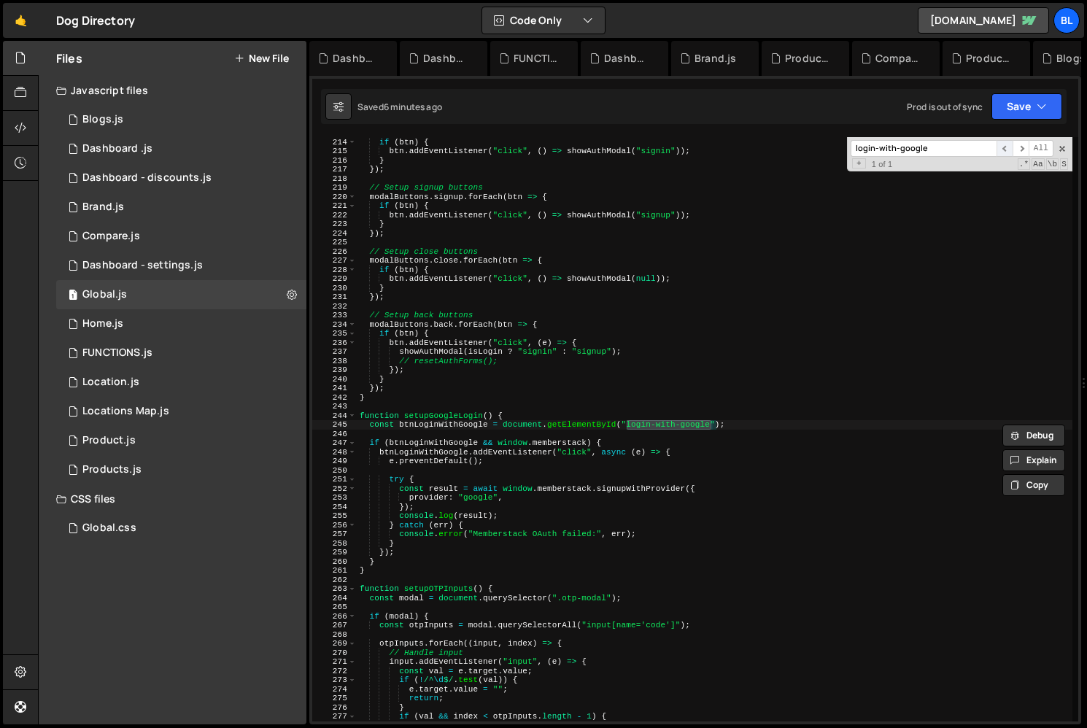
scroll to position [1941, 0]
click at [1022, 140] on span "​" at bounding box center [1020, 148] width 16 height 17
click at [524, 503] on div "modalButtons . signin . forEach ( btn => { if ( btn ) { btn . addEventListener …" at bounding box center [714, 429] width 715 height 602
click at [513, 505] on div "modalButtons . signin . forEach ( btn => { if ( btn ) { btn . addEventListener …" at bounding box center [714, 429] width 715 height 602
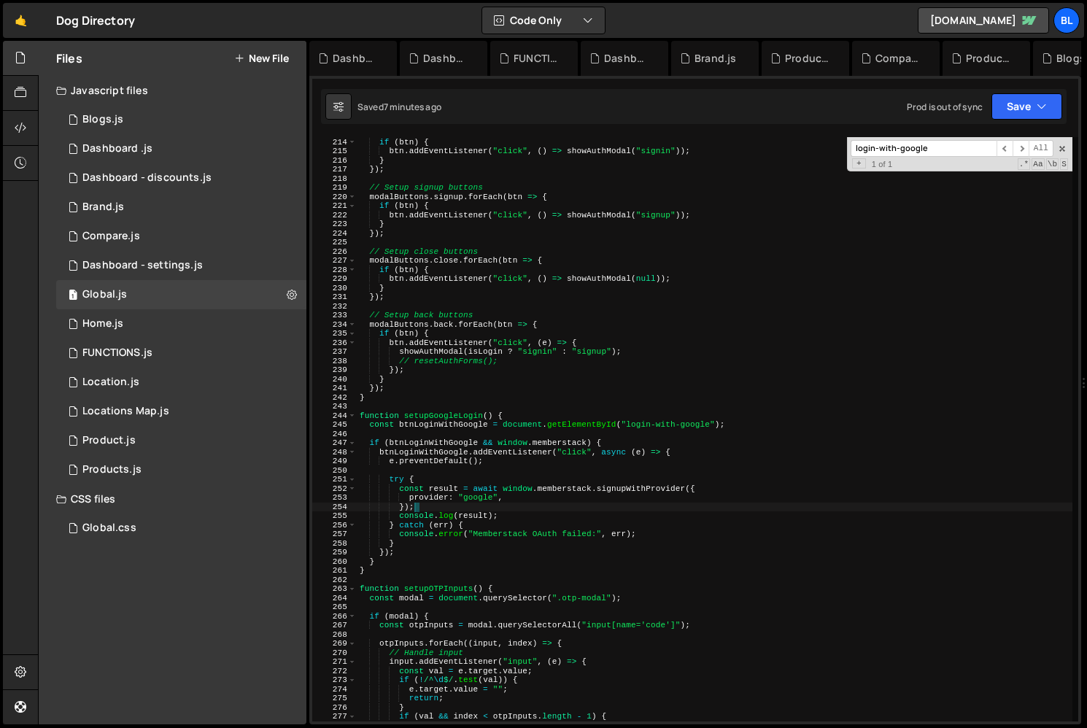
click at [509, 511] on div "modalButtons . signin . forEach ( btn => { if ( btn ) { btn . addEventListener …" at bounding box center [714, 429] width 715 height 602
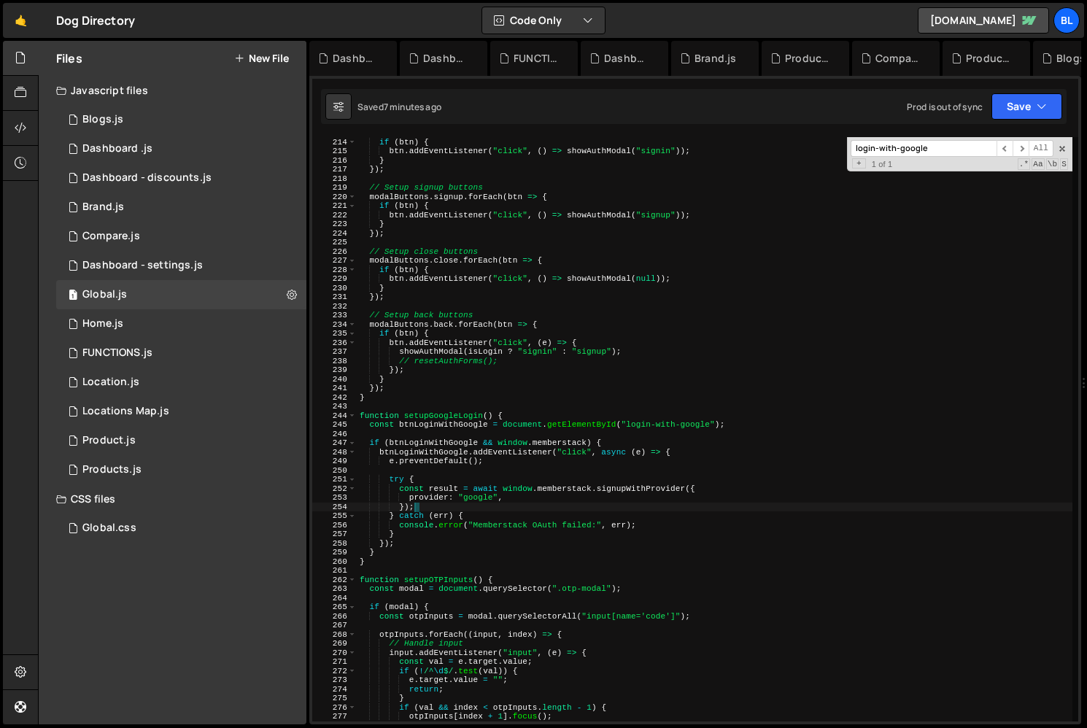
type textarea "}); console.log(result);"
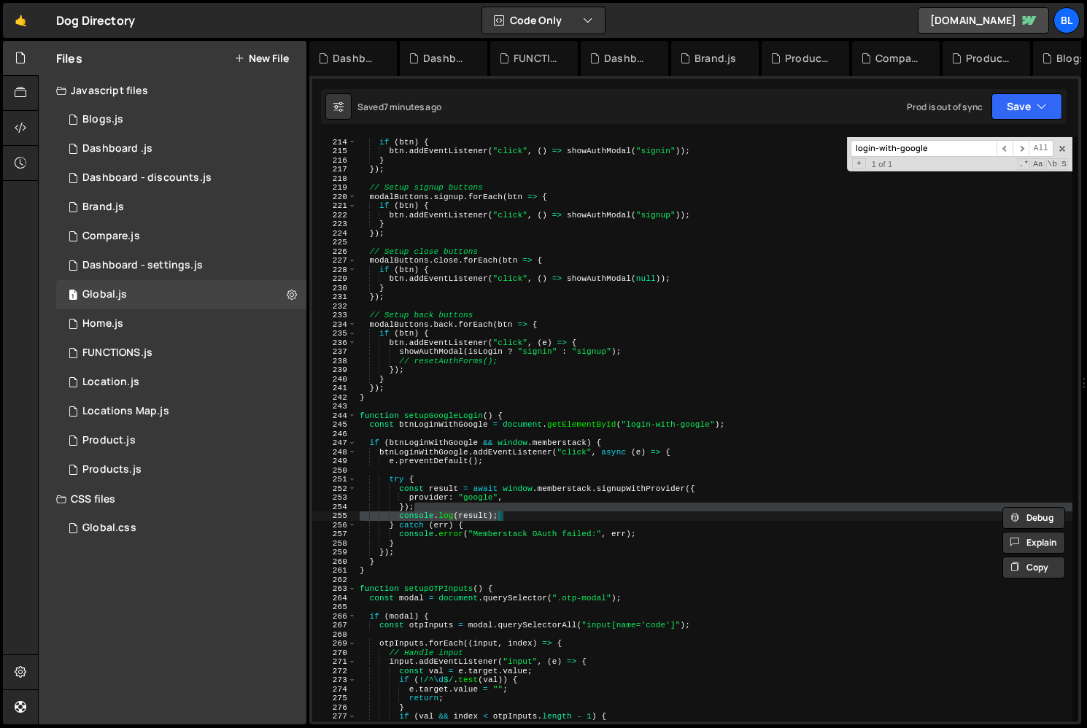
click at [960, 129] on div "XXXXXXXXXXXXXXXXXXXXXXXXXXXXXXXXXXXXXXXXXXXXXXXXXXXXXXXXXXXXXXXXXXXXXXXXXXXXXXX…" at bounding box center [695, 400] width 772 height 648
click at [944, 135] on div "XXXXXXXXXXXXXXXXXXXXXXXXXXXXXXXXXXXXXXXXXXXXXXXXXXXXXXXXXXXXXXXXXXXXXXXXXXXXXXX…" at bounding box center [695, 400] width 772 height 648
click at [941, 143] on input "login-with-google" at bounding box center [923, 148] width 146 height 17
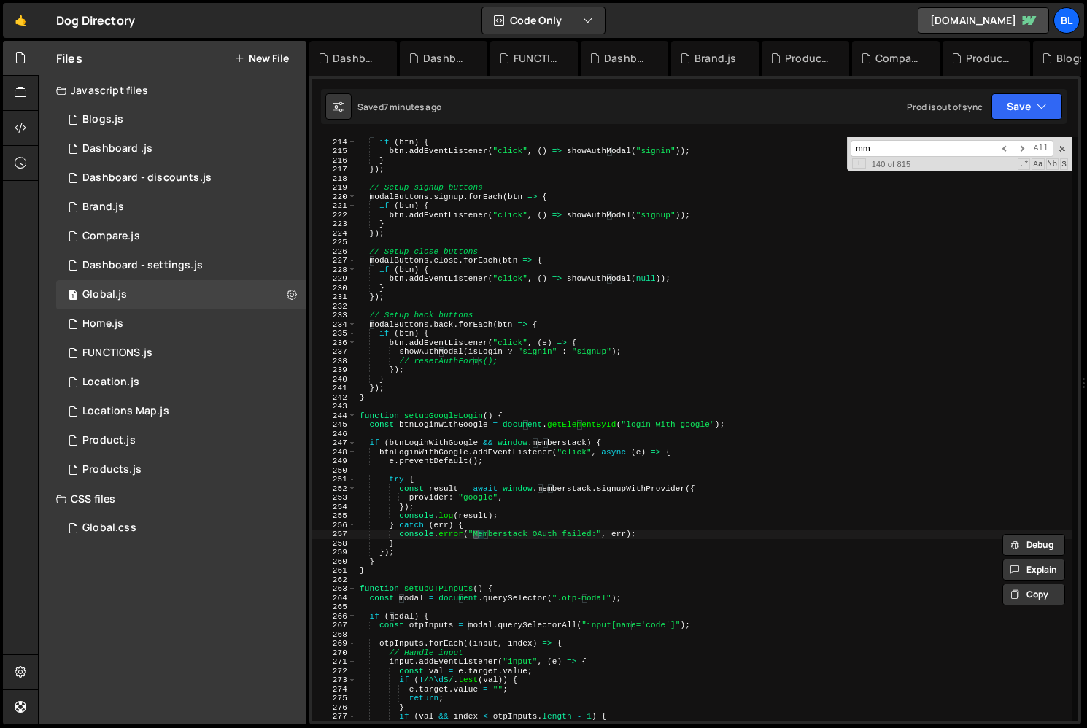
scroll to position [8696, 0]
type input "mmeb"
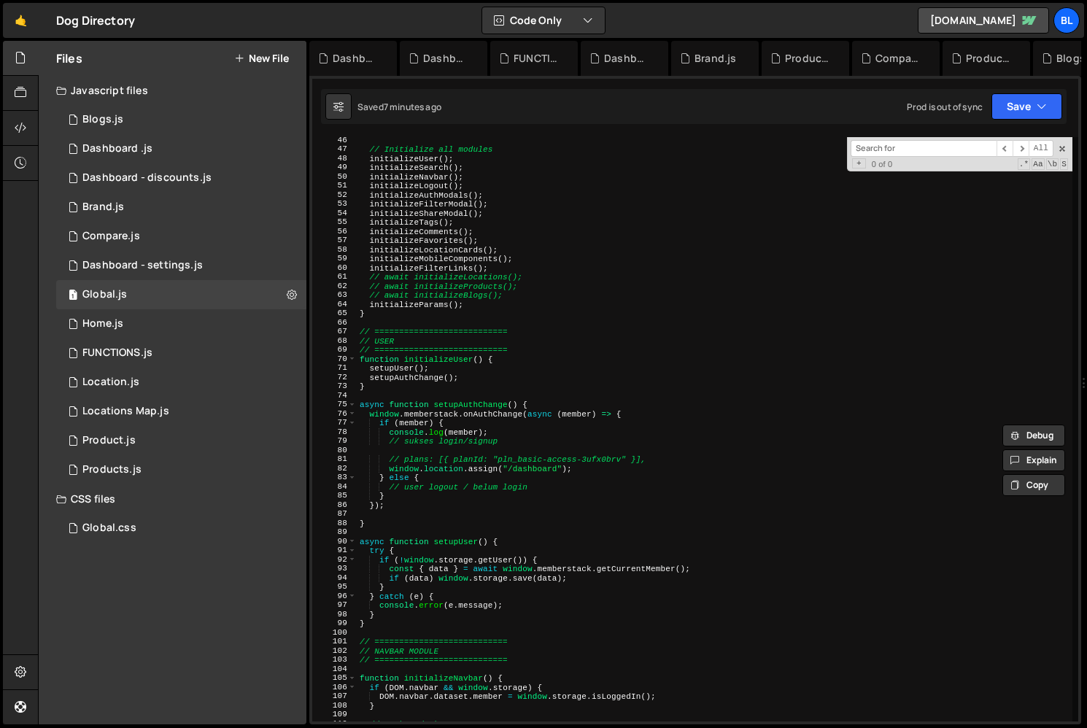
scroll to position [391, 0]
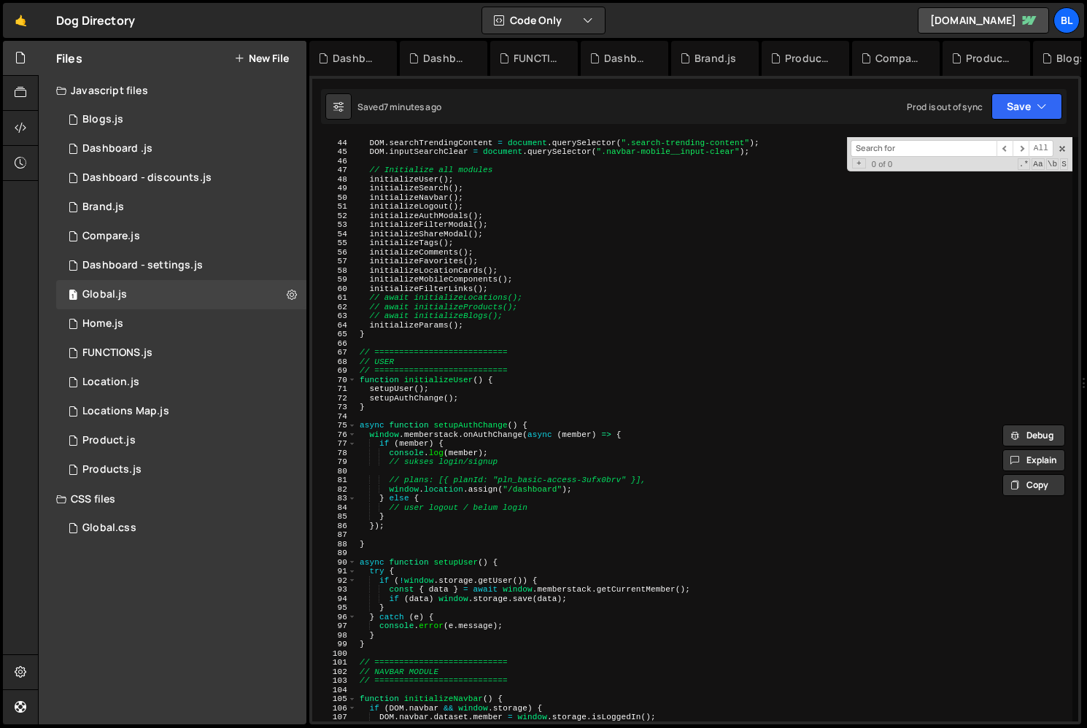
click at [497, 451] on div "DOM . searchContentResult = document . querySelector ( ".search__content-result…" at bounding box center [714, 430] width 715 height 602
click at [634, 480] on div "DOM . searchContentResult = document . querySelector ( ".search__content-result…" at bounding box center [714, 430] width 715 height 602
click at [488, 474] on div "DOM . searchContentResult = document . querySelector ( ".search__content-result…" at bounding box center [714, 430] width 715 height 602
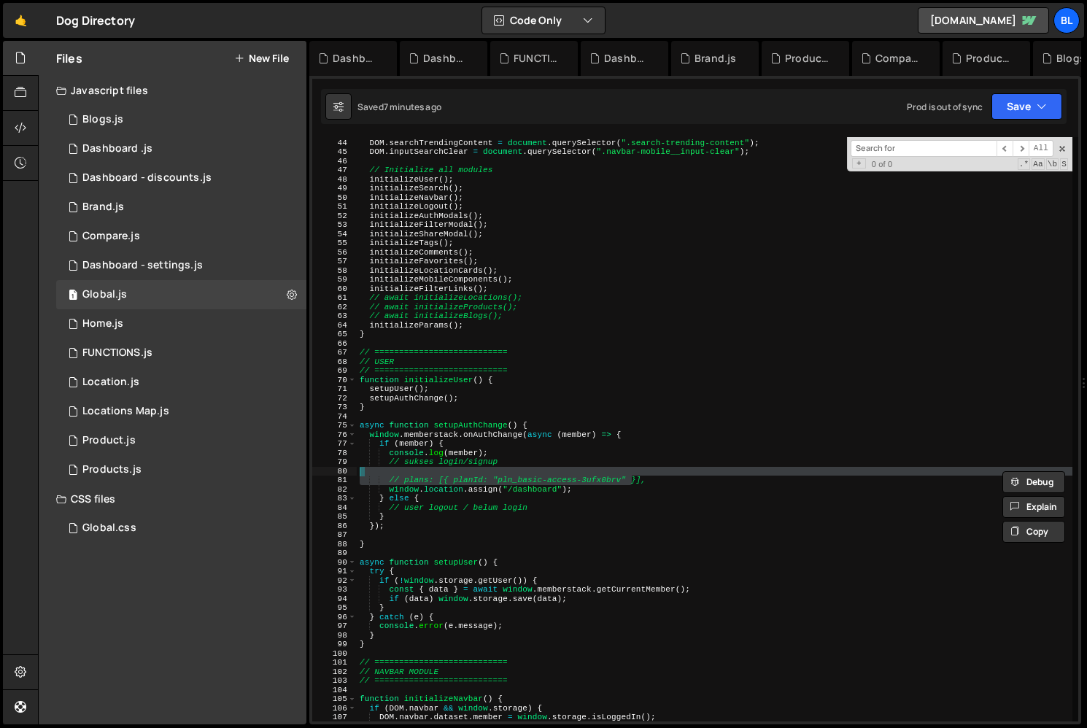
click at [496, 483] on div "DOM . searchContentResult = document . querySelector ( ".search__content-result…" at bounding box center [714, 430] width 715 height 602
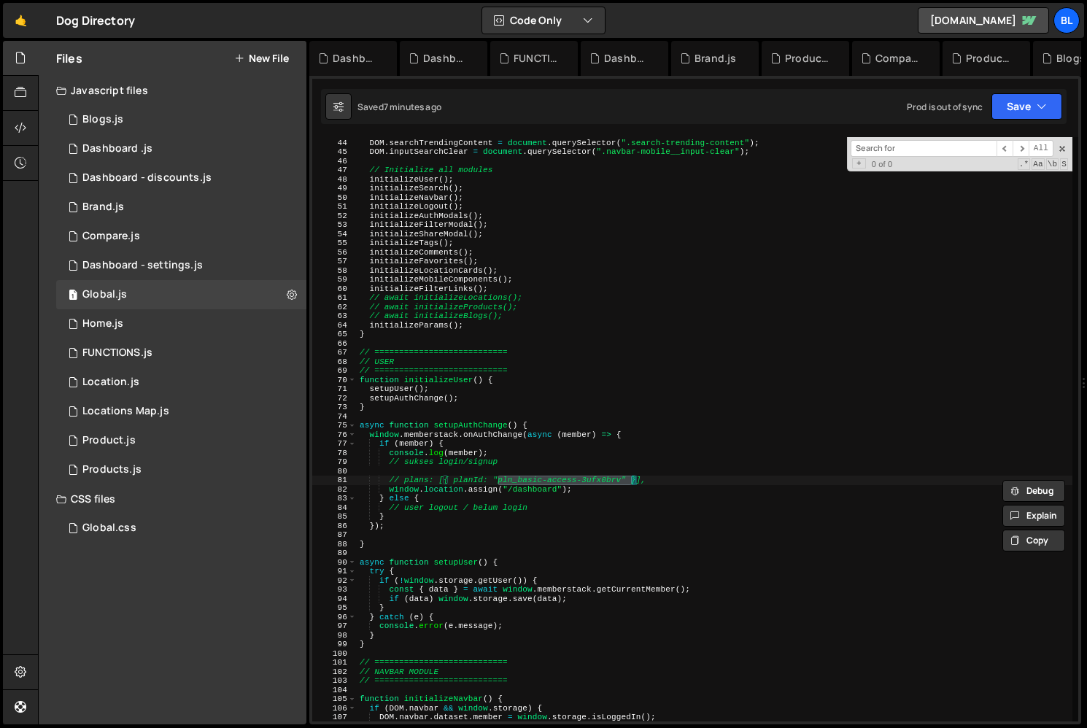
click at [492, 498] on div "DOM . searchContentResult = document . querySelector ( ".search__content-result…" at bounding box center [714, 430] width 715 height 602
type textarea "window.location.assign("/dashboard"); } else {"
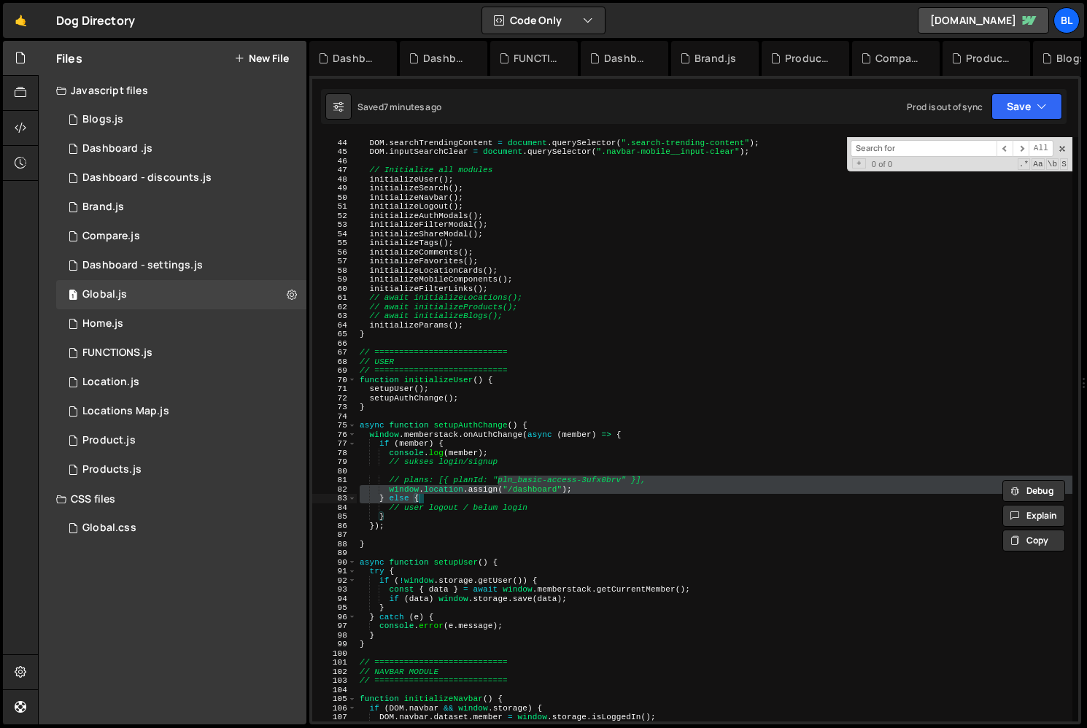
click at [425, 470] on div "DOM . searchContentResult = document . querySelector ( ".search__content-result…" at bounding box center [714, 430] width 715 height 602
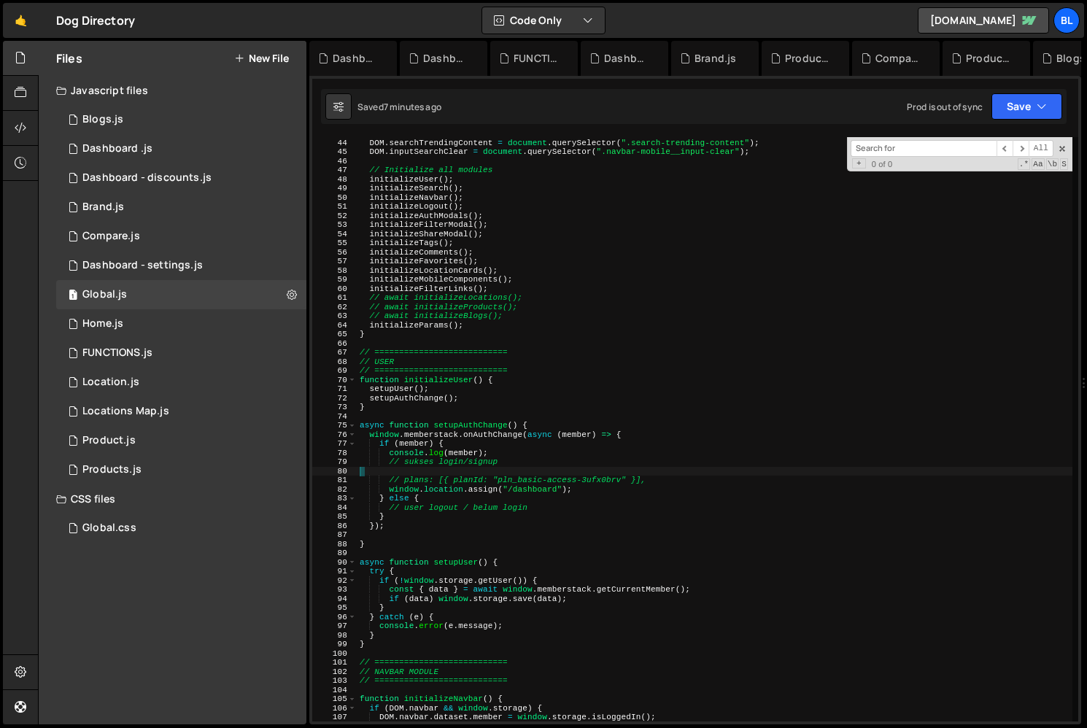
click at [402, 482] on div "DOM . searchContentResult = document . querySelector ( ".search__content-result…" at bounding box center [714, 430] width 715 height 602
click at [646, 473] on div "DOM . searchContentResult = document . querySelector ( ".search__content-result…" at bounding box center [714, 430] width 715 height 602
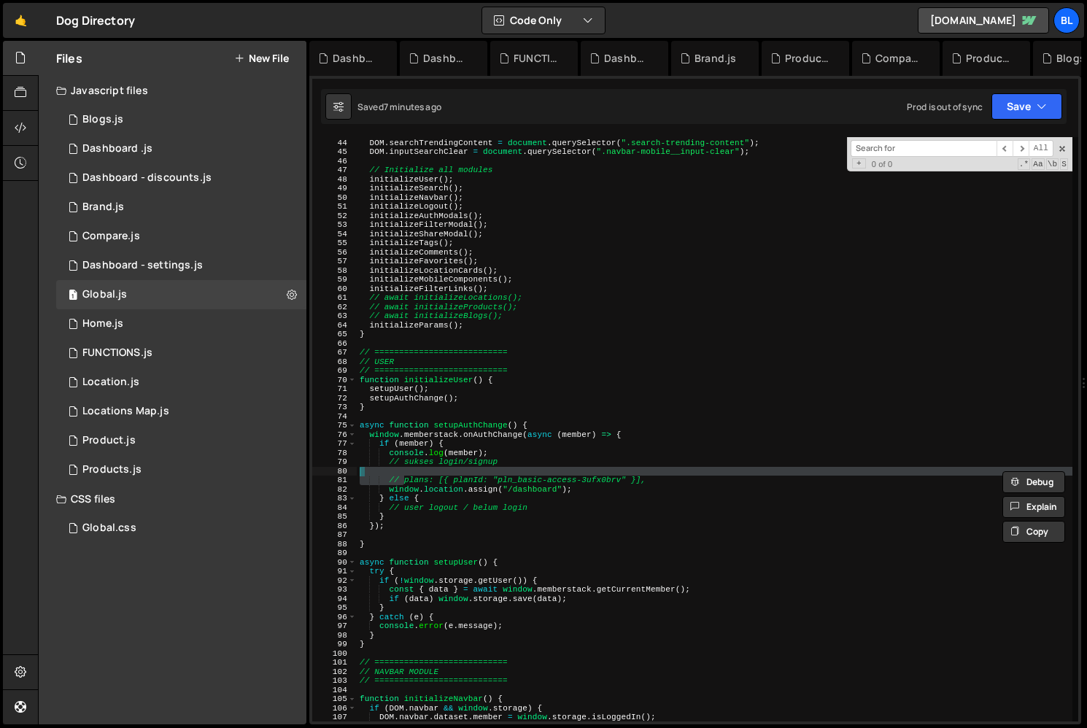
click at [670, 478] on div "DOM . searchContentResult = document . querySelector ( ".search__content-result…" at bounding box center [714, 430] width 715 height 602
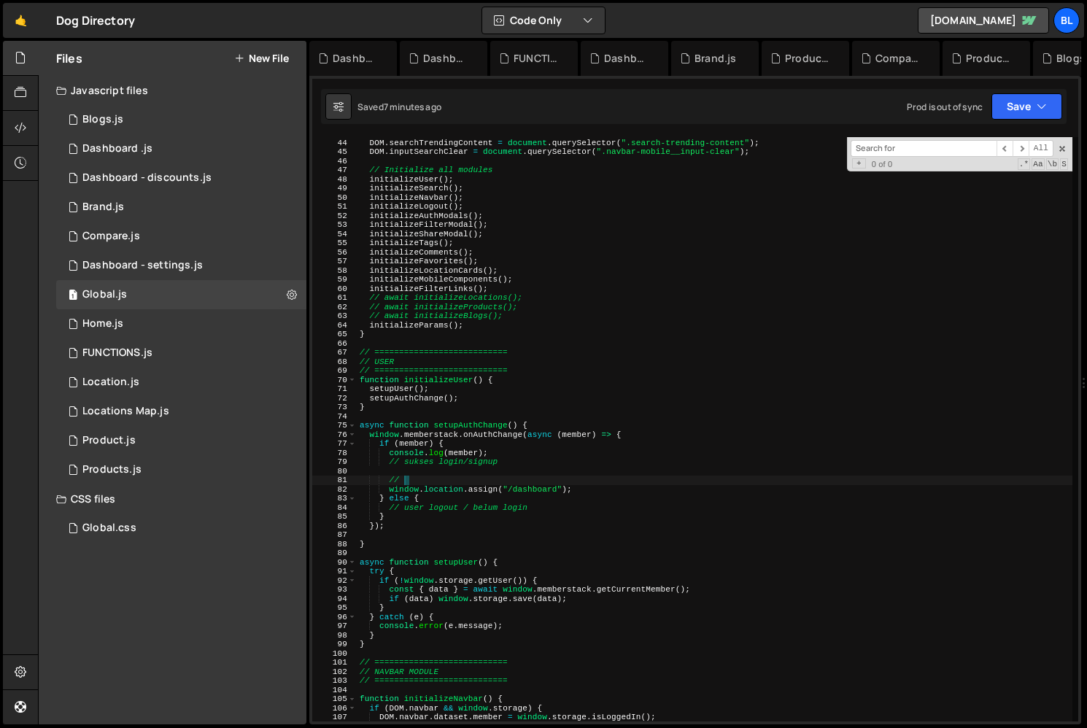
click at [502, 436] on div "DOM . searchContentResult = document . querySelector ( ".search__content-result…" at bounding box center [714, 430] width 715 height 602
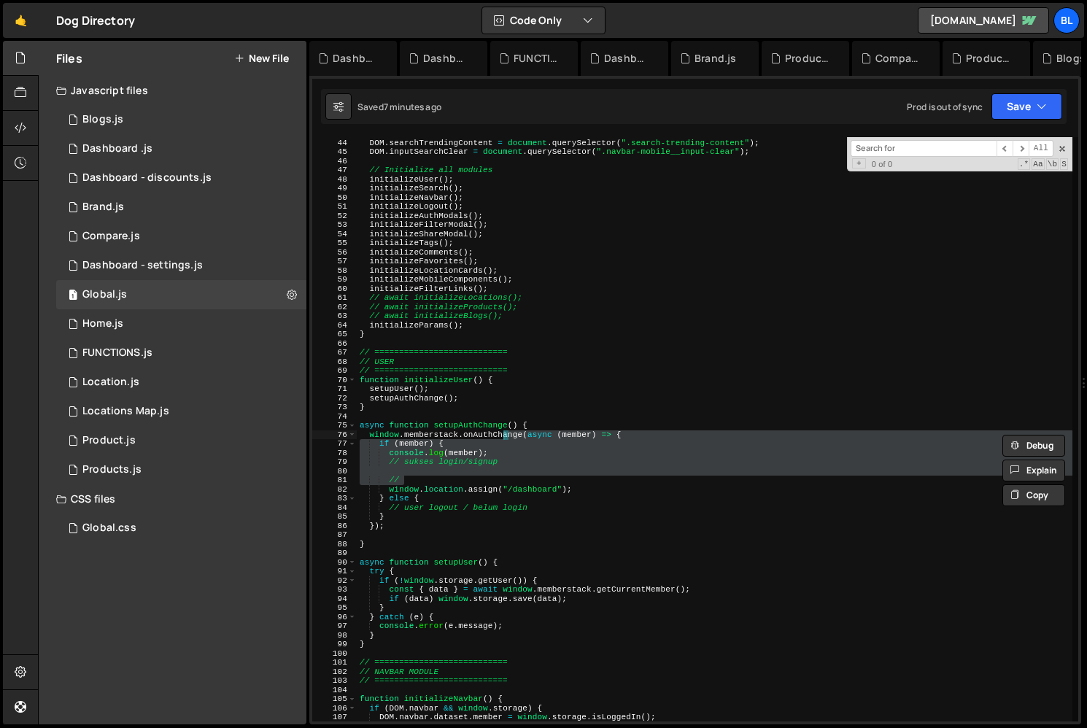
click at [470, 445] on div "DOM . searchContentResult = document . querySelector ( ".search__content-result…" at bounding box center [714, 430] width 715 height 602
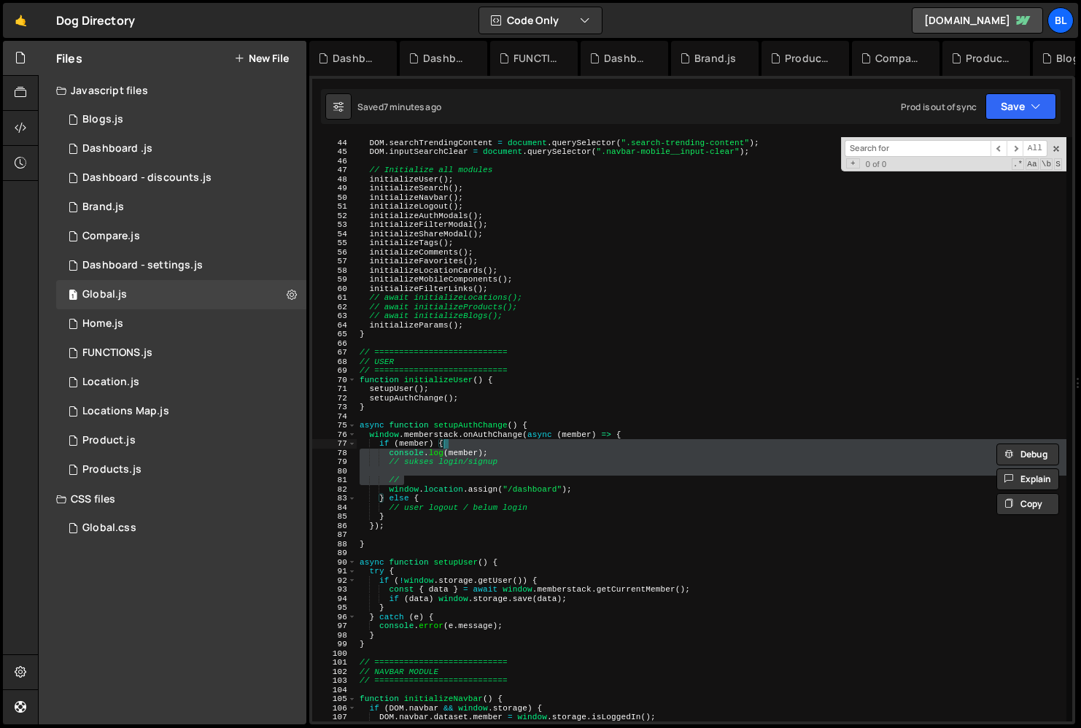
type textarea "if (member) {"
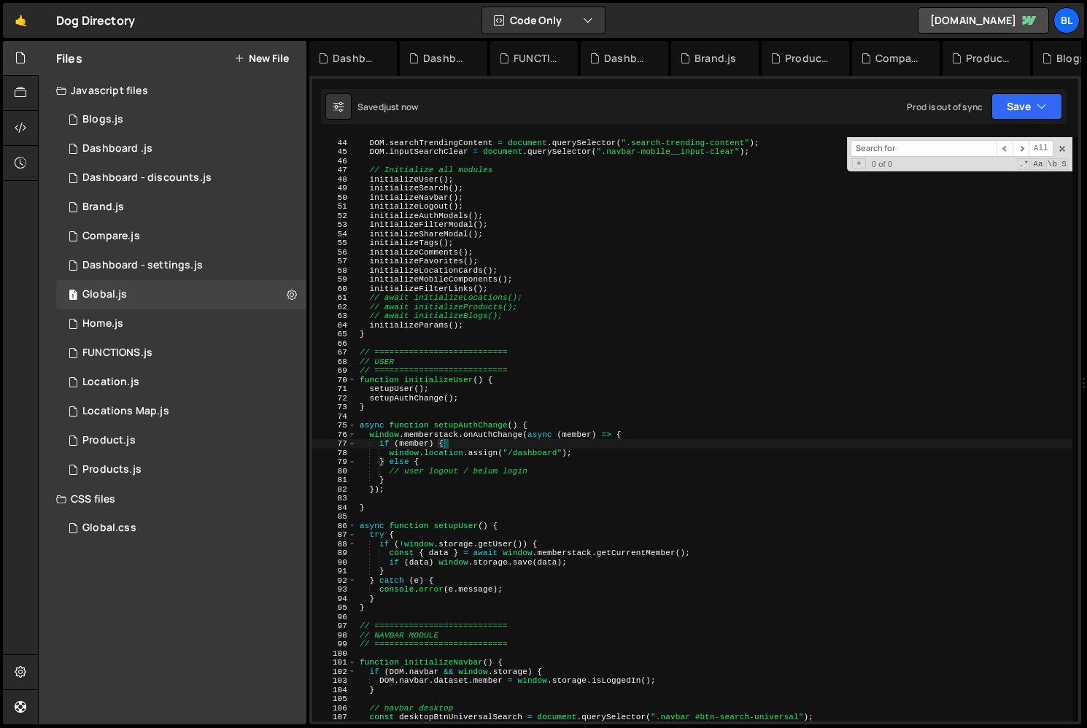
click at [923, 124] on div "XXXXXXXXXXXXXXXXXXXXXXXXXXXXXXXXXXXXXXXXXXXXXXXXXXXXXXXXXXXXXXXXXXXXXXXXXXXXXXX…" at bounding box center [695, 400] width 772 height 648
click at [912, 131] on div "XXXXXXXXXXXXXXXXXXXXXXXXXXXXXXXXXXXXXXXXXXXXXXXXXXXXXXXXXXXXXXXXXXXXXXXXXXXXXXX…" at bounding box center [695, 400] width 772 height 648
click at [909, 136] on div "XXXXXXXXXXXXXXXXXXXXXXXXXXXXXXXXXXXXXXXXXXXXXXXXXXXXXXXXXXXXXXXXXXXXXXXXXXXXXXX…" at bounding box center [695, 400] width 772 height 648
click at [907, 145] on input at bounding box center [923, 148] width 146 height 17
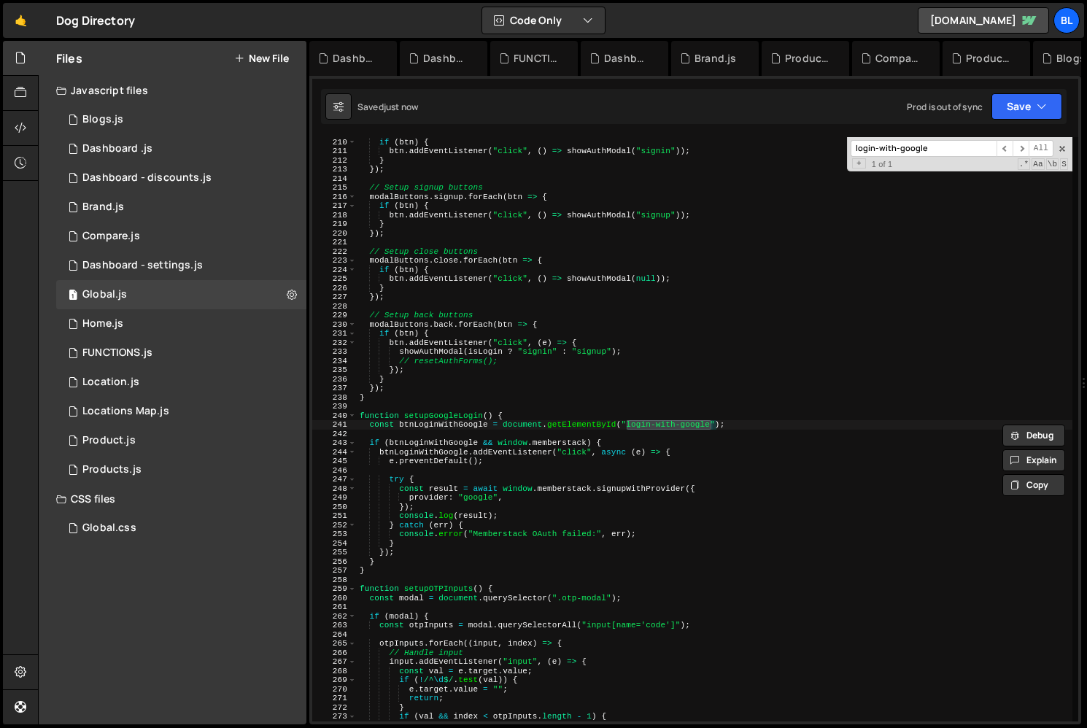
type input "login-with-google"
click at [530, 478] on div "modalButtons . signin . forEach ( btn => { if ( btn ) { btn . addEventListener …" at bounding box center [714, 429] width 715 height 602
click at [485, 505] on div "modalButtons . signin . forEach ( btn => { if ( btn ) { btn . addEventListener …" at bounding box center [714, 429] width 715 height 602
type textarea "});"
click at [523, 507] on div "modalButtons . signin . forEach ( btn => { if ( btn ) { btn . addEventListener …" at bounding box center [714, 429] width 715 height 602
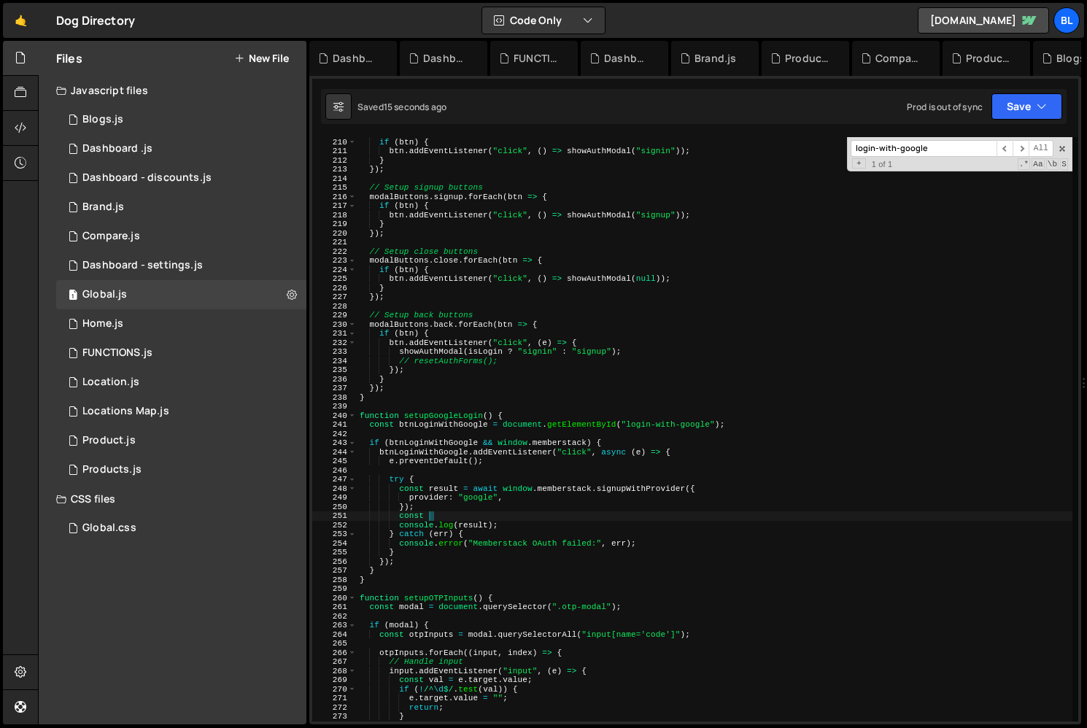
scroll to position [0, 5]
type textarea "const"
type textarea "if(result){"
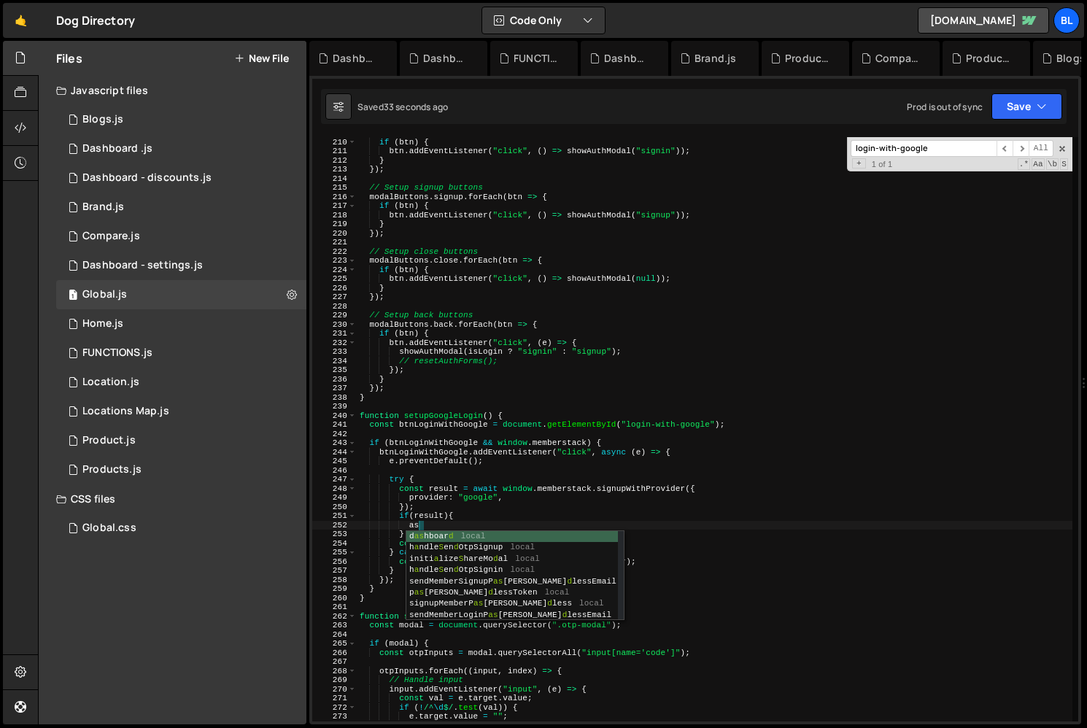
type textarea "a"
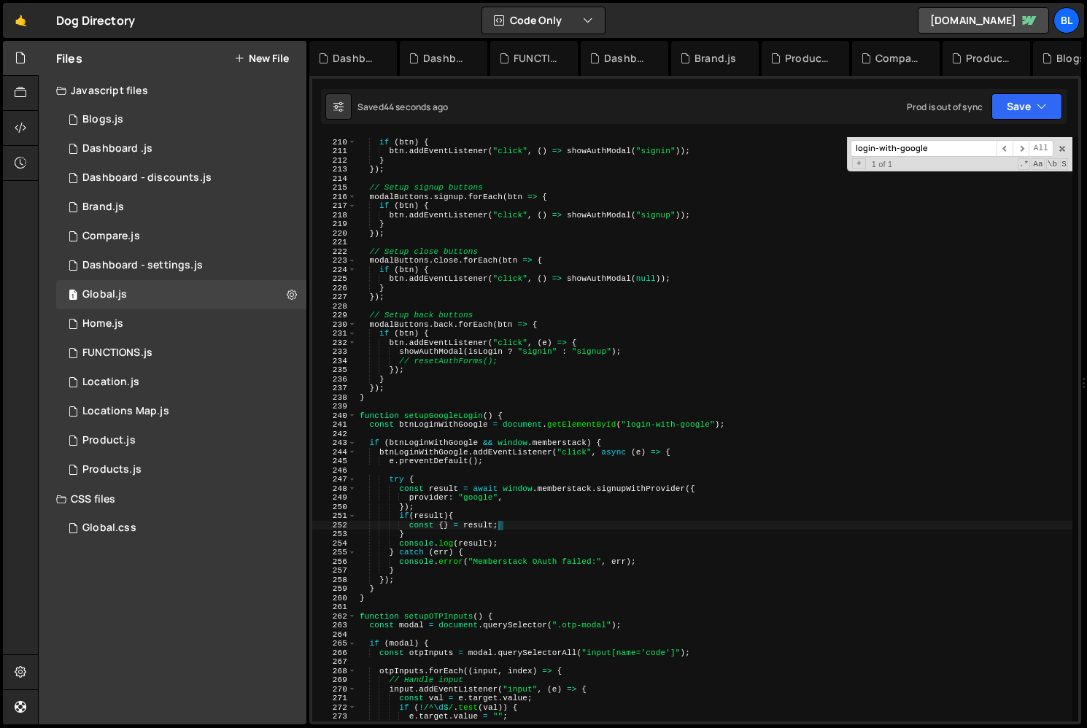
scroll to position [0, 11]
click at [438, 504] on div "modalButtons . signin . forEach ( btn => { if ( btn ) { btn . addEventListener …" at bounding box center [714, 429] width 715 height 602
click at [465, 533] on div "modalButtons . signin . forEach ( btn => { if ( btn ) { btn . addEventListener …" at bounding box center [714, 429] width 715 height 602
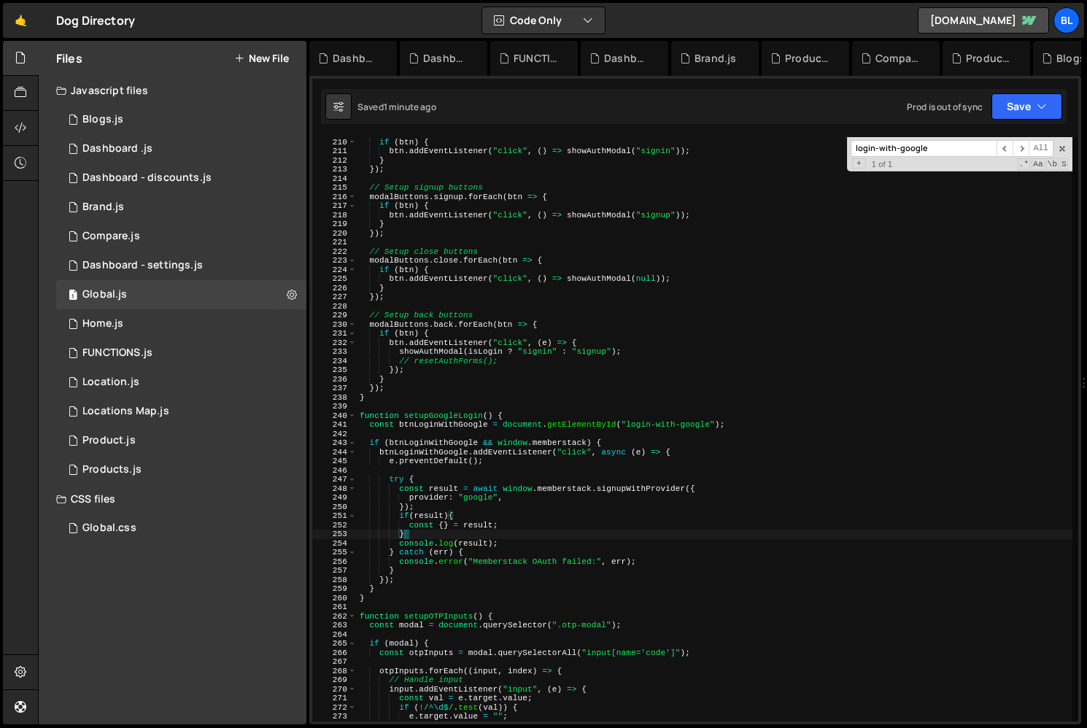
scroll to position [0, 3]
click at [439, 519] on div "modalButtons . signin . forEach ( btn => { if ( btn ) { btn . addEventListener …" at bounding box center [714, 429] width 715 height 602
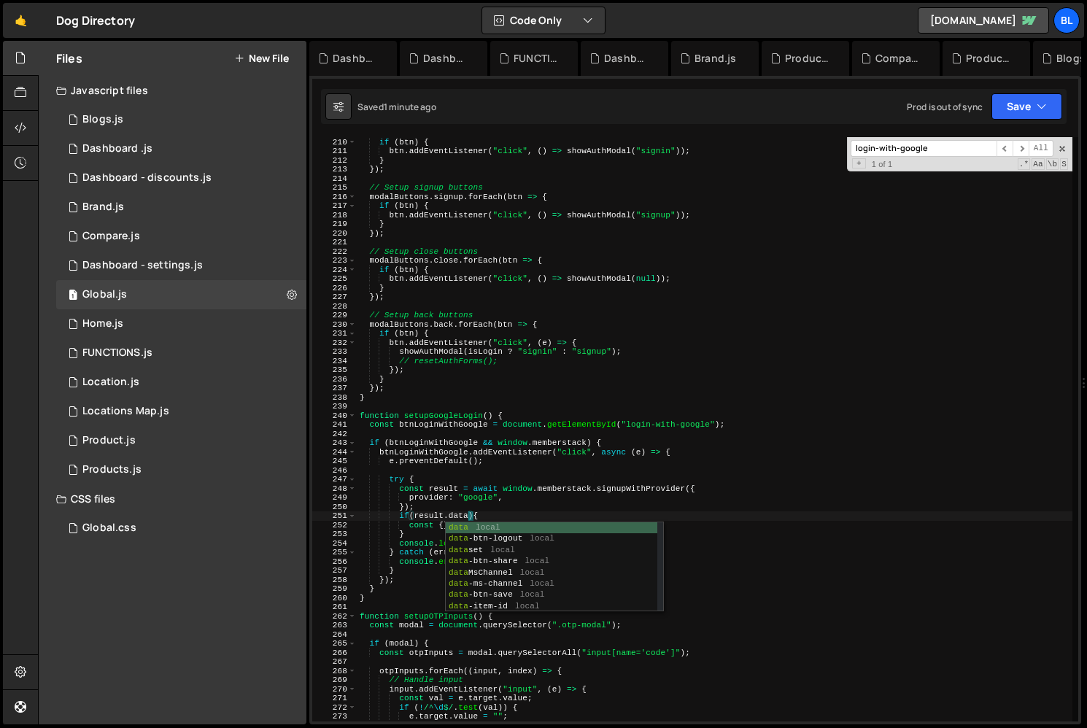
click at [440, 507] on div "modalButtons . signin . forEach ( btn => { if ( btn ) { btn . addEventListener …" at bounding box center [714, 429] width 715 height 602
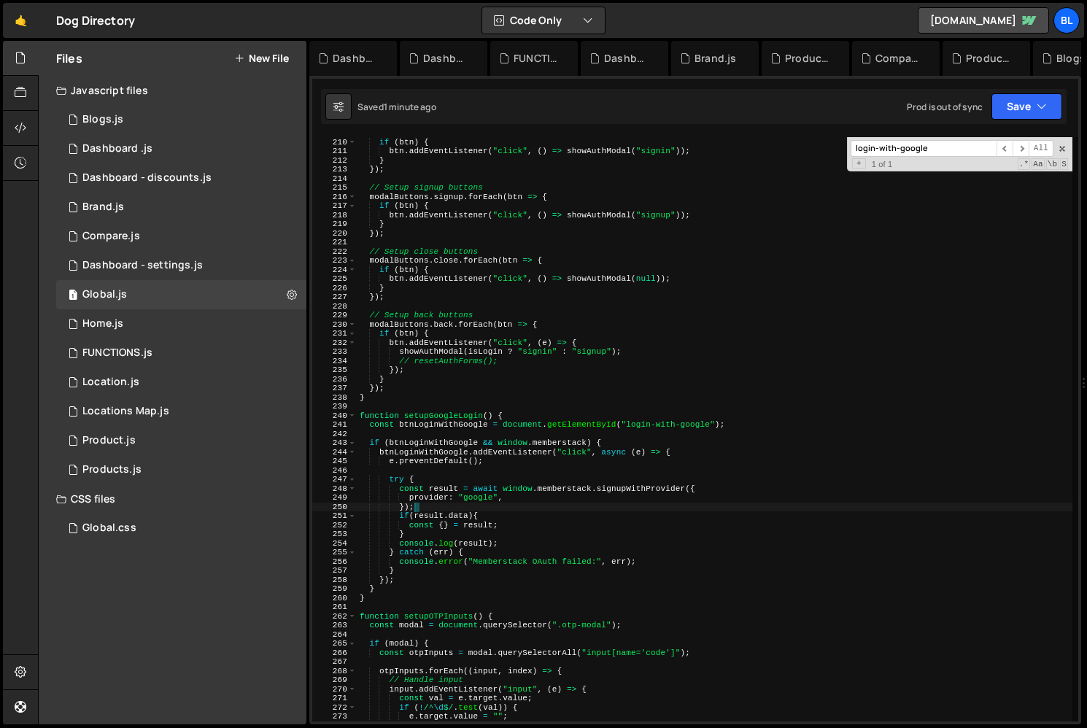
click at [451, 516] on div "modalButtons . signin . forEach ( btn => { if ( btn ) { btn . addEventListener …" at bounding box center [714, 429] width 715 height 602
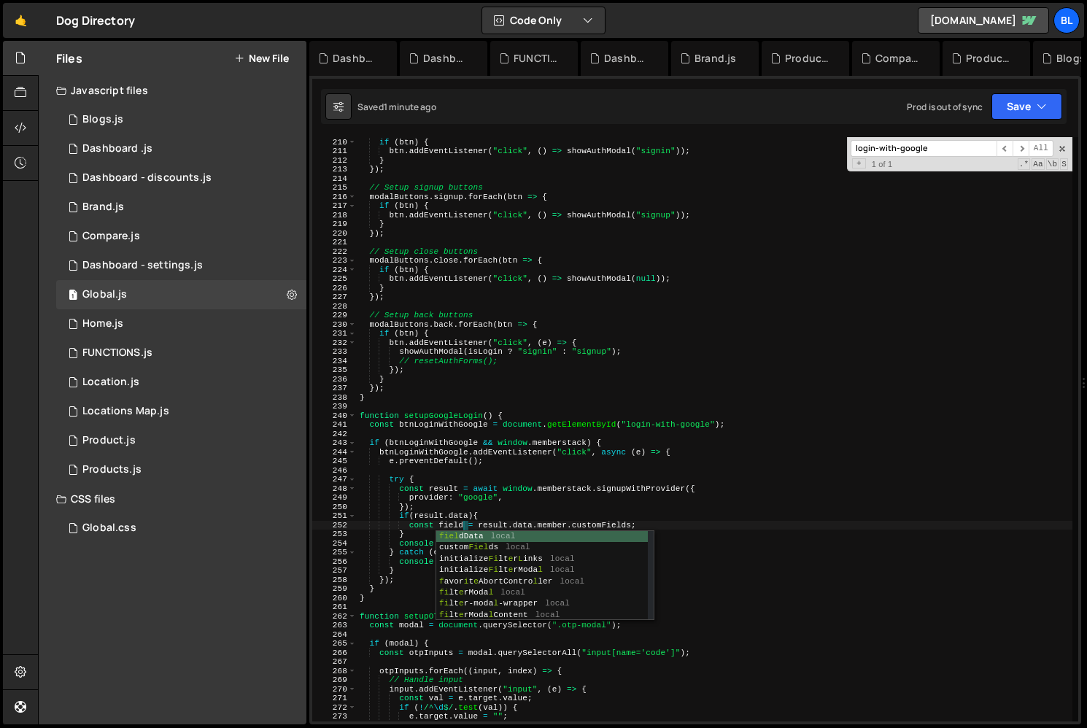
type textarea "const fields = result.data.member.customFields;"
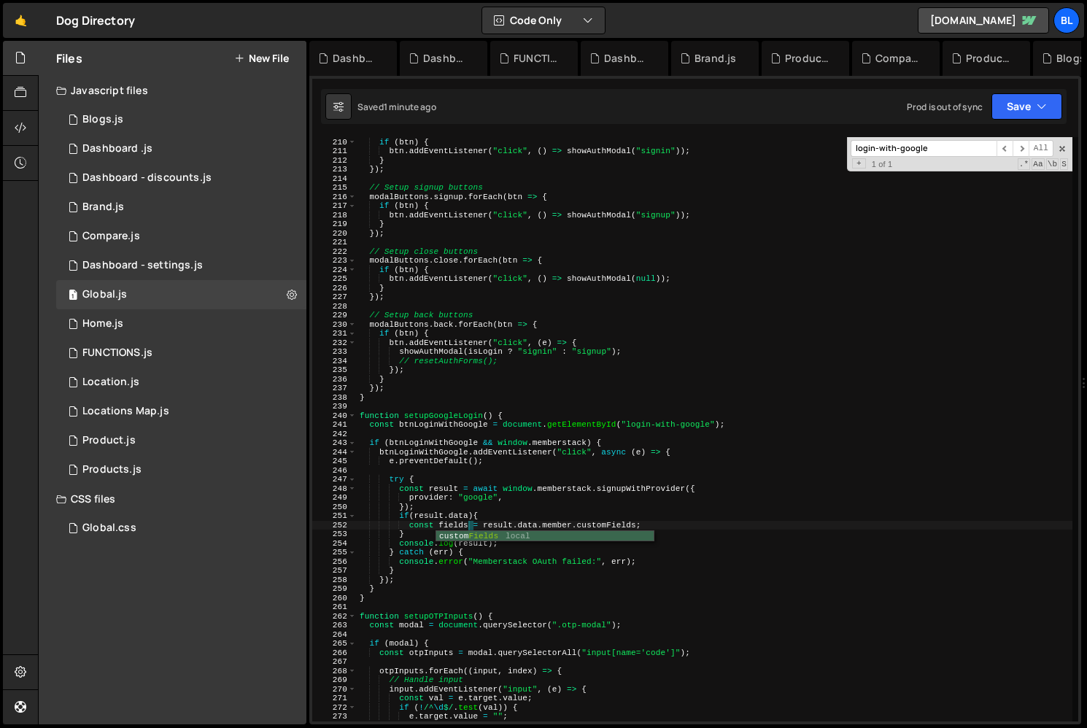
click at [693, 528] on div "modalButtons . signin . forEach ( btn => { if ( btn ) { btn . addEventListener …" at bounding box center [714, 429] width 715 height 602
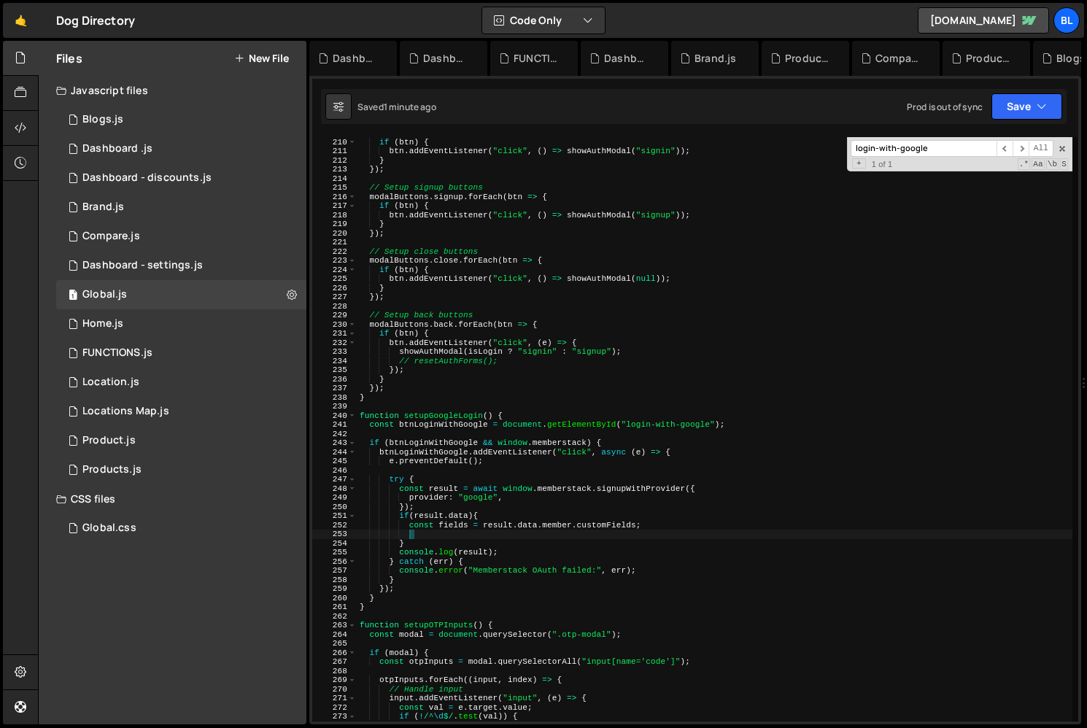
paste textarea "plans: [{ planId: "pln_basic-access-3ufx0brv" }],"
type textarea "plans: [{ planId: "pln_basic-access-3ufx0brv" }],"
paste textarea "plans: [{ planId: "pln_basic-access-3ufx0brv" }],"
click at [484, 516] on div "modalButtons . signin . forEach ( btn => { if ( btn ) { btn . addEventListener …" at bounding box center [714, 429] width 715 height 602
click at [538, 526] on div "modalButtons . signin . forEach ( btn => { if ( btn ) { btn . addEventListener …" at bounding box center [714, 429] width 715 height 602
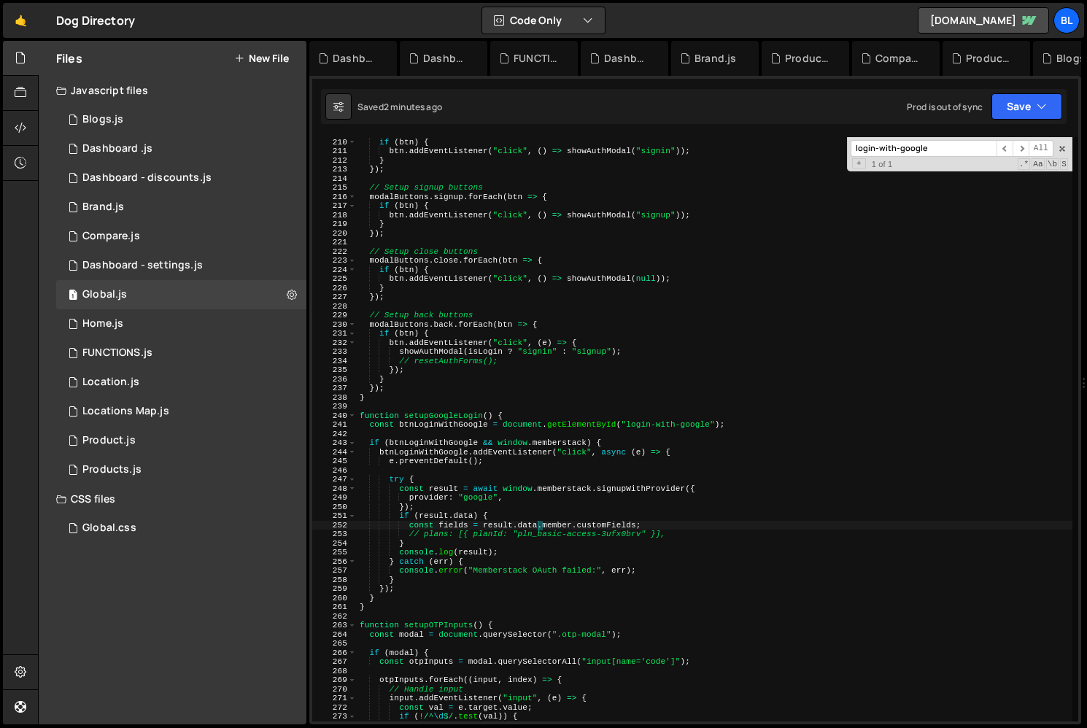
click at [600, 537] on div "modalButtons . signin . forEach ( btn => { if ( btn ) { btn . addEventListener …" at bounding box center [714, 429] width 715 height 602
click at [620, 529] on div "modalButtons . signin . forEach ( btn => { if ( btn ) { btn . addEventListener …" at bounding box center [714, 429] width 715 height 602
click at [641, 517] on div "modalButtons . signin . forEach ( btn => { if ( btn ) { btn . addEventListener …" at bounding box center [714, 429] width 715 height 602
click at [457, 529] on div "modalButtons . signin . forEach ( btn => { if ( btn ) { btn . addEventListener …" at bounding box center [714, 429] width 715 height 602
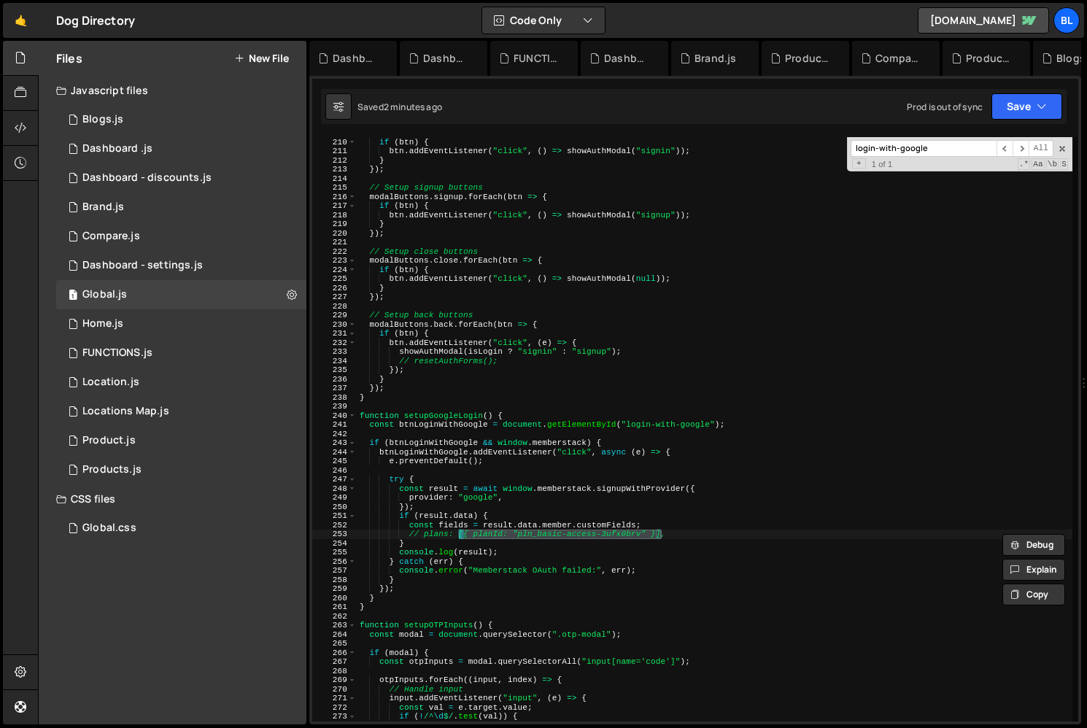
click at [457, 519] on div "modalButtons . signin . forEach ( btn => { if ( btn ) { btn . addEventListener …" at bounding box center [714, 429] width 715 height 602
click at [430, 526] on div "modalButtons . signin . forEach ( btn => { if ( btn ) { btn . addEventListener …" at bounding box center [714, 429] width 715 height 602
type textarea "const fields = result.data.member.customFields;"
click at [458, 523] on div "modalButtons . signin . forEach ( btn => { if ( btn ) { btn . addEventListener …" at bounding box center [714, 429] width 715 height 602
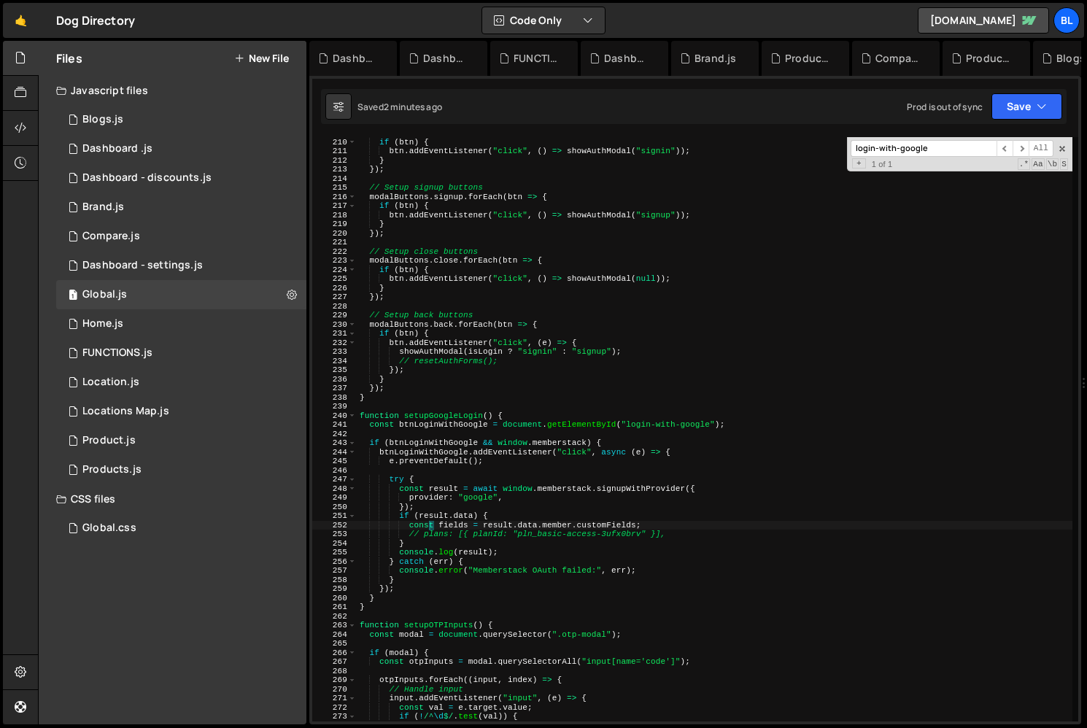
click at [458, 523] on div "modalButtons . signin . forEach ( btn => { if ( btn ) { btn . addEventListener …" at bounding box center [714, 429] width 715 height 602
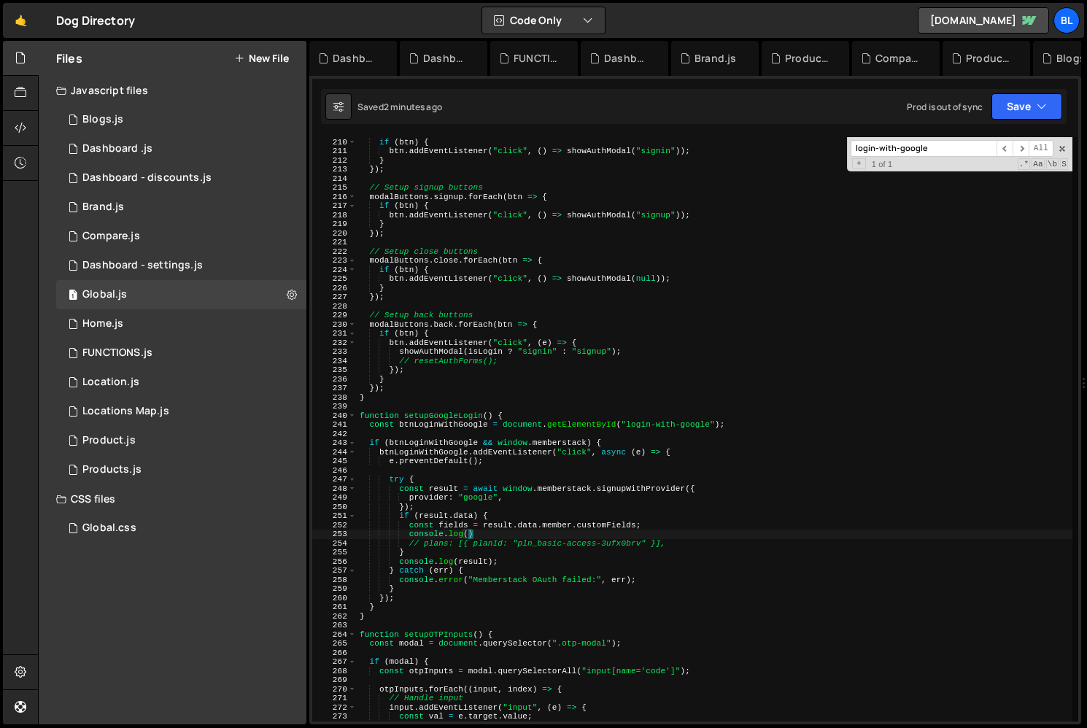
paste textarea "fields)"
click at [644, 509] on div "modalButtons . signin . forEach ( btn => { if ( btn ) { btn . addEventListener …" at bounding box center [714, 429] width 715 height 602
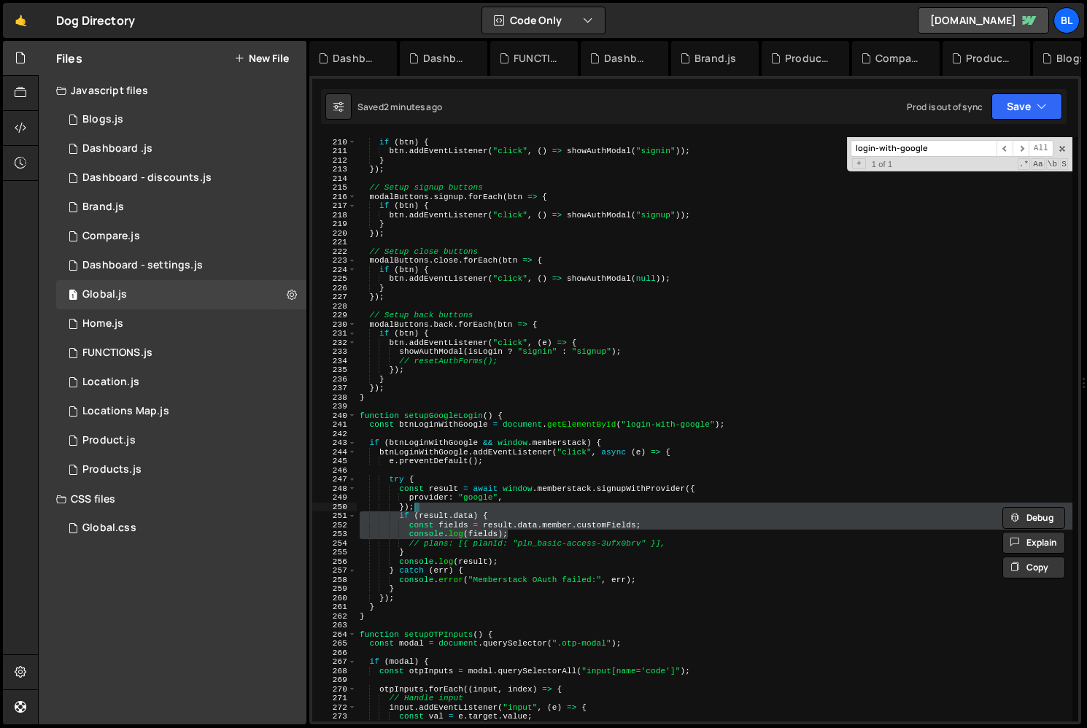
click at [660, 517] on div "modalButtons . signin . forEach ( btn => { if ( btn ) { btn . addEventListener …" at bounding box center [714, 429] width 715 height 602
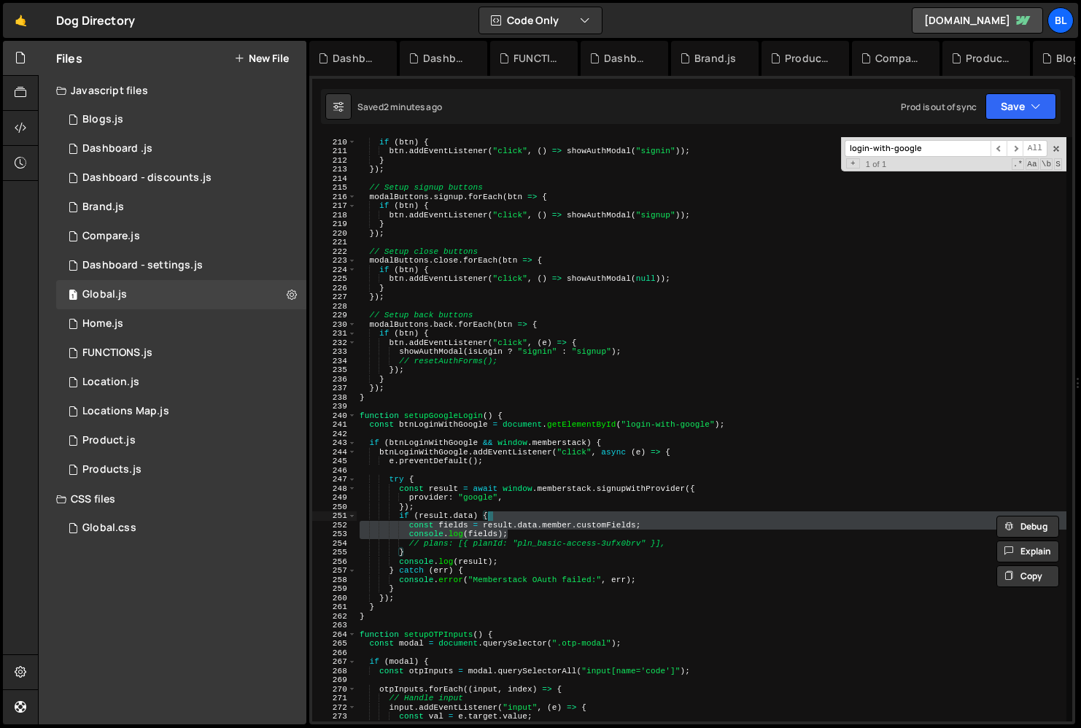
click at [651, 520] on div "modalButtons . signin . forEach ( btn => { if ( btn ) { btn . addEventListener …" at bounding box center [714, 429] width 715 height 602
click at [648, 527] on div "modalButtons . signin . forEach ( btn => { if ( btn ) { btn . addEventListener …" at bounding box center [714, 429] width 715 height 602
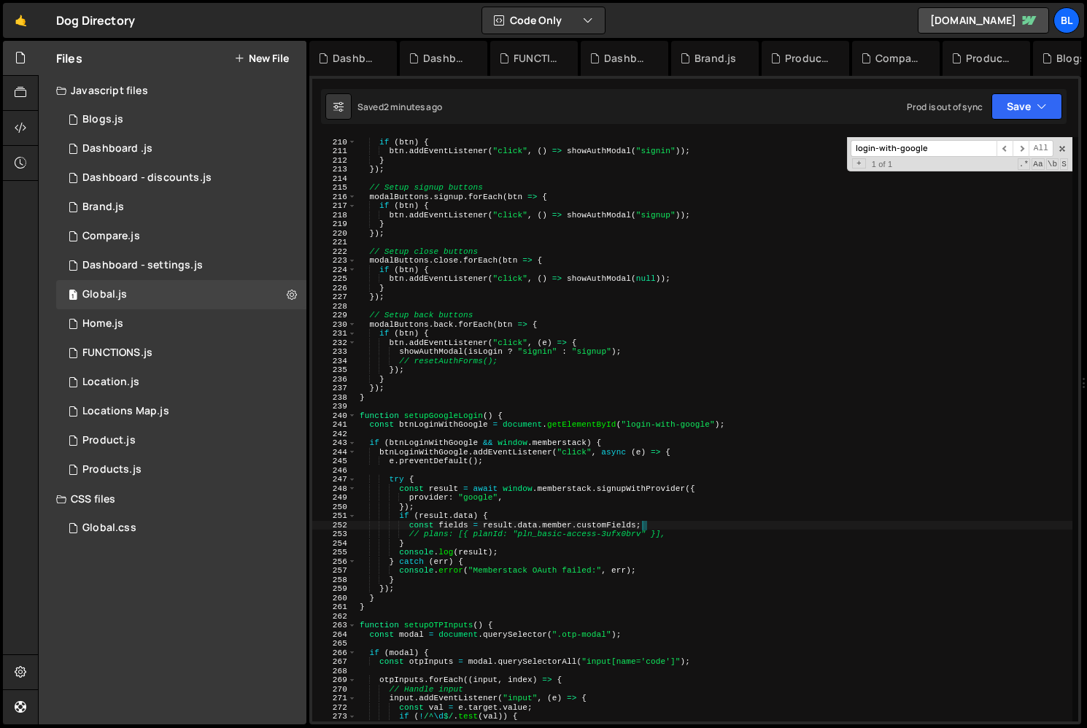
click at [530, 535] on div "modalButtons . signin . forEach ( btn => { if ( btn ) { btn . addEventListener …" at bounding box center [714, 429] width 715 height 602
click at [534, 543] on div "modalButtons . signin . forEach ( btn => { if ( btn ) { btn . addEventListener …" at bounding box center [714, 429] width 715 height 602
click at [529, 548] on div "modalButtons . signin . forEach ( btn => { if ( btn ) { btn . addEventListener …" at bounding box center [714, 429] width 715 height 602
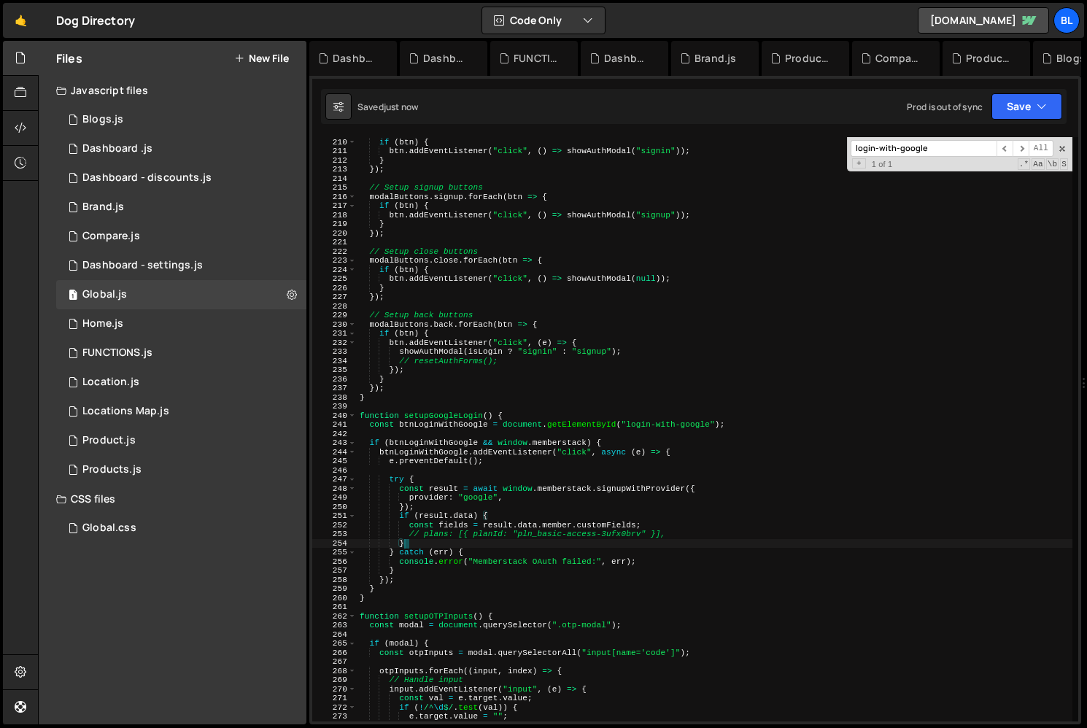
click at [402, 500] on div "modalButtons . signin . forEach ( btn => { if ( btn ) { btn . addEventListener …" at bounding box center [714, 429] width 715 height 602
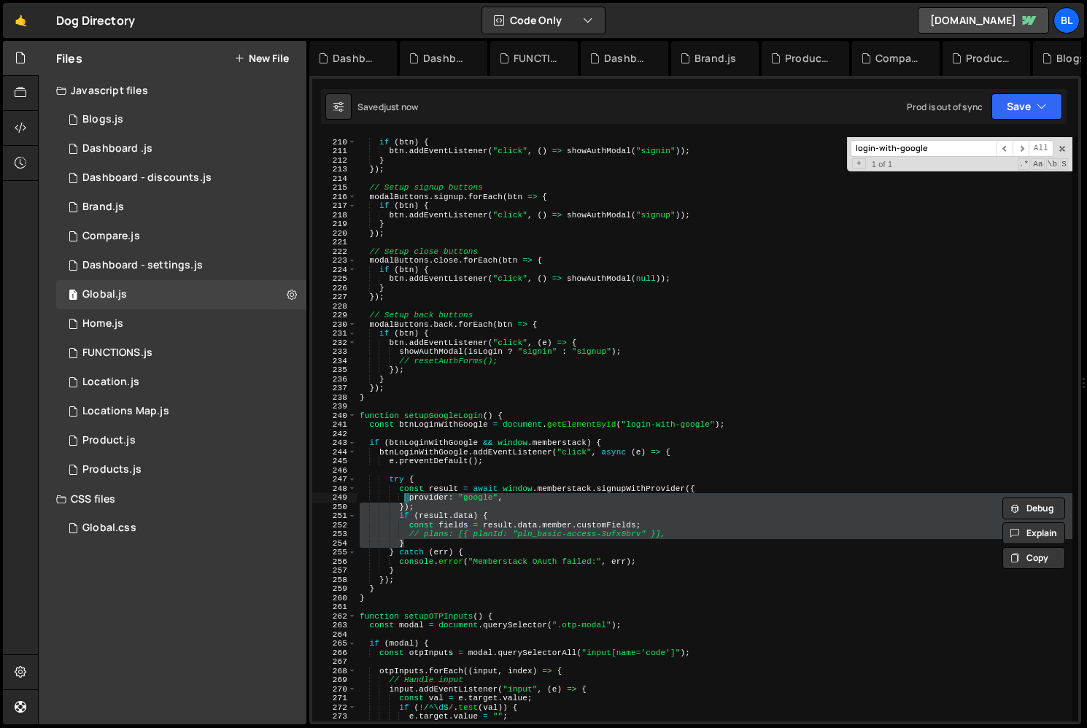
click at [402, 506] on div "modalButtons . signin . forEach ( btn => { if ( btn ) { btn . addEventListener …" at bounding box center [714, 429] width 715 height 602
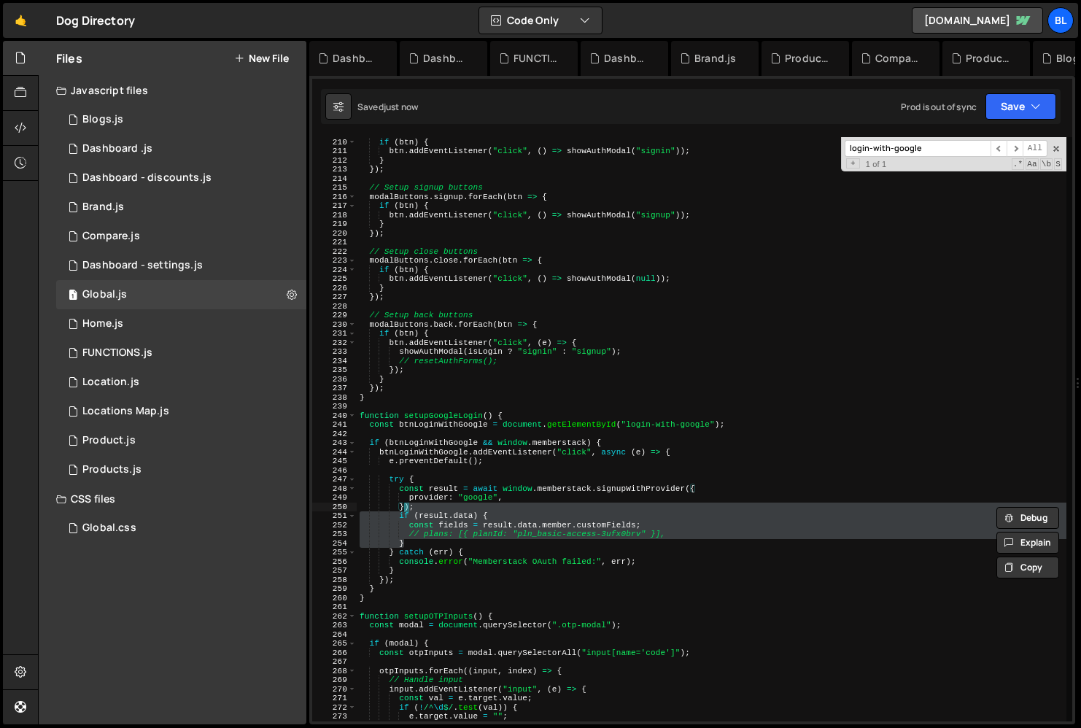
click at [396, 508] on div "modalButtons . signin . forEach ( btn => { if ( btn ) { btn . addEventListener …" at bounding box center [714, 429] width 715 height 602
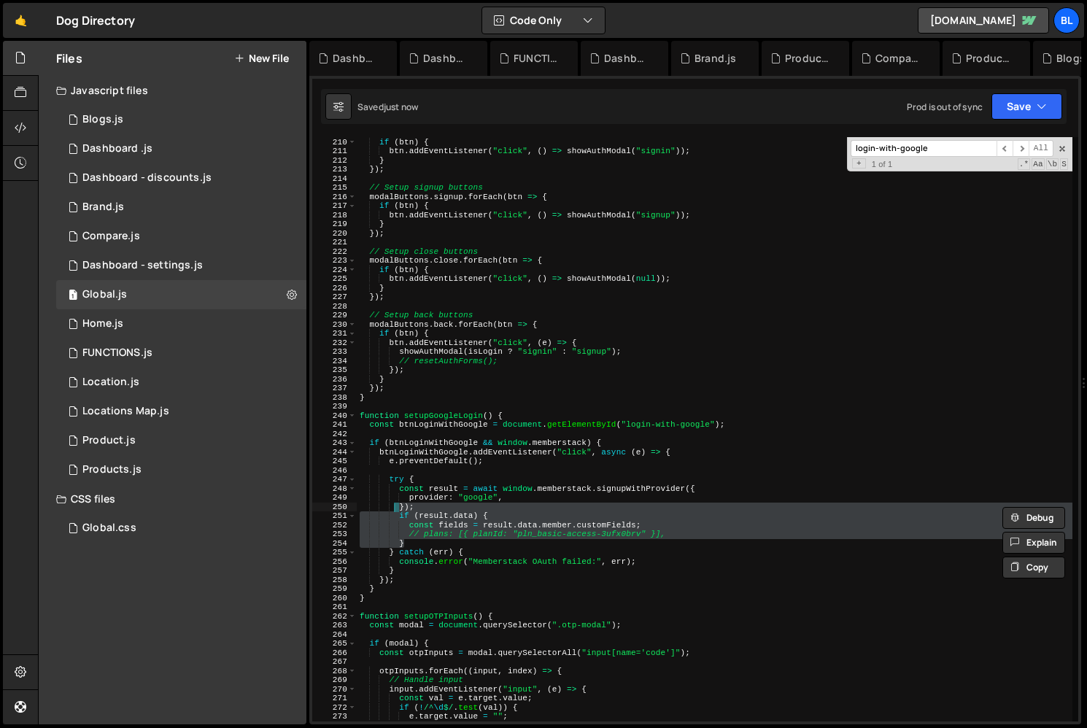
click at [394, 506] on div "modalButtons . signin . forEach ( btn => { if ( btn ) { btn . addEventListener …" at bounding box center [714, 429] width 715 height 602
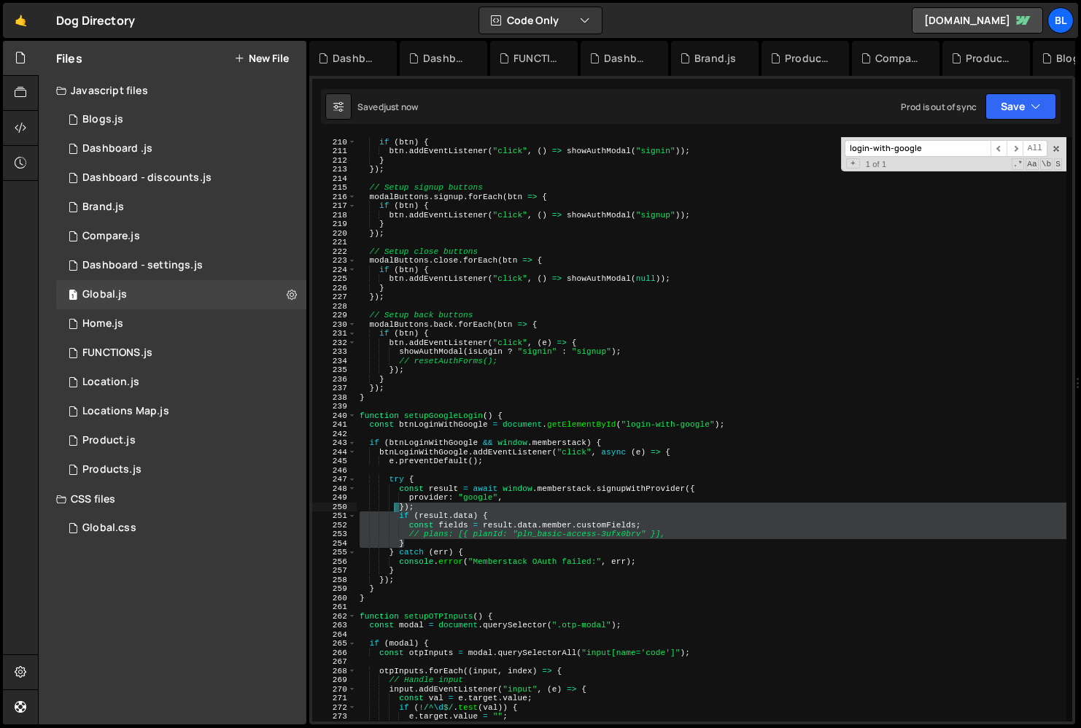
click at [394, 506] on div "modalButtons . signin . forEach ( btn => { if ( btn ) { btn . addEventListener …" at bounding box center [714, 429] width 715 height 602
click at [397, 508] on div "modalButtons . signin . forEach ( btn => { if ( btn ) { btn . addEventListener …" at bounding box center [714, 429] width 715 height 602
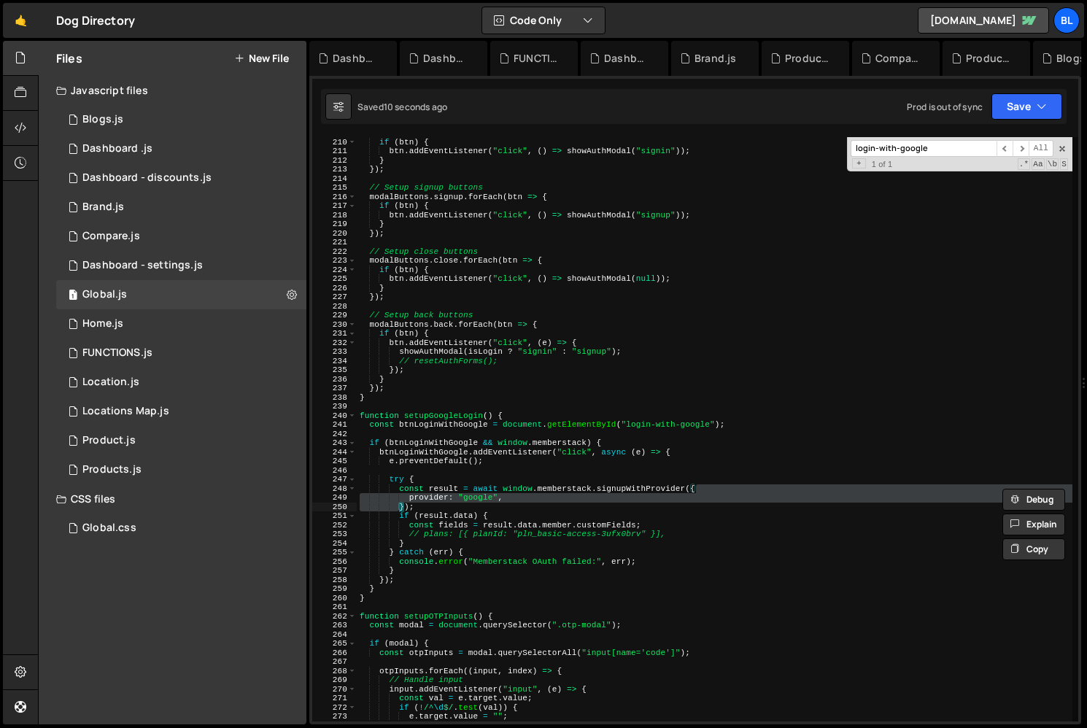
click at [362, 503] on div "modalButtons . signin . forEach ( btn => { if ( btn ) { btn . addEventListener …" at bounding box center [714, 429] width 715 height 602
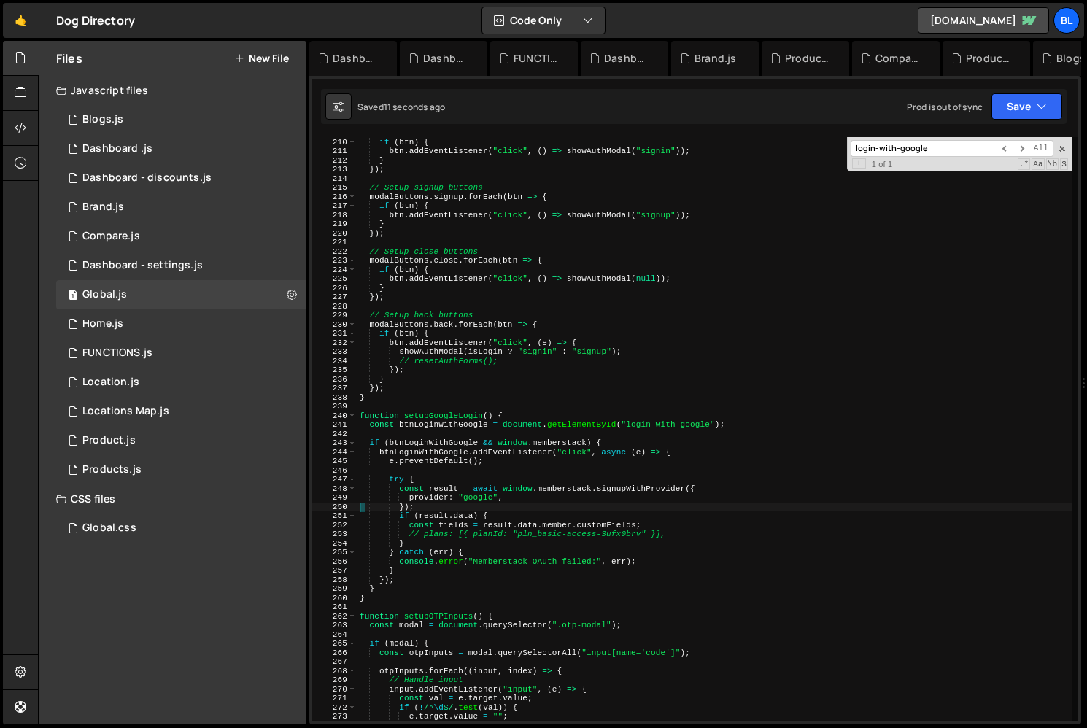
click at [392, 509] on div "modalButtons . signin . forEach ( btn => { if ( btn ) { btn . addEventListener …" at bounding box center [714, 429] width 715 height 602
click at [392, 513] on div "modalButtons . signin . forEach ( btn => { if ( btn ) { btn . addEventListener …" at bounding box center [714, 429] width 715 height 602
type textarea "if (result.data) {"
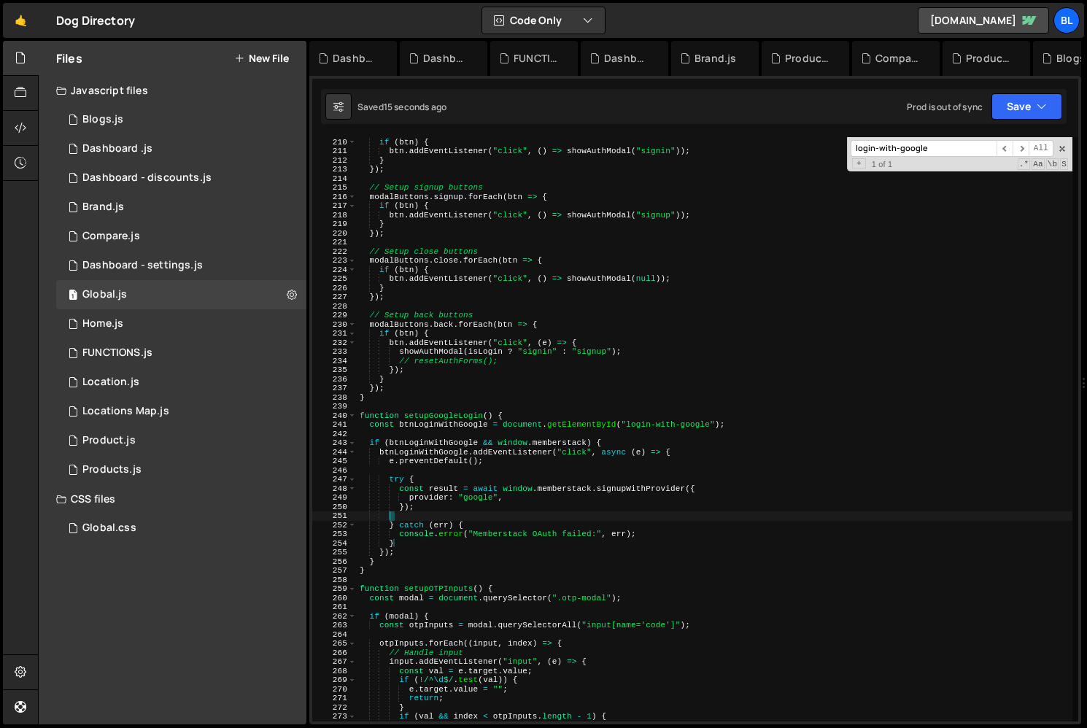
drag, startPoint x: 392, startPoint y: 513, endPoint x: 429, endPoint y: 542, distance: 46.7
click at [429, 542] on div "modalButtons . signin . forEach ( btn => { if ( btn ) { btn . addEventListener …" at bounding box center [714, 429] width 715 height 602
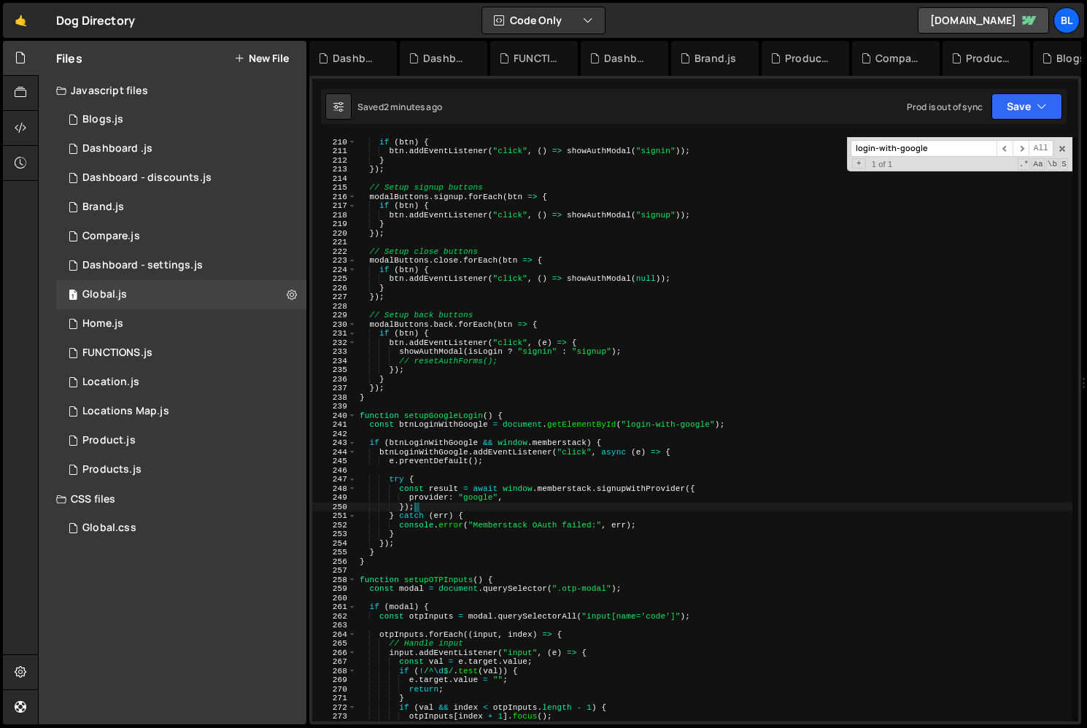
click at [538, 386] on div "modalButtons . signin . forEach ( btn => { if ( btn ) { btn . addEventListener …" at bounding box center [714, 429] width 715 height 602
type textarea "});"
type input "full-name"
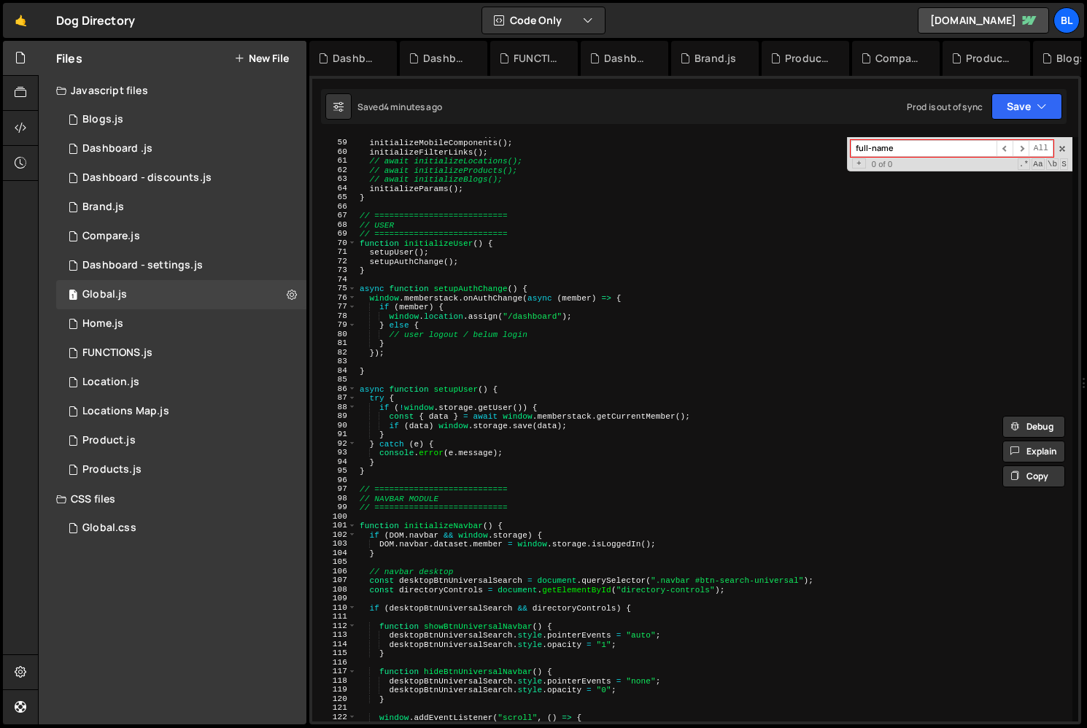
scroll to position [528, 0]
click at [436, 351] on div "initializeLocationCards ( ) ; initializeMobileComponents ( ) ; initializeFilter…" at bounding box center [714, 429] width 715 height 602
click at [402, 361] on div "initializeLocationCards ( ) ; initializeMobileComponents ( ) ; initializeFilter…" at bounding box center [714, 429] width 715 height 602
click at [397, 341] on div "initializeLocationCards ( ) ; initializeMobileComponents ( ) ; initializeFilter…" at bounding box center [714, 429] width 715 height 602
click at [395, 343] on div "initializeLocationCards ( ) ; initializeMobileComponents ( ) ; initializeFilter…" at bounding box center [714, 429] width 715 height 602
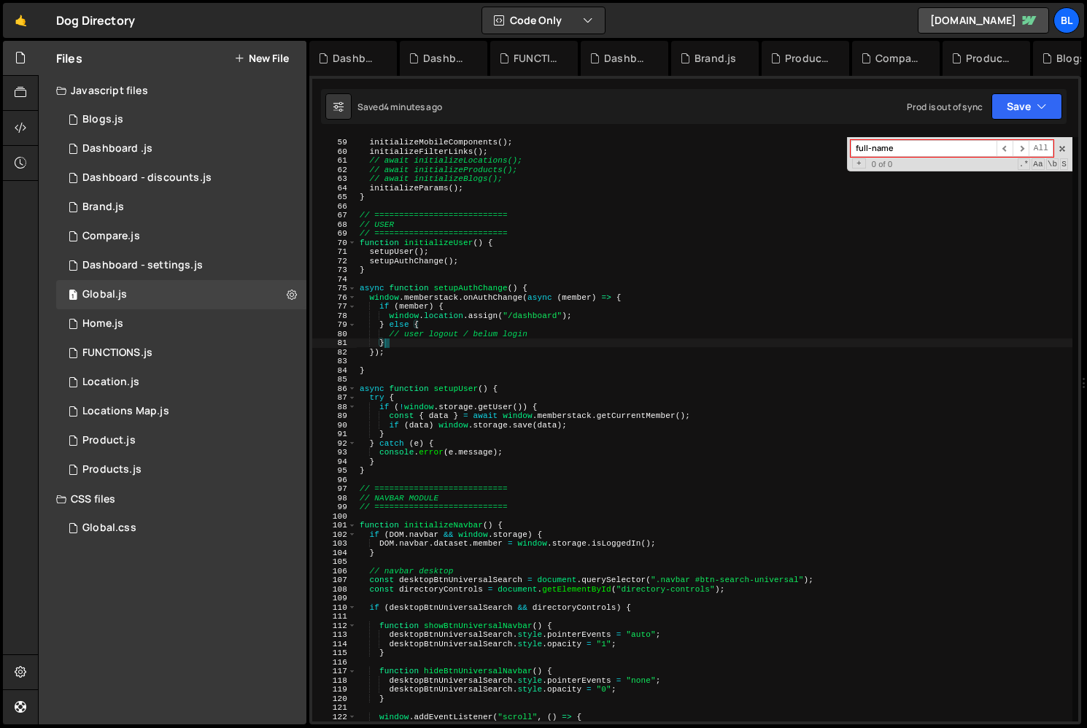
click at [395, 349] on div "initializeLocationCards ( ) ; initializeMobileComponents ( ) ; initializeFilter…" at bounding box center [714, 429] width 715 height 602
type textarea "});"
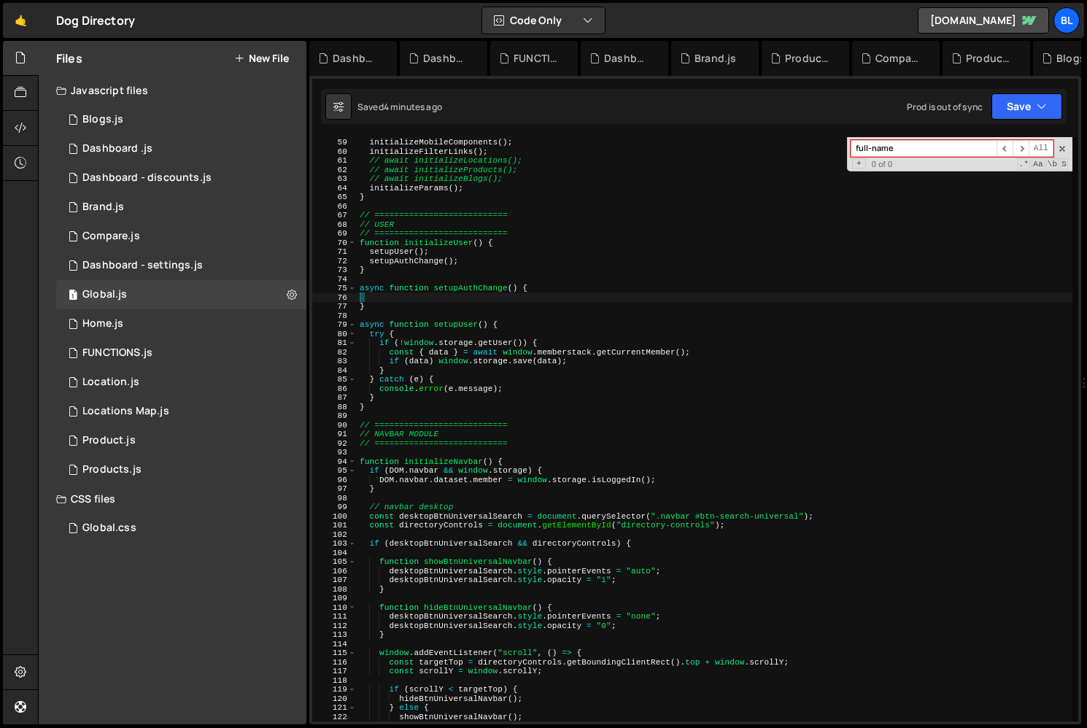
drag, startPoint x: 395, startPoint y: 351, endPoint x: 360, endPoint y: 297, distance: 63.9
click at [360, 297] on div "initializeLocationCards ( ) ; initializeMobileComponents ( ) ; initializeFilter…" at bounding box center [714, 429] width 715 height 602
click at [476, 365] on div "initializeLocationCards ( ) ; initializeMobileComponents ( ) ; initializeFilter…" at bounding box center [714, 429] width 715 height 602
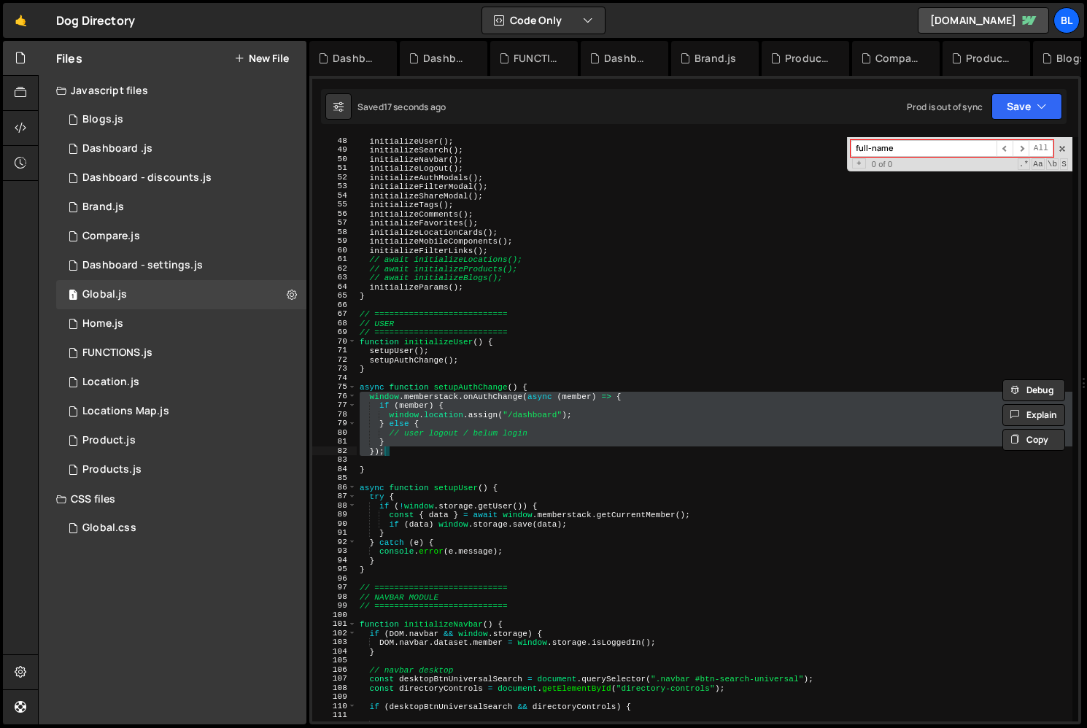
scroll to position [424, 0]
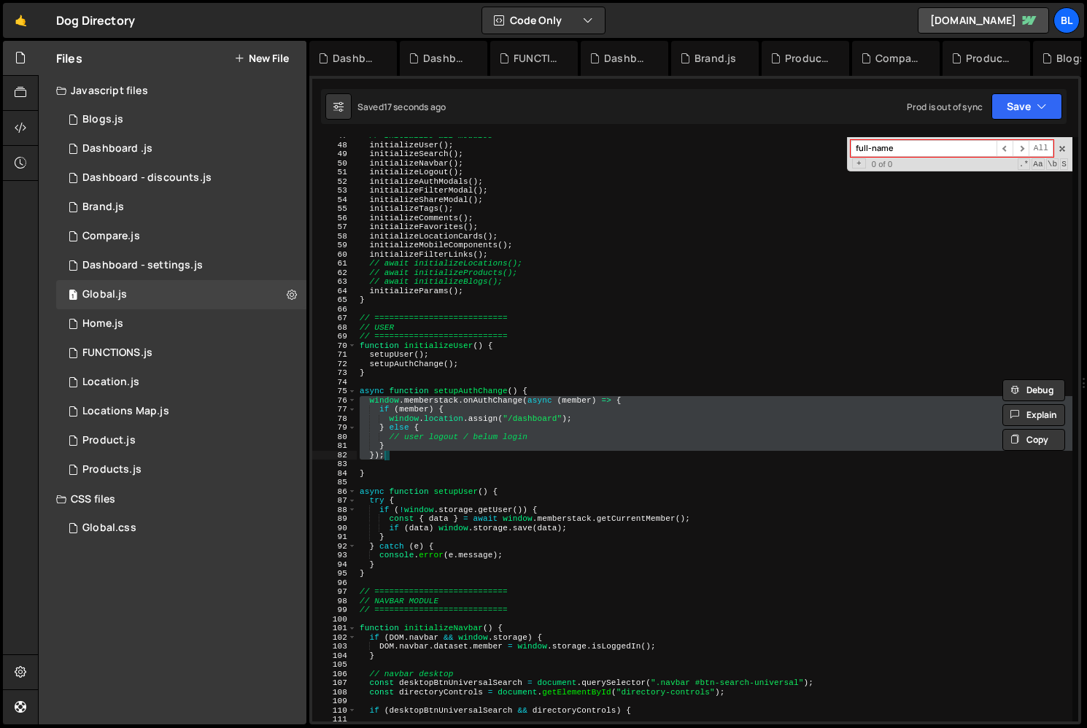
click at [435, 438] on div "// Initialize all modules initializeUser ( ) ; initializeSearch ( ) ; initializ…" at bounding box center [714, 432] width 715 height 602
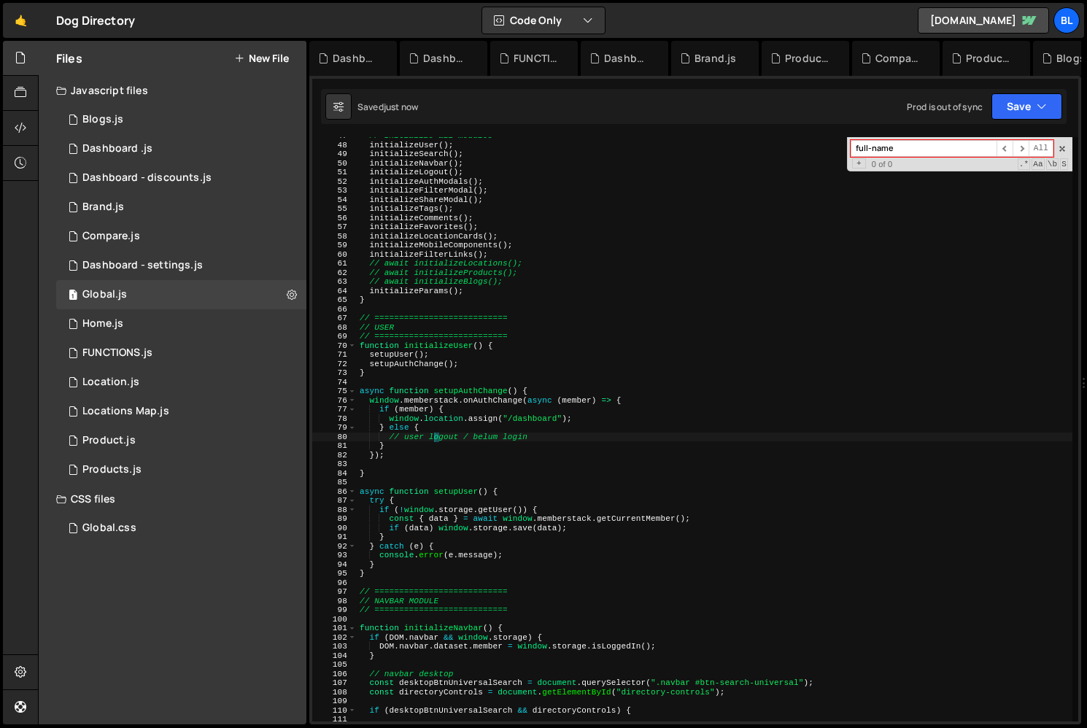
click at [399, 455] on div "// Initialize all modules initializeUser ( ) ; initializeSearch ( ) ; initializ…" at bounding box center [714, 432] width 715 height 602
type textarea "});"
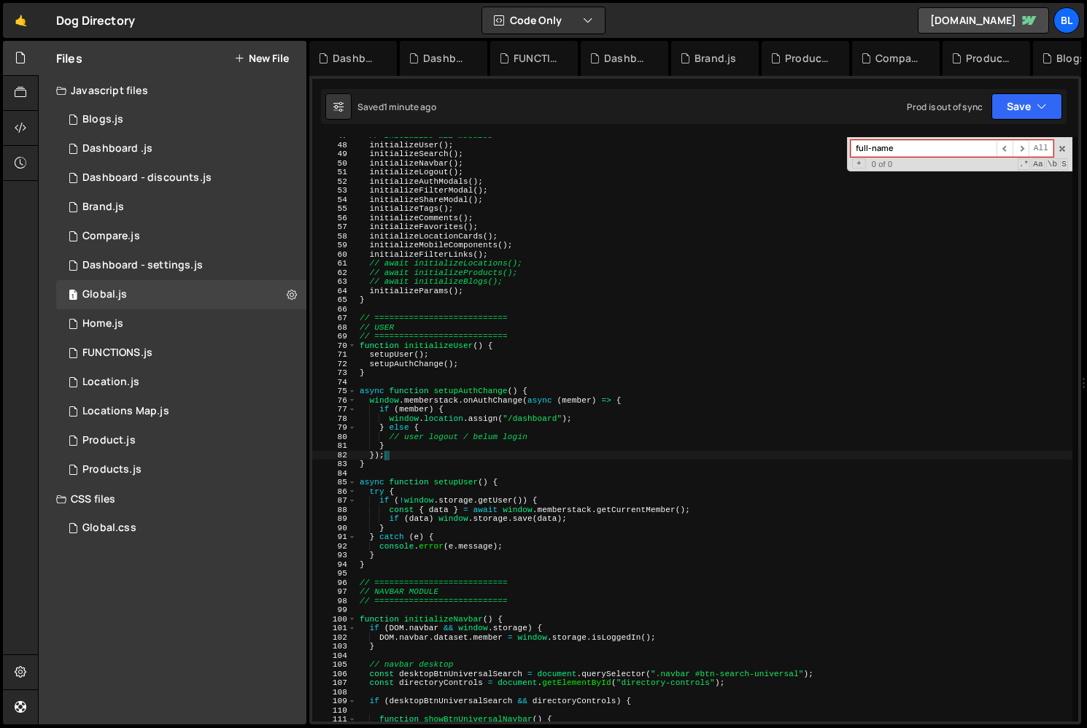
click at [925, 125] on div "XXXXXXXXXXXXXXXXXXXXXXXXXXXXXXXXXXXXXXXXXXXXXXXXXXXXXXXXXXXXXXXXXXXXXXXXXXXXXXX…" at bounding box center [695, 400] width 772 height 648
click at [915, 123] on div "Saved 1 minute ago Prod is out of sync Upgrade to Edit Save Save to Staging S S…" at bounding box center [693, 106] width 745 height 35
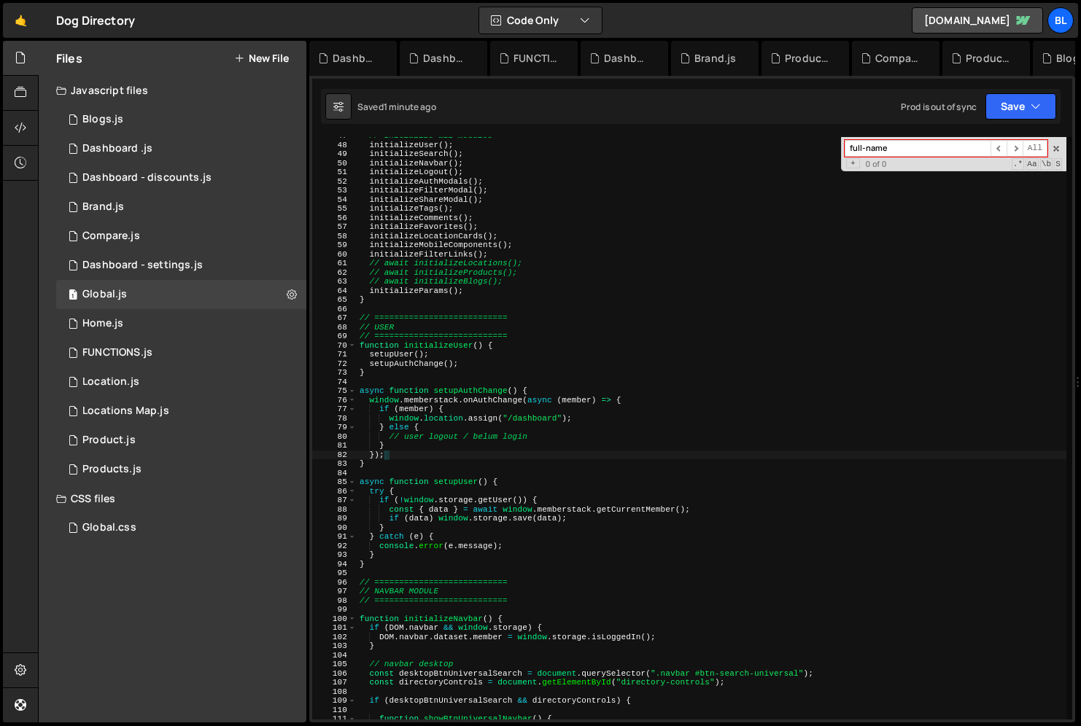
click at [904, 139] on div "full-name ​ ​ All Replace All + 0 of 0 .* Aa \b S" at bounding box center [953, 154] width 225 height 34
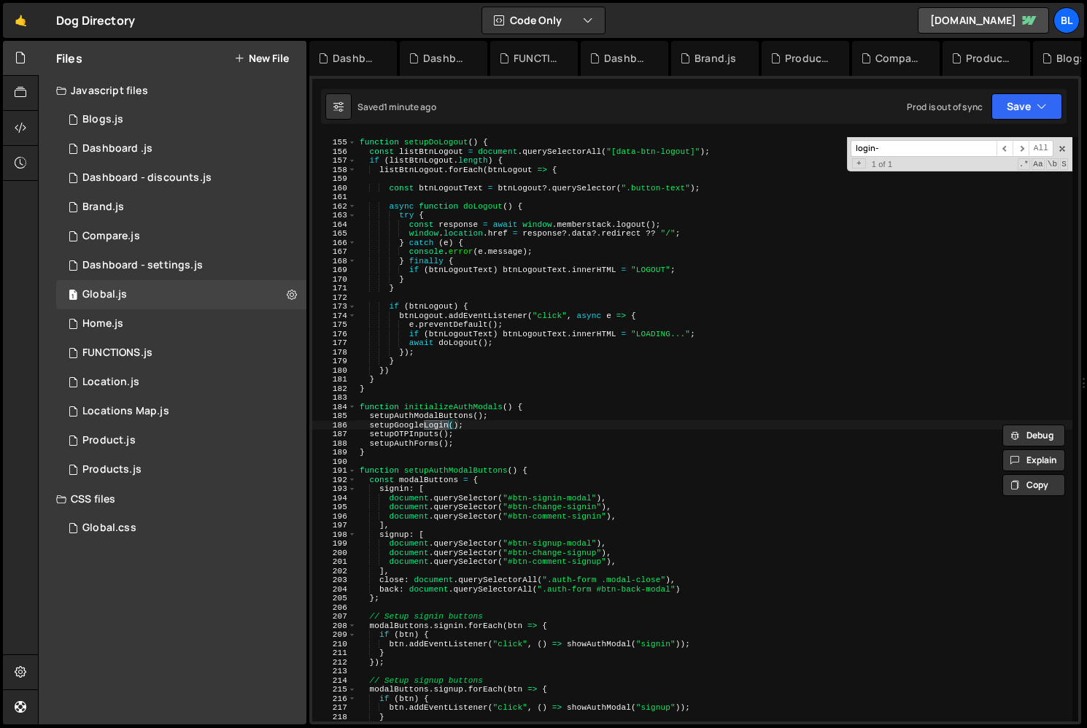
scroll to position [1895, 0]
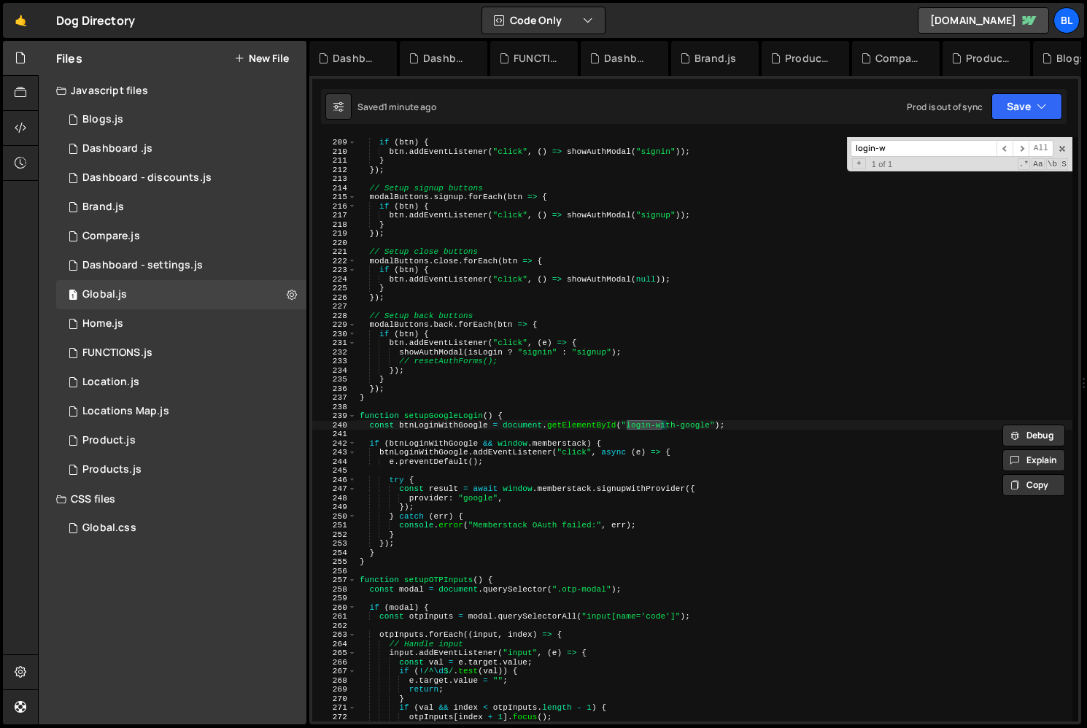
type input "login-w"
click at [535, 495] on div "modalButtons . signin . forEach ( btn => { if ( btn ) { btn . addEventListener …" at bounding box center [714, 429] width 715 height 602
type textarea "provider: "google","
paste textarea "// }],"
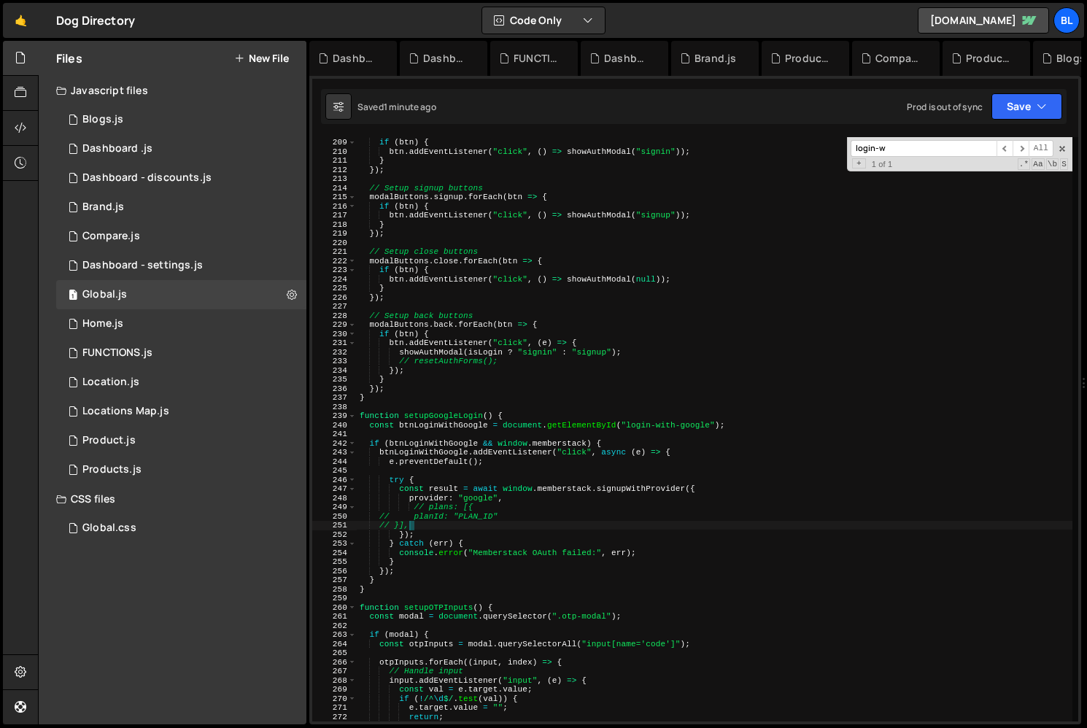
click at [433, 492] on div "modalButtons . signin . forEach ( btn => { if ( btn ) { btn . addEventListener …" at bounding box center [714, 429] width 715 height 602
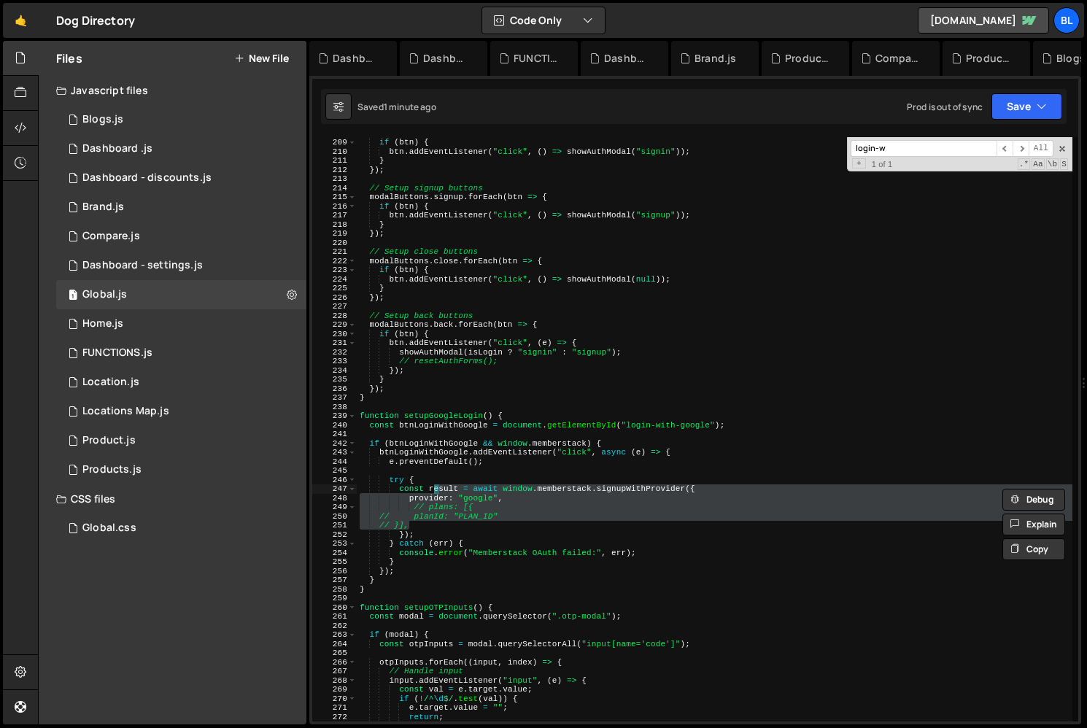
click at [414, 497] on div "modalButtons . signin . forEach ( btn => { if ( btn ) { btn . addEventListener …" at bounding box center [714, 429] width 715 height 602
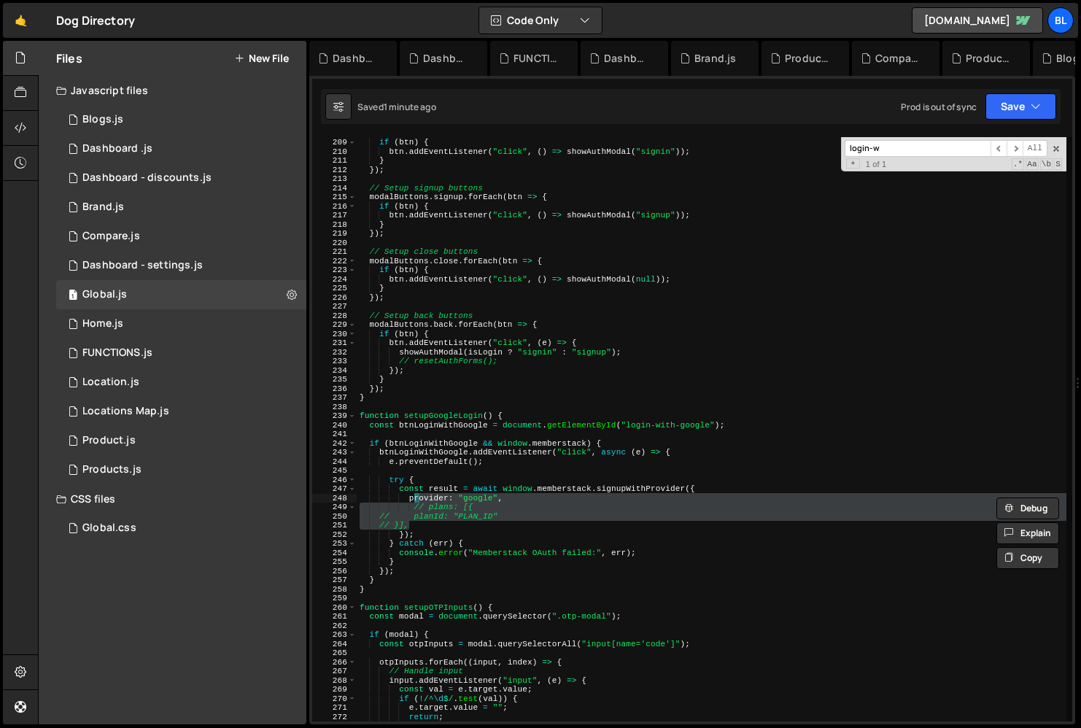
click at [410, 505] on div "modalButtons . signin . forEach ( btn => { if ( btn ) { btn . addEventListener …" at bounding box center [714, 429] width 715 height 602
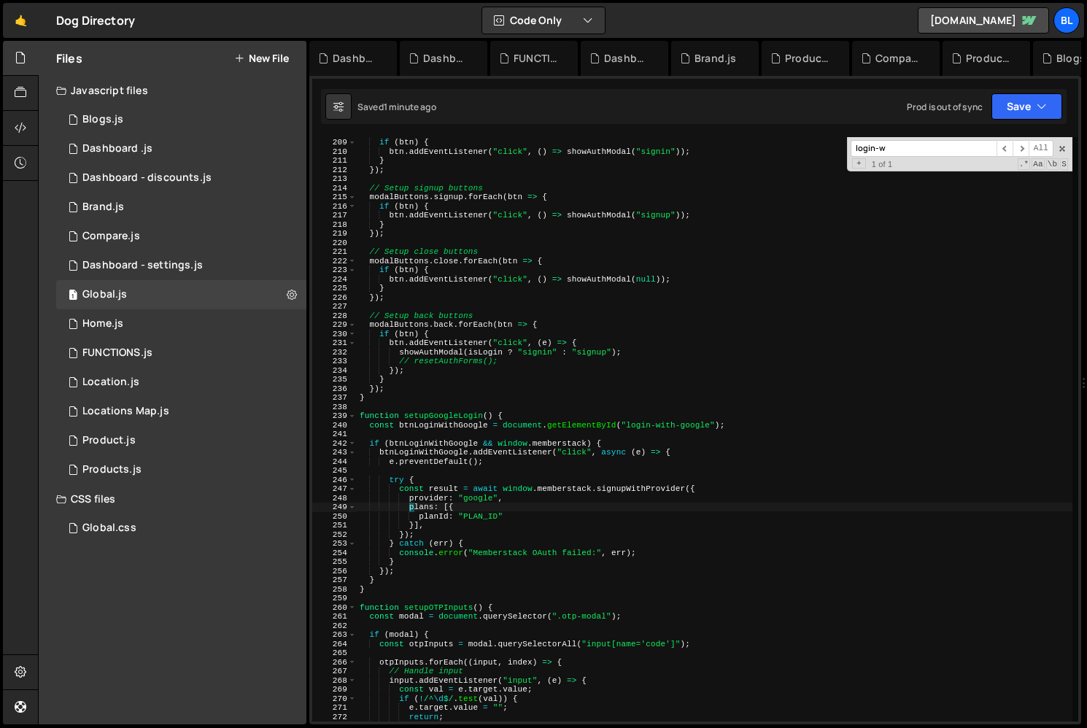
click at [476, 514] on div "modalButtons . signin . forEach ( btn => { if ( btn ) { btn . addEventListener …" at bounding box center [714, 429] width 715 height 602
click at [486, 515] on div "modalButtons . signin . forEach ( btn => { if ( btn ) { btn . addEventListener …" at bounding box center [714, 429] width 715 height 602
paste textarea "pln_basic-access-t510i0lyp"
type textarea "planId: "pln_basic-access-t510i0lyp""
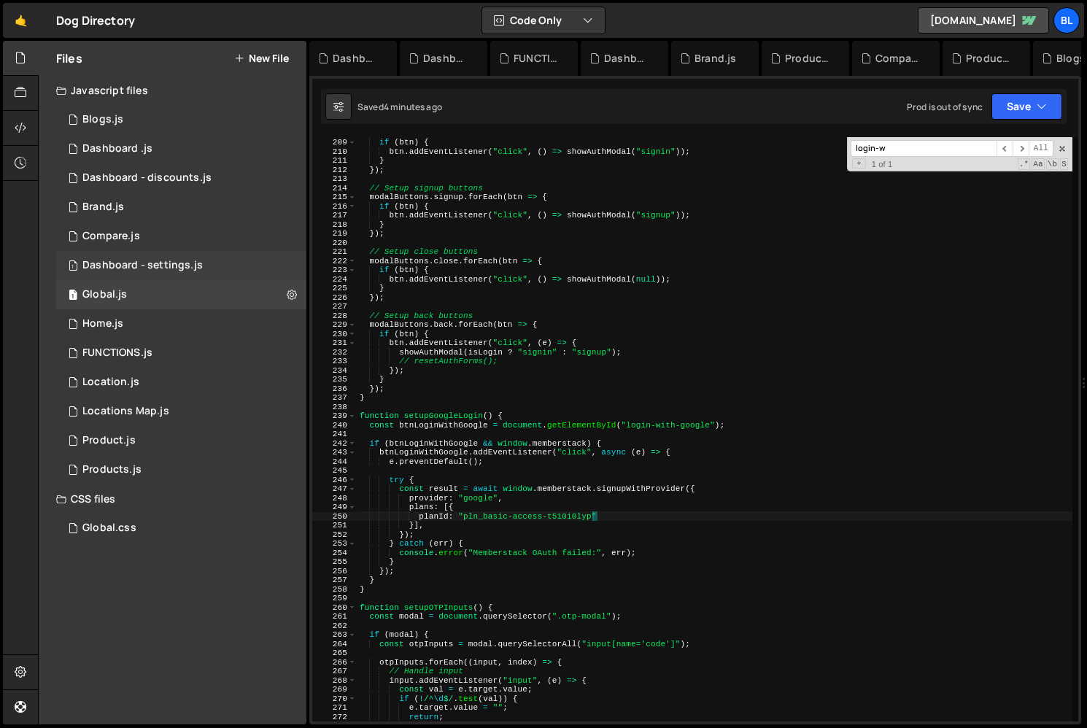
click at [173, 276] on div "1 Dashboard - settings.js 0" at bounding box center [181, 265] width 250 height 29
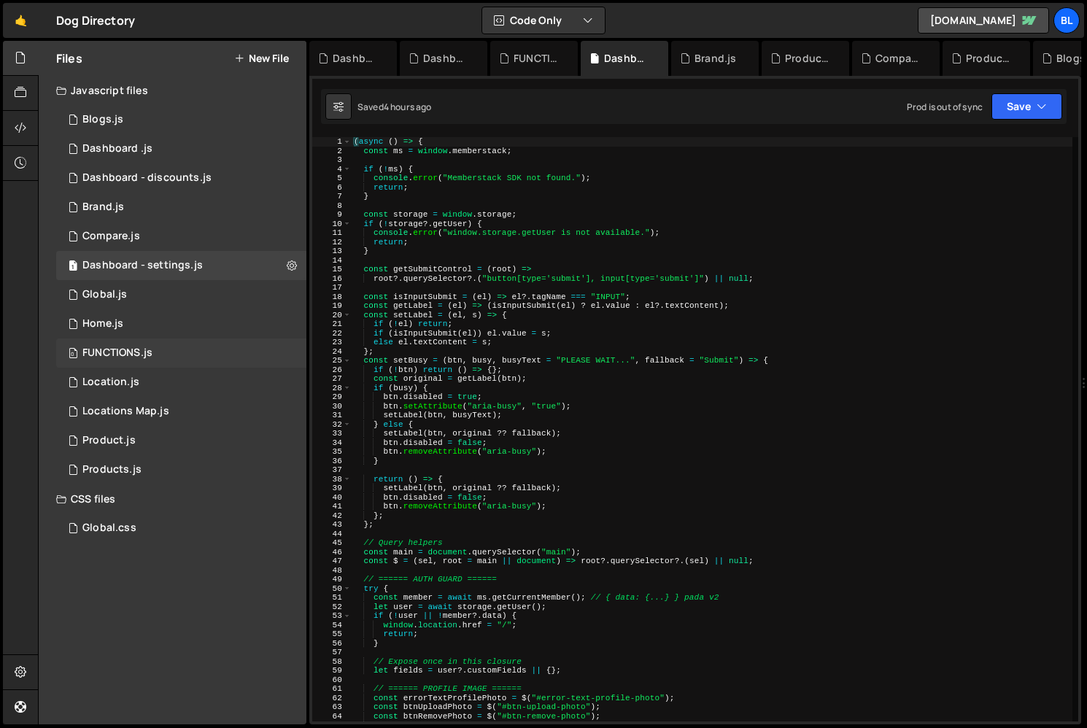
click at [161, 340] on div "0 FUNCTIONS.js 0" at bounding box center [181, 352] width 250 height 29
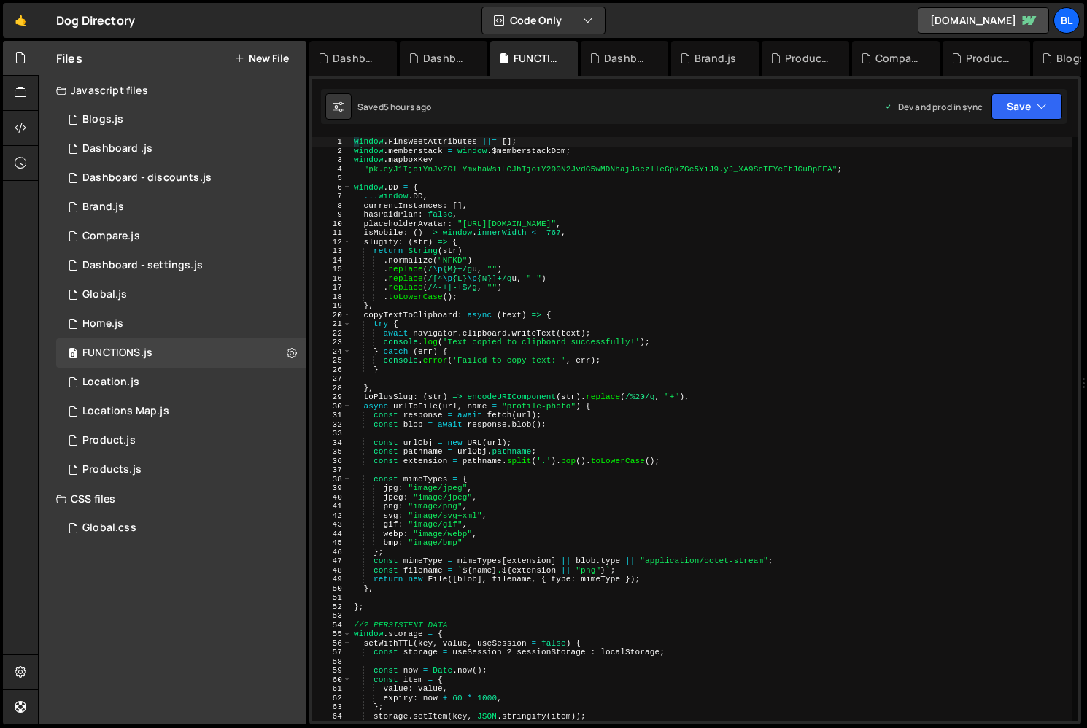
click at [397, 201] on div "window . FinsweetAttributes ||= [ ] ; window . memberstack = window . $memberst…" at bounding box center [711, 438] width 721 height 602
click at [382, 214] on div "window . FinsweetAttributes ||= [ ] ; window . memberstack = window . $memberst…" at bounding box center [711, 438] width 721 height 602
click at [446, 350] on div "window . FinsweetAttributes ||= [ ] ; window . memberstack = window . $memberst…" at bounding box center [711, 438] width 721 height 602
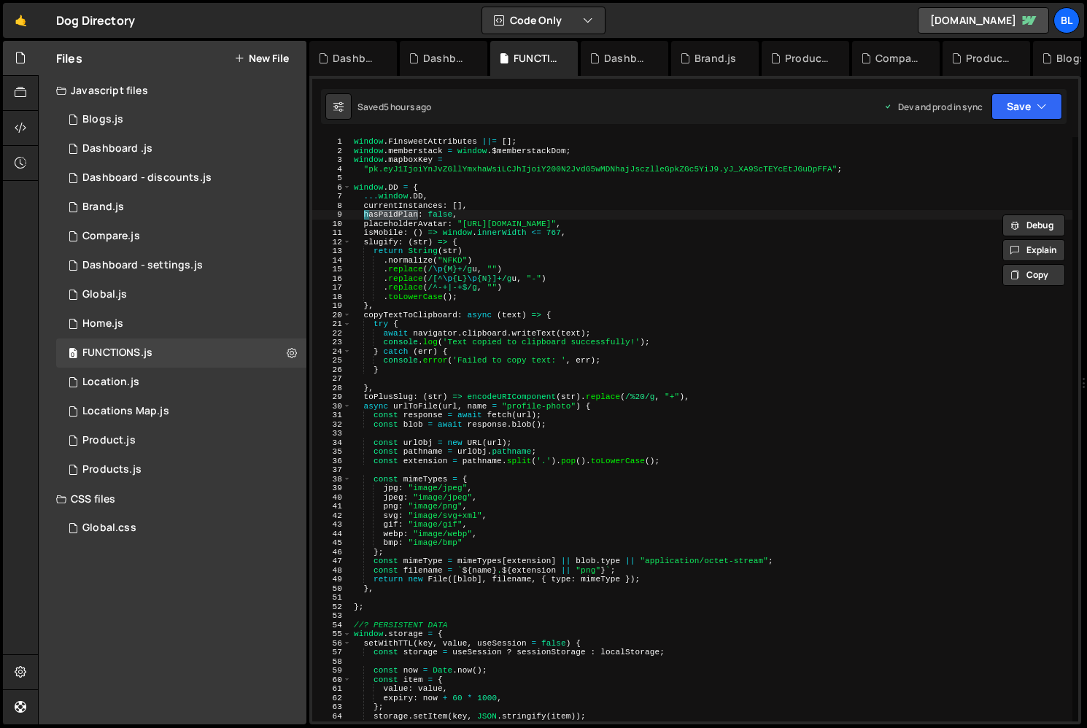
type textarea "} catch (err) {"
click at [123, 287] on div "1 Global.js 0" at bounding box center [181, 294] width 250 height 29
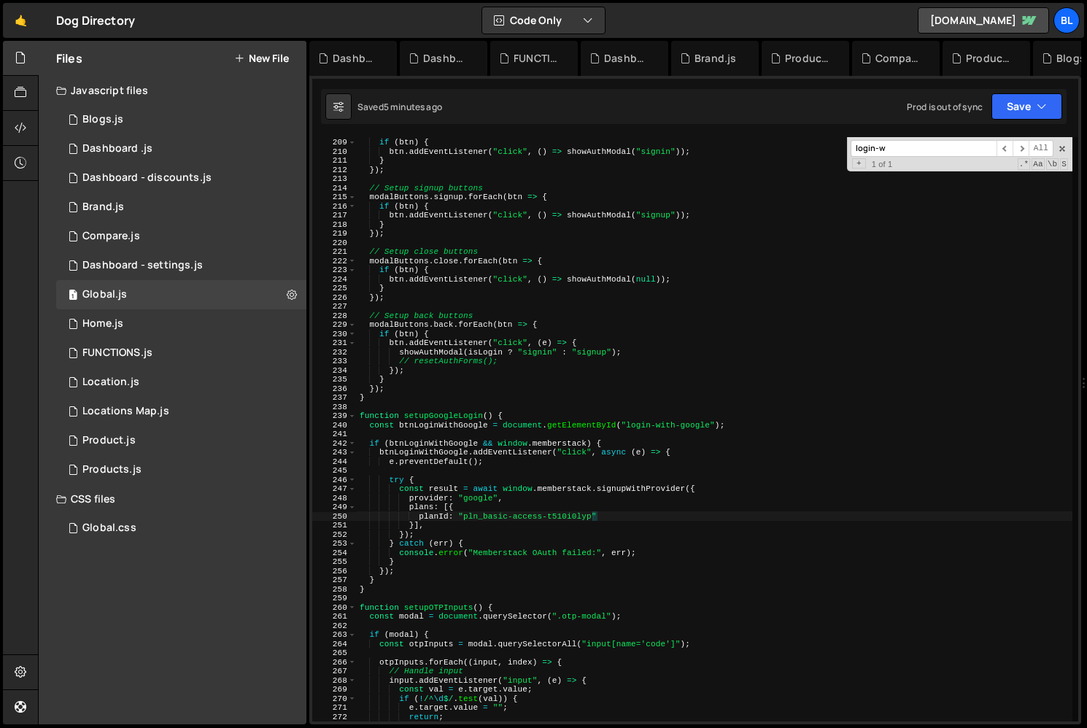
click at [476, 371] on div "modalButtons . signin . forEach ( btn => { if ( btn ) { btn . addEventListener …" at bounding box center [714, 429] width 715 height 602
type textarea "});"
click at [476, 371] on div "modalButtons . signin . forEach ( btn => { if ( btn ) { btn . addEventListener …" at bounding box center [714, 429] width 715 height 602
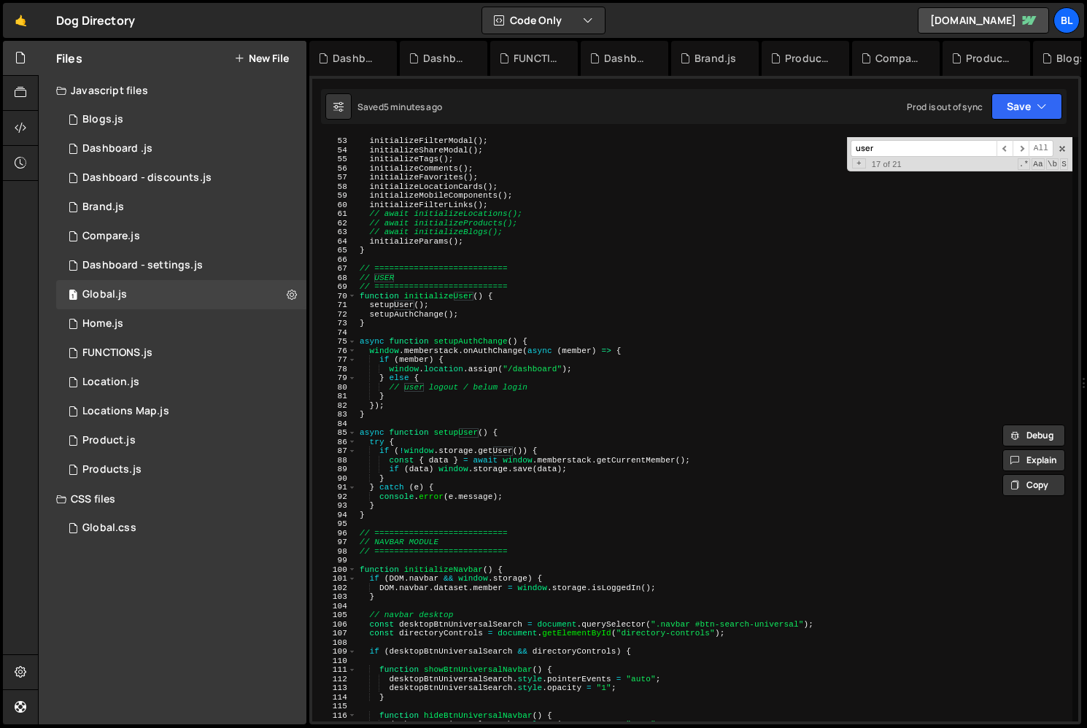
scroll to position [474, 0]
type input "user"
click at [489, 457] on div "initializeAuthModals ( ) ; initializeFilterModal ( ) ; initializeShareModal ( )…" at bounding box center [714, 429] width 715 height 602
click at [520, 467] on div "initializeAuthModals ( ) ; initializeFilterModal ( ) ; initializeShareModal ( )…" at bounding box center [714, 429] width 715 height 602
click at [526, 472] on div "initializeAuthModals ( ) ; initializeFilterModal ( ) ; initializeShareModal ( )…" at bounding box center [714, 429] width 715 height 602
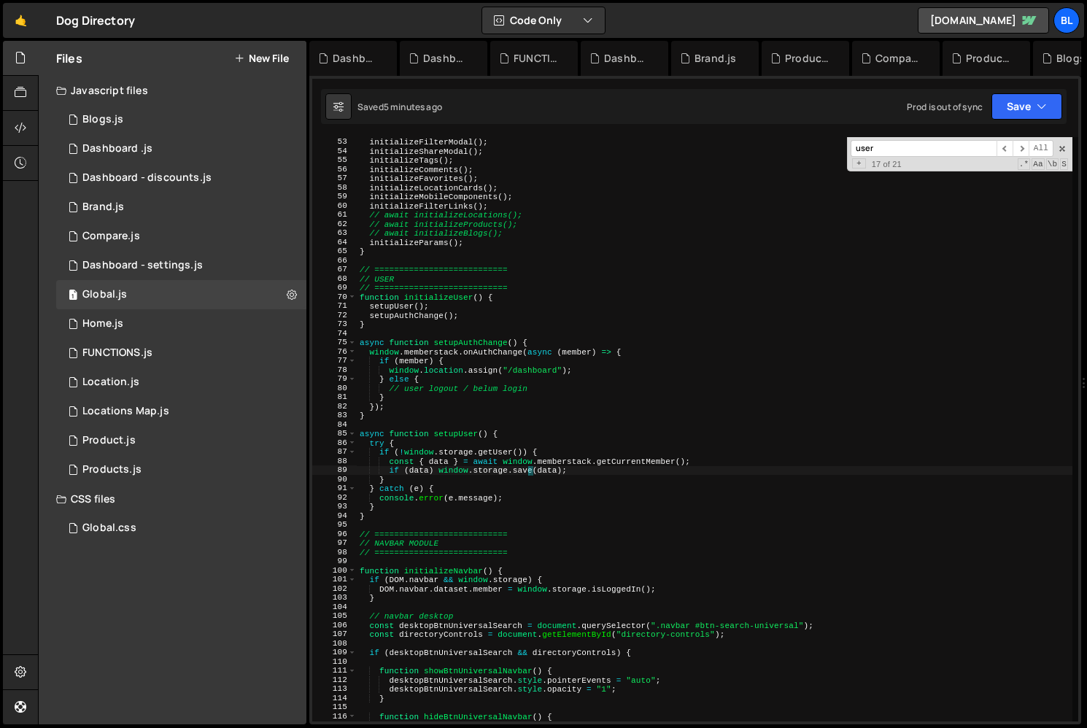
click at [573, 473] on div "initializeAuthModals ( ) ; initializeFilterModal ( ) ; initializeShareModal ( )…" at bounding box center [714, 429] width 715 height 602
click at [440, 468] on div "initializeAuthModals ( ) ; initializeFilterModal ( ) ; initializeShareModal ( )…" at bounding box center [714, 429] width 715 height 602
click at [440, 459] on div "initializeAuthModals ( ) ; initializeFilterModal ( ) ; initializeShareModal ( )…" at bounding box center [714, 429] width 715 height 602
type textarea "const { data } = await window.memberstack.getCurrentMember();"
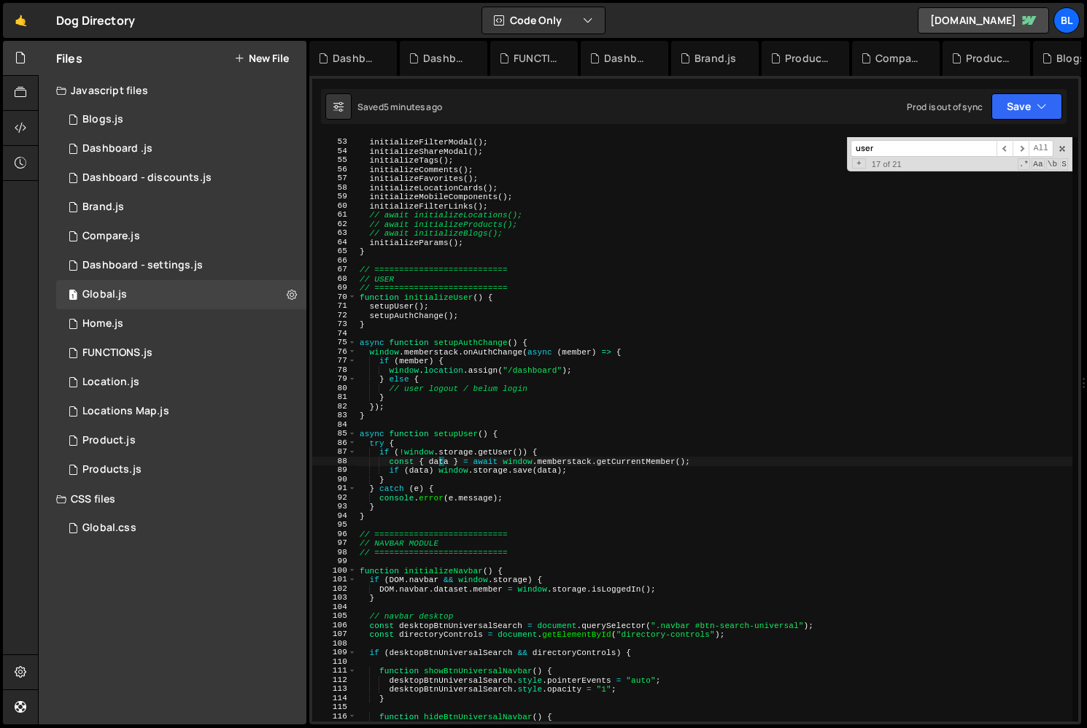
click at [440, 459] on div "initializeAuthModals ( ) ; initializeFilterModal ( ) ; initializeShareModal ( )…" at bounding box center [714, 429] width 715 height 602
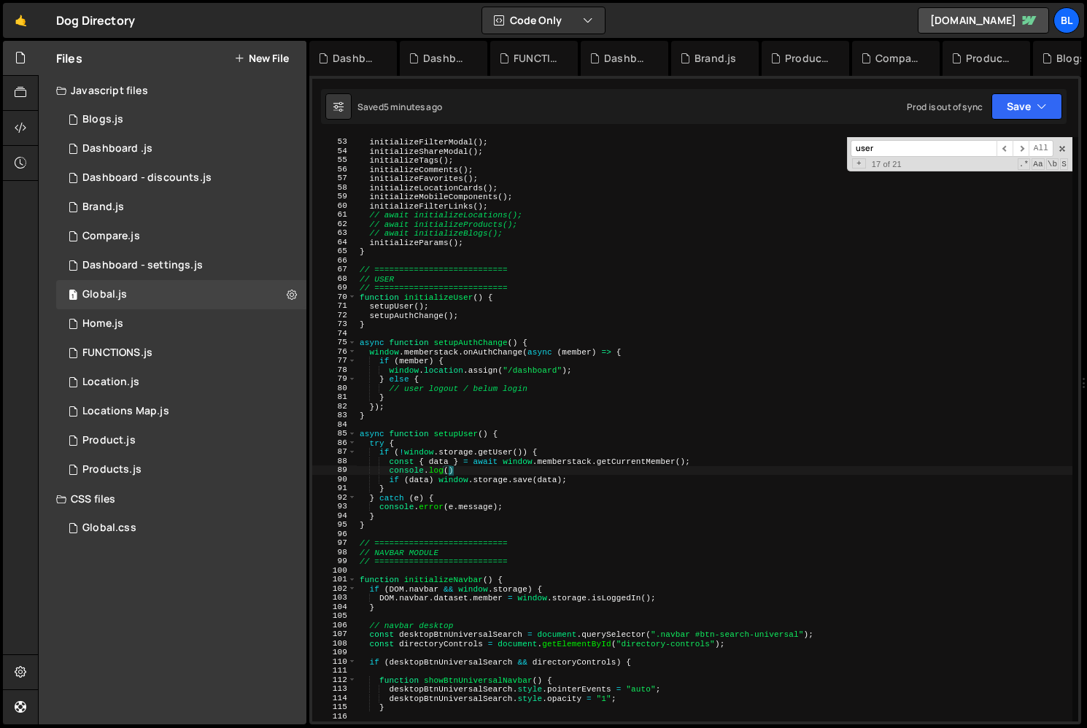
paste textarea "data)"
type textarea "console.log(data);"
click at [488, 536] on div "initializeAuthModals ( ) ; initializeFilterModal ( ) ; initializeShareModal ( )…" at bounding box center [714, 429] width 715 height 602
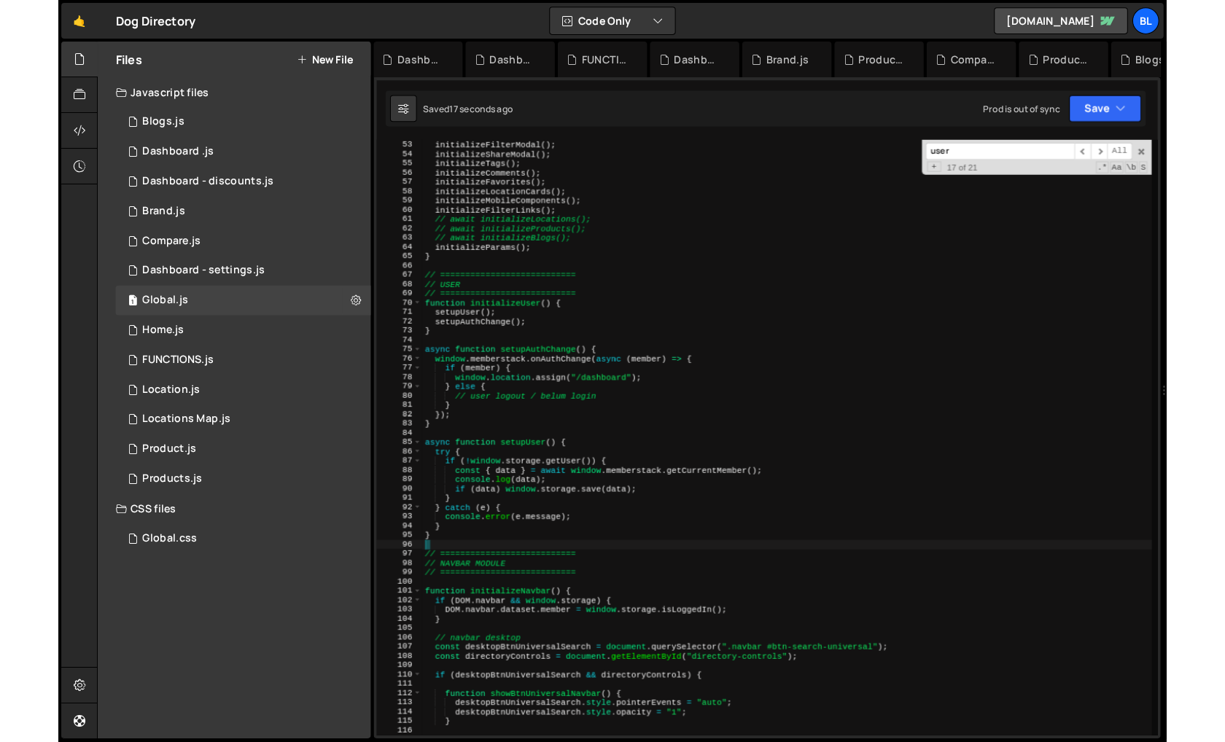
scroll to position [0, 0]
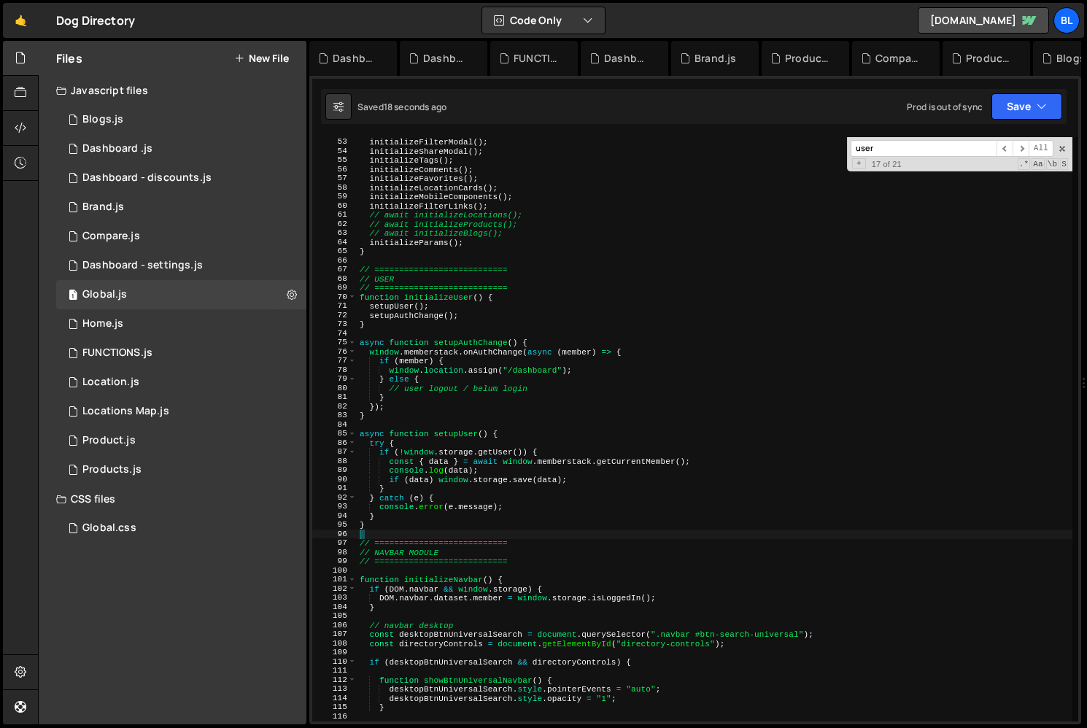
click at [502, 499] on div "initializeAuthModals ( ) ; initializeFilterModal ( ) ; initializeShareModal ( )…" at bounding box center [714, 429] width 715 height 602
click at [184, 278] on div "1 Dashboard - settings.js 0" at bounding box center [181, 265] width 250 height 29
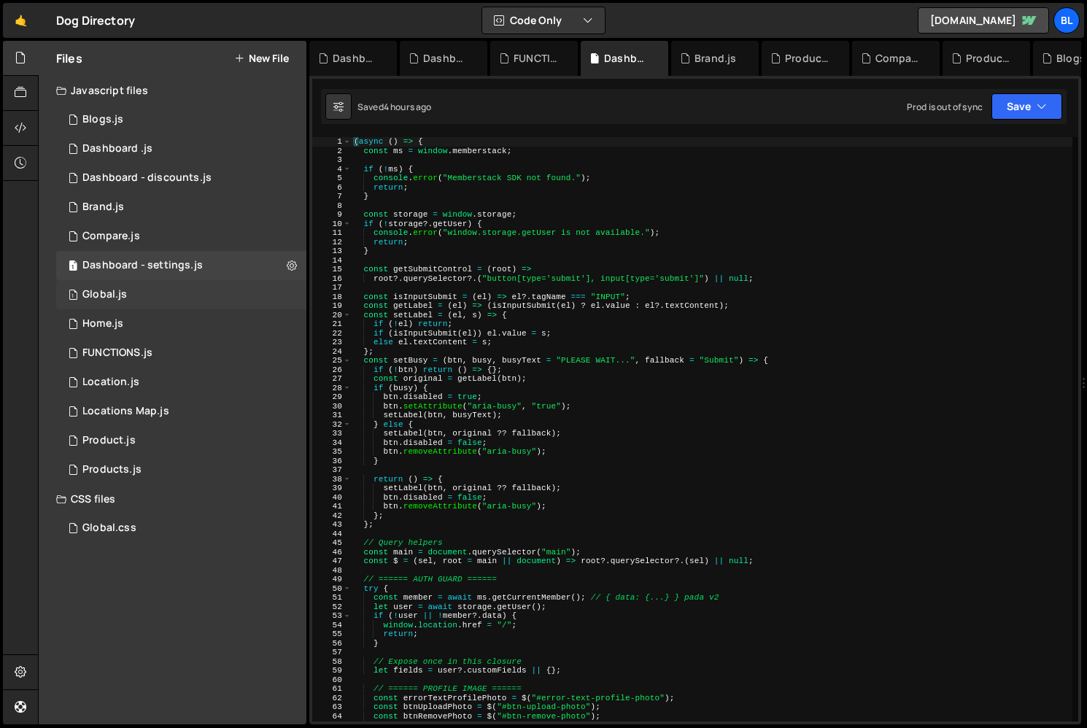
scroll to position [10219, 0]
click at [225, 290] on div "1 Global.js 0" at bounding box center [181, 294] width 250 height 29
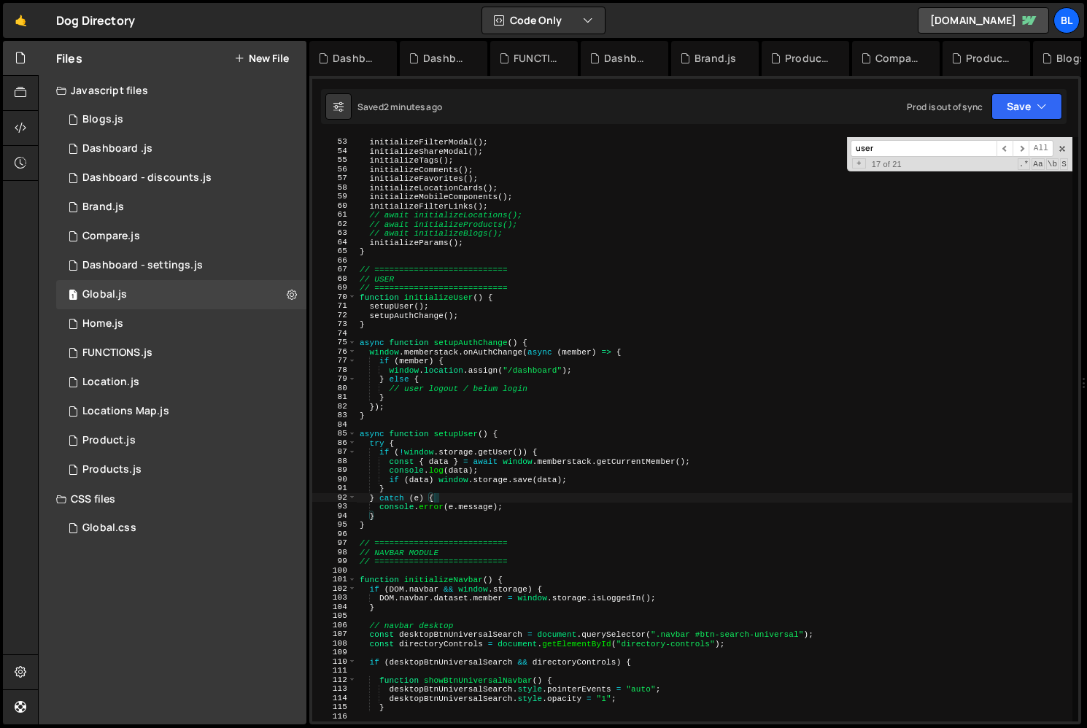
scroll to position [22683, 0]
click at [435, 311] on div "initializeAuthModals ( ) ; initializeFilterModal ( ) ; initializeShareModal ( )…" at bounding box center [714, 429] width 715 height 602
click at [414, 319] on div "initializeAuthModals ( ) ; initializeFilterModal ( ) ; initializeShareModal ( )…" at bounding box center [714, 429] width 715 height 602
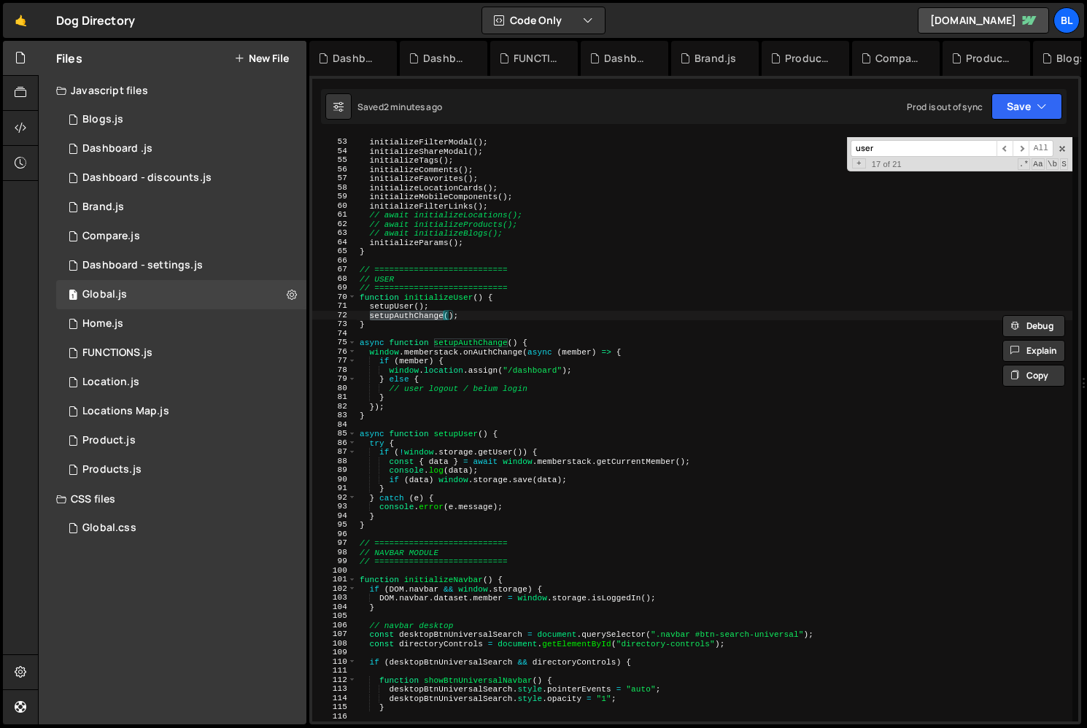
click at [392, 415] on div "initializeAuthModals ( ) ; initializeFilterModal ( ) ; initializeShareModal ( )…" at bounding box center [714, 429] width 715 height 602
click at [478, 298] on div "initializeAuthModals ( ) ; initializeFilterModal ( ) ; initializeShareModal ( )…" at bounding box center [714, 429] width 715 height 602
click at [479, 306] on div "initializeAuthModals ( ) ; initializeFilterModal ( ) ; initializeShareModal ( )…" at bounding box center [714, 429] width 715 height 602
type textarea "setupAuthChange();"
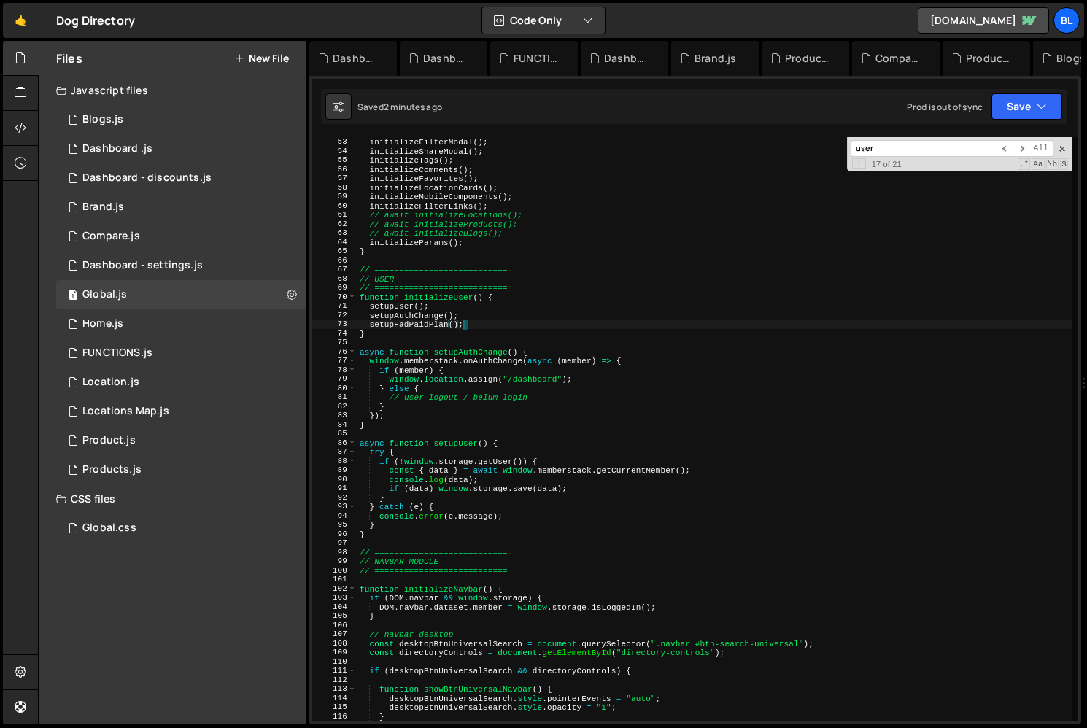
scroll to position [0, 8]
click at [406, 403] on div "initializeAuthModals ( ) ; initializeFilterModal ( ) ; initializeShareModal ( )…" at bounding box center [714, 429] width 715 height 602
type textarea "}"
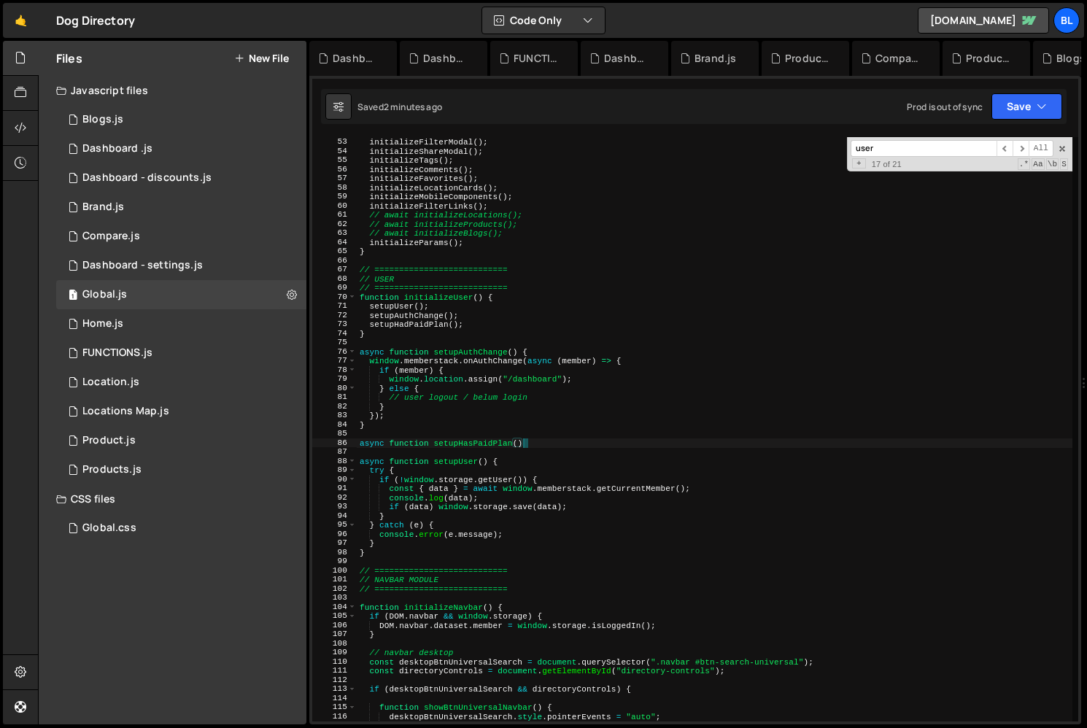
scroll to position [0, 14]
type textarea "async function setupHasPaidPlan(){"
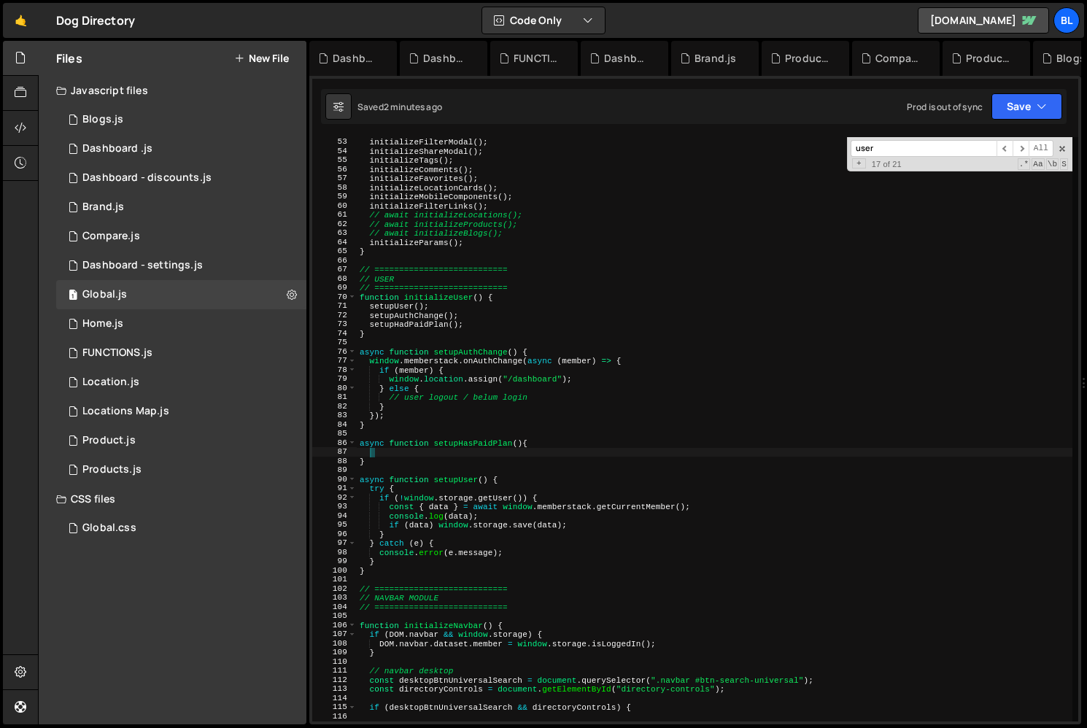
scroll to position [0, 0]
paste textarea "return response;"
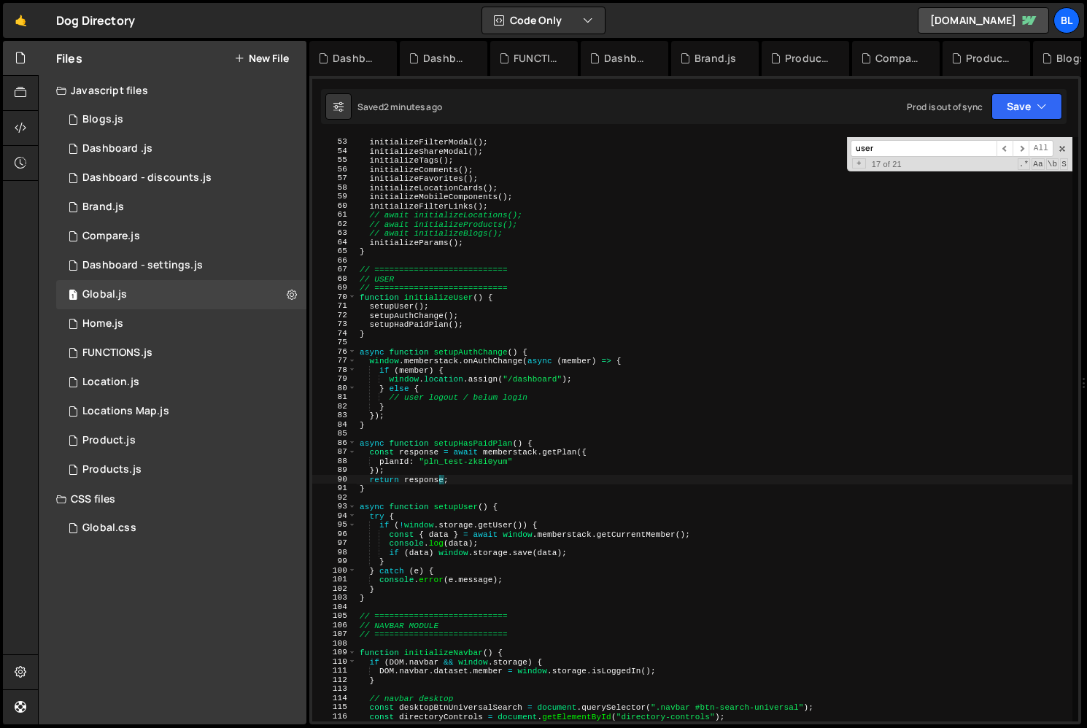
click at [459, 451] on div "initializeAuthModals ( ) ; initializeFilterModal ( ) ; initializeShareModal ( )…" at bounding box center [714, 429] width 715 height 602
click at [488, 466] on div "initializeAuthModals ( ) ; initializeFilterModal ( ) ; initializeShareModal ( )…" at bounding box center [714, 429] width 715 height 602
click at [513, 459] on div "initializeAuthModals ( ) ; initializeFilterModal ( ) ; initializeShareModal ( )…" at bounding box center [714, 429] width 715 height 602
click at [511, 447] on div "initializeAuthModals ( ) ; initializeFilterModal ( ) ; initializeShareModal ( )…" at bounding box center [714, 429] width 715 height 602
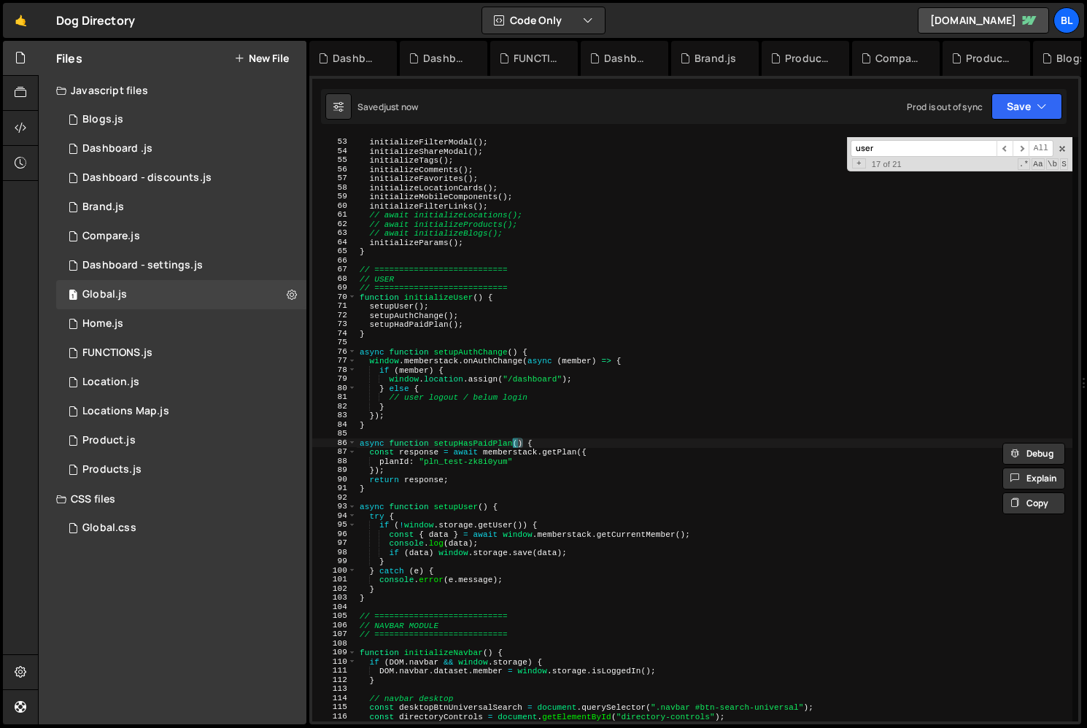
click at [502, 449] on div "initializeAuthModals ( ) ; initializeFilterModal ( ) ; initializeShareModal ( )…" at bounding box center [714, 429] width 715 height 602
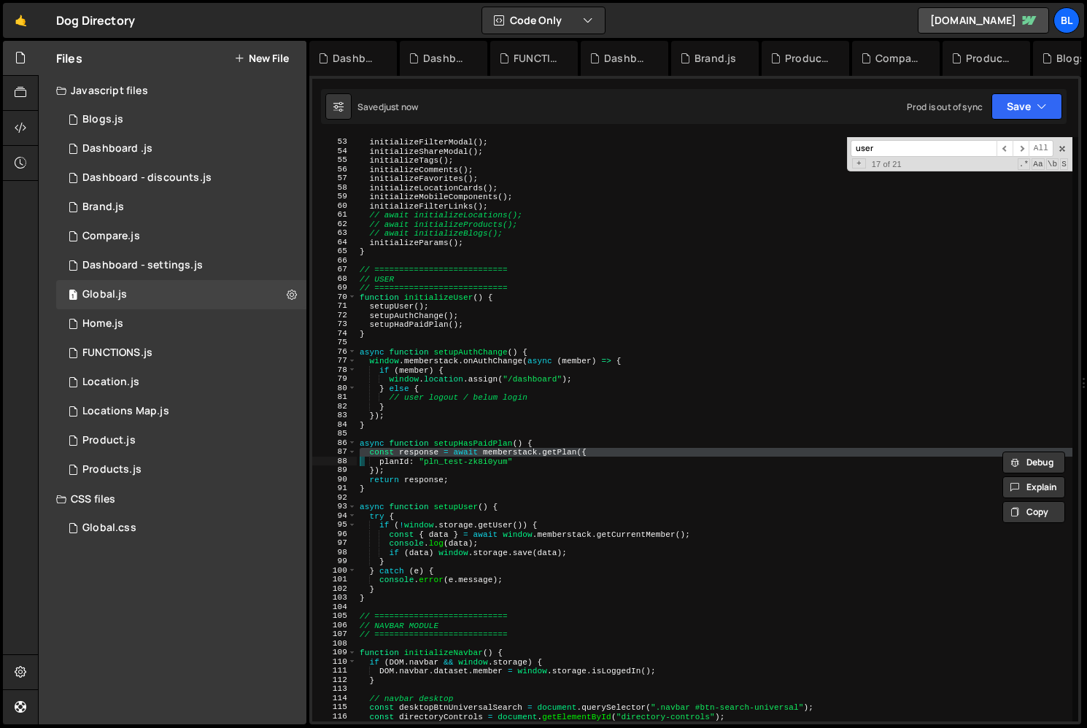
click at [502, 449] on div "initializeAuthModals ( ) ; initializeFilterModal ( ) ; initializeShareModal ( )…" at bounding box center [714, 429] width 715 height 602
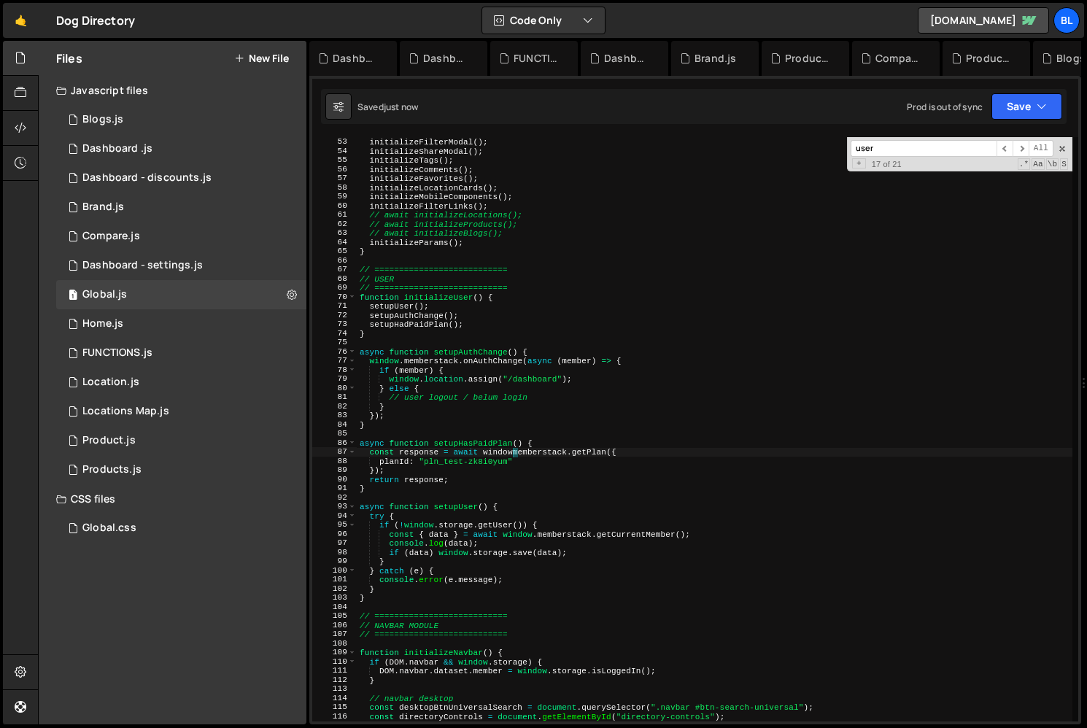
scroll to position [0, 14]
click at [511, 466] on div "initializeAuthModals ( ) ; initializeFilterModal ( ) ; initializeShareModal ( )…" at bounding box center [714, 429] width 715 height 602
click at [475, 442] on div "initializeAuthModals ( ) ; initializeFilterModal ( ) ; initializeShareModal ( )…" at bounding box center [714, 429] width 715 height 602
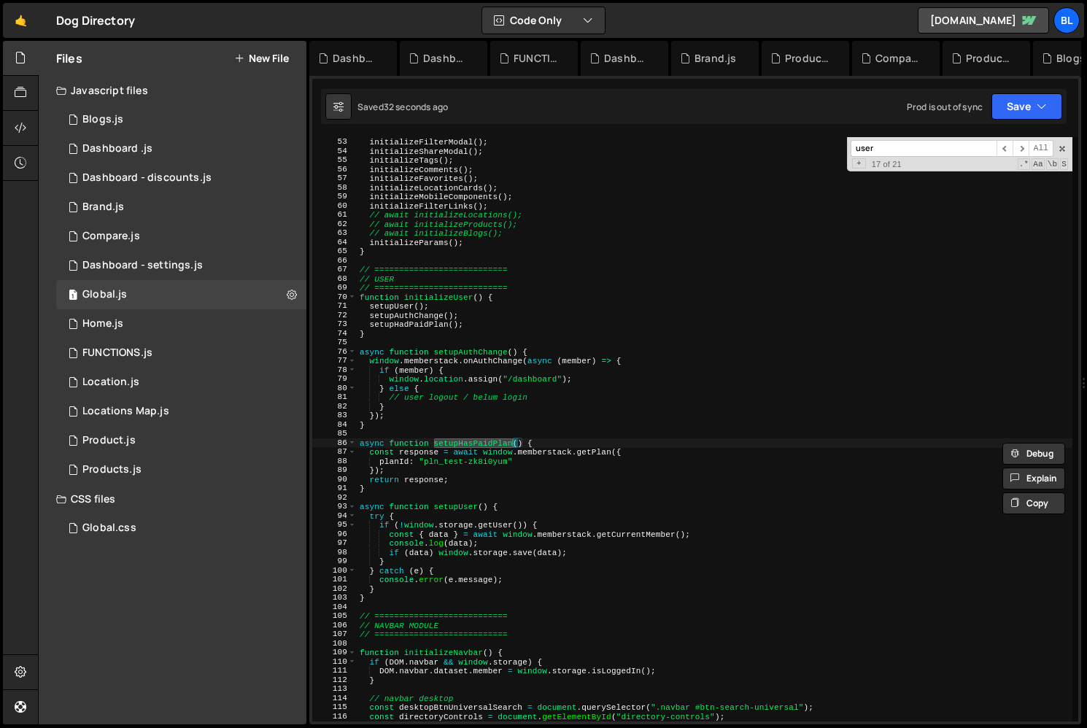
click at [475, 458] on div "initializeAuthModals ( ) ; initializeFilterModal ( ) ; initializeShareModal ( )…" at bounding box center [714, 429] width 715 height 602
type textarea "planId: "pln_test-zk8i0yum""
click at [475, 458] on div "initializeAuthModals ( ) ; initializeFilterModal ( ) ; initializeShareModal ( )…" at bounding box center [714, 429] width 715 height 602
click at [229, 338] on div "1 Home.js 0" at bounding box center [181, 323] width 250 height 29
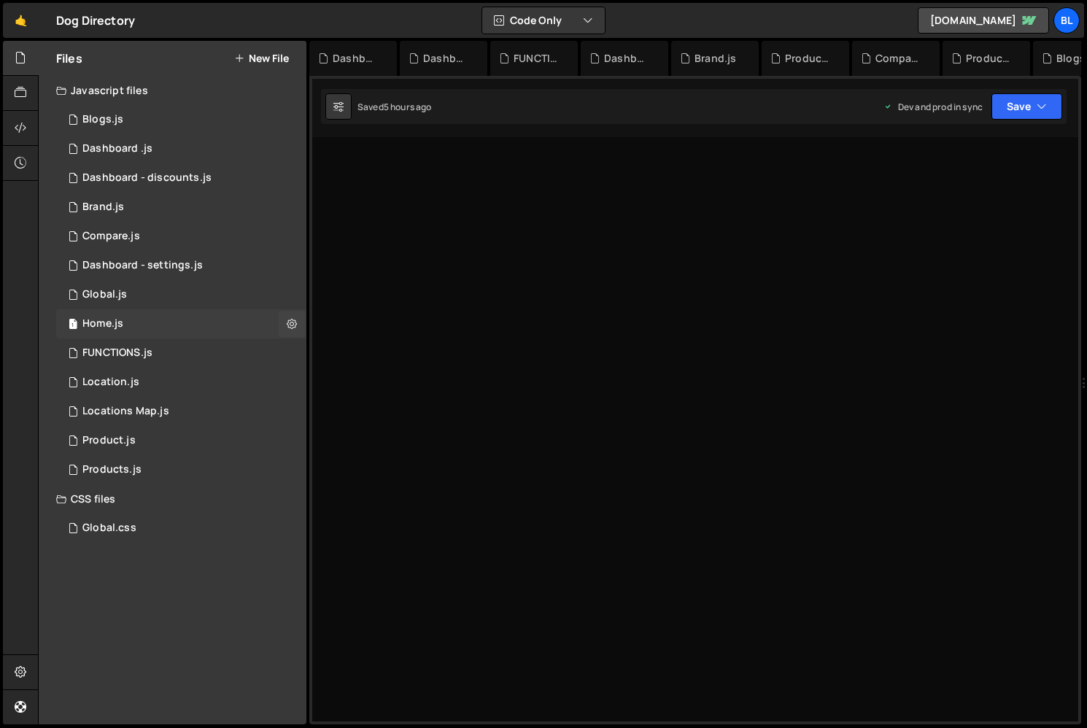
scroll to position [0, 0]
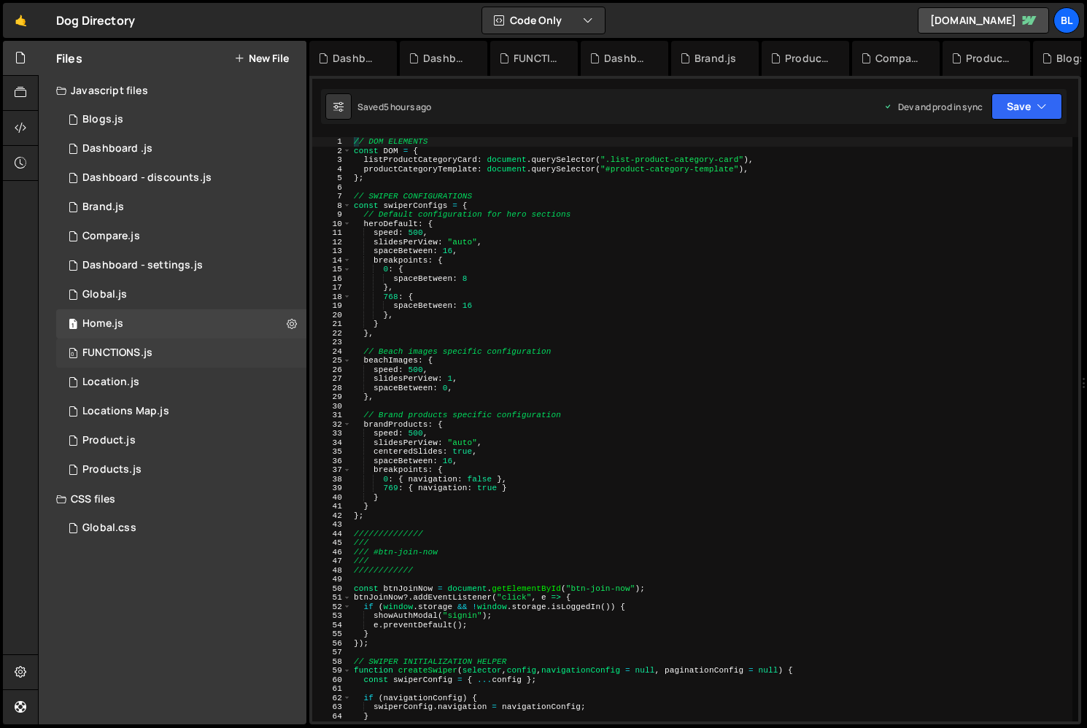
click at [195, 348] on div "0 FUNCTIONS.js 0" at bounding box center [181, 352] width 250 height 29
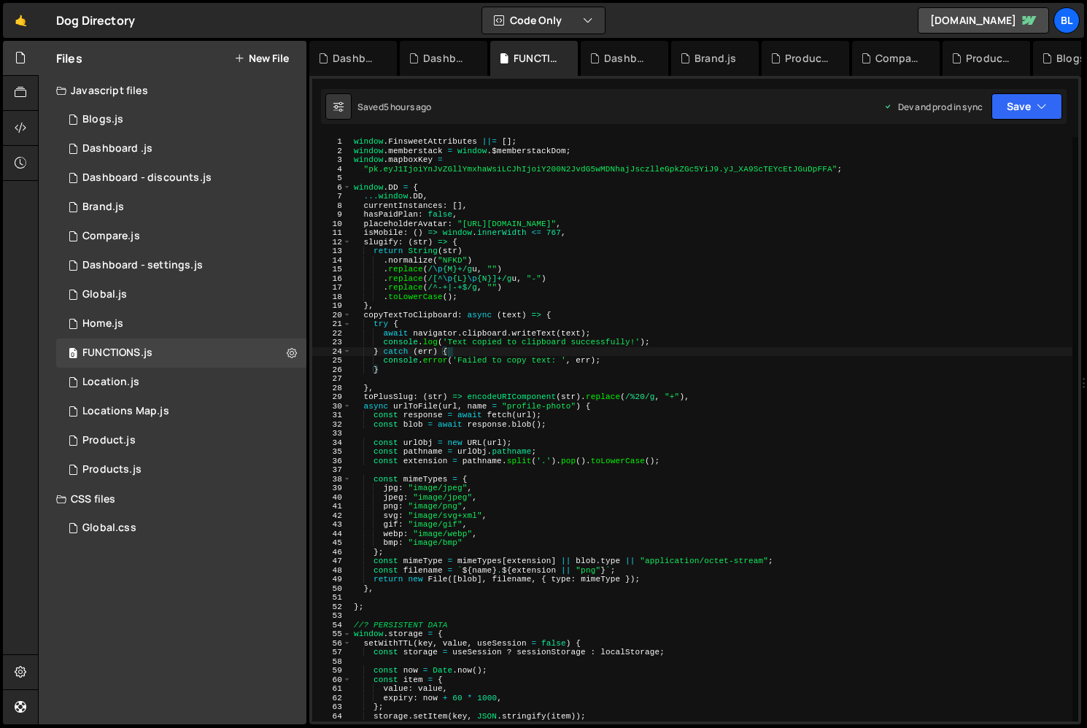
click at [451, 181] on div "window . FinsweetAttributes ||= [ ] ; window . memberstack = window . $memberst…" at bounding box center [711, 438] width 721 height 602
click at [475, 165] on div "window . FinsweetAttributes ||= [ ] ; window . memberstack = window . $memberst…" at bounding box center [712, 438] width 721 height 602
click at [477, 189] on div "window . FinsweetAttributes ||= [ ] ; window . memberstack = window . $memberst…" at bounding box center [712, 438] width 721 height 602
click at [491, 197] on div "window . FinsweetAttributes ||= [ ] ; window . memberstack = window . $memberst…" at bounding box center [712, 438] width 721 height 602
type textarea "currentInstances: [],"
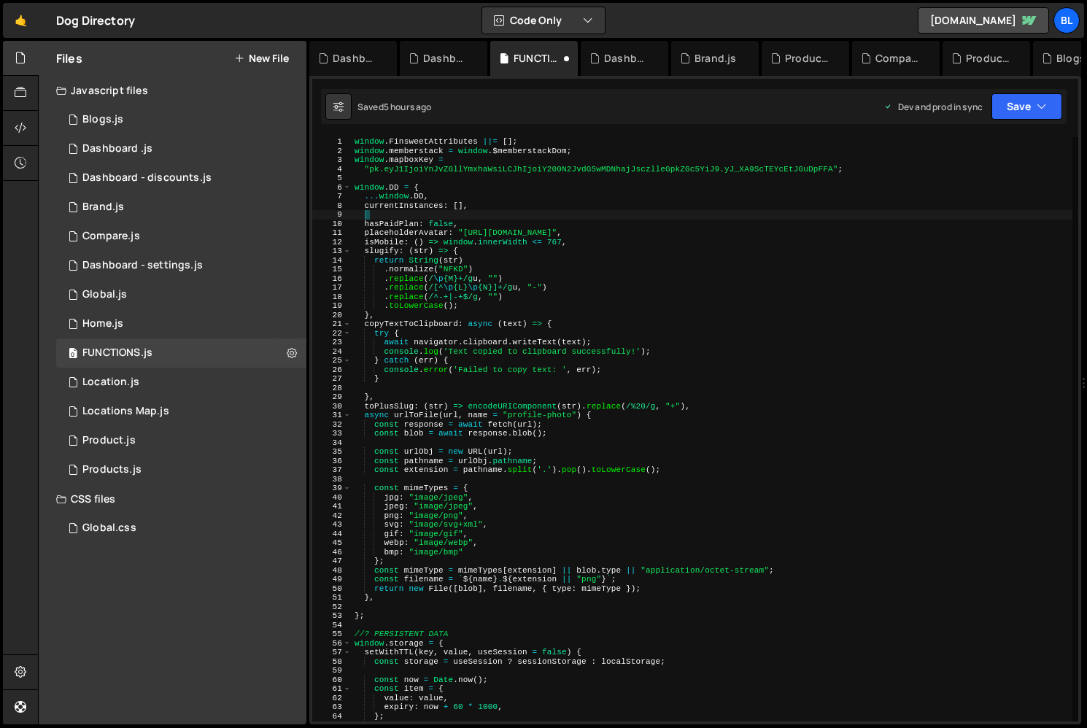
type textarea "l"
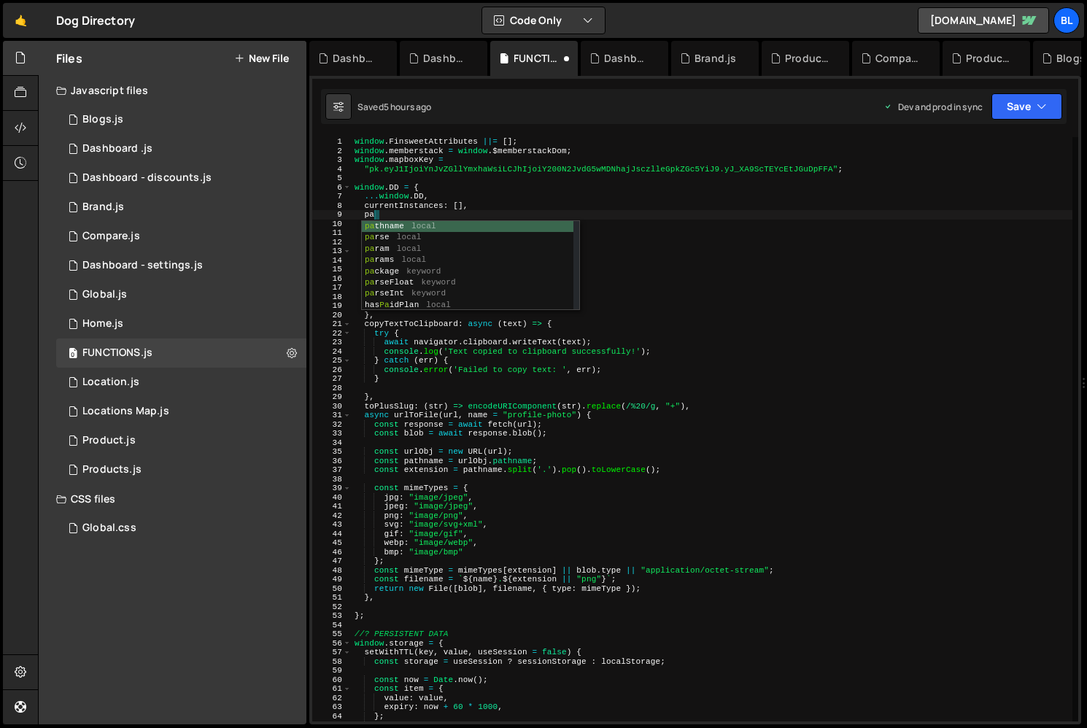
scroll to position [0, 1]
type textarea "p"
type textarea "plans"
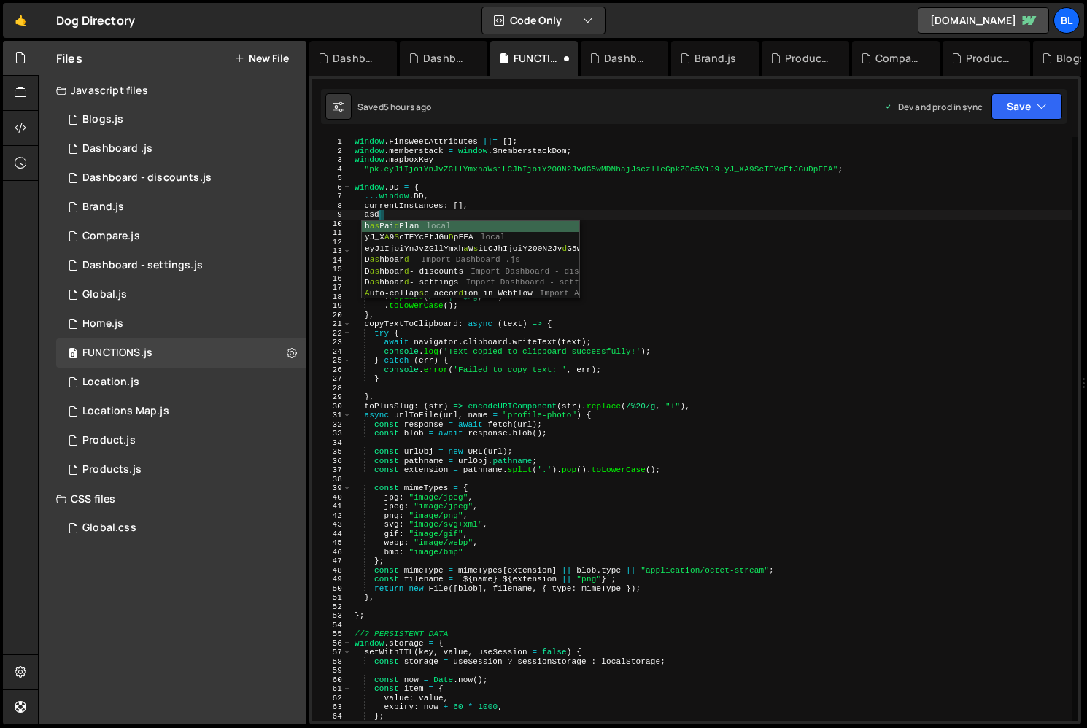
scroll to position [0, 1]
type textarea "a"
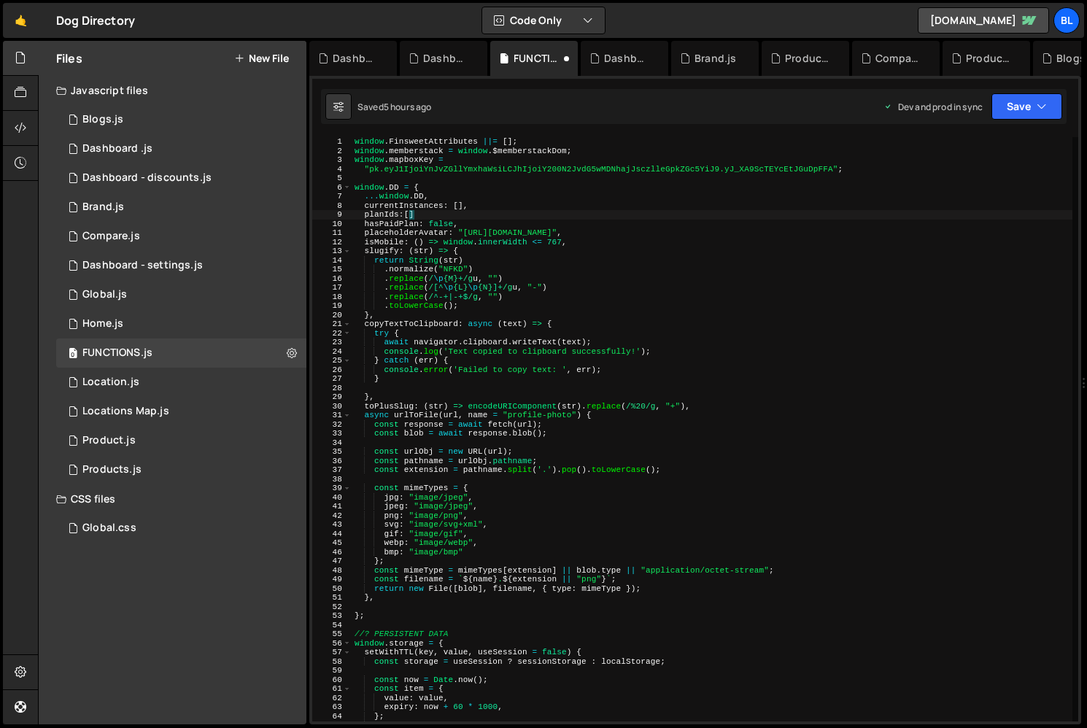
scroll to position [0, 4]
paste textarea "pln_basic-access-t510i0lyp]"
paste textarea "pln_basic-access-t510i0lyp"
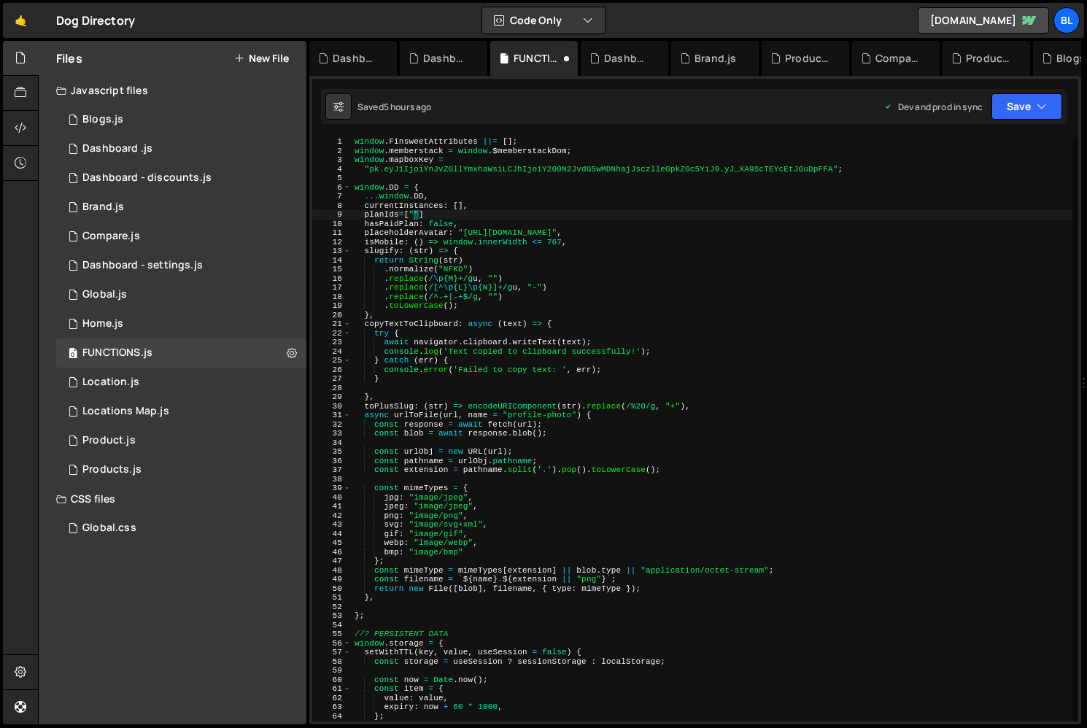
paste textarea "pln_basic-access-t510i0lyp"]"
type textarea "plan"
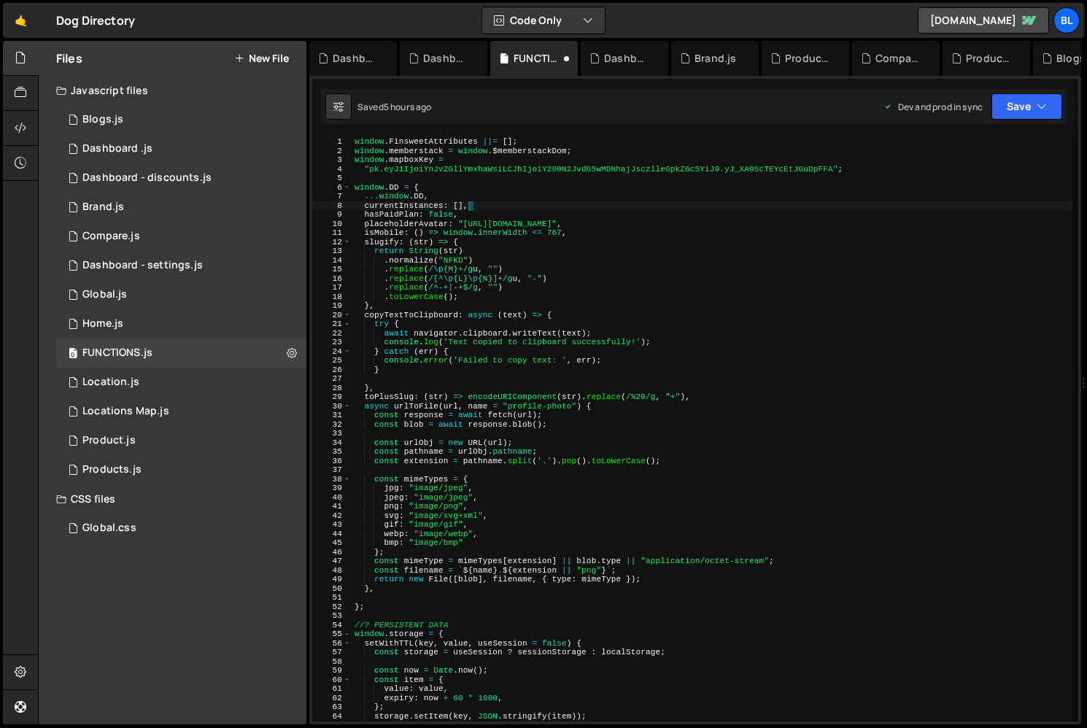
click at [499, 279] on div "window . FinsweetAttributes ||= [ ] ; window . memberstack = window . $memberst…" at bounding box center [712, 438] width 721 height 602
type textarea ".replace(/[^\p{L}\p{N}]+/gu, "-")"
click at [186, 268] on div "Dashboard - settings.js" at bounding box center [142, 265] width 120 height 13
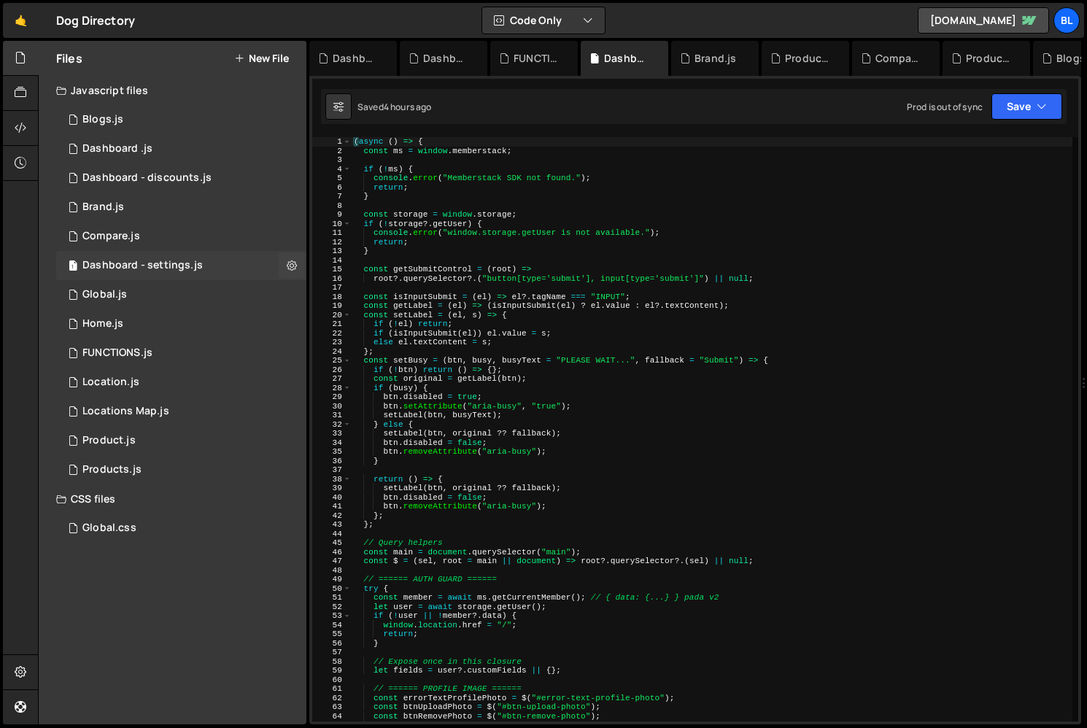
click at [180, 277] on div "1 Dashboard - settings.js 0" at bounding box center [181, 265] width 250 height 29
click at [179, 292] on div "1 Global.js 0" at bounding box center [181, 294] width 250 height 29
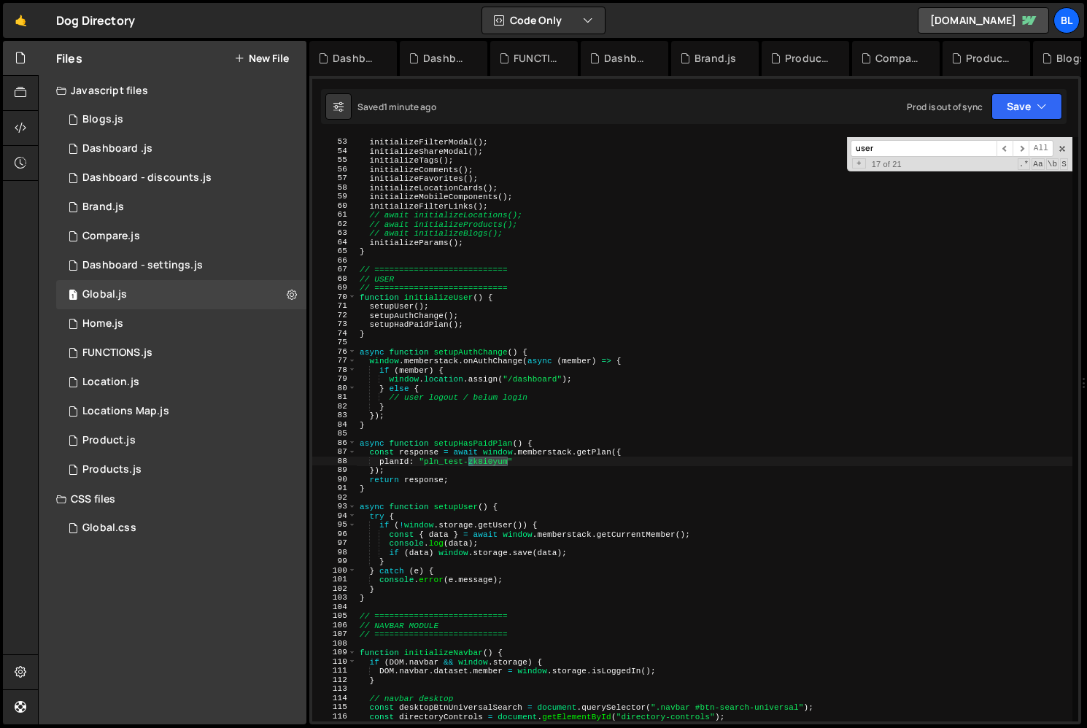
scroll to position [22683, 0]
click at [479, 469] on div "initializeAuthModals ( ) ; initializeFilterModal ( ) ; initializeShareModal ( )…" at bounding box center [714, 429] width 715 height 602
click at [499, 452] on div "initializeAuthModals ( ) ; initializeFilterModal ( ) ; initializeShareModal ( )…" at bounding box center [714, 429] width 715 height 602
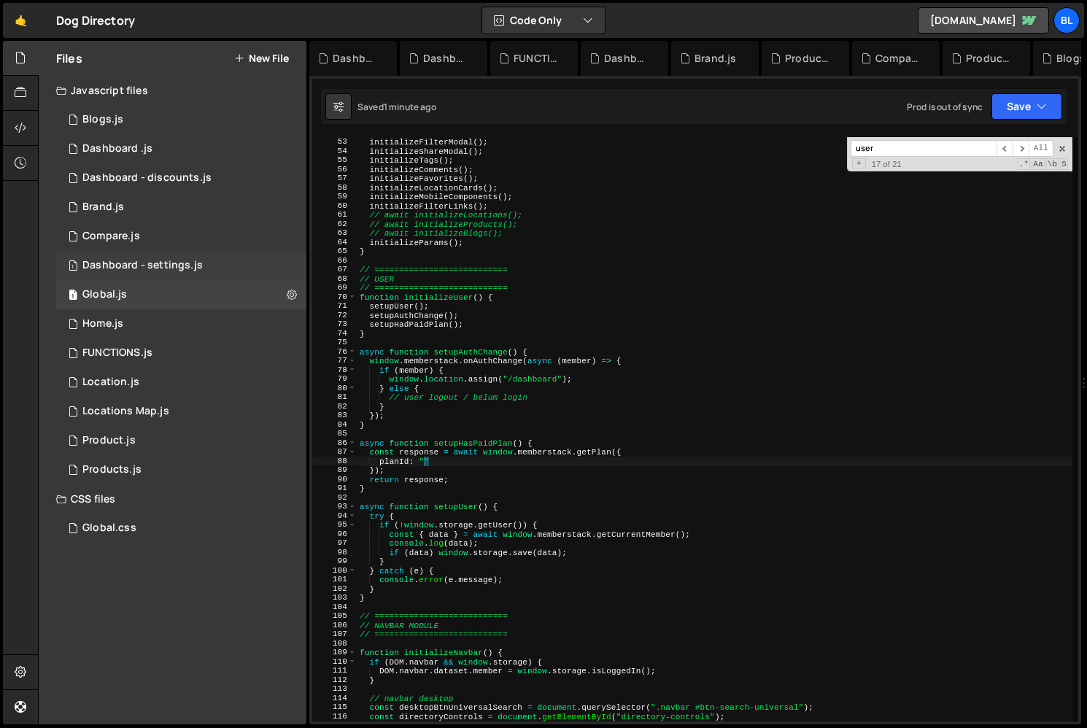
paste textarea "pln_premium-access-mvy70wpi"
type textarea "return"
type textarea "console.log(response);"
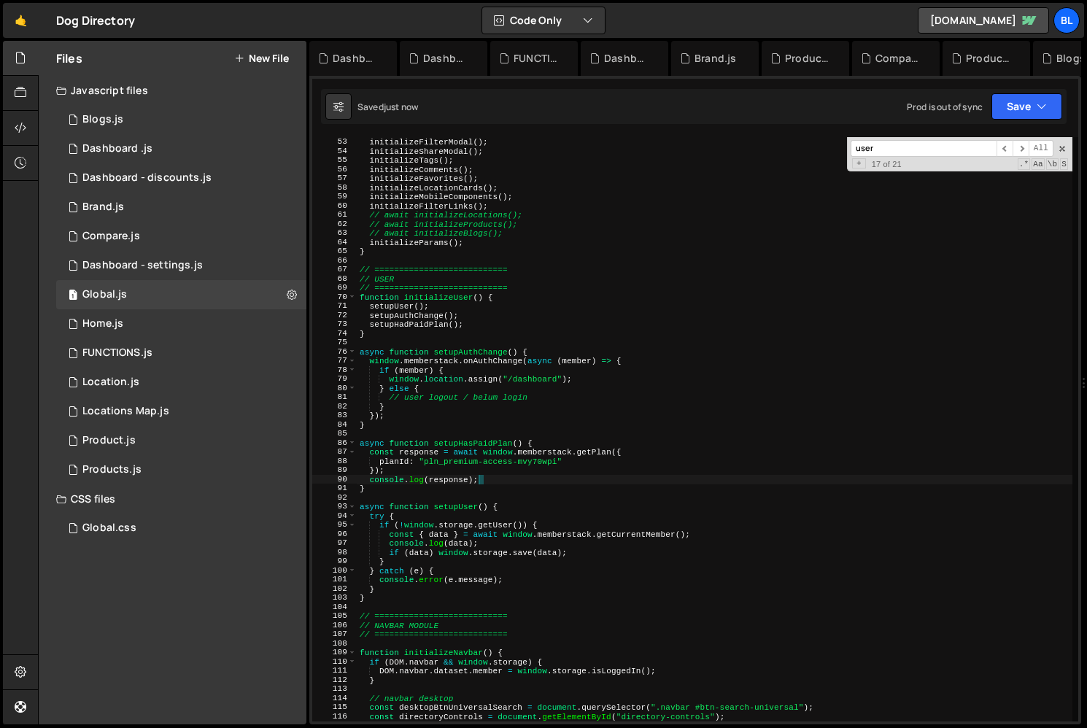
click at [473, 437] on div "initializeAuthModals ( ) ; initializeFilterModal ( ) ; initializeShareModal ( )…" at bounding box center [714, 429] width 715 height 602
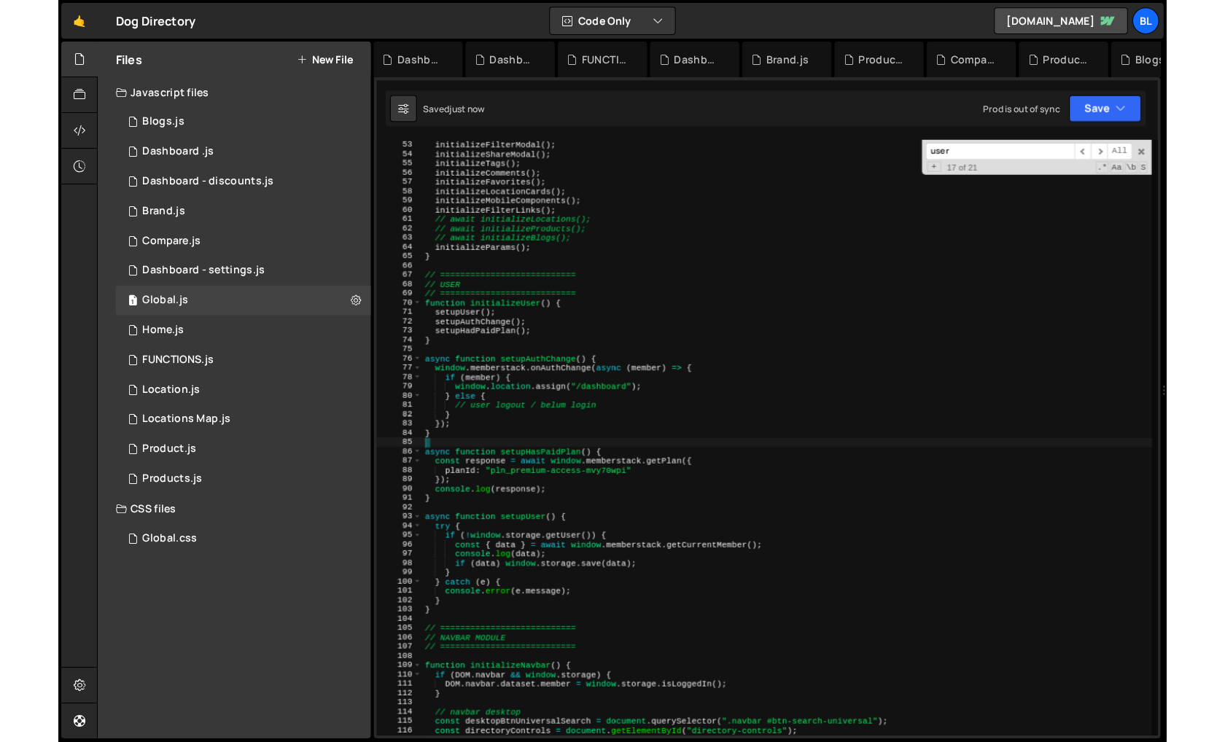
scroll to position [0, 0]
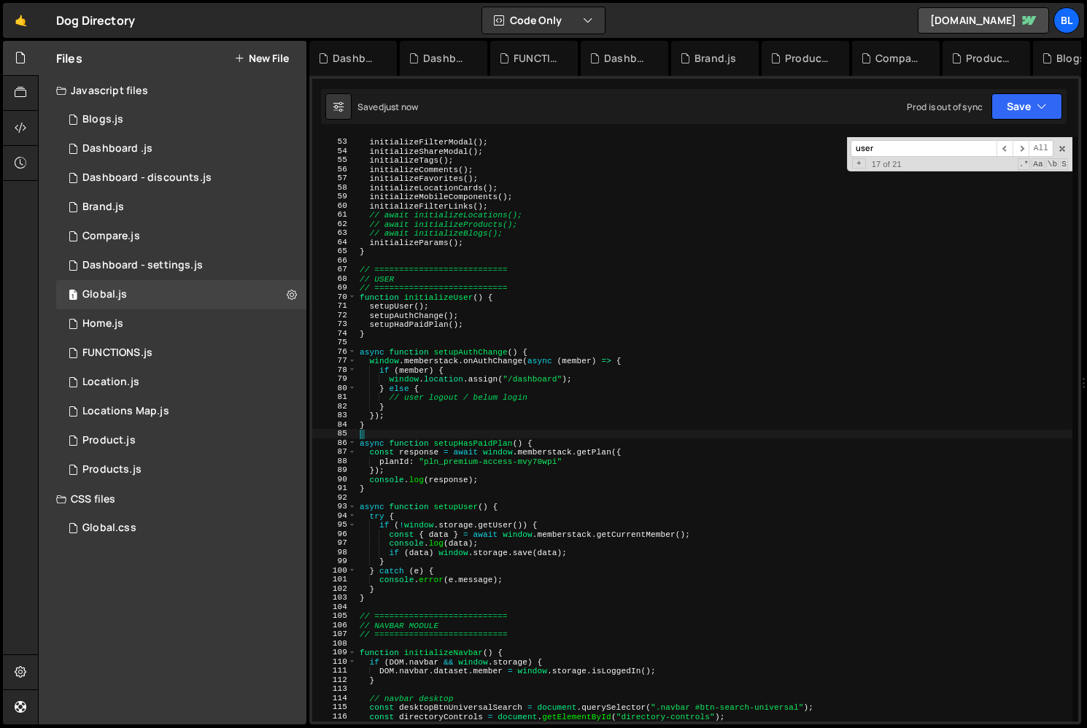
click at [473, 437] on div "initializeAuthModals ( ) ; initializeFilterModal ( ) ; initializeShareModal ( )…" at bounding box center [714, 429] width 715 height 602
click at [478, 442] on div "initializeAuthModals ( ) ; initializeFilterModal ( ) ; initializeShareModal ( )…" at bounding box center [714, 429] width 715 height 602
click at [410, 313] on div "initializeAuthModals ( ) ; initializeFilterModal ( ) ; initializeShareModal ( )…" at bounding box center [714, 429] width 715 height 602
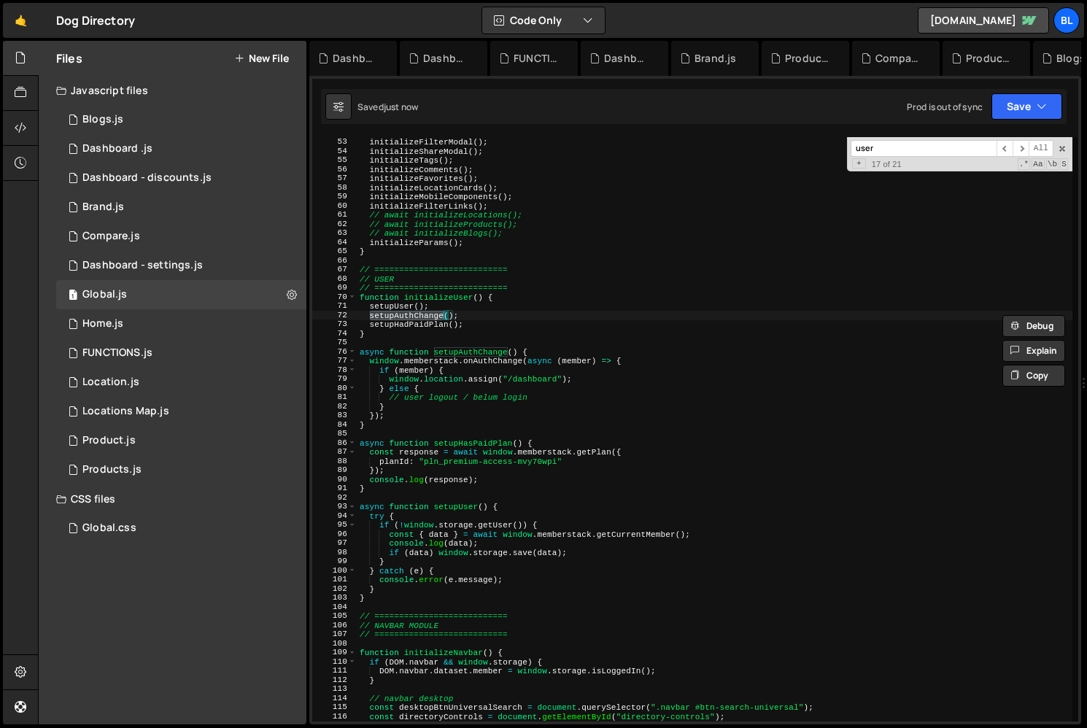
click at [405, 317] on div "initializeAuthModals ( ) ; initializeFilterModal ( ) ; initializeShareModal ( )…" at bounding box center [714, 429] width 715 height 602
click at [403, 322] on div "initializeAuthModals ( ) ; initializeFilterModal ( ) ; initializeShareModal ( )…" at bounding box center [714, 429] width 715 height 602
paste textarea "s"
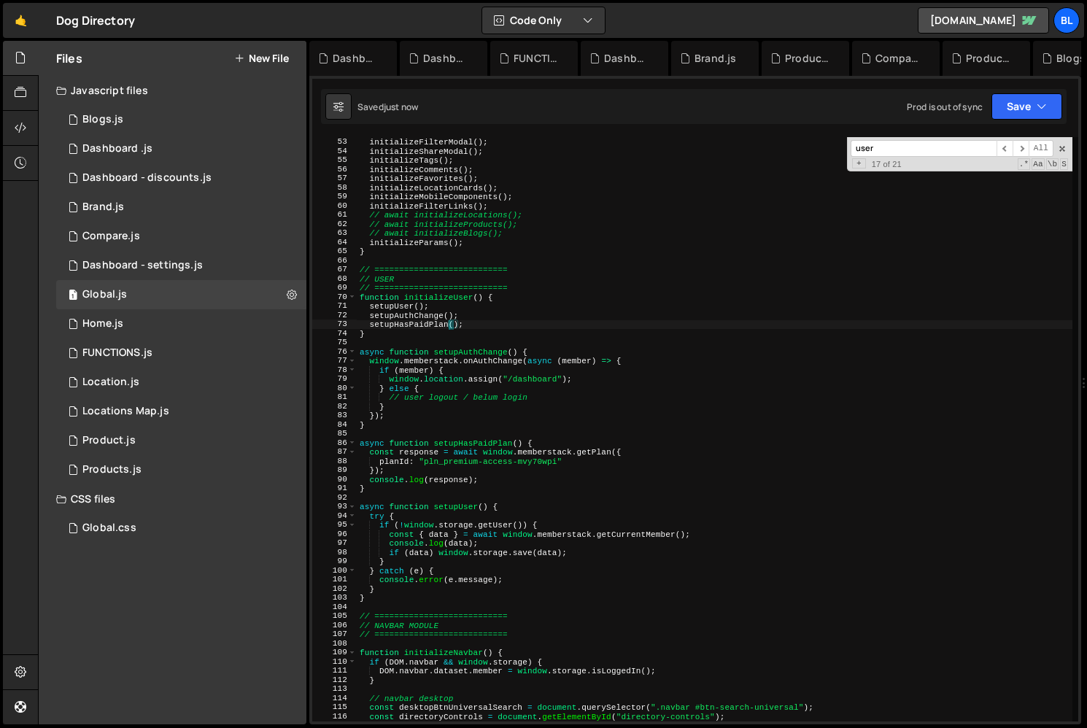
click at [464, 424] on div "initializeAuthModals ( ) ; initializeFilterModal ( ) ; initializeShareModal ( )…" at bounding box center [714, 429] width 715 height 602
click at [496, 473] on div "initializeAuthModals ( ) ; initializeFilterModal ( ) ; initializeShareModal ( )…" at bounding box center [714, 429] width 715 height 602
click at [497, 471] on div "initializeAuthModals ( ) ; initializeFilterModal ( ) ; initializeShareModal ( )…" at bounding box center [714, 429] width 715 height 602
drag, startPoint x: 497, startPoint y: 471, endPoint x: 476, endPoint y: 464, distance: 22.4
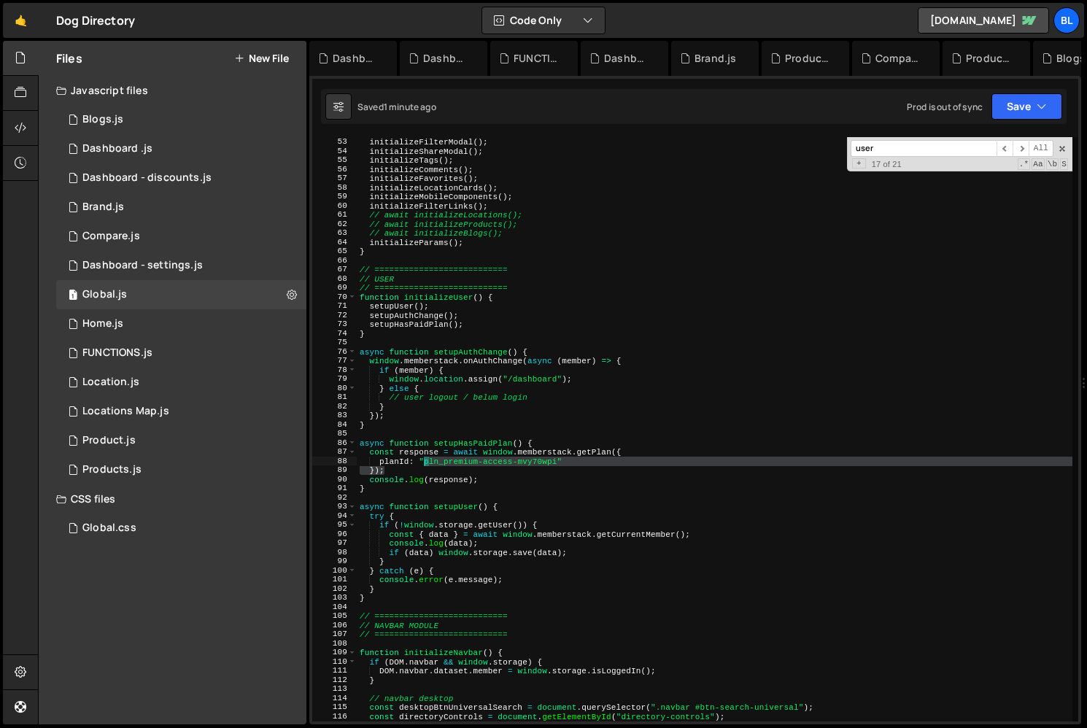
click at [476, 464] on div "initializeAuthModals ( ) ; initializeFilterModal ( ) ; initializeShareModal ( )…" at bounding box center [714, 429] width 715 height 602
click at [451, 434] on div "initializeAuthModals ( ) ; initializeFilterModal ( ) ; initializeShareModal ( )…" at bounding box center [714, 429] width 715 height 602
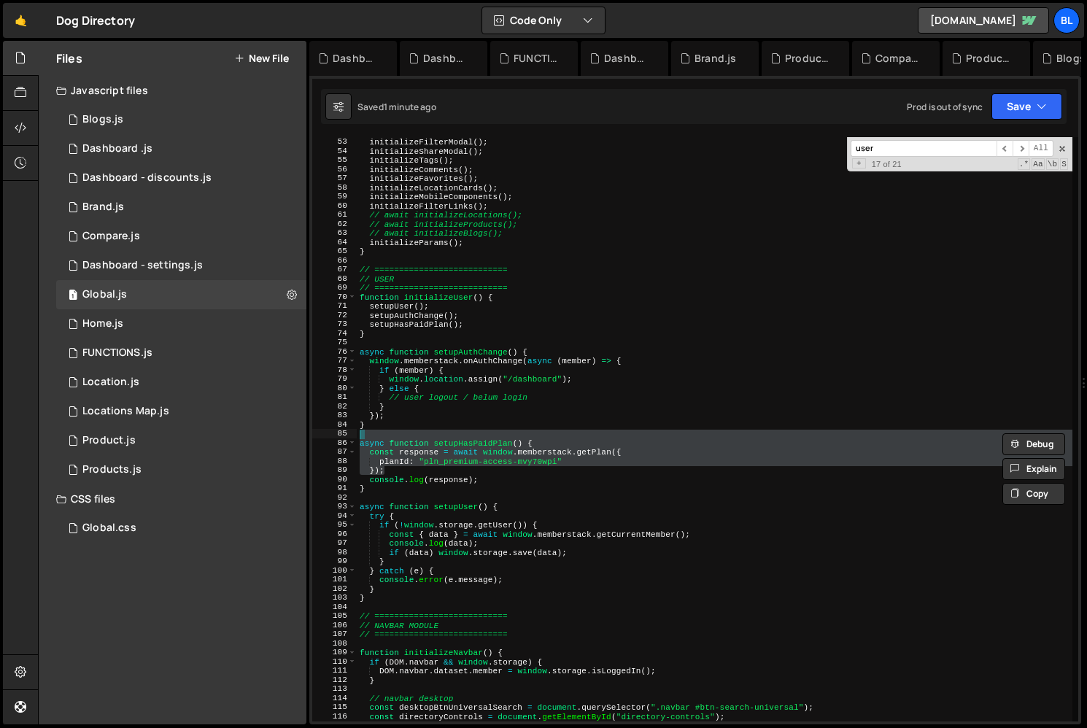
click at [451, 459] on div "initializeAuthModals ( ) ; initializeFilterModal ( ) ; initializeShareModal ( )…" at bounding box center [714, 429] width 715 height 602
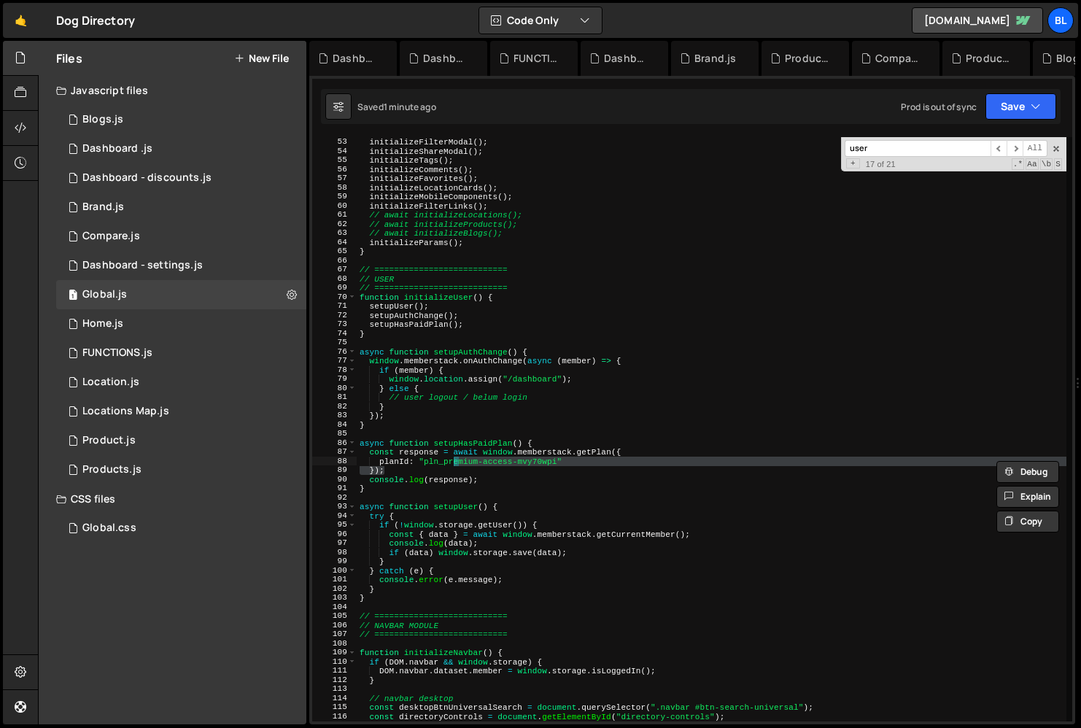
click at [451, 450] on div "initializeAuthModals ( ) ; initializeFilterModal ( ) ; initializeShareModal ( )…" at bounding box center [714, 429] width 715 height 602
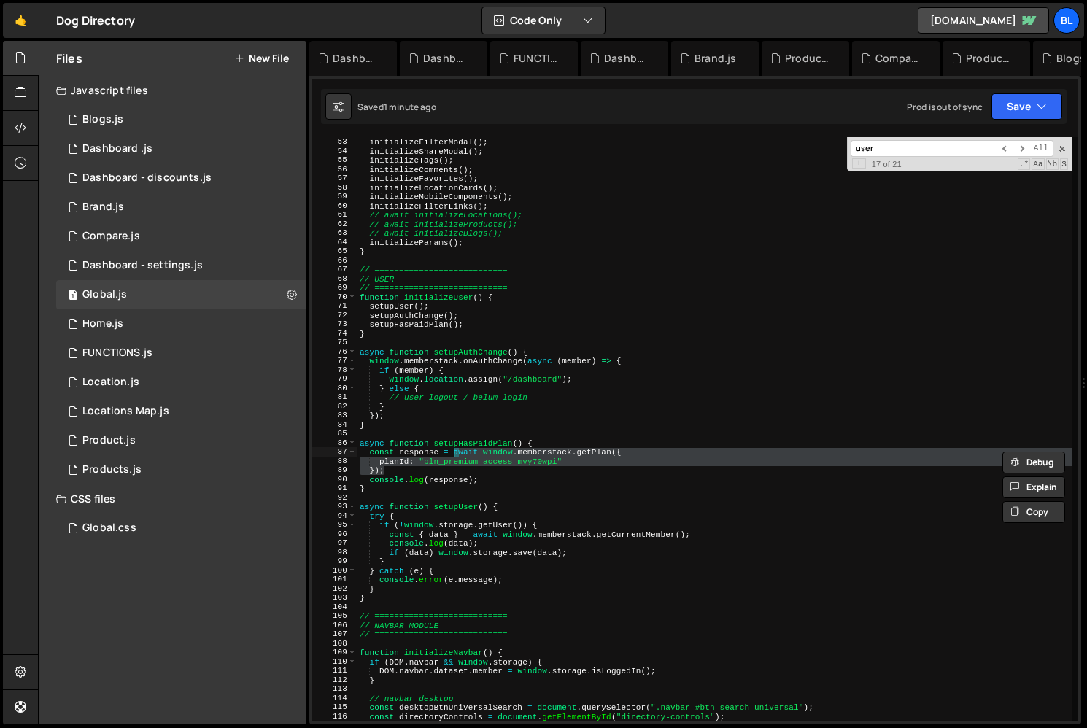
type textarea "const response ="
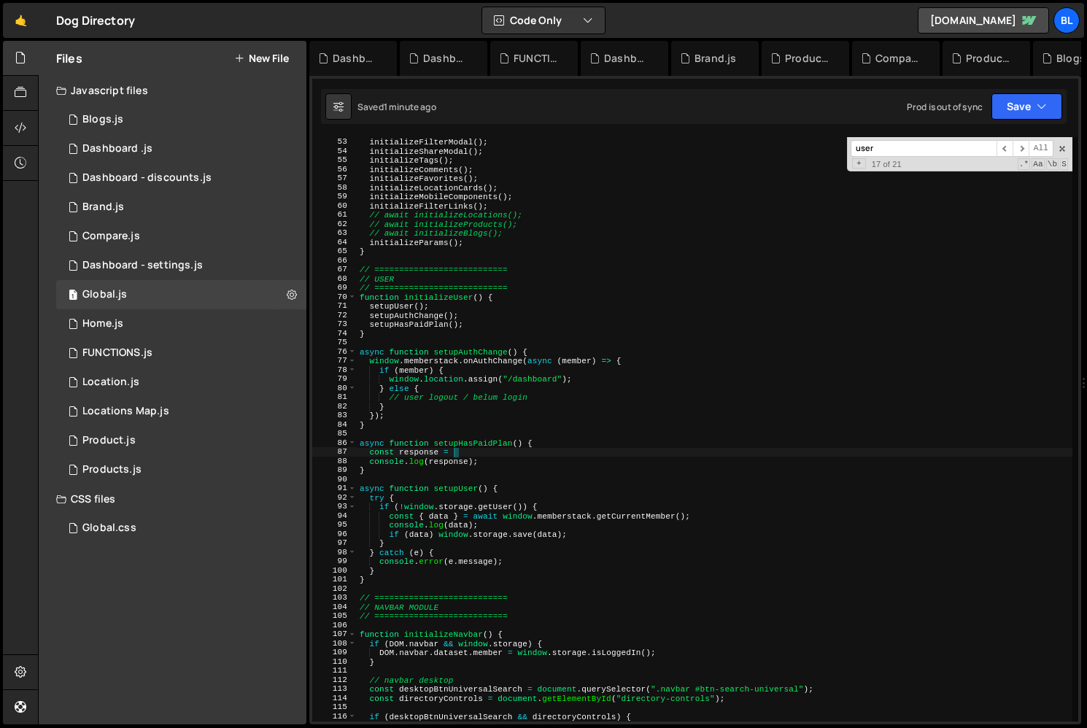
paste textarea
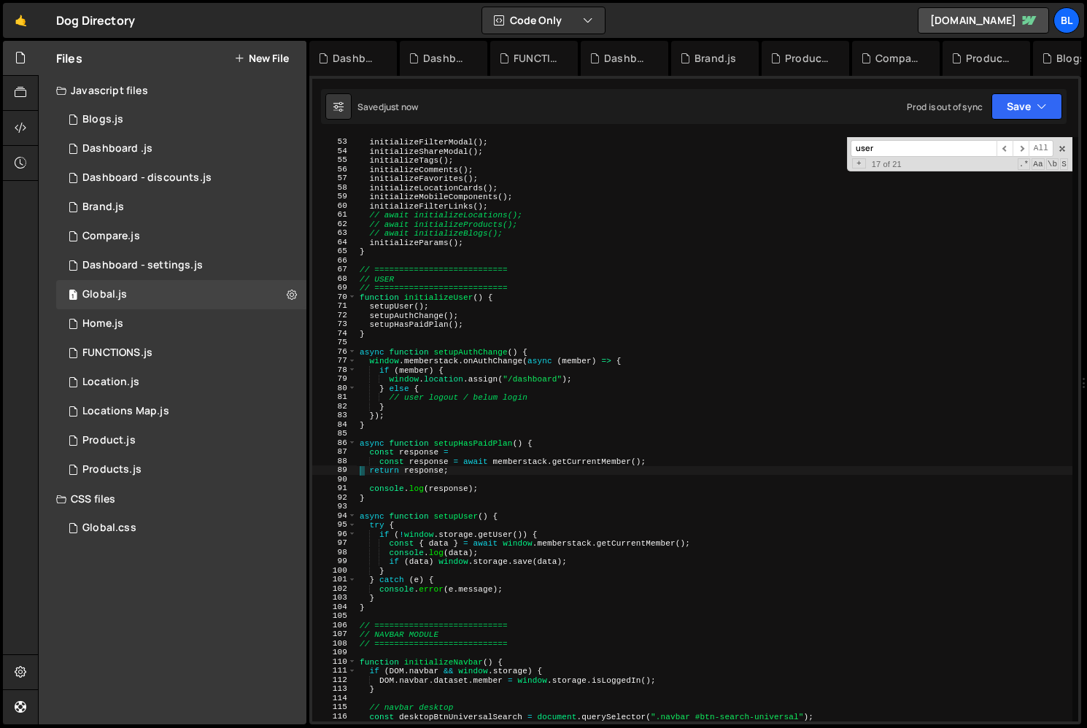
click at [481, 448] on div "initializeAuthModals ( ) ; initializeFilterModal ( ) ; initializeShareModal ( )…" at bounding box center [714, 429] width 715 height 602
click at [469, 458] on div "initializeAuthModals ( ) ; initializeFilterModal ( ) ; initializeShareModal ( )…" at bounding box center [714, 429] width 715 height 602
type textarea "return"
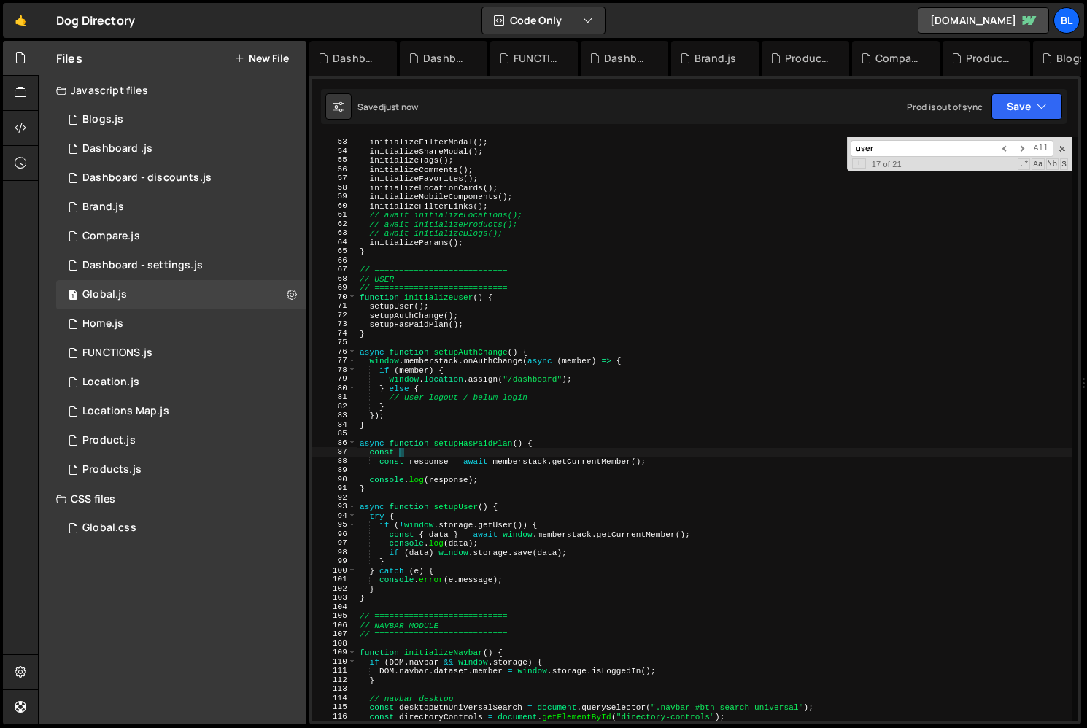
type textarea "const"
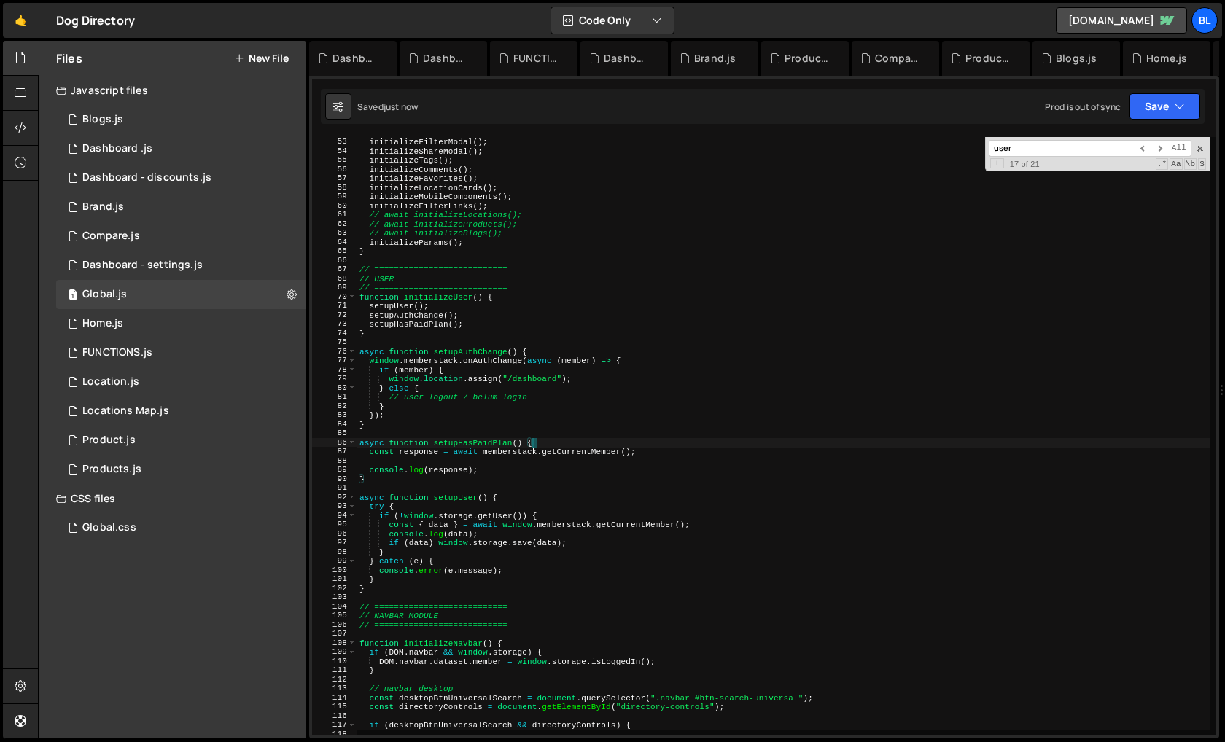
type textarea "const response = await memberstack.getCurrentMember();"
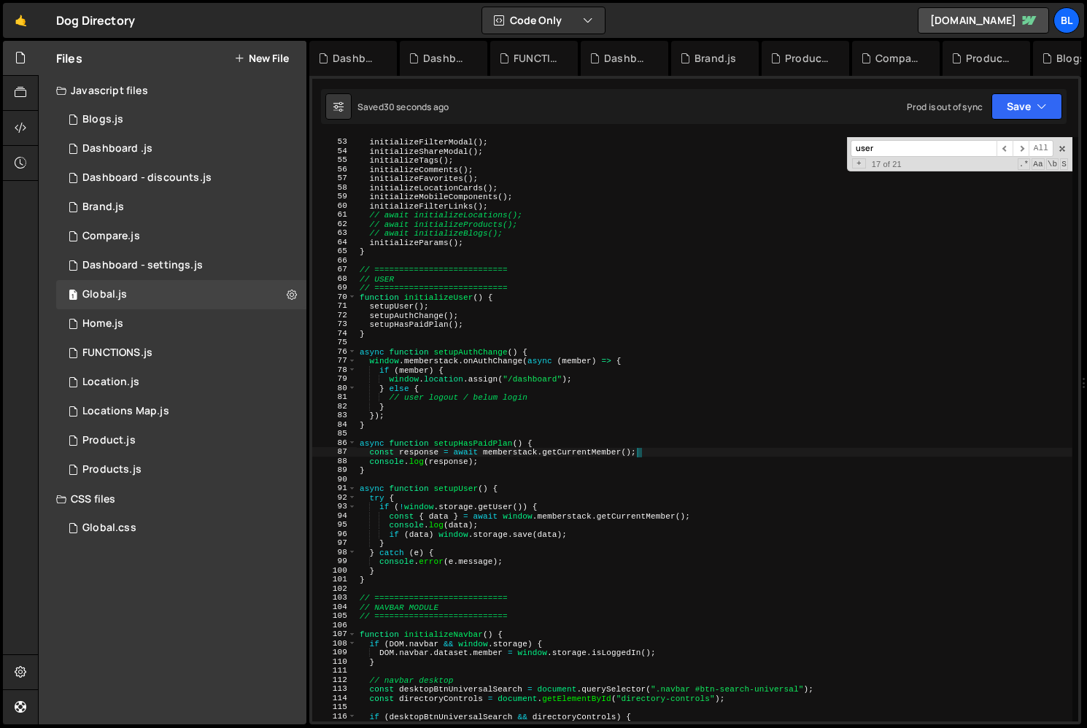
click at [521, 440] on div "initializeAuthModals ( ) ; initializeFilterModal ( ) ; initializeShareModal ( )…" at bounding box center [714, 429] width 715 height 602
click at [510, 449] on div "initializeAuthModals ( ) ; initializeFilterModal ( ) ; initializeShareModal ( )…" at bounding box center [714, 429] width 715 height 602
click at [499, 451] on div "initializeAuthModals ( ) ; initializeFilterModal ( ) ; initializeShareModal ( )…" at bounding box center [714, 429] width 715 height 602
click at [494, 452] on div "initializeAuthModals ( ) ; initializeFilterModal ( ) ; initializeShareModal ( )…" at bounding box center [714, 429] width 715 height 602
click at [497, 458] on div "initializeAuthModals ( ) ; initializeFilterModal ( ) ; initializeShareModal ( )…" at bounding box center [714, 429] width 715 height 602
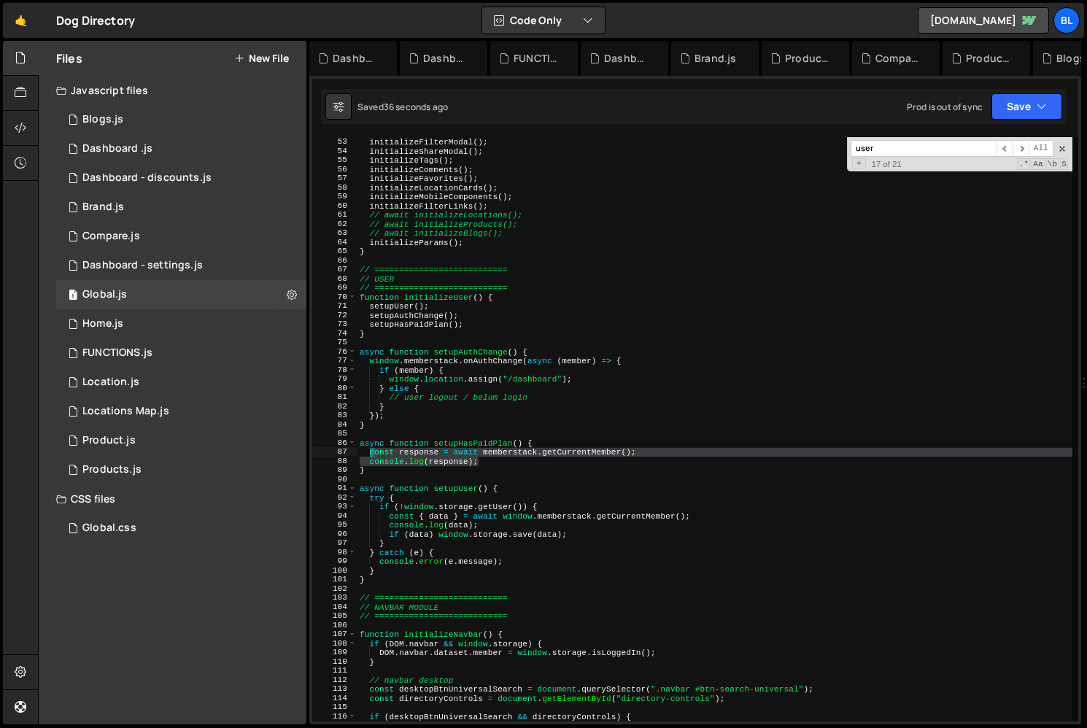
drag, startPoint x: 497, startPoint y: 463, endPoint x: 368, endPoint y: 449, distance: 129.8
click at [368, 449] on div "initializeAuthModals ( ) ; initializeFilterModal ( ) ; initializeShareModal ( )…" at bounding box center [714, 429] width 715 height 602
click at [381, 321] on div "initializeAuthModals ( ) ; initializeFilterModal ( ) ; initializeShareModal ( )…" at bounding box center [714, 429] width 715 height 602
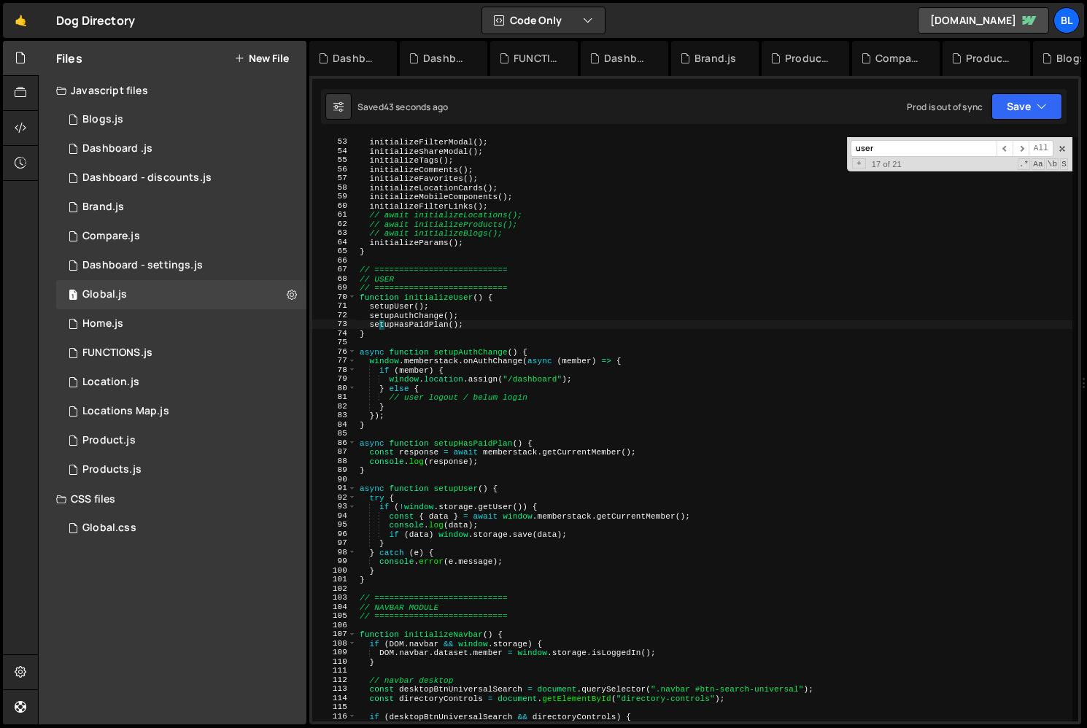
click at [400, 292] on div "initializeAuthModals ( ) ; initializeFilterModal ( ) ; initializeShareModal ( )…" at bounding box center [714, 429] width 715 height 602
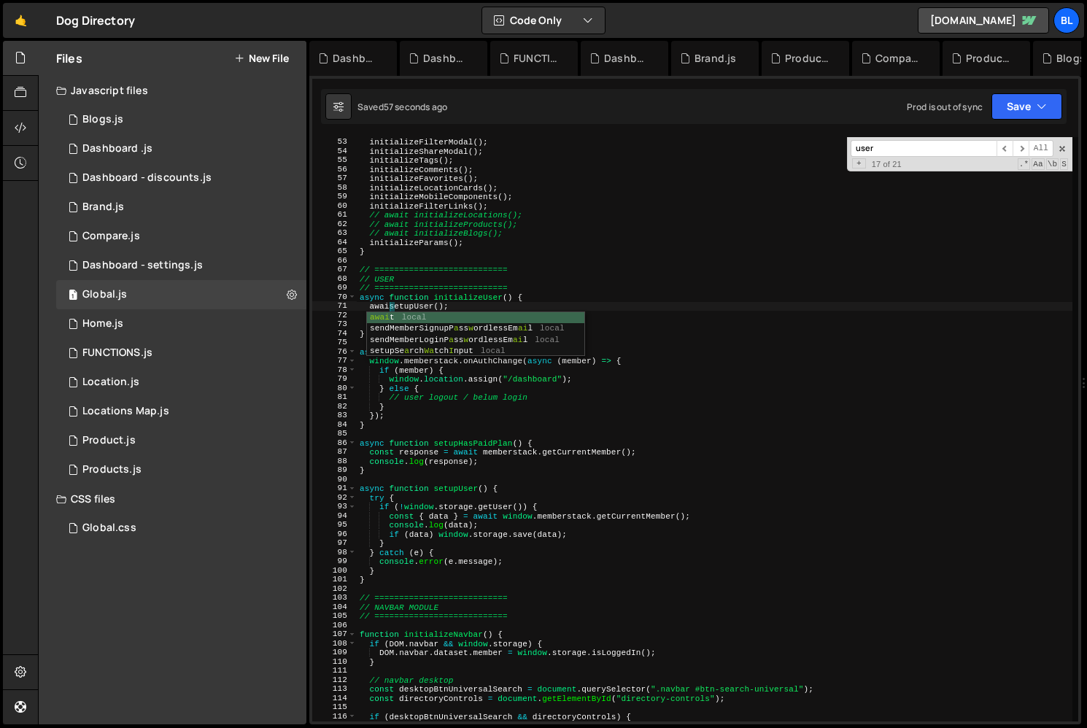
type textarea "await setupUser();"
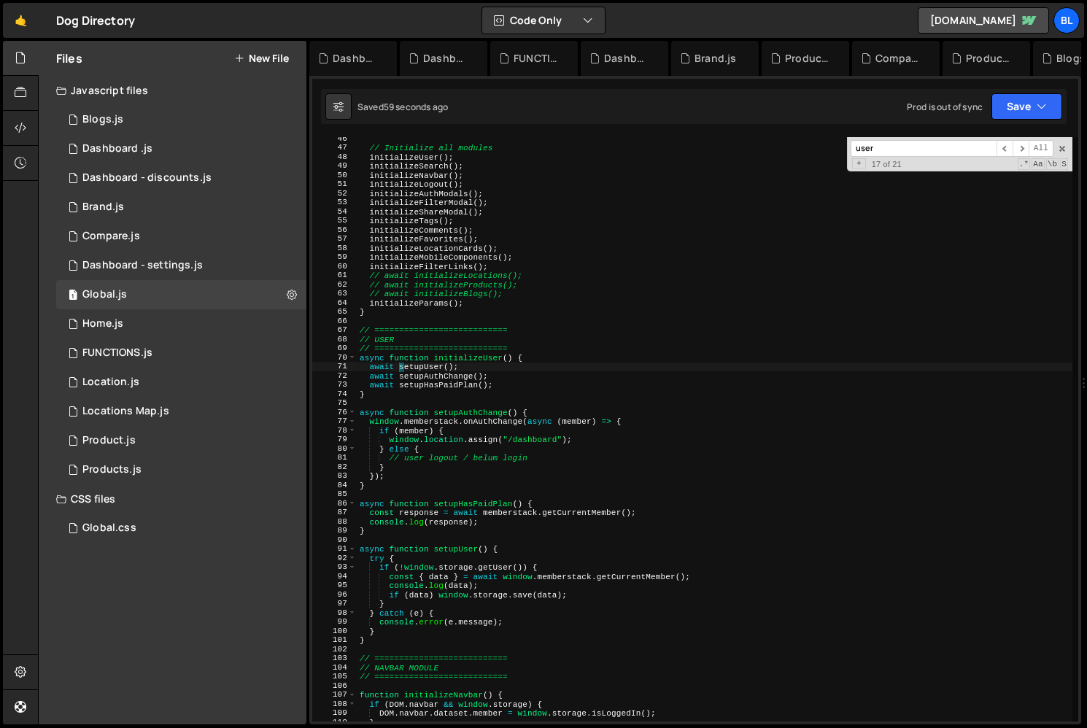
click at [402, 137] on div "// Initialize all modules initializeUser ( ) ; initializeSearch ( ) ; initializ…" at bounding box center [714, 435] width 715 height 602
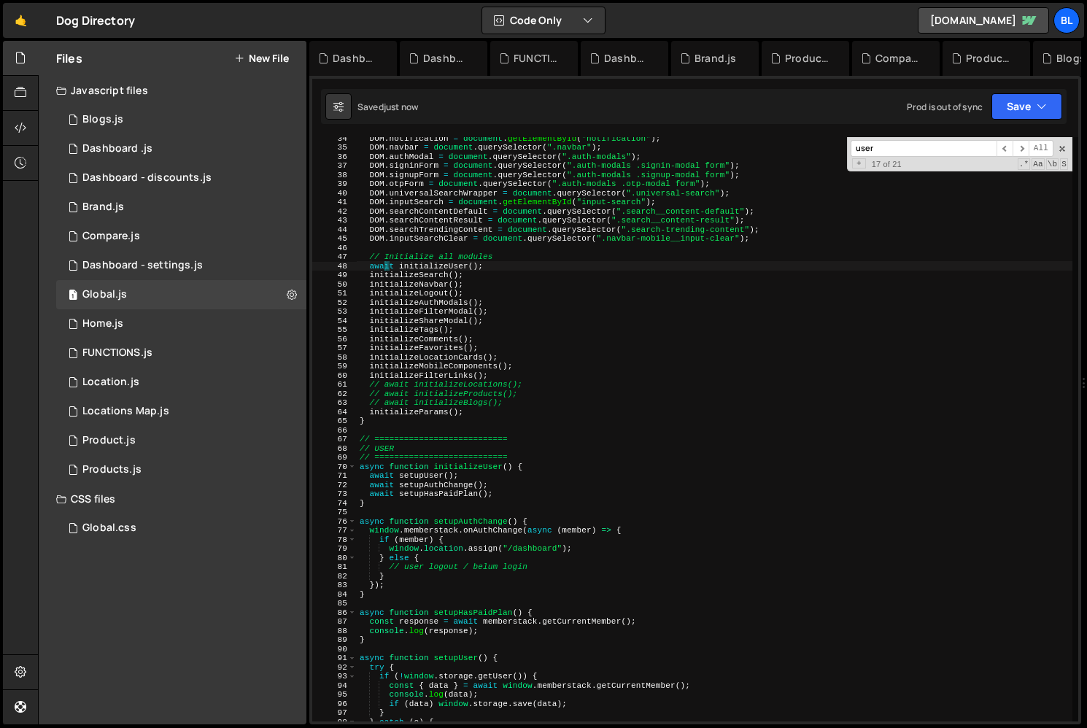
scroll to position [305, 0]
click at [447, 503] on div "DOM . notification = document . getElementById ( "notification" ) ; DOM . navba…" at bounding box center [714, 434] width 715 height 602
type textarea "}"
click at [160, 245] on div "1 Compare.js 0" at bounding box center [181, 236] width 250 height 29
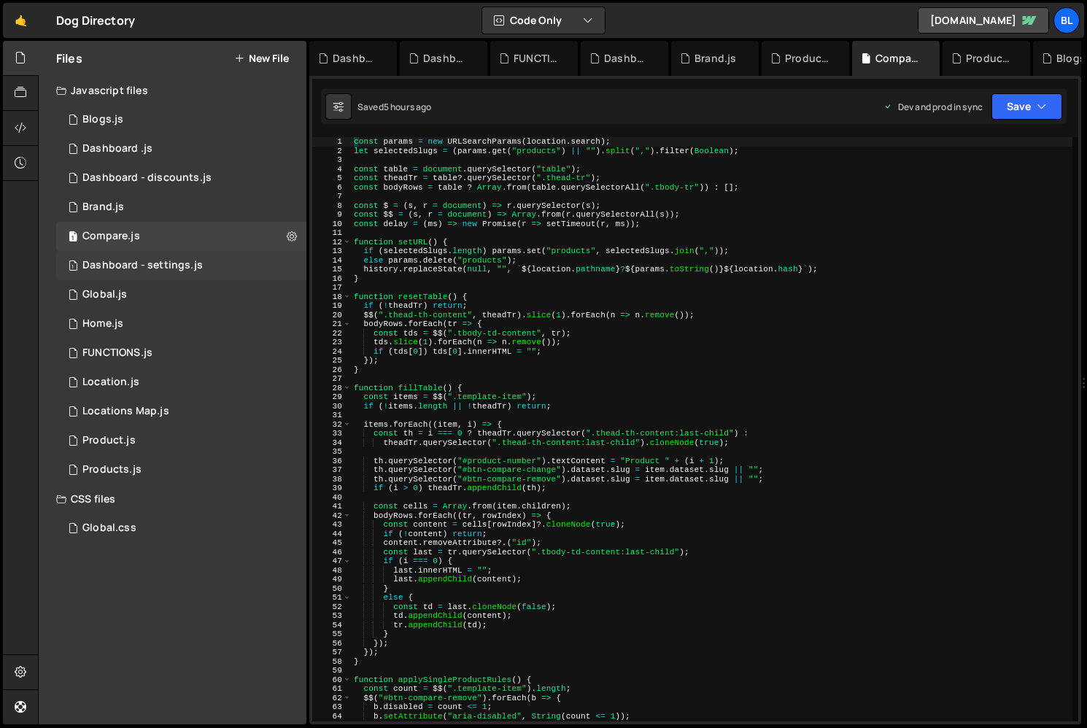
click at [173, 262] on div "Dashboard - settings.js" at bounding box center [142, 265] width 120 height 13
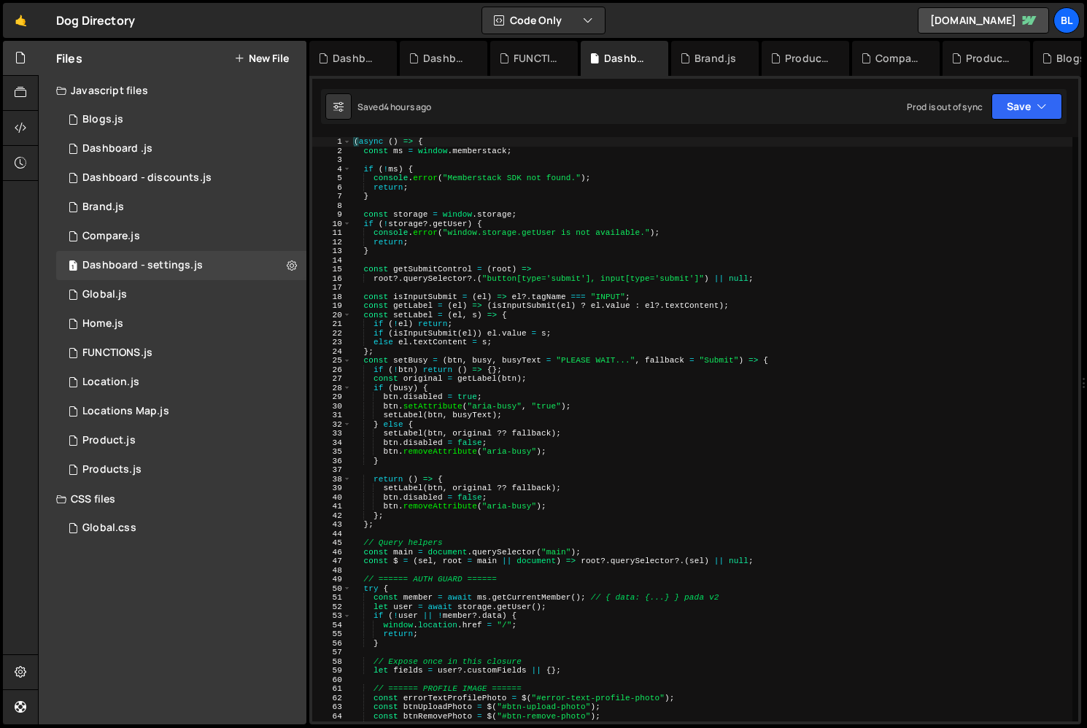
click at [522, 450] on div "( async ( ) => { const ms = window . memberstack ; if ( ! ms ) { console . erro…" at bounding box center [711, 438] width 721 height 602
type textarea "btn.removeAttribute("aria-busy");"
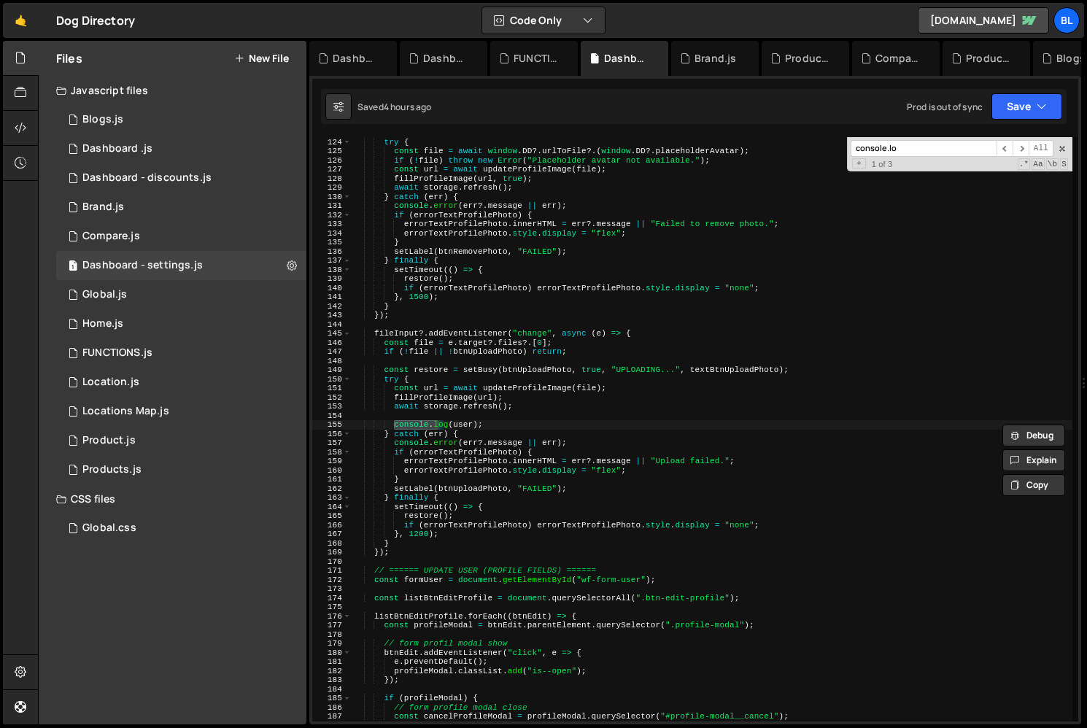
scroll to position [1121, 0]
type input "console.log"
click at [131, 160] on div "1 Dashboard .js 0" at bounding box center [181, 148] width 250 height 29
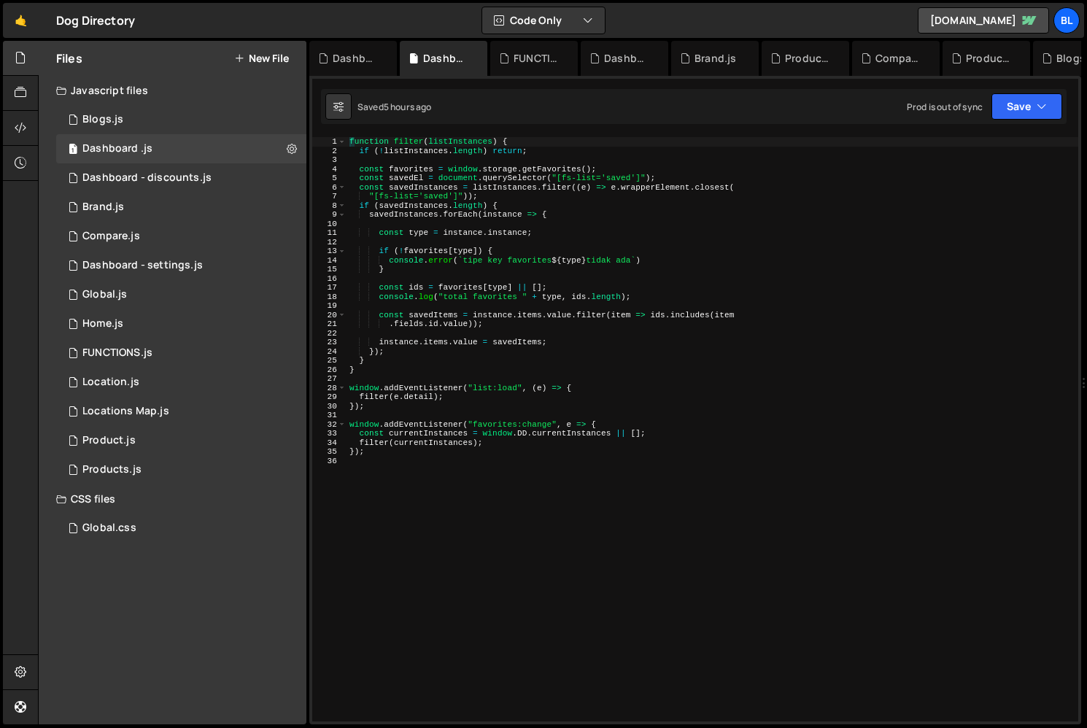
scroll to position [0, 0]
click at [244, 265] on div "1 Dashboard - settings.js 0" at bounding box center [181, 265] width 250 height 29
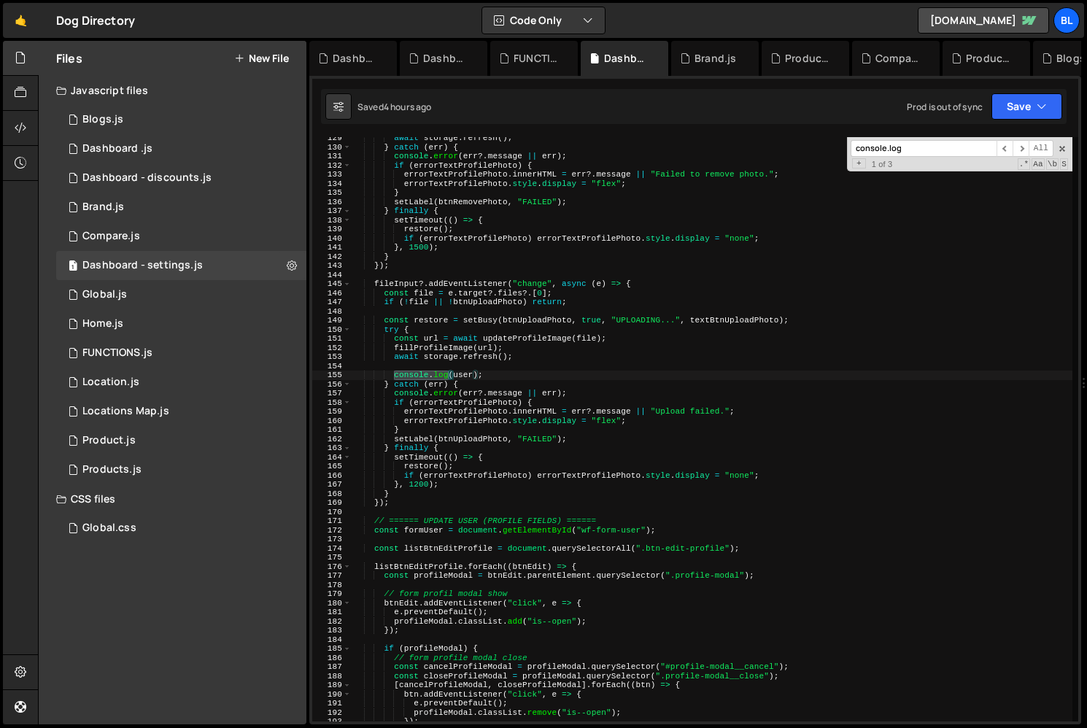
scroll to position [10219, 0]
click at [546, 494] on div "await storage . refresh ( ) ; } catch ( err ) { console . error ( err ?. messag…" at bounding box center [712, 434] width 721 height 602
type textarea "}"
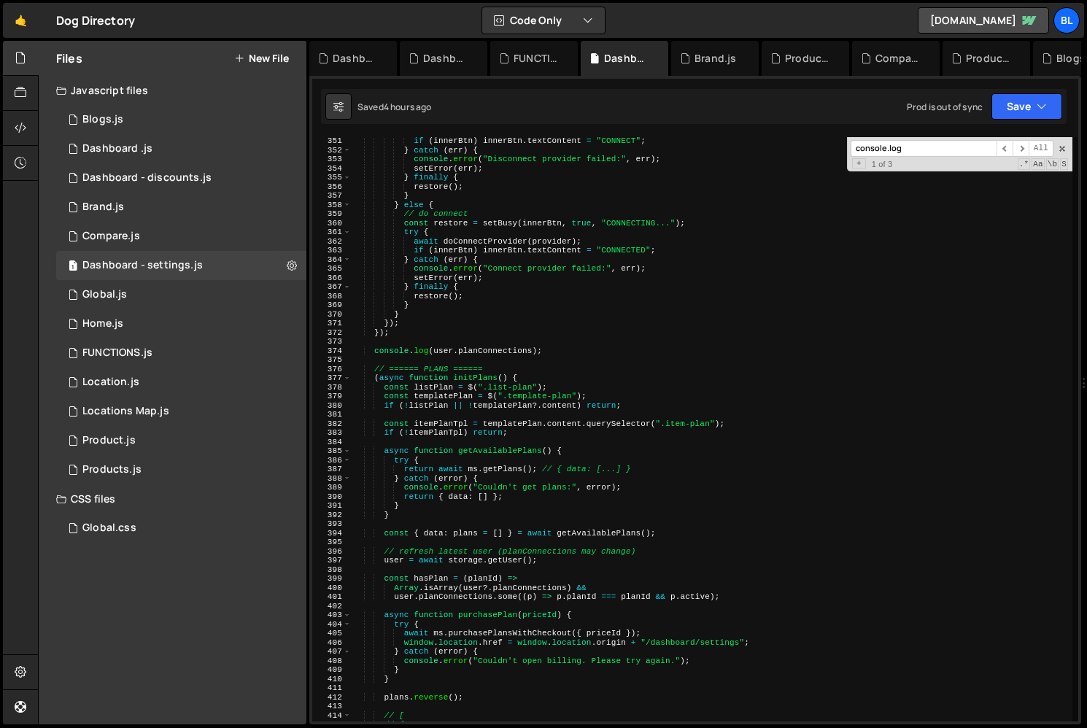
scroll to position [3201, 0]
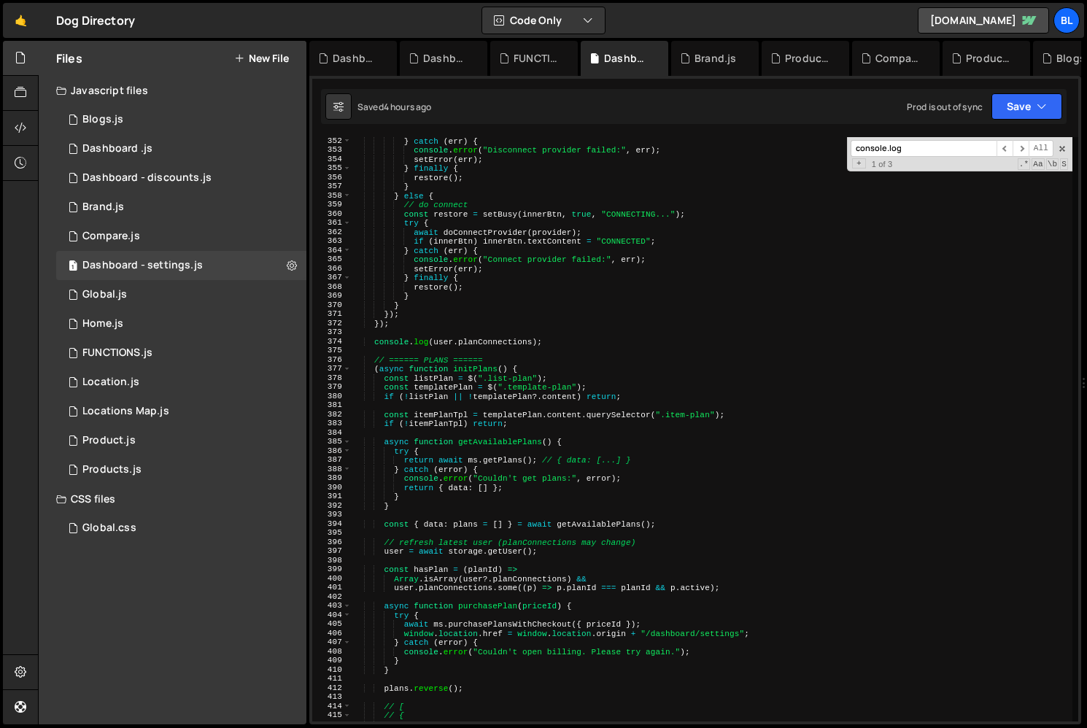
click at [557, 351] on div "} catch ( err ) { console . error ( "Disconnect provider failed:" , err ) ; set…" at bounding box center [712, 437] width 721 height 602
click at [565, 310] on div "} catch ( err ) { console . error ( "Disconnect provider failed:" , err ) ; set…" at bounding box center [712, 437] width 721 height 602
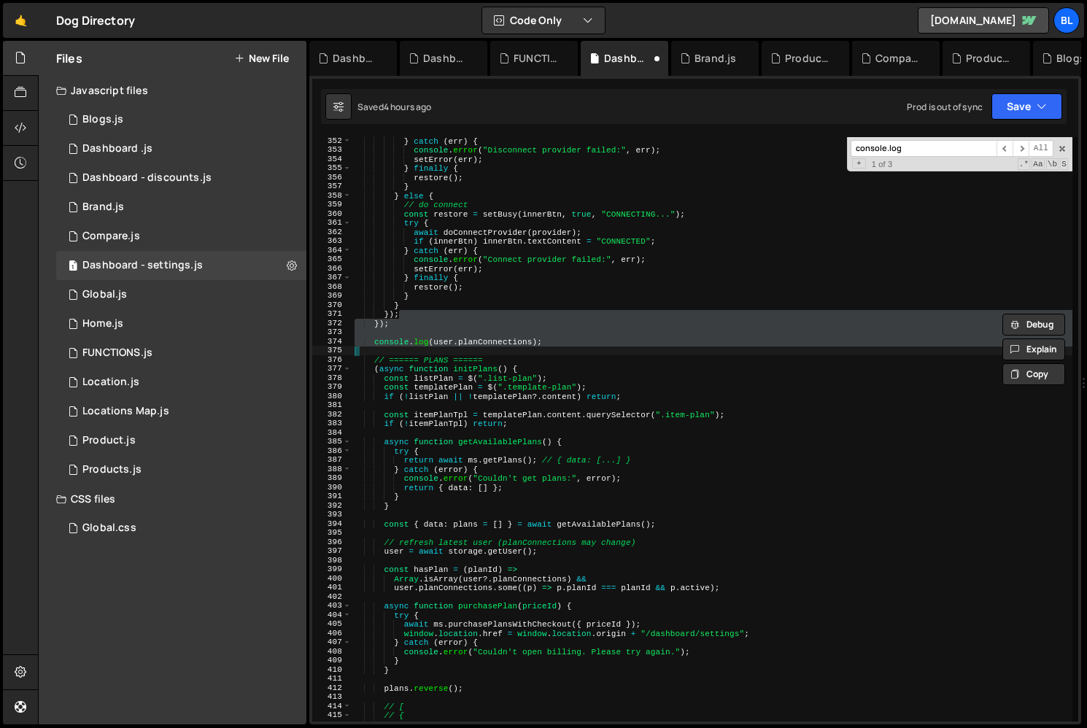
click at [533, 312] on div "} catch ( err ) { console . error ( "Disconnect provider failed:" , err ) ; set…" at bounding box center [712, 437] width 721 height 602
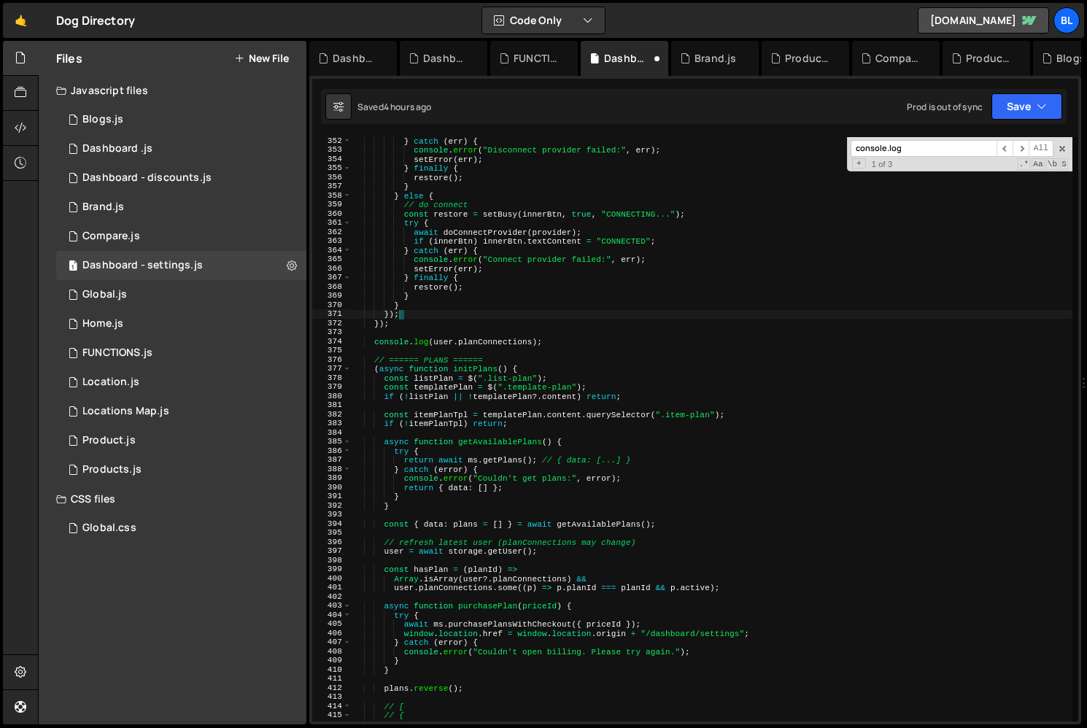
click at [525, 325] on div "} catch ( err ) { console . error ( "Disconnect provider failed:" , err ) ; set…" at bounding box center [712, 437] width 721 height 602
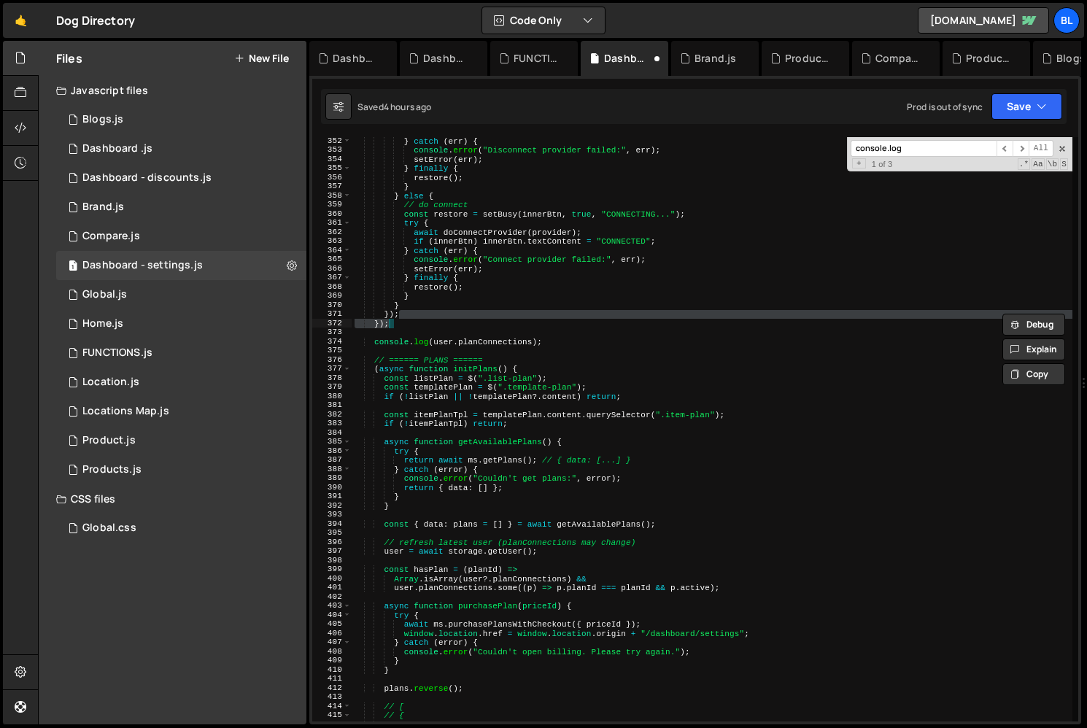
click at [546, 327] on div "} catch ( err ) { console . error ( "Disconnect provider failed:" , err ) ; set…" at bounding box center [712, 437] width 721 height 602
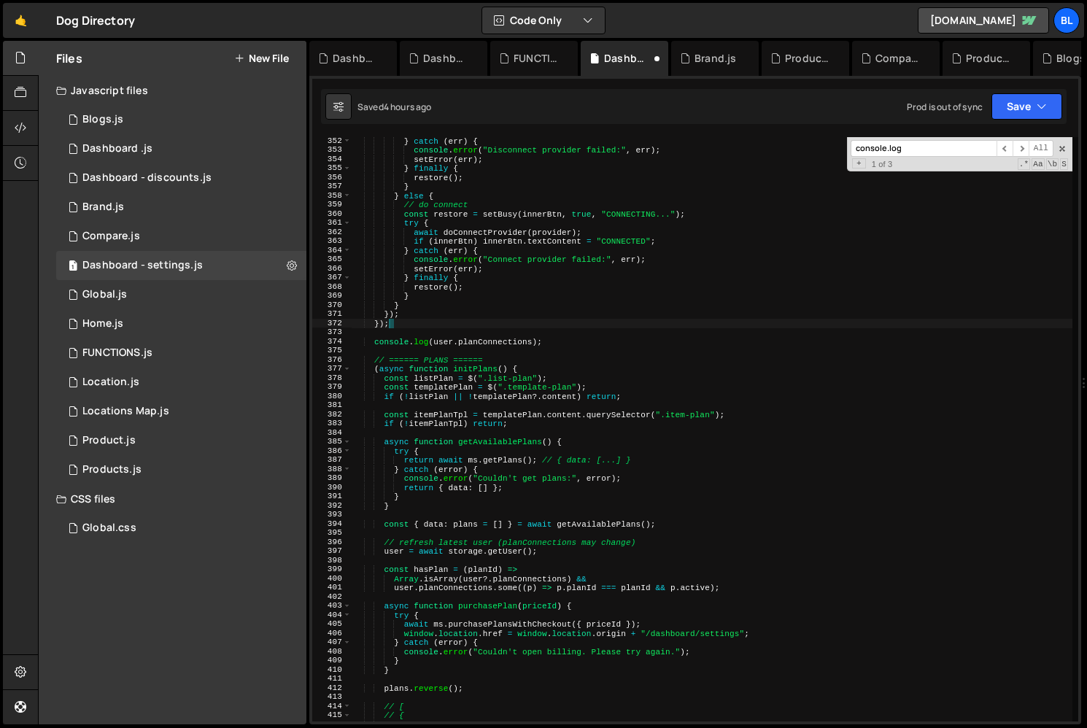
click at [562, 327] on div "} catch ( err ) { console . error ( "Disconnect provider failed:" , err ) ; set…" at bounding box center [712, 437] width 721 height 602
click at [564, 340] on div "} catch ( err ) { console . error ( "Disconnect provider failed:" , err ) ; set…" at bounding box center [712, 437] width 721 height 602
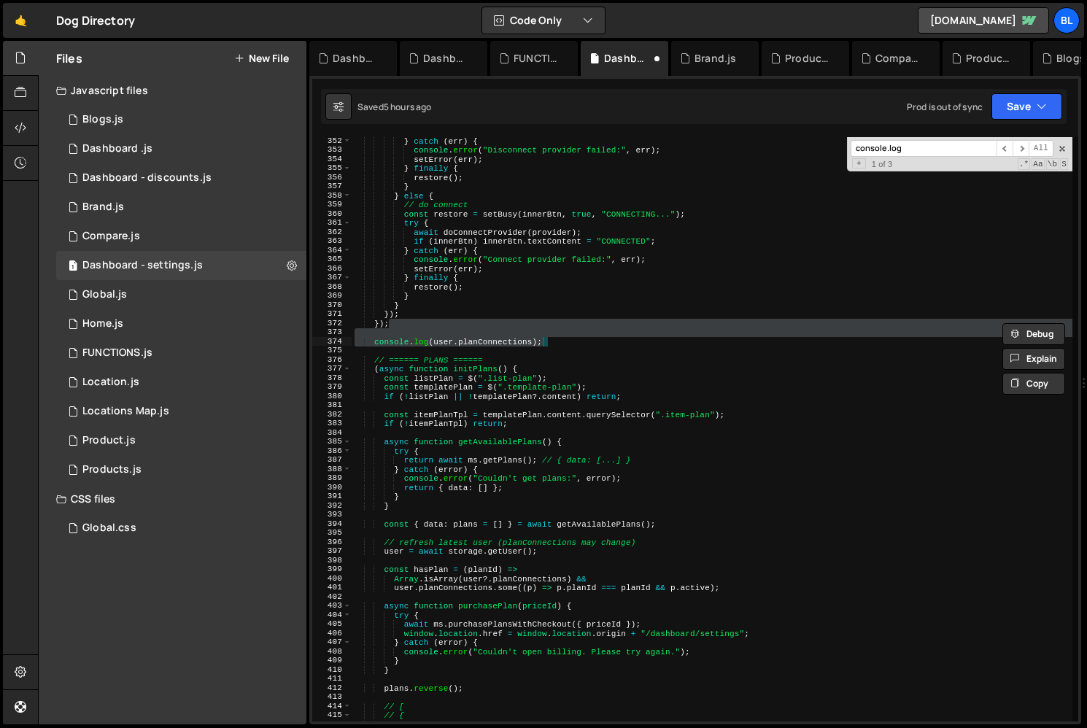
type textarea "});"
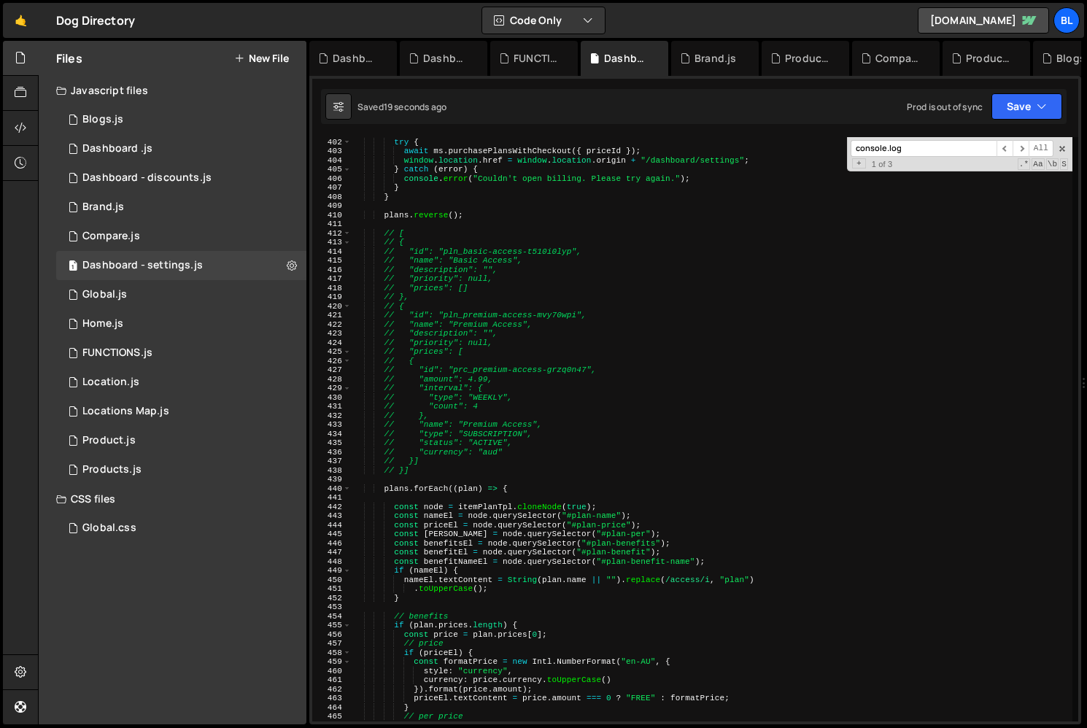
scroll to position [3655, 0]
click at [347, 461] on div "437" at bounding box center [331, 461] width 39 height 9
click at [347, 486] on span at bounding box center [347, 488] width 8 height 9
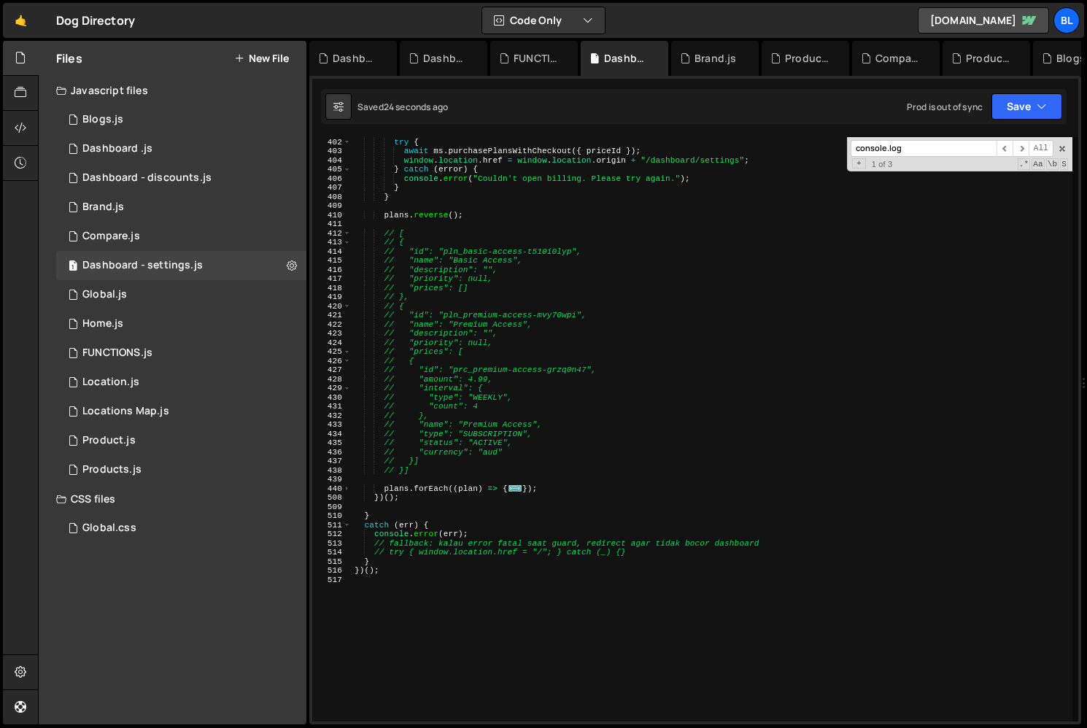
click at [423, 481] on div "async function purchasePlan ( priceId ) { try { await ms . purchasePlansWithChe…" at bounding box center [712, 429] width 721 height 602
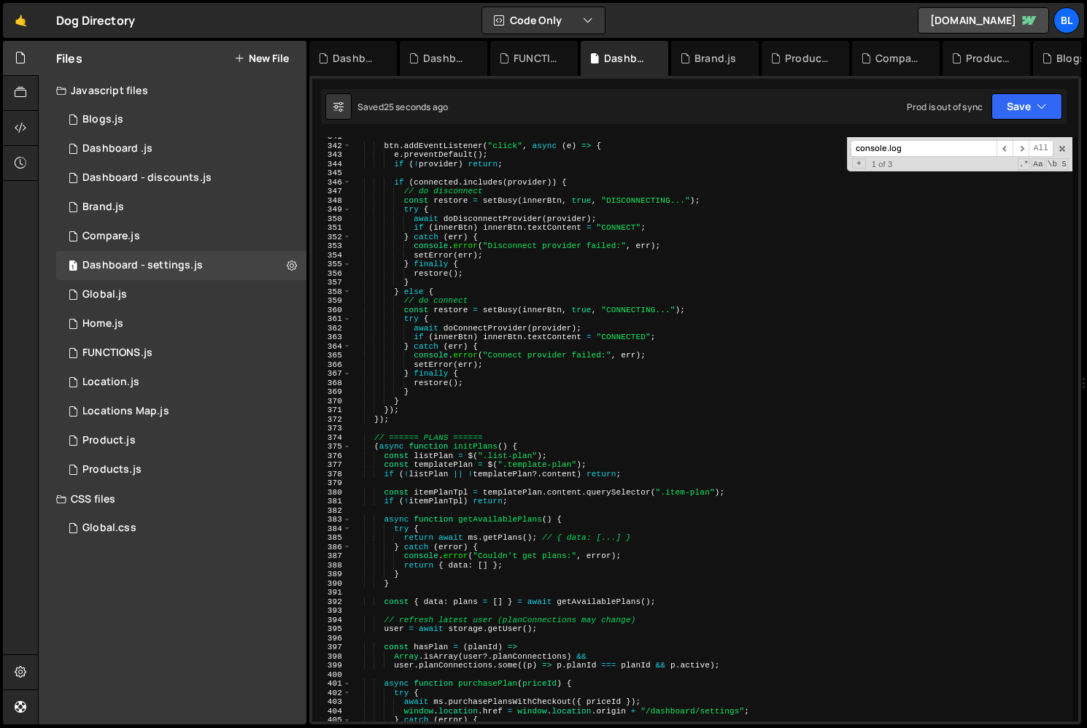
scroll to position [3081, 0]
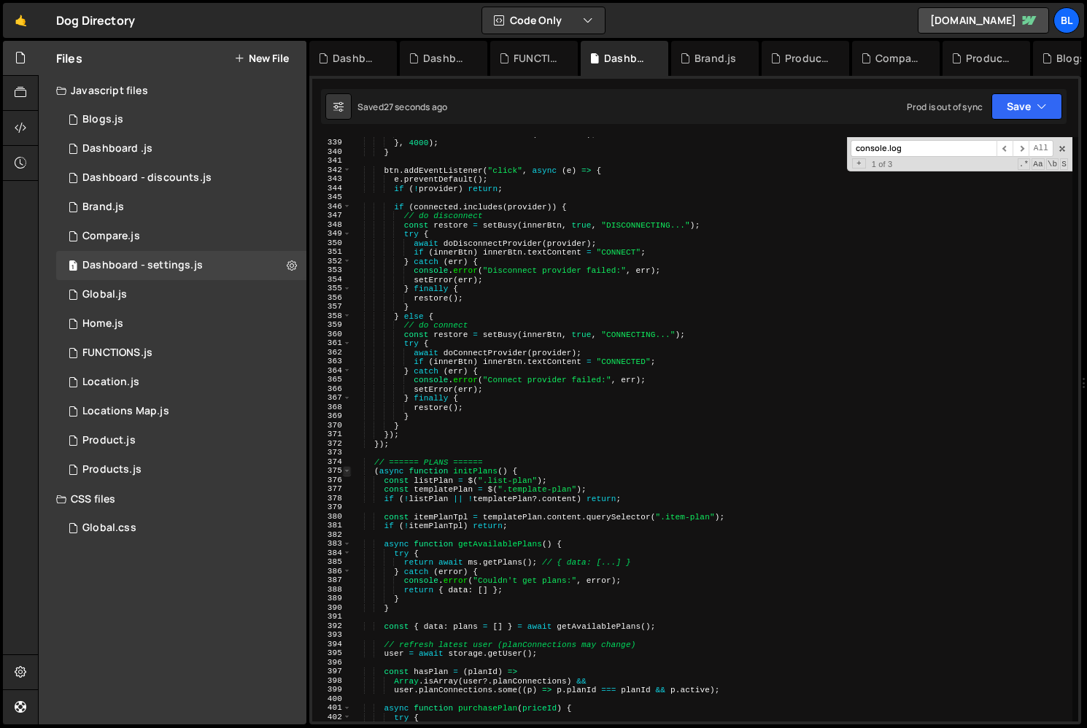
click at [345, 472] on span at bounding box center [347, 470] width 8 height 9
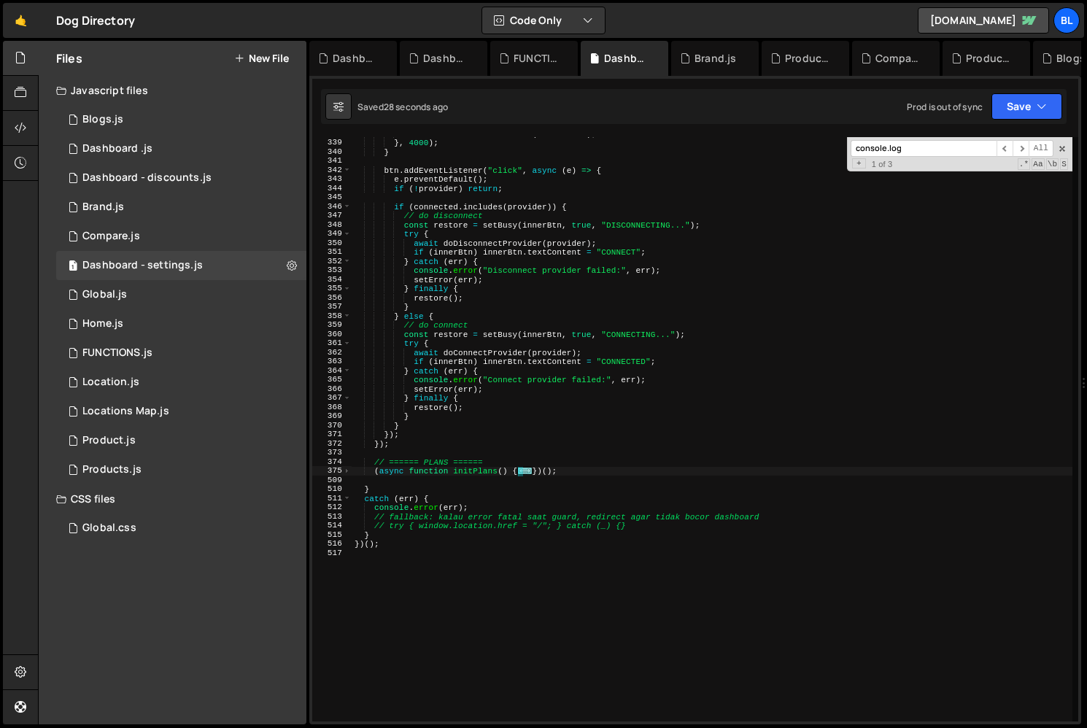
click at [413, 471] on div "errorText . classList . remove ( "is--show" ) ; } , 4000 ) ; } btn . addEventLi…" at bounding box center [712, 430] width 721 height 602
click at [478, 494] on div "errorText . classList . remove ( "is--show" ) ; } , 4000 ) ; } btn . addEventLi…" at bounding box center [712, 430] width 721 height 602
click at [464, 546] on div "errorText . classList . remove ( "is--show" ) ; } , 4000 ) ; } btn . addEventLi…" at bounding box center [712, 430] width 721 height 602
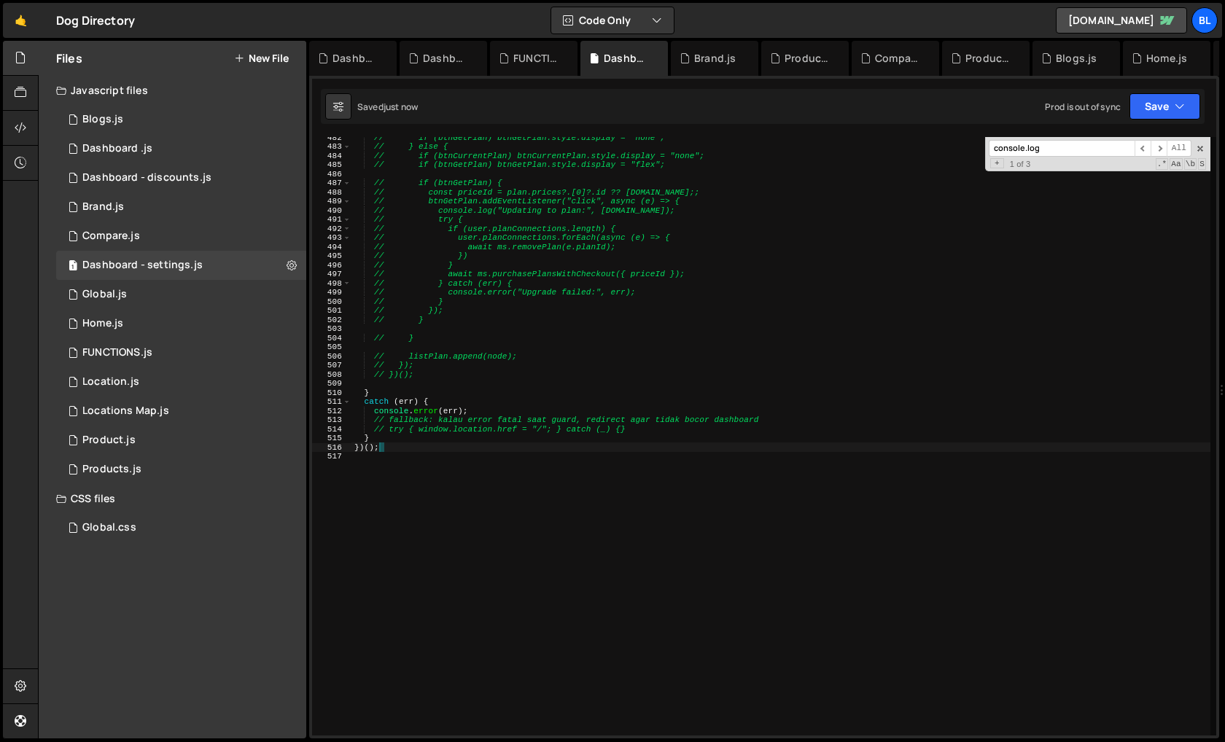
scroll to position [4376, 0]
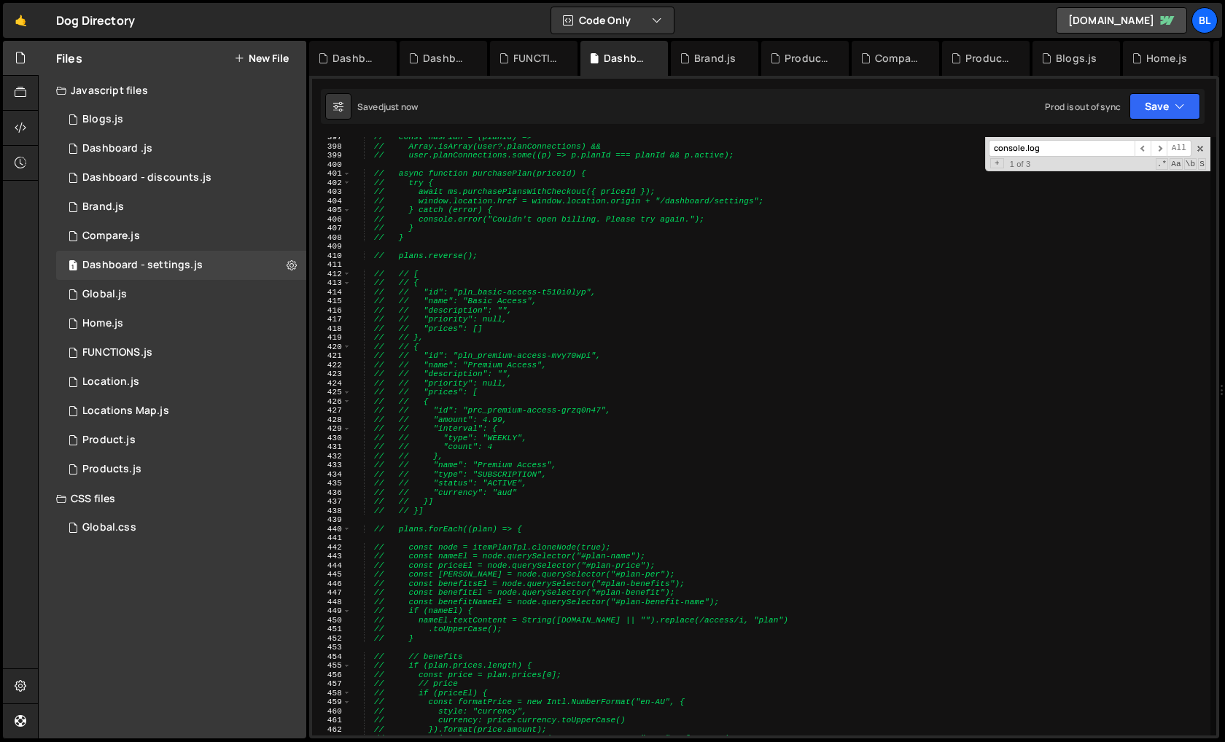
click at [502, 425] on div "// const hasPlan = (planId) => // Array.isArray(user?.planConnections) && // us…" at bounding box center [781, 441] width 859 height 617
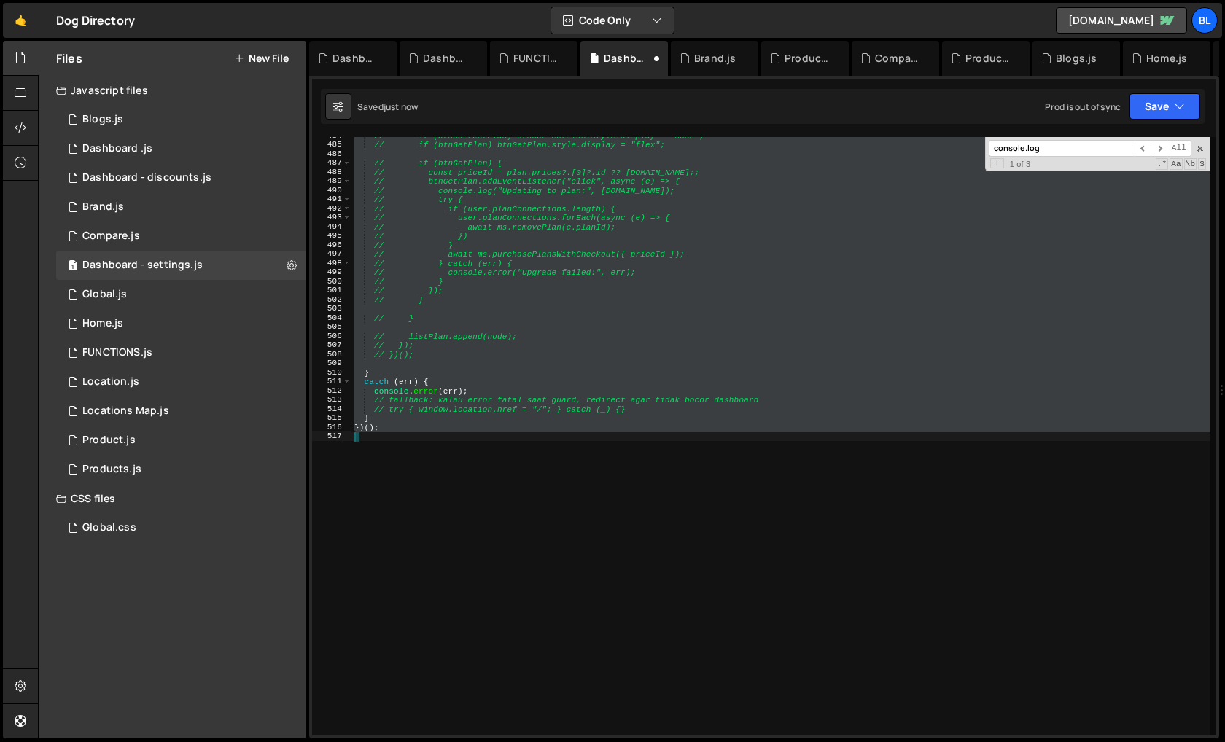
scroll to position [3192, 0]
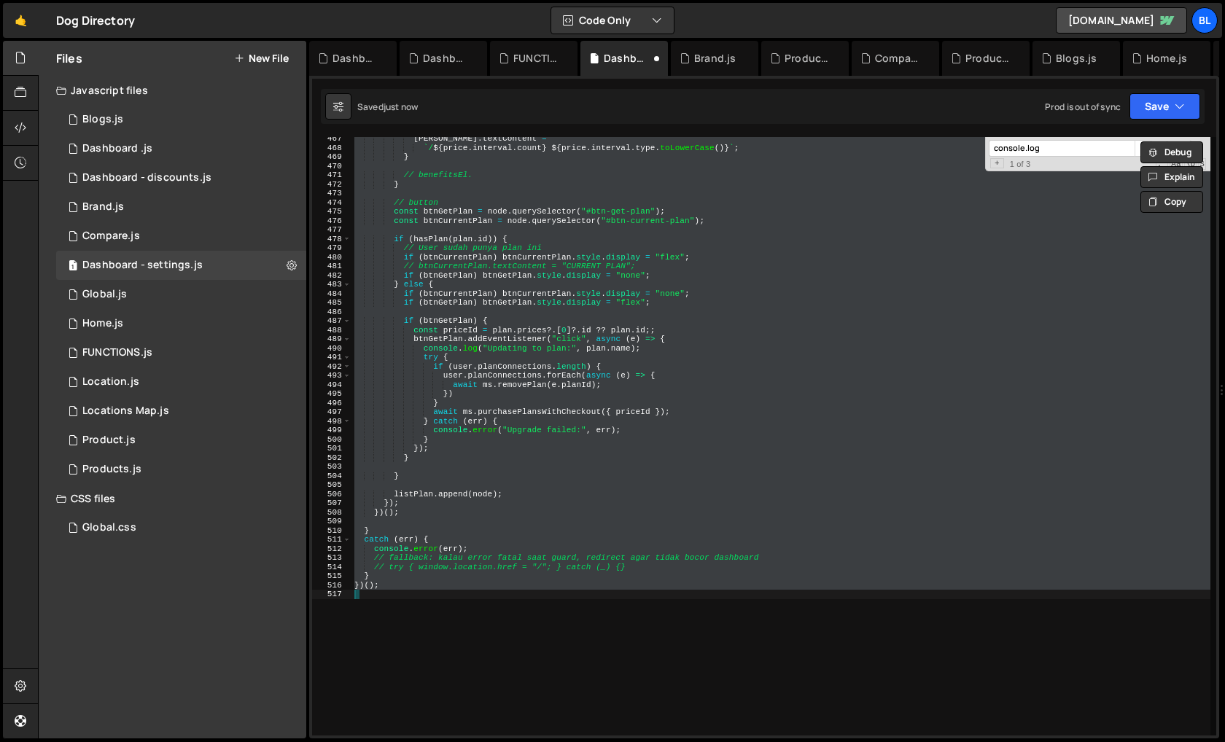
click at [516, 425] on div "perEl . textContent = ` / ${ price . interval . count } ${ price . interval . t…" at bounding box center [781, 442] width 859 height 617
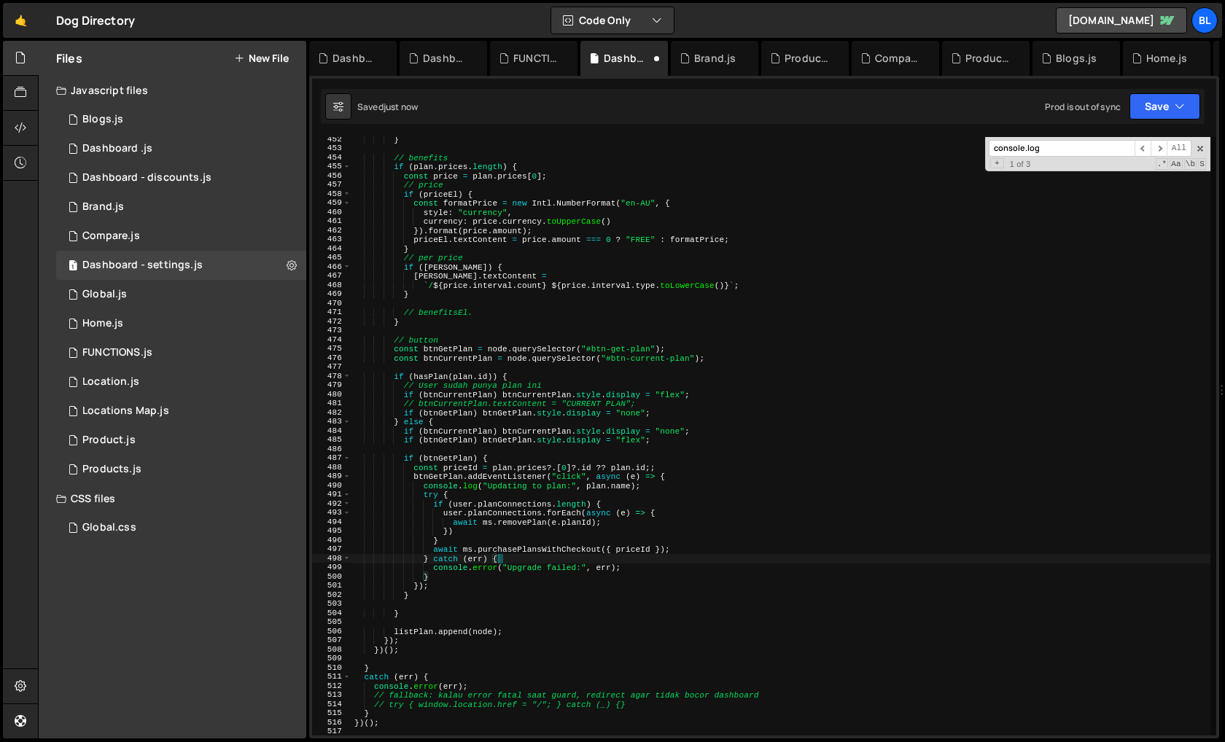
scroll to position [4107, 0]
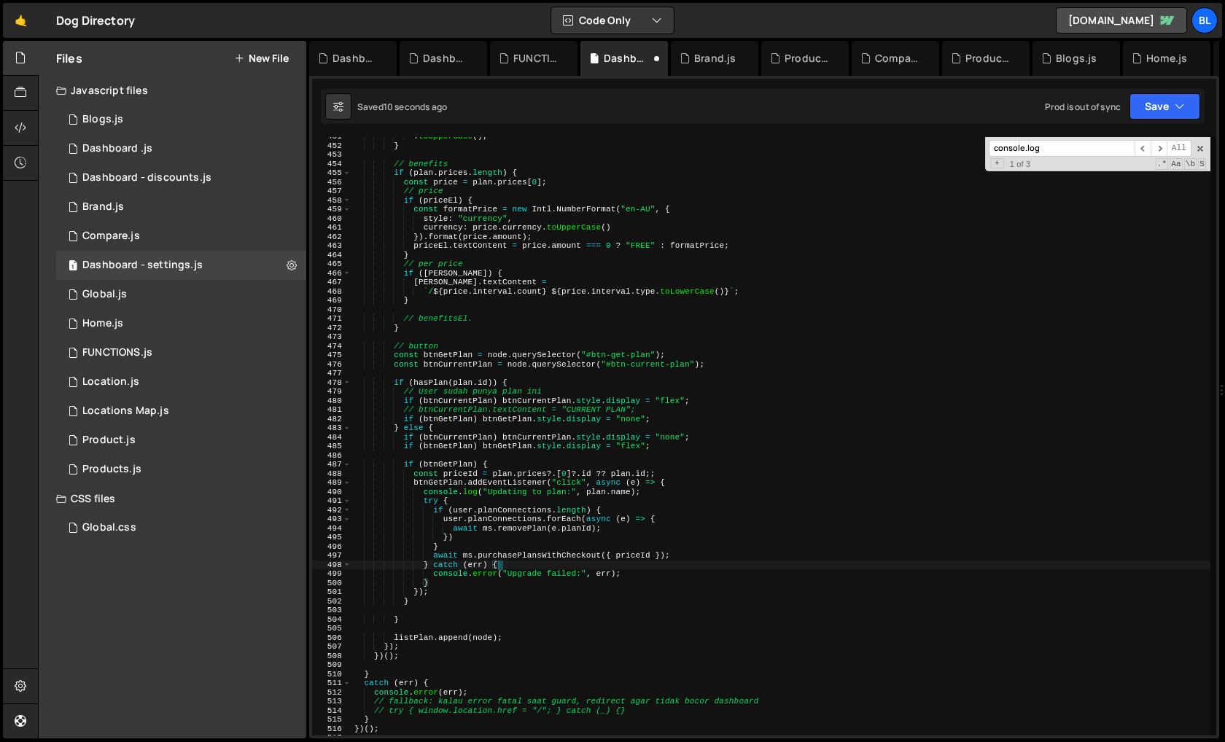
click at [470, 526] on div ". toUpperCase ( ) ; } // benefits if ( plan . prices . length ) { const price =…" at bounding box center [781, 440] width 859 height 617
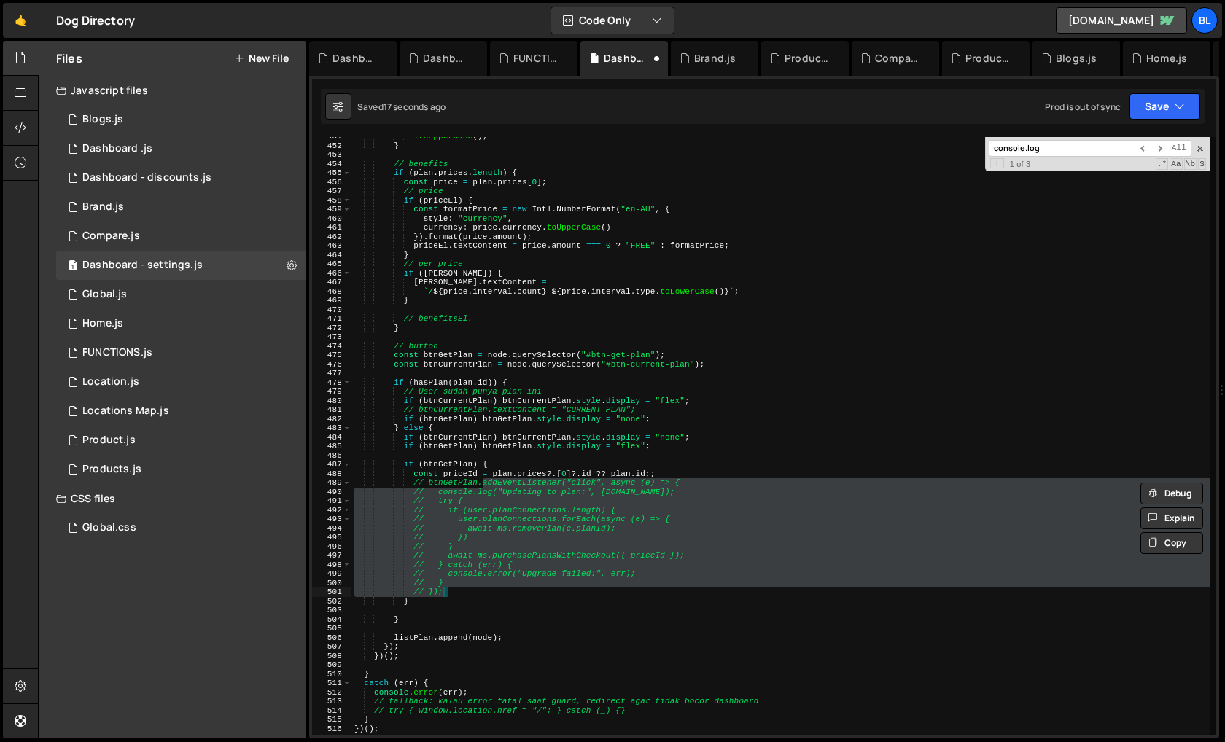
click at [544, 533] on div ". toUpperCase ( ) ; } // benefits if ( plan . prices . length ) { const price =…" at bounding box center [781, 440] width 859 height 617
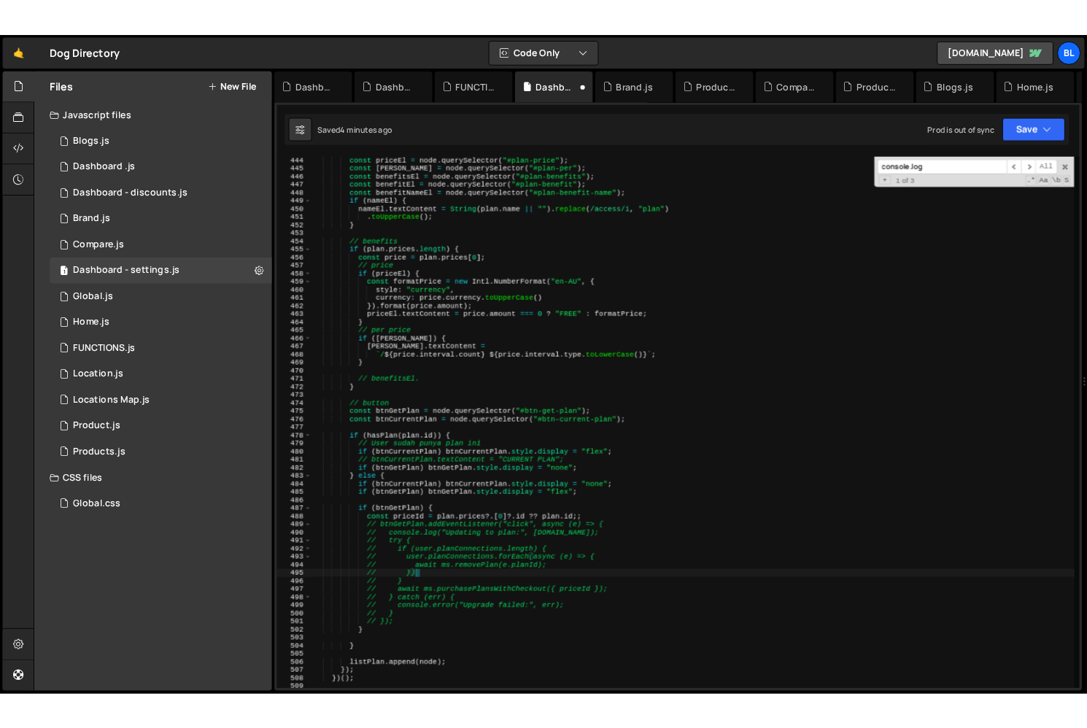
scroll to position [4039, 0]
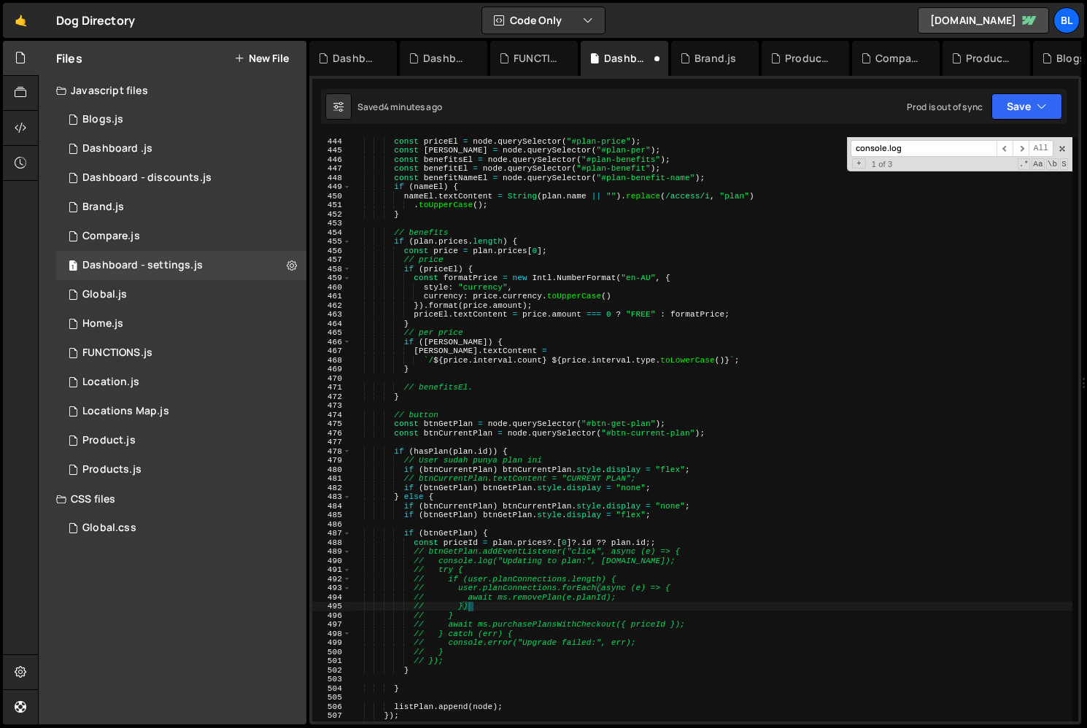
click at [546, 595] on div "const priceEl = node . querySelector ( "#plan-price" ) ; const perEl = node . q…" at bounding box center [712, 437] width 721 height 602
click at [658, 510] on div "const priceEl = node . querySelector ( "#plan-price" ) ; const perEl = node . q…" at bounding box center [712, 437] width 721 height 602
click at [688, 486] on div "const priceEl = node . querySelector ( "#plan-price" ) ; const perEl = node . q…" at bounding box center [712, 437] width 721 height 602
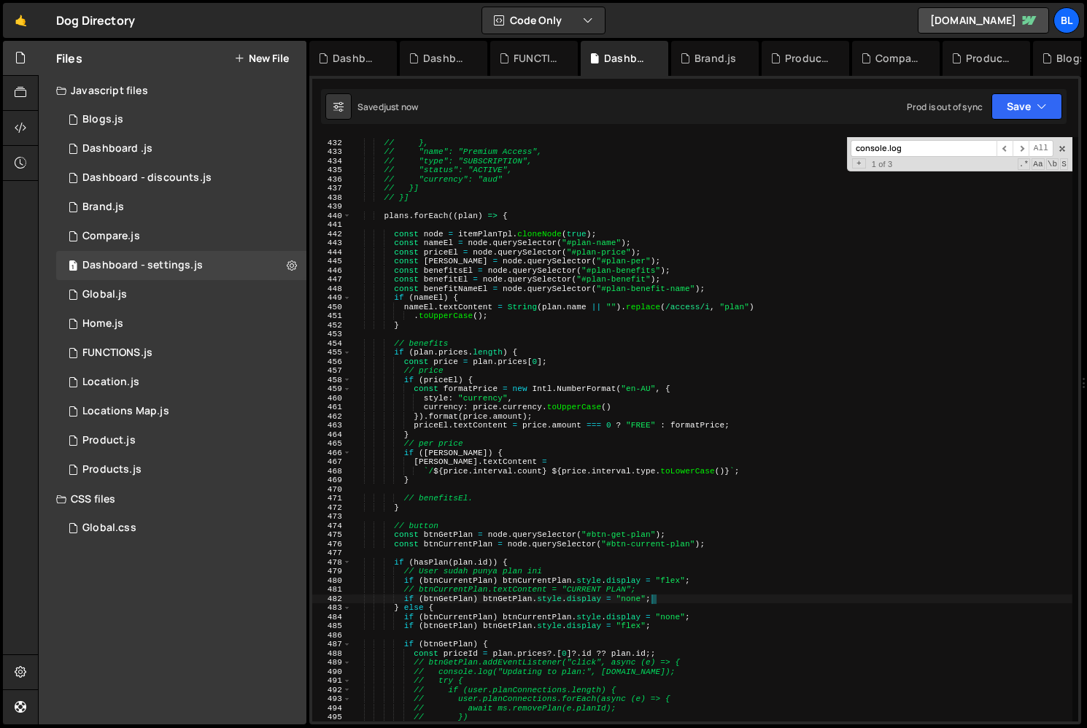
scroll to position [3928, 0]
type textarea "//"
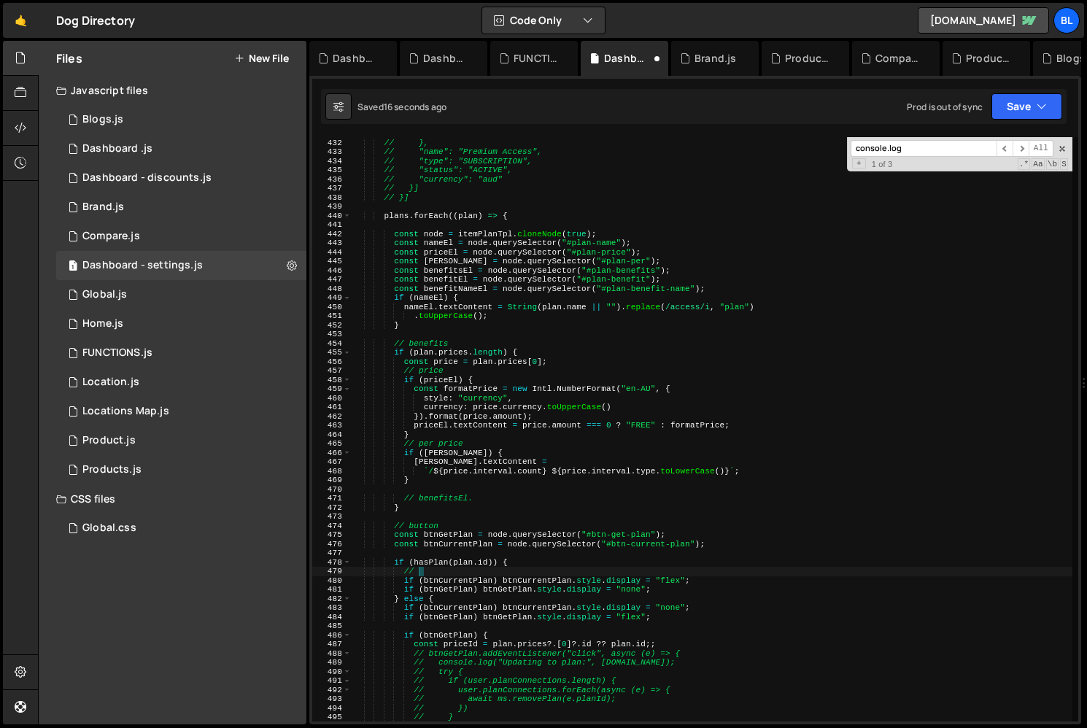
type textarea "//"
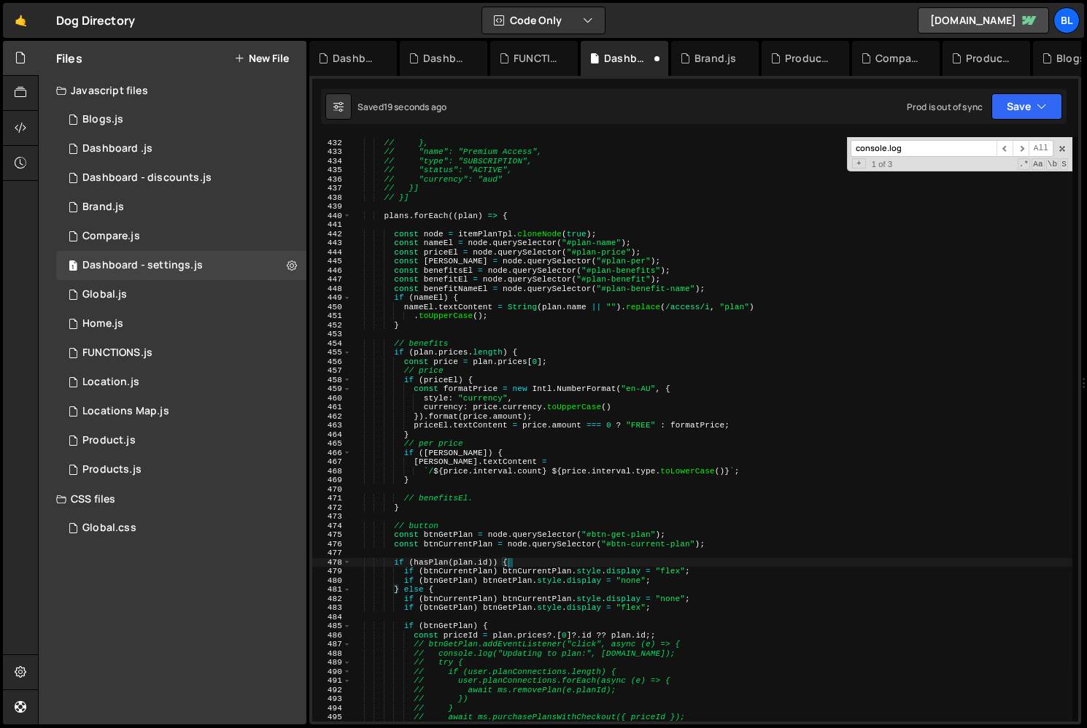
click at [626, 605] on div "// "count": 4 // }, // "name": "Premium Access", // "type": "SUBSCRIPTION", // …" at bounding box center [712, 430] width 721 height 602
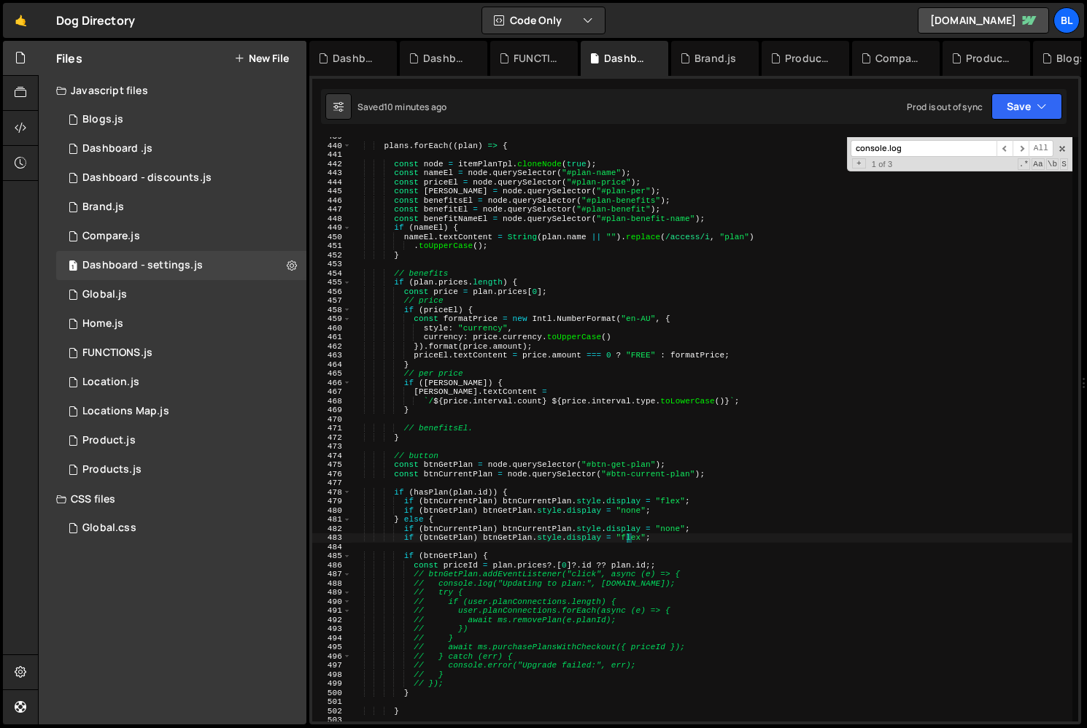
scroll to position [3998, 0]
click at [675, 542] on div "plans . forEach (( plan ) => { const node = itemPlanTpl . cloneNode ( true ) ; …" at bounding box center [712, 433] width 721 height 602
click at [669, 562] on div "plans . forEach (( plan ) => { const node = itemPlanTpl . cloneNode ( true ) ; …" at bounding box center [712, 433] width 721 height 602
type textarea "const priceId = plan.prices?.[0]?.id ?? plan.id;"
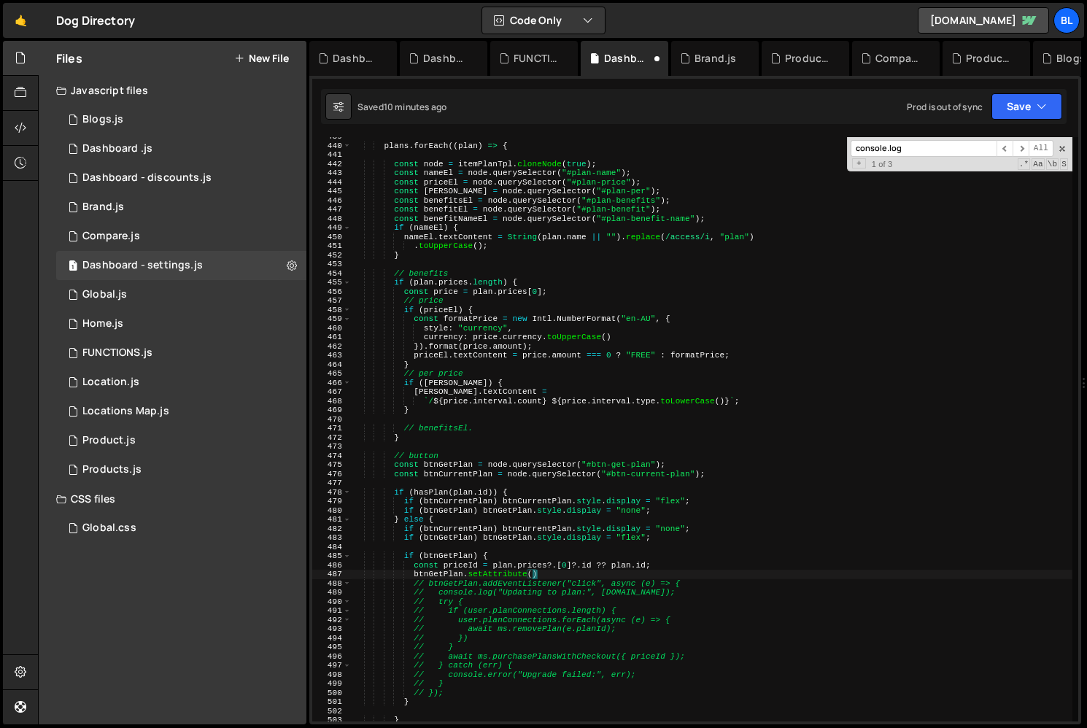
scroll to position [0, 15]
paste textarea "data-ms-price:update")"
click at [458, 556] on div "plans . forEach (( plan ) => { const node = itemPlanTpl . cloneNode ( true ) ; …" at bounding box center [712, 433] width 721 height 602
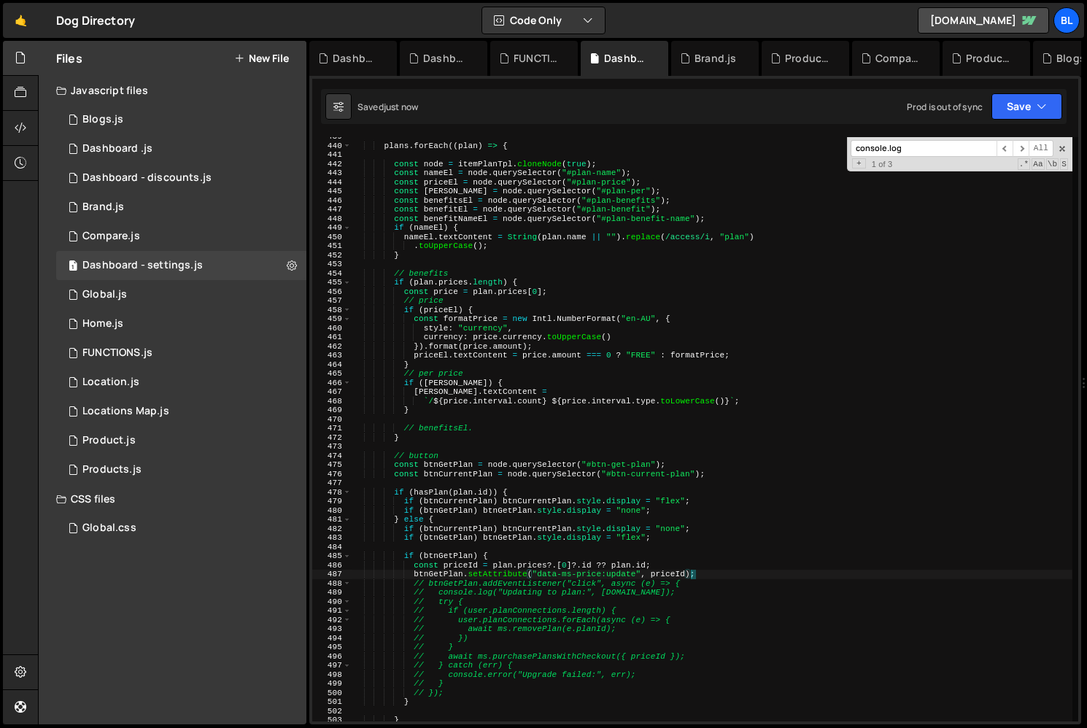
click at [458, 556] on div "plans . forEach (( plan ) => { const node = itemPlanTpl . cloneNode ( true ) ; …" at bounding box center [712, 433] width 721 height 602
click at [454, 564] on div "plans . forEach (( plan ) => { const node = itemPlanTpl . cloneNode ( true ) ; …" at bounding box center [712, 433] width 721 height 602
click at [674, 569] on div "plans . forEach (( plan ) => { const node = itemPlanTpl . cloneNode ( true ) ; …" at bounding box center [712, 433] width 721 height 602
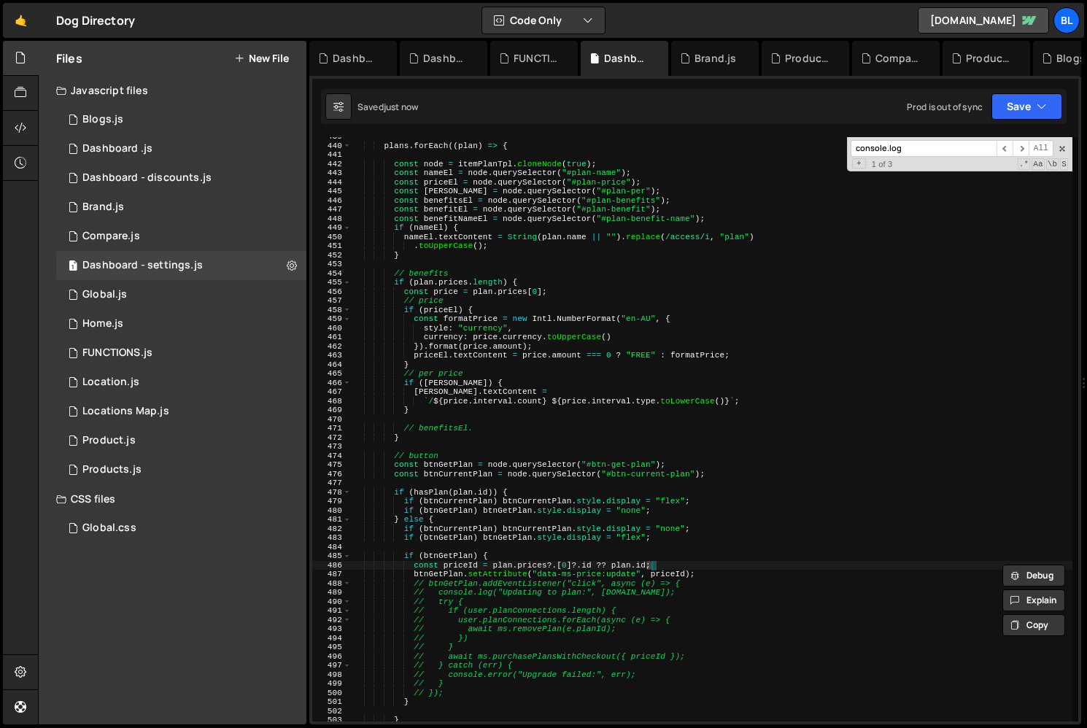
click at [673, 576] on div "plans . forEach (( plan ) => { const node = itemPlanTpl . cloneNode ( true ) ; …" at bounding box center [712, 433] width 721 height 602
paste textarea
type textarea "btnGetPlan.setAttribute("data-ms-price:update", priceId);"
click at [544, 545] on div "plans . forEach (( plan ) => { const node = itemPlanTpl . cloneNode ( true ) ; …" at bounding box center [712, 433] width 721 height 602
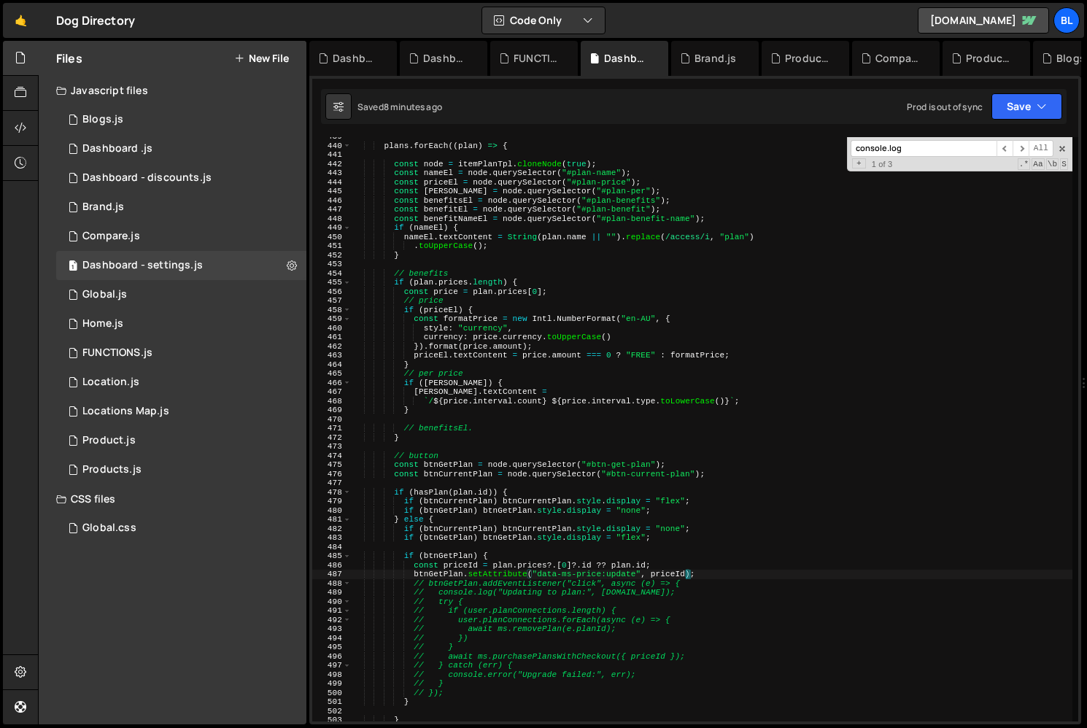
scroll to position [0, 0]
click at [508, 538] on div "plans . forEach (( plan ) => { const node = itemPlanTpl . cloneNode ( true ) ; …" at bounding box center [712, 433] width 721 height 602
type textarea "if (btnGetPlan) btnGetPlan.style.display = "flex";"
click at [681, 543] on div "plans . forEach (( plan ) => { const node = itemPlanTpl . cloneNode ( true ) ; …" at bounding box center [712, 433] width 721 height 602
type textarea "if (btnGetPlan) {"
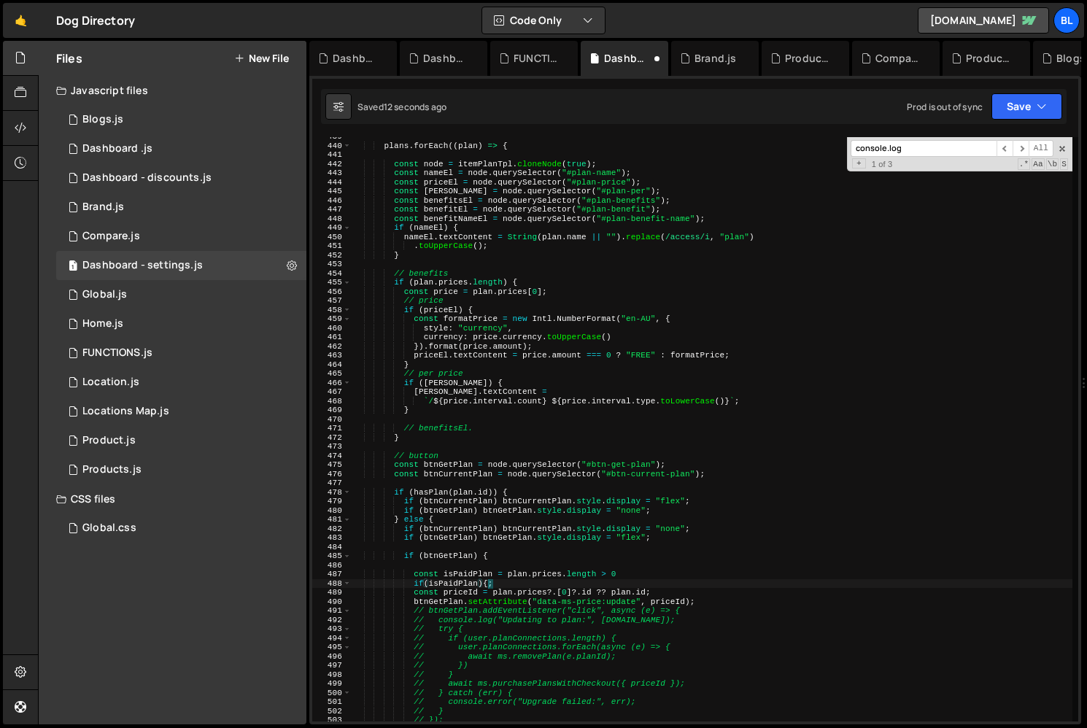
scroll to position [0, 11]
type textarea "if(isPaidPlan){}"
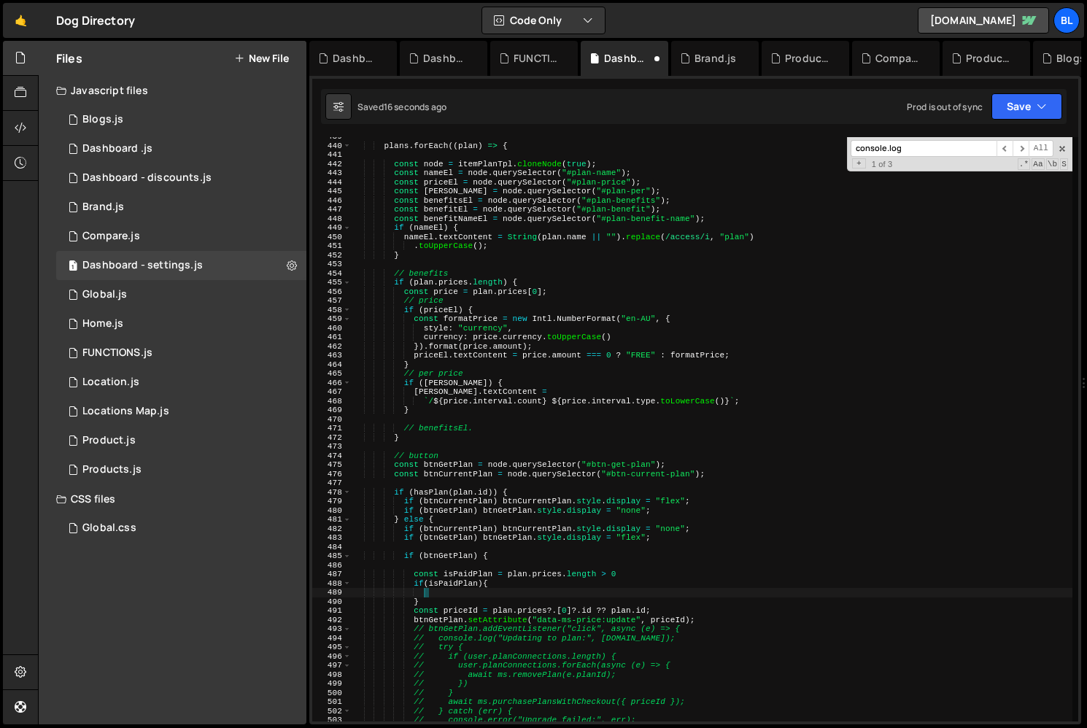
scroll to position [0, 5]
type textarea "const priceId = plan.prices?.[0]?.id ?? plan.id; btnGetPlan.setAttribute("data-…"
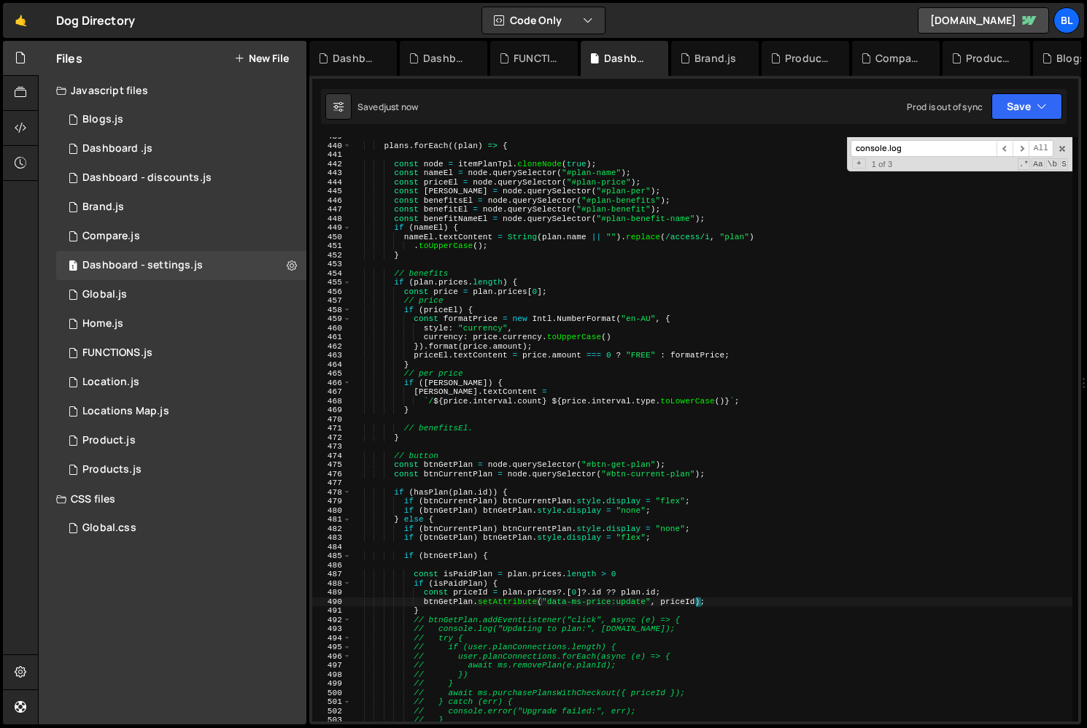
click at [720, 605] on div "plans . forEach (( plan ) => { const node = itemPlanTpl . cloneNode ( true ) ; …" at bounding box center [712, 433] width 721 height 602
click at [648, 597] on div "plans . forEach (( plan ) => { const node = itemPlanTpl . cloneNode ( true ) ; …" at bounding box center [712, 433] width 721 height 602
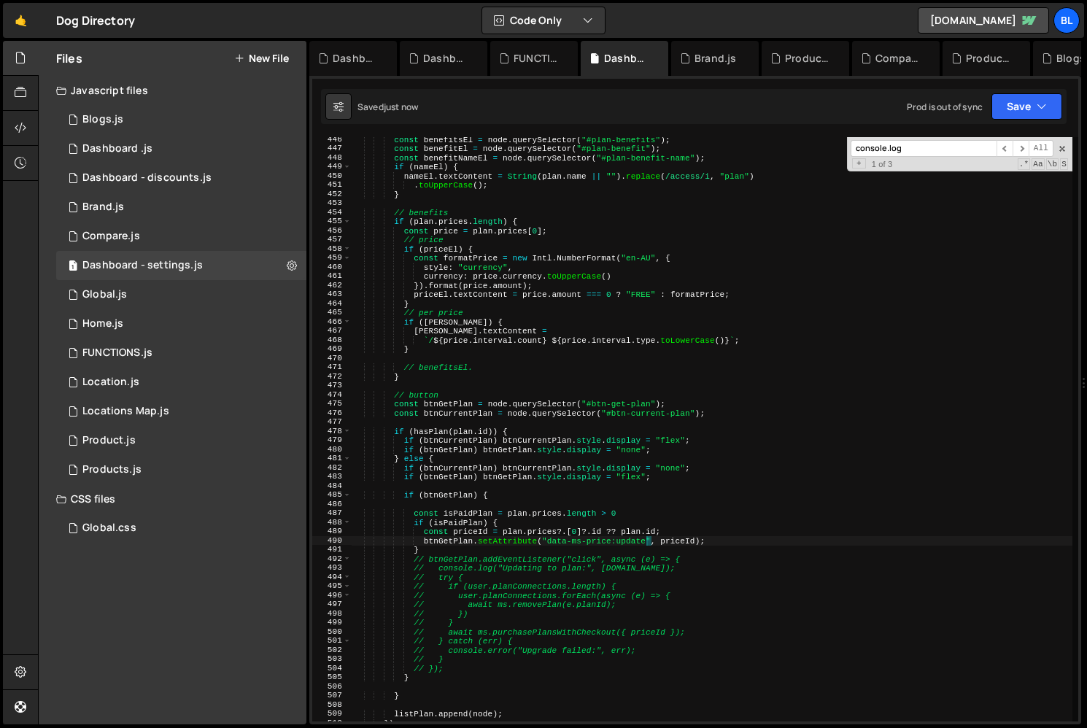
scroll to position [4059, 0]
click at [583, 539] on div "const benefitsEl = node . querySelector ( "#plan-benefits" ) ; const benefitEl …" at bounding box center [712, 436] width 721 height 602
click at [532, 522] on div "const benefitsEl = node . querySelector ( "#plan-benefits" ) ; const benefitEl …" at bounding box center [712, 436] width 721 height 602
type textarea "if (isPaidPlan) {"
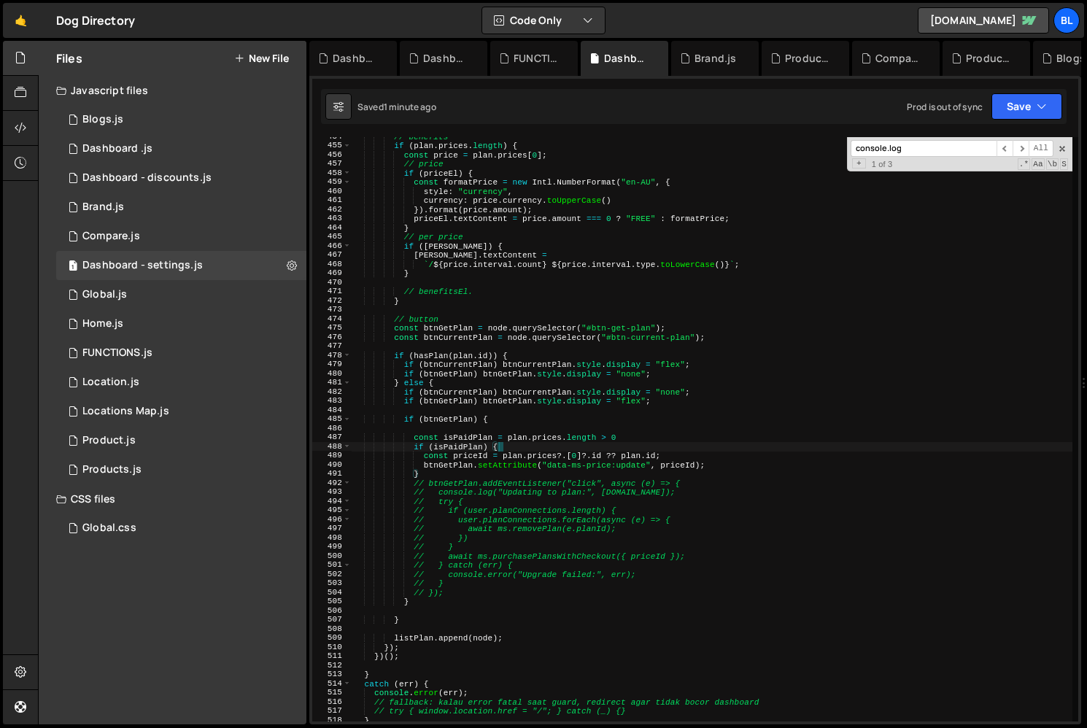
scroll to position [4138, 0]
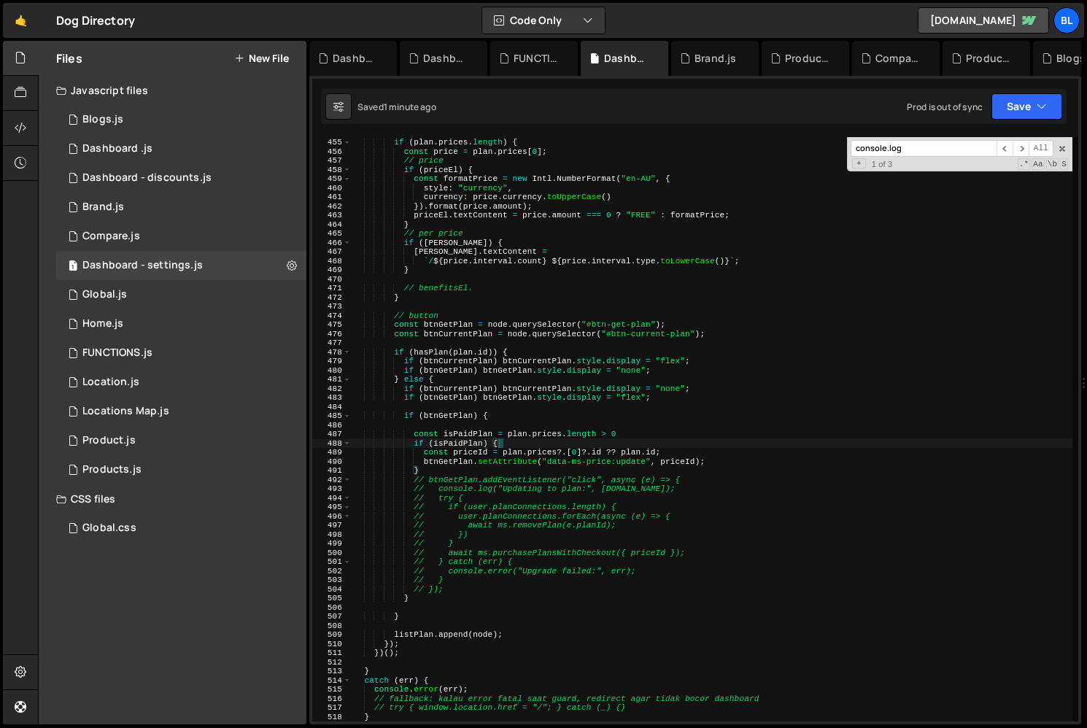
click at [411, 629] on div "// benefits if ( plan . prices . length ) { const price = plan . prices [ 0 ] ;…" at bounding box center [712, 429] width 721 height 602
click at [405, 643] on div "// benefits if ( plan . prices . length ) { const price = plan . prices [ 0 ] ;…" at bounding box center [712, 429] width 721 height 602
click at [411, 655] on div "// benefits if ( plan . prices . length ) { const price = plan . prices [ 0 ] ;…" at bounding box center [712, 429] width 721 height 602
type textarea "})();"
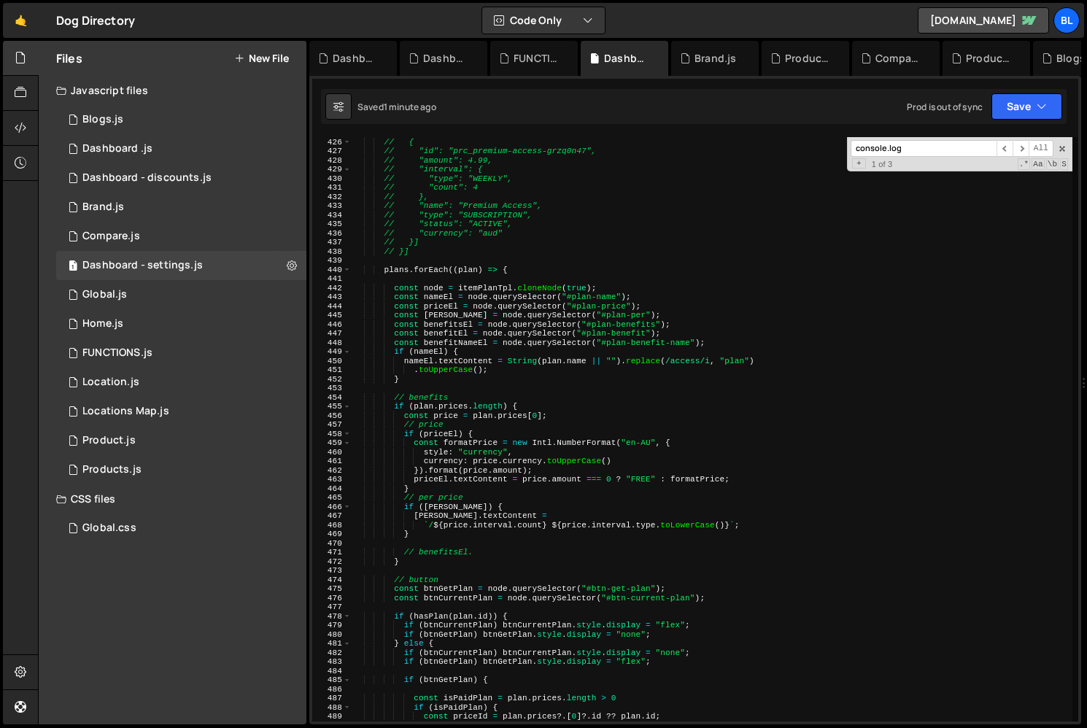
scroll to position [3871, 0]
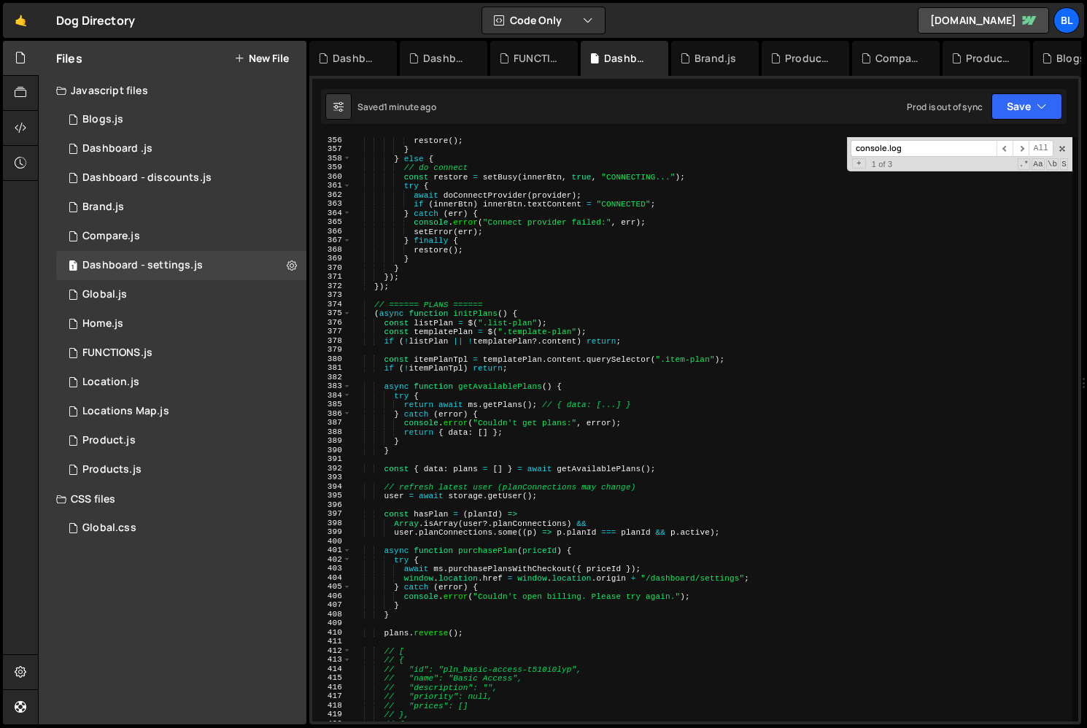
scroll to position [3233, 0]
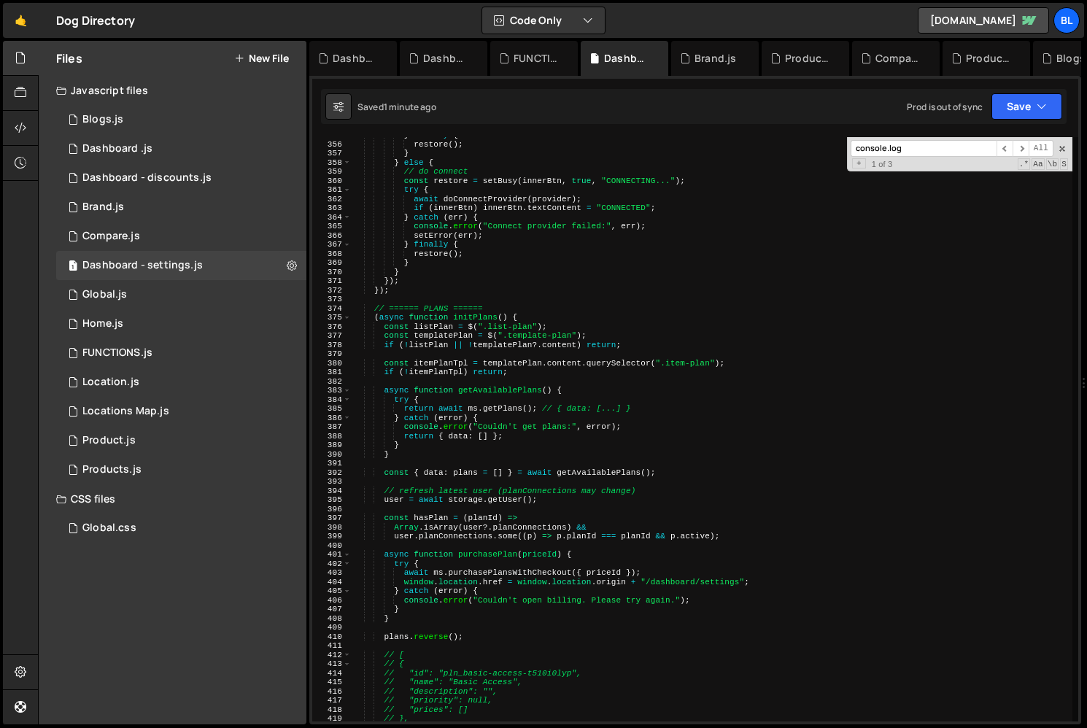
click at [430, 316] on div "} finally { restore ( ) ; } } else { // do connect const restore = setBusy ( in…" at bounding box center [712, 432] width 721 height 602
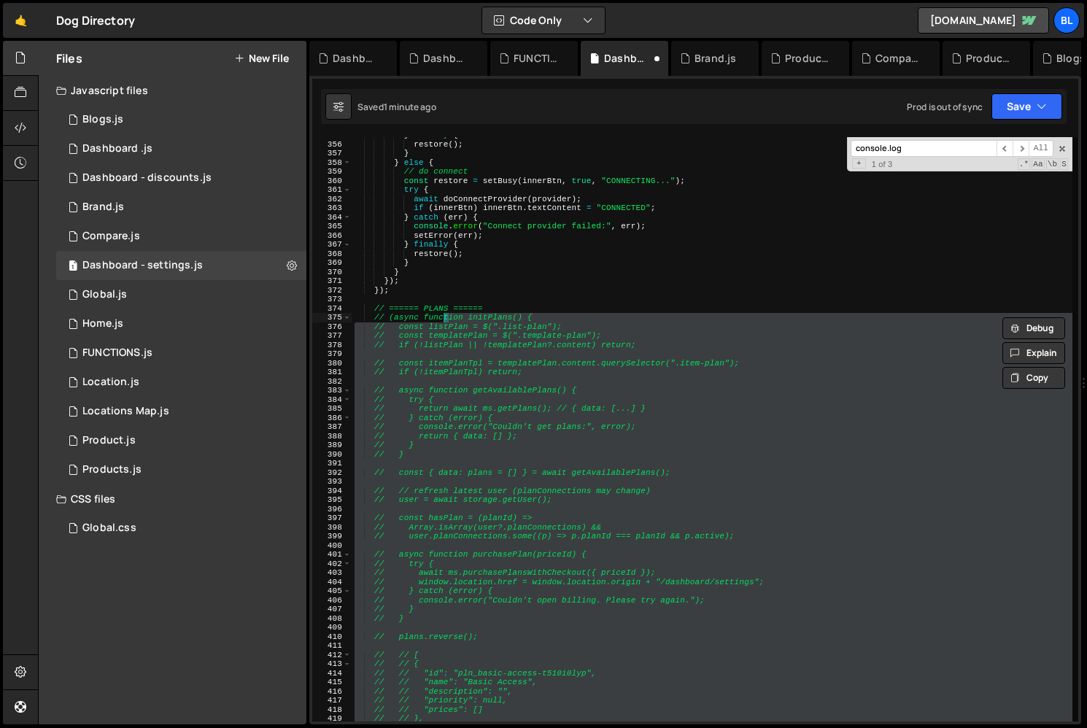
click at [419, 365] on div "} finally { restore ( ) ; } } else { // do connect const restore = setBusy ( in…" at bounding box center [712, 432] width 721 height 602
type textarea "// const itemPlanTpl = templatePlan.content.querySelector(".item-plan");"
